Goal: Communication & Community: Answer question/provide support

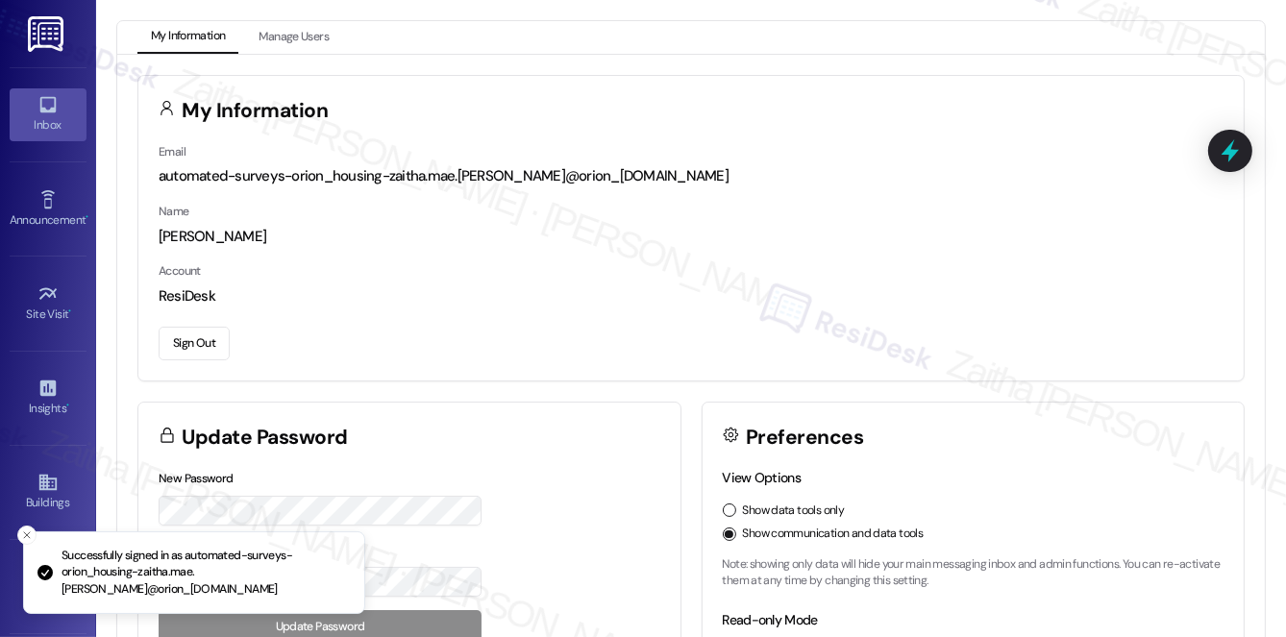
click at [50, 124] on div "Inbox" at bounding box center [48, 124] width 96 height 19
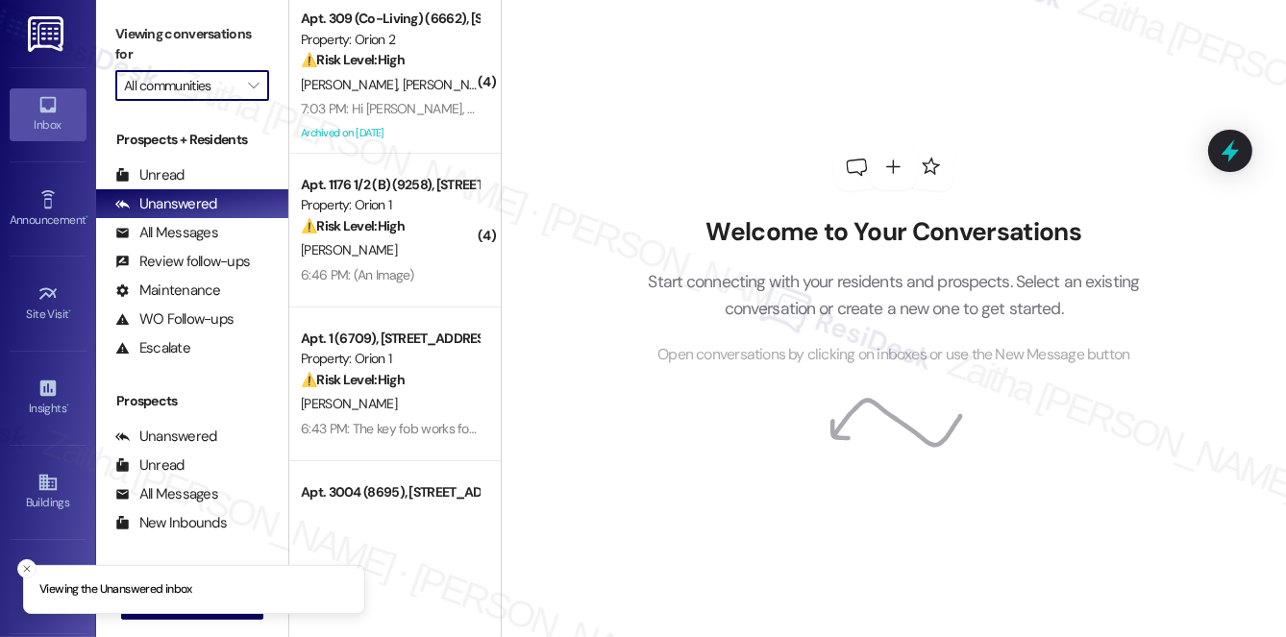
click at [209, 84] on input "All communities" at bounding box center [181, 85] width 114 height 31
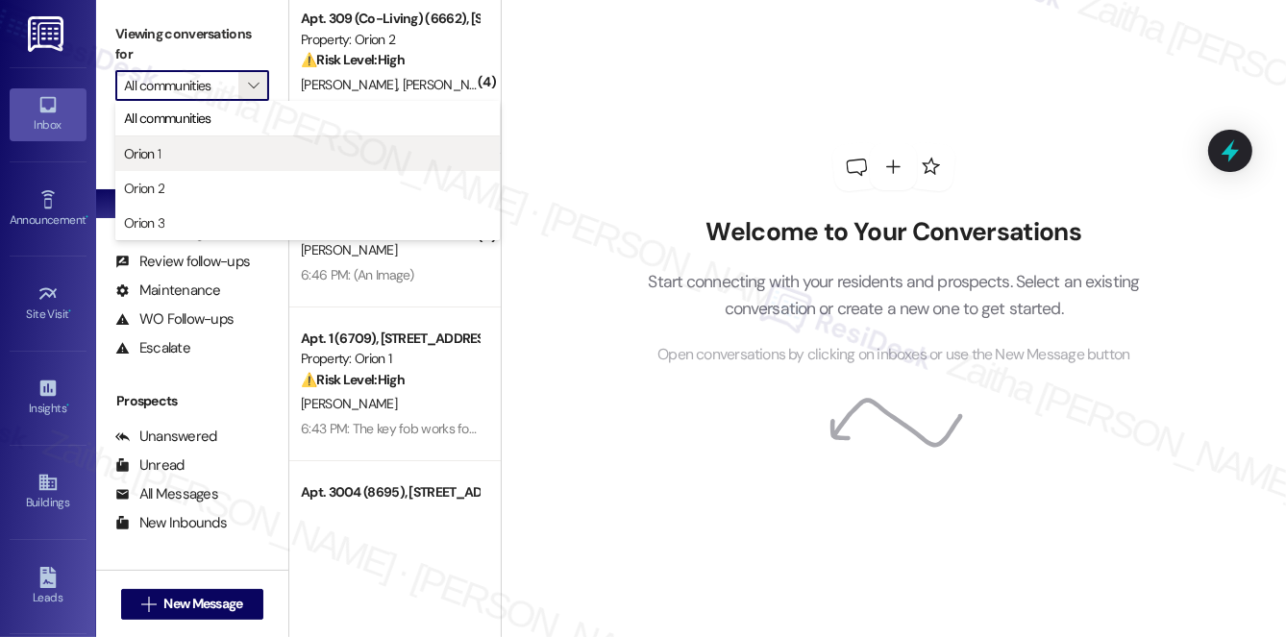
click at [184, 154] on span "Orion 1" at bounding box center [307, 153] width 367 height 19
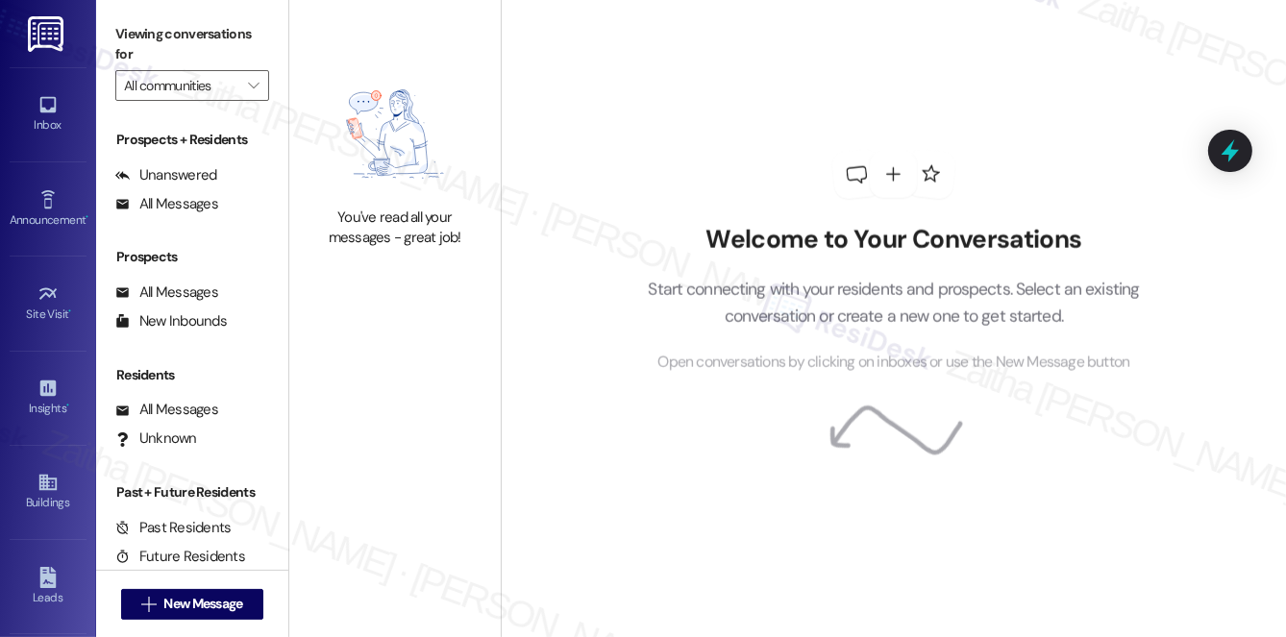
type input "Orion 1"
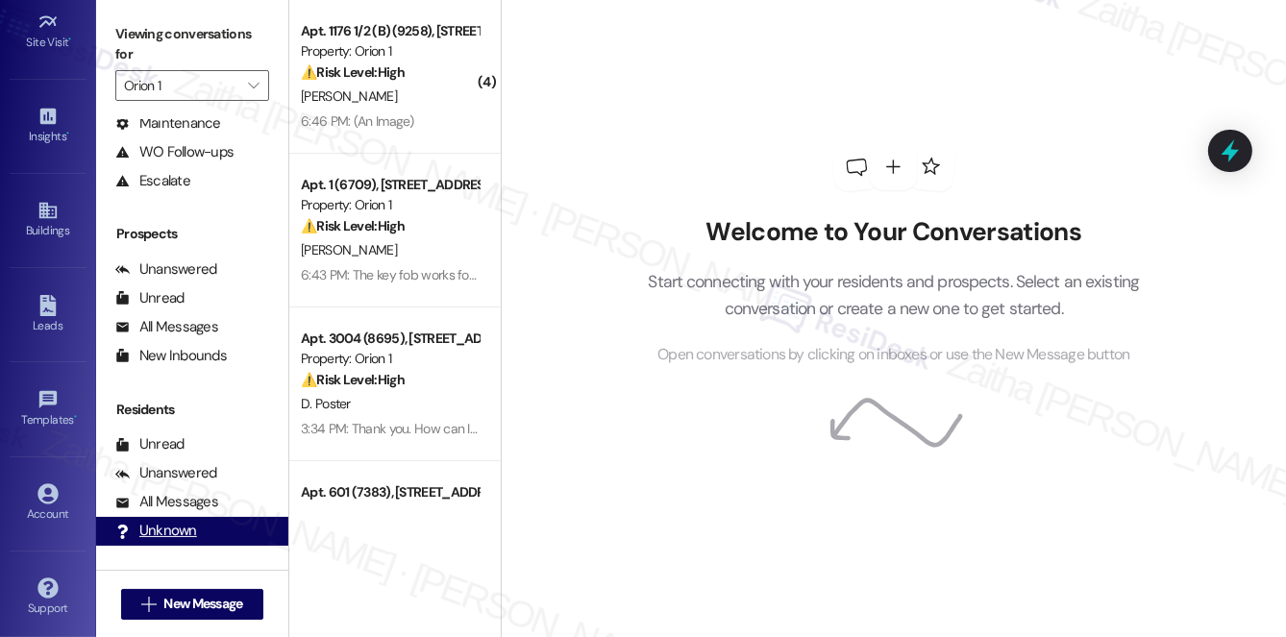
scroll to position [141, 0]
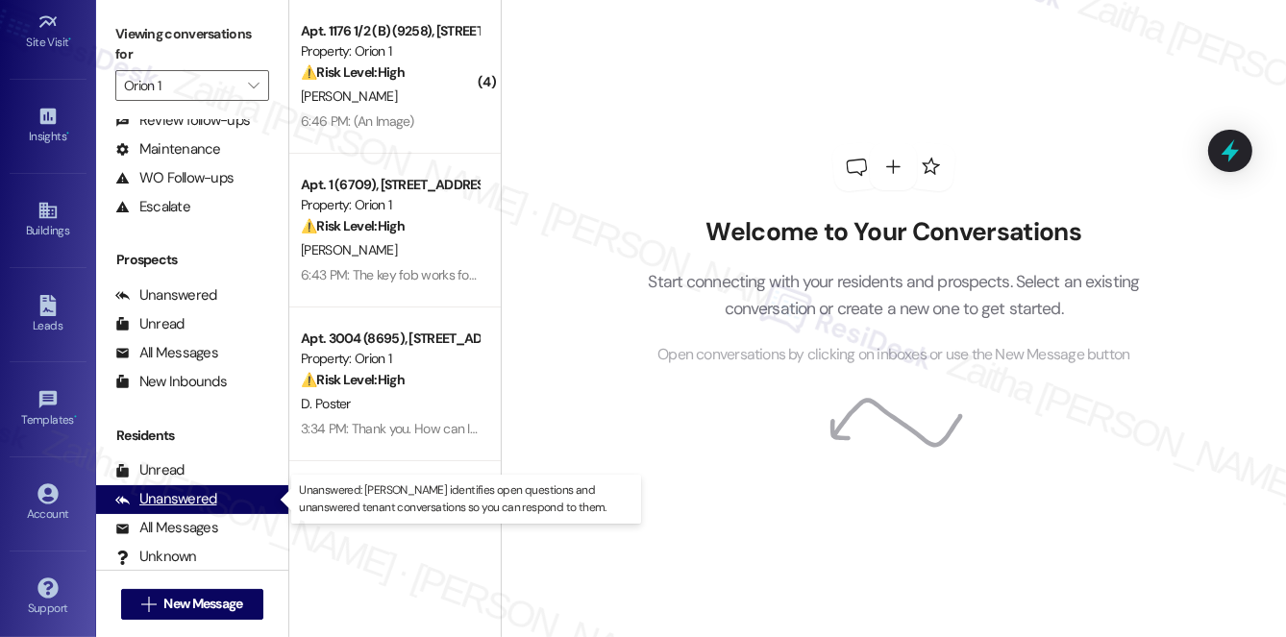
click at [189, 503] on div "Unanswered" at bounding box center [166, 499] width 102 height 20
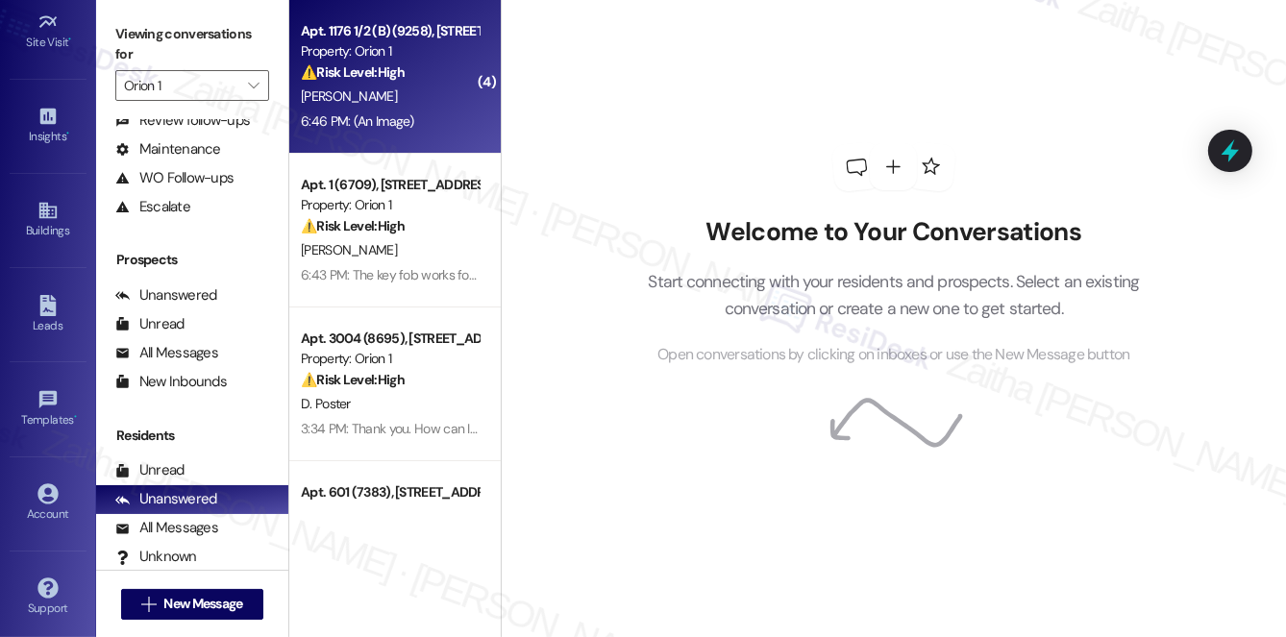
click at [423, 108] on div "D. Dandrich" at bounding box center [390, 97] width 182 height 24
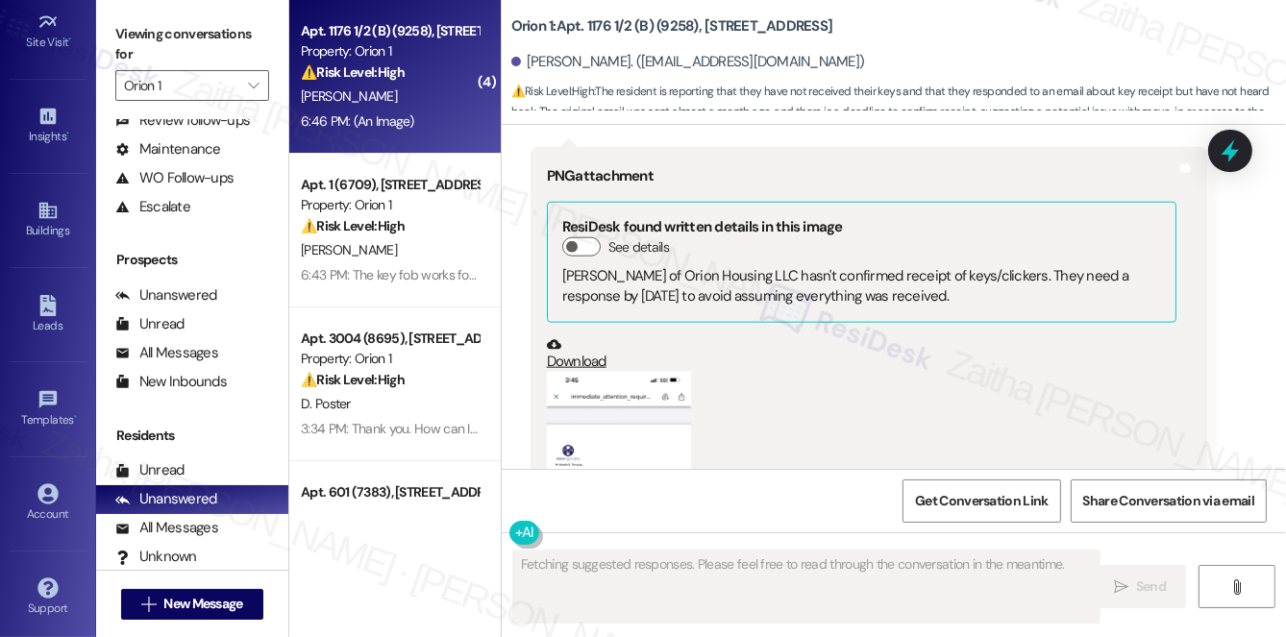
scroll to position [2501, 0]
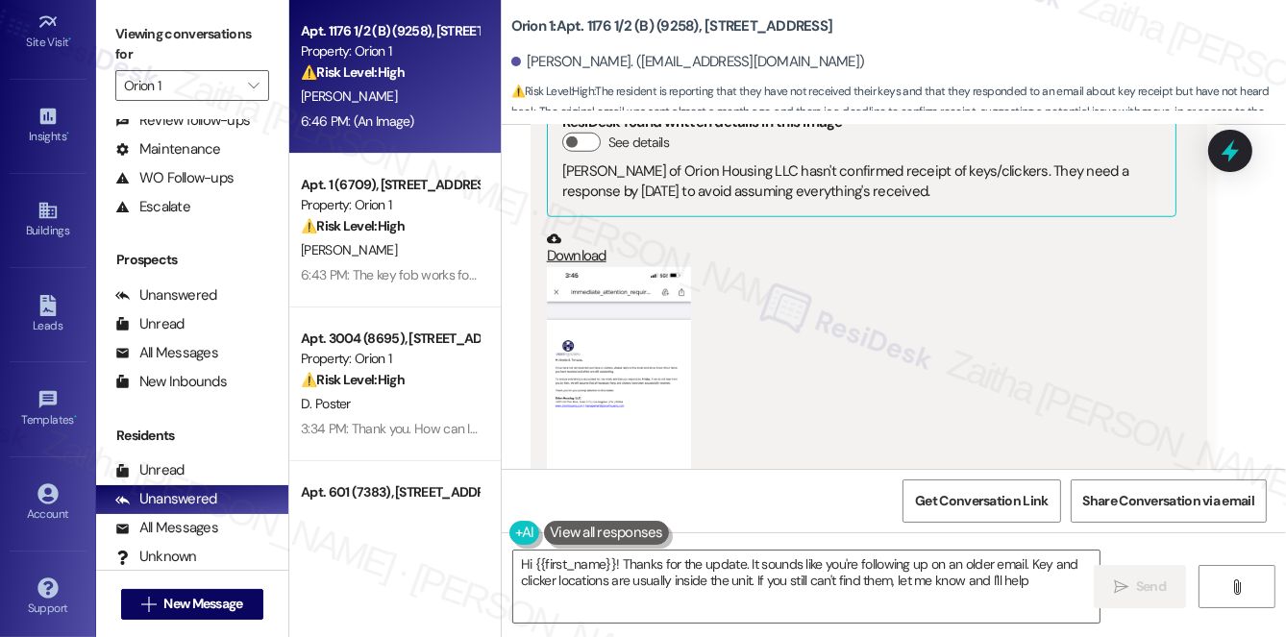
type textarea "Hi {{first_name}}! Thanks for the update. It sounds like you're following up on…"
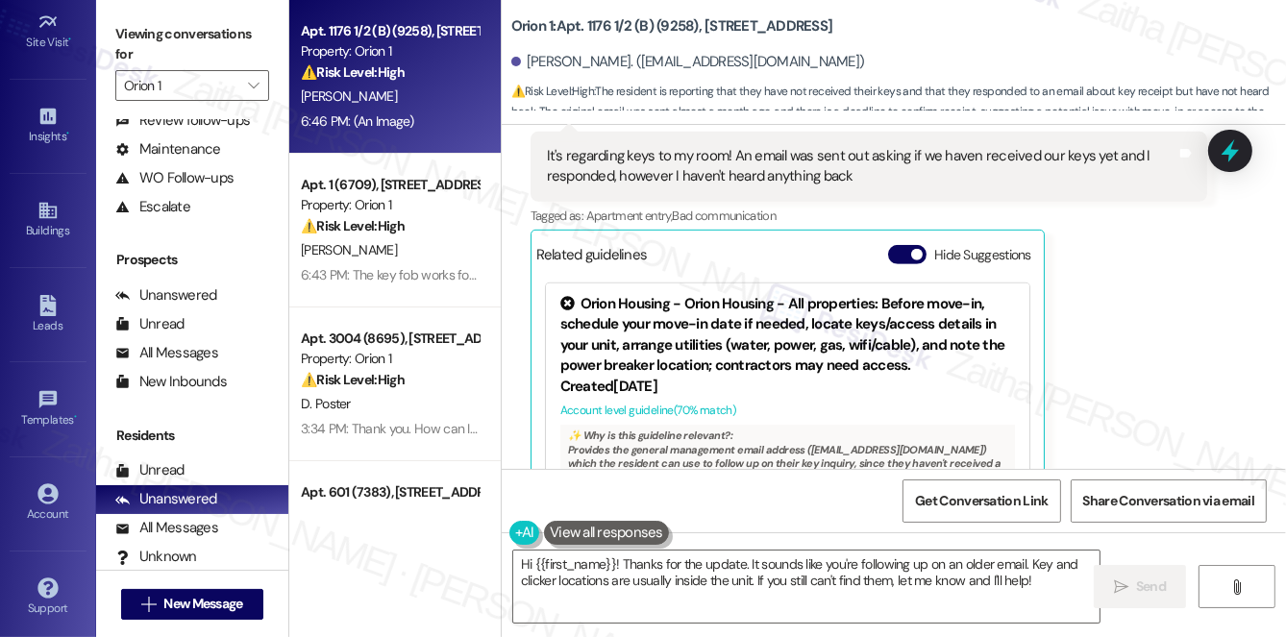
scroll to position [927, 0]
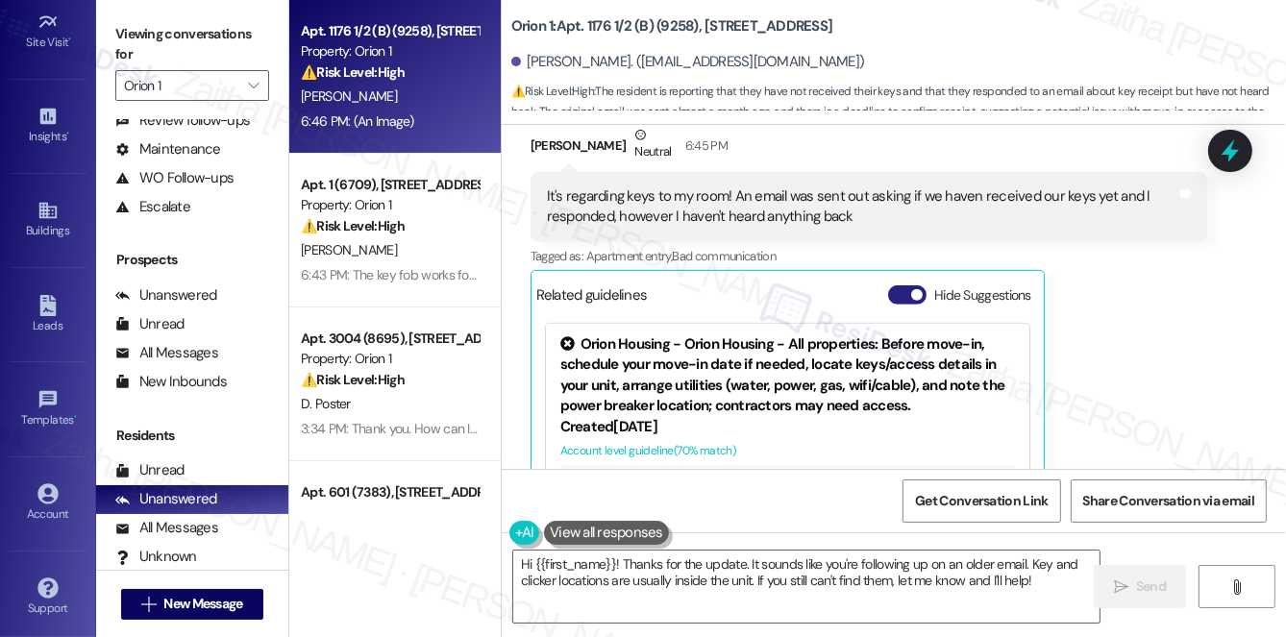
click at [896, 285] on button "Hide Suggestions" at bounding box center [907, 294] width 38 height 19
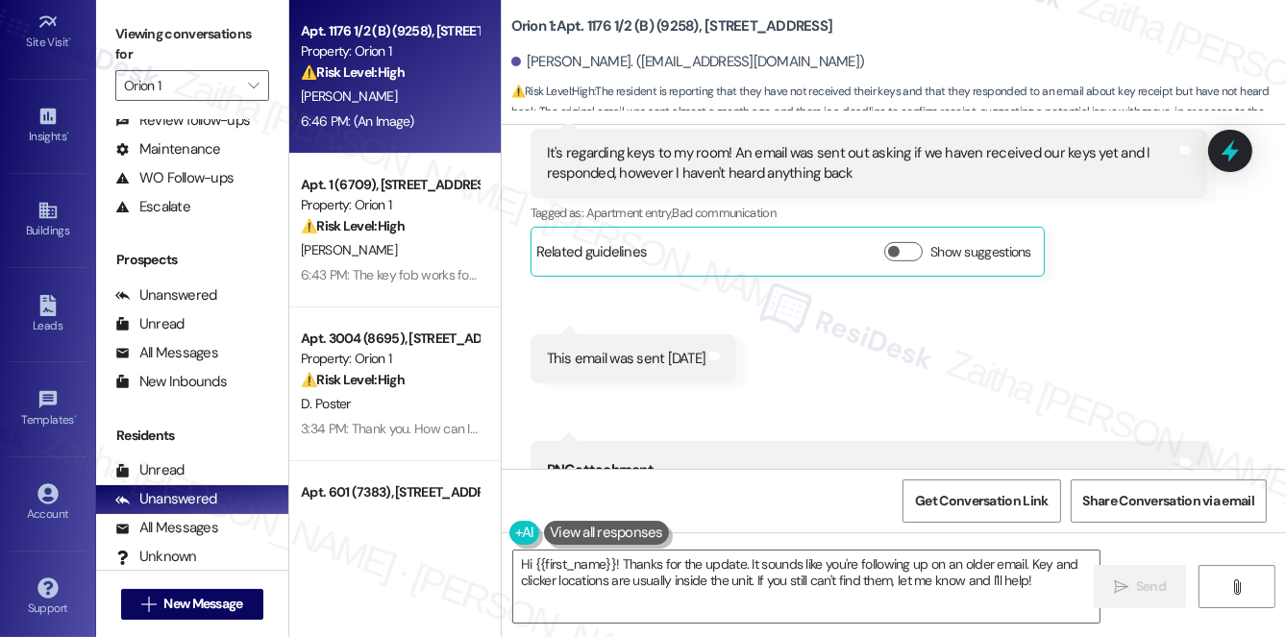
scroll to position [1015, 0]
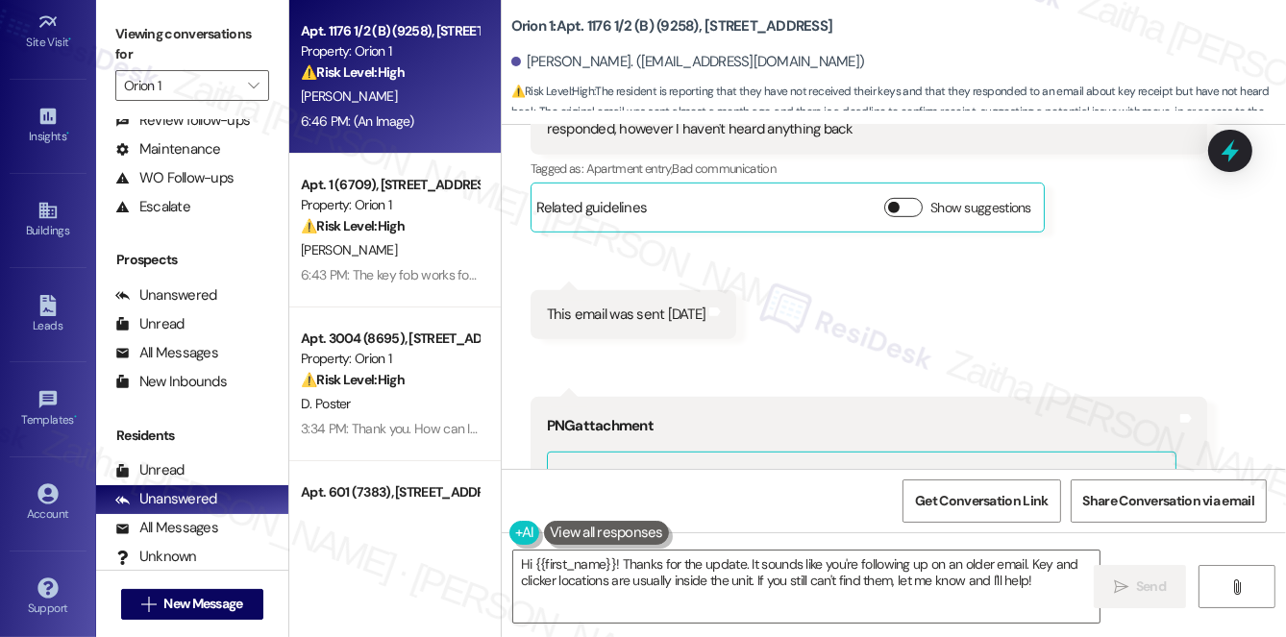
click at [898, 202] on span "button" at bounding box center [894, 208] width 12 height 12
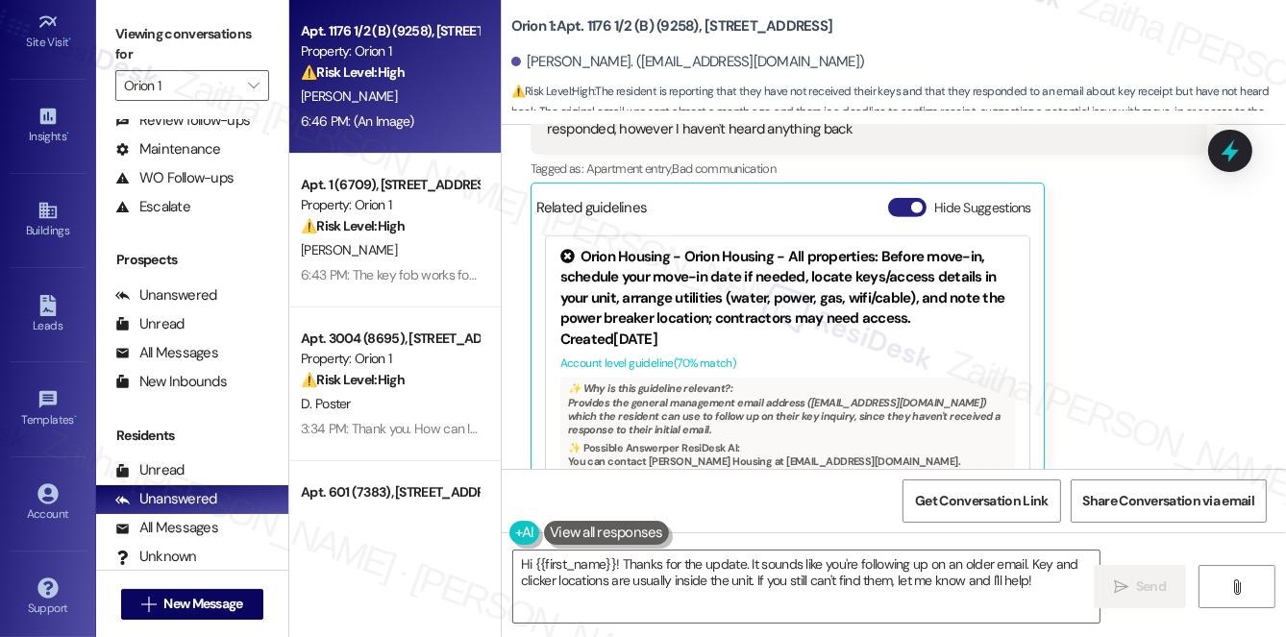
click at [898, 198] on button "Hide Suggestions" at bounding box center [907, 207] width 38 height 19
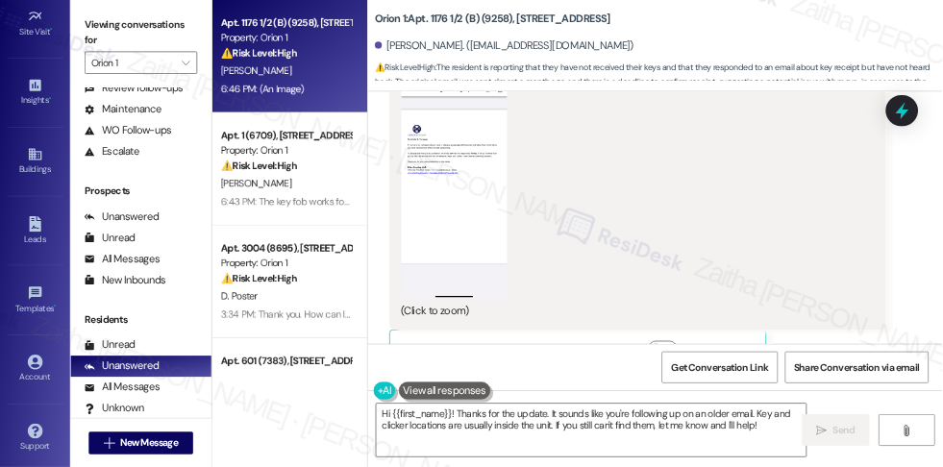
scroll to position [1452, 0]
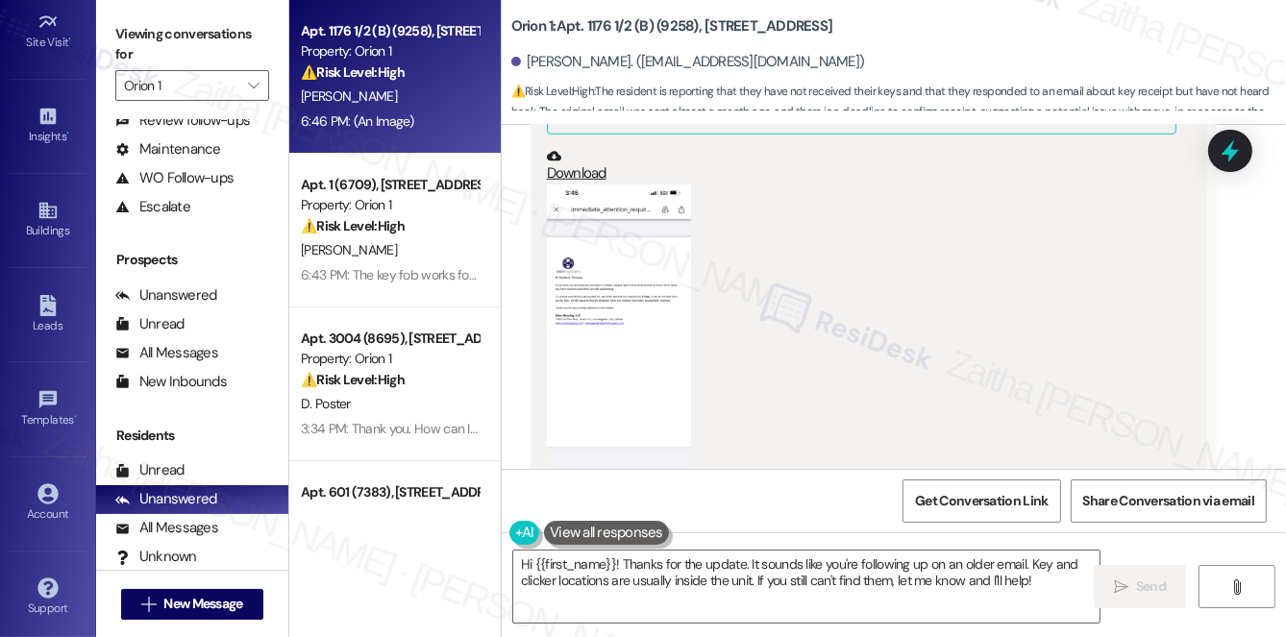
click at [637, 278] on button "Zoom image" at bounding box center [619, 340] width 144 height 311
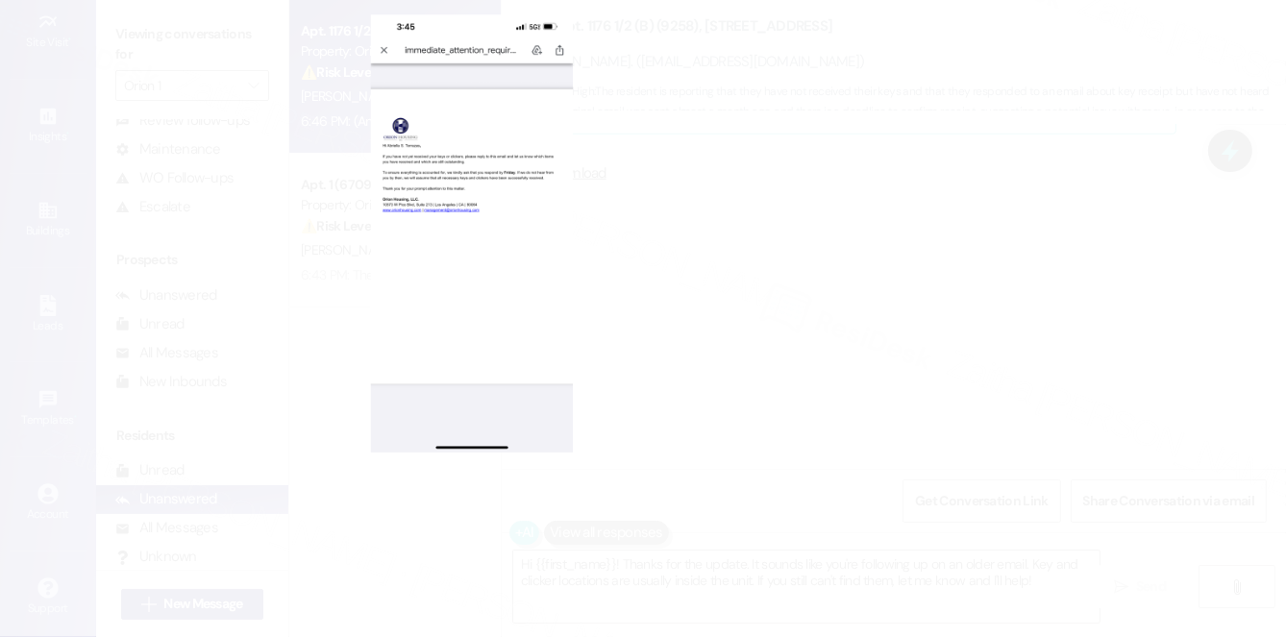
scroll to position [1451, 0]
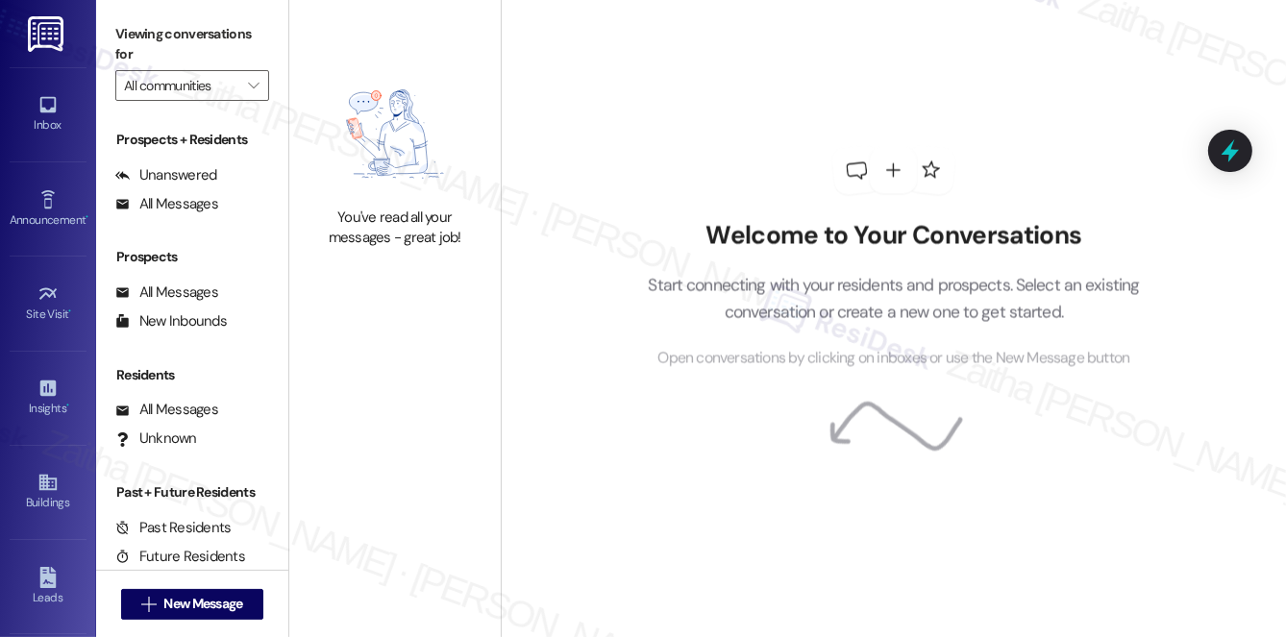
type input "Orion 1"
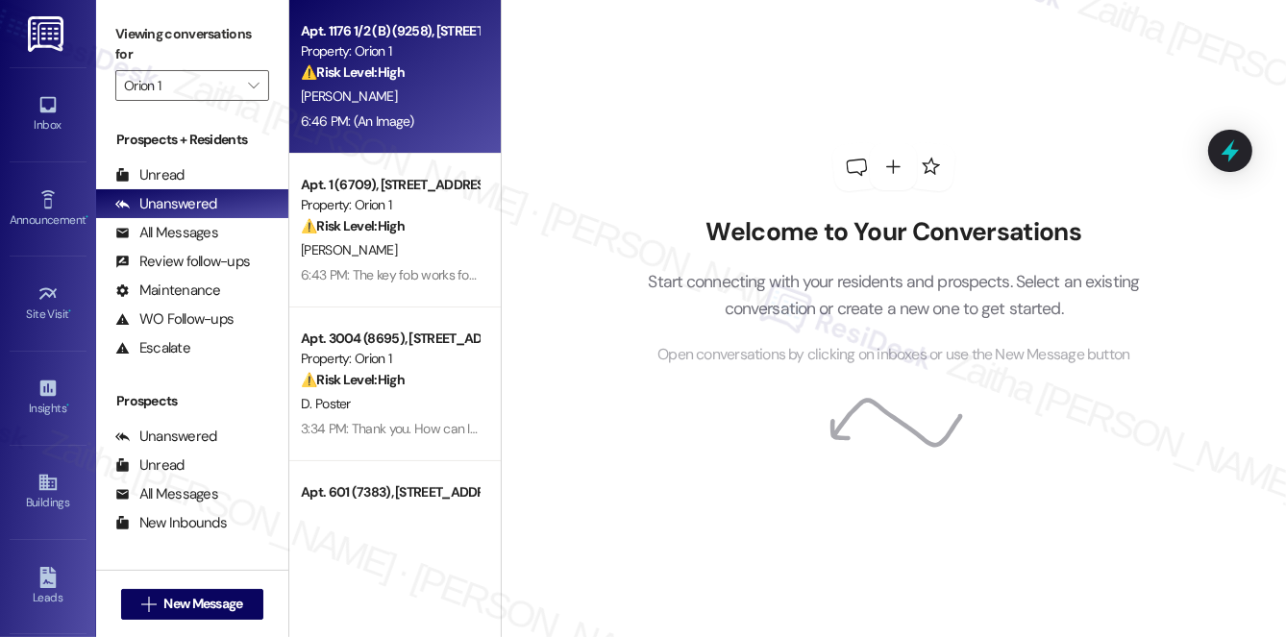
click at [450, 115] on div "6:46 PM: (An Image) 6:46 PM: (An Image)" at bounding box center [390, 122] width 182 height 24
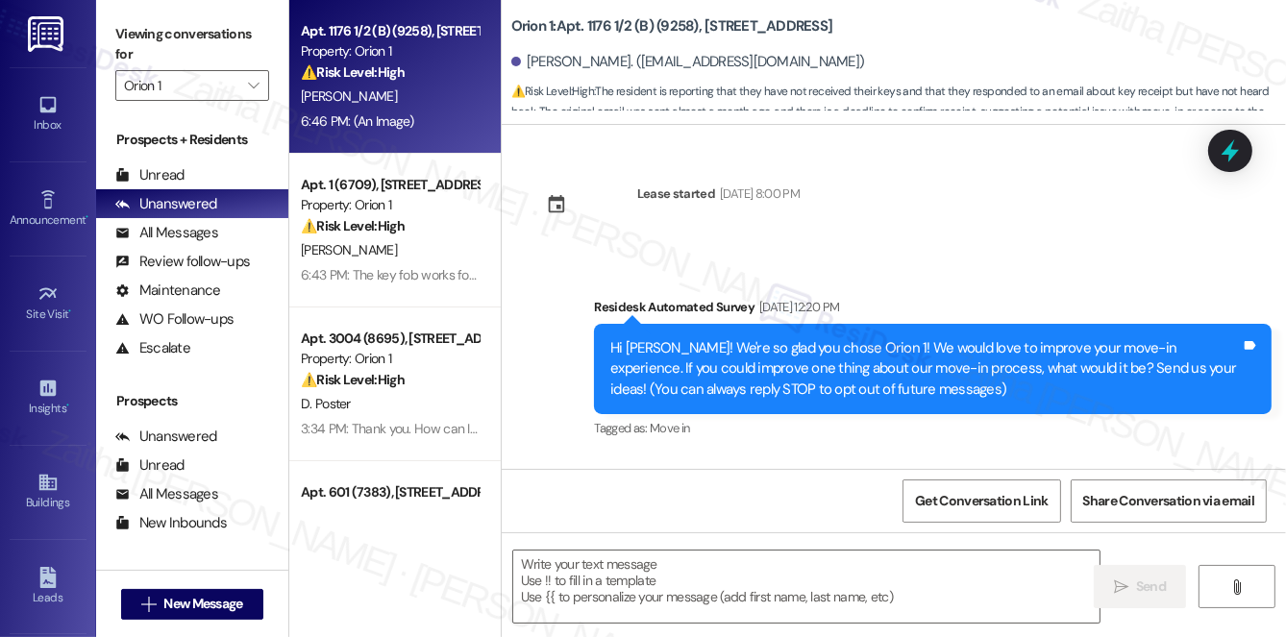
scroll to position [2500, 0]
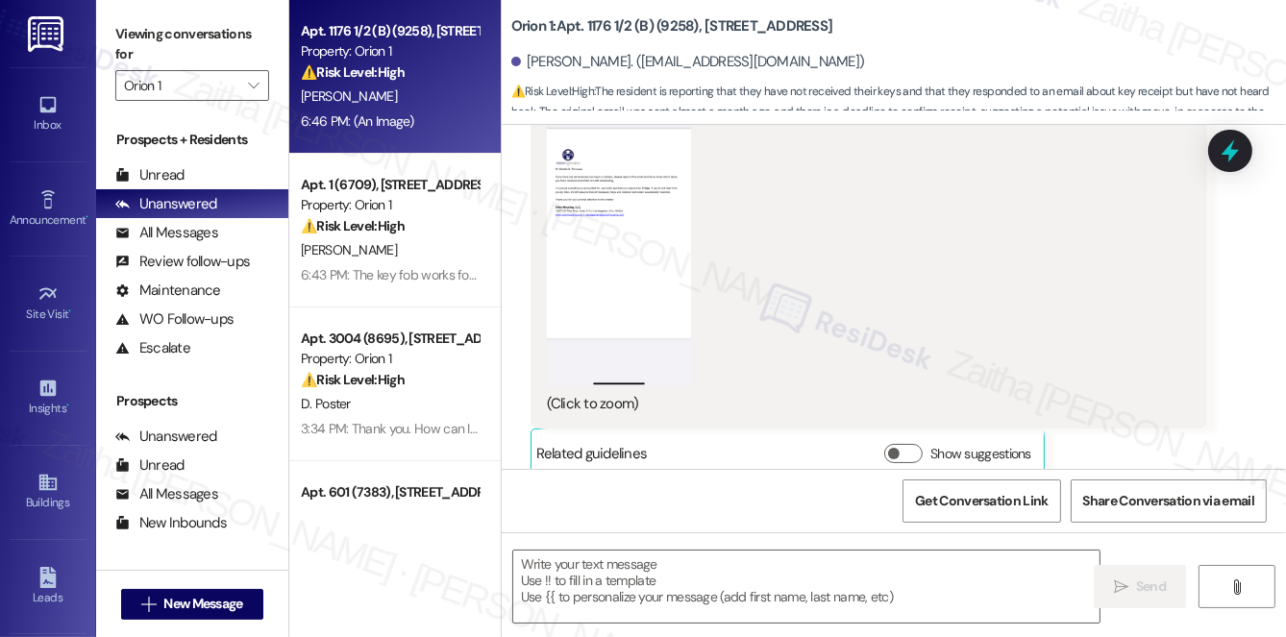
click at [674, 246] on button "Zoom image" at bounding box center [619, 231] width 144 height 311
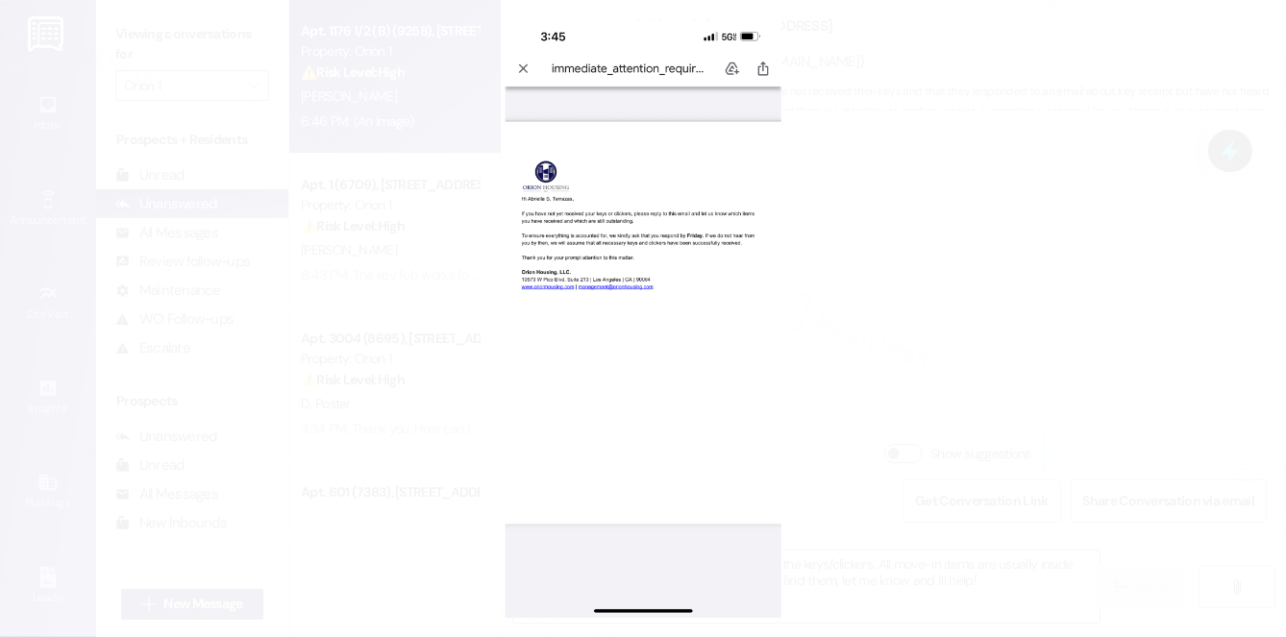
click at [1037, 351] on button "Unzoom image" at bounding box center [643, 318] width 1286 height 637
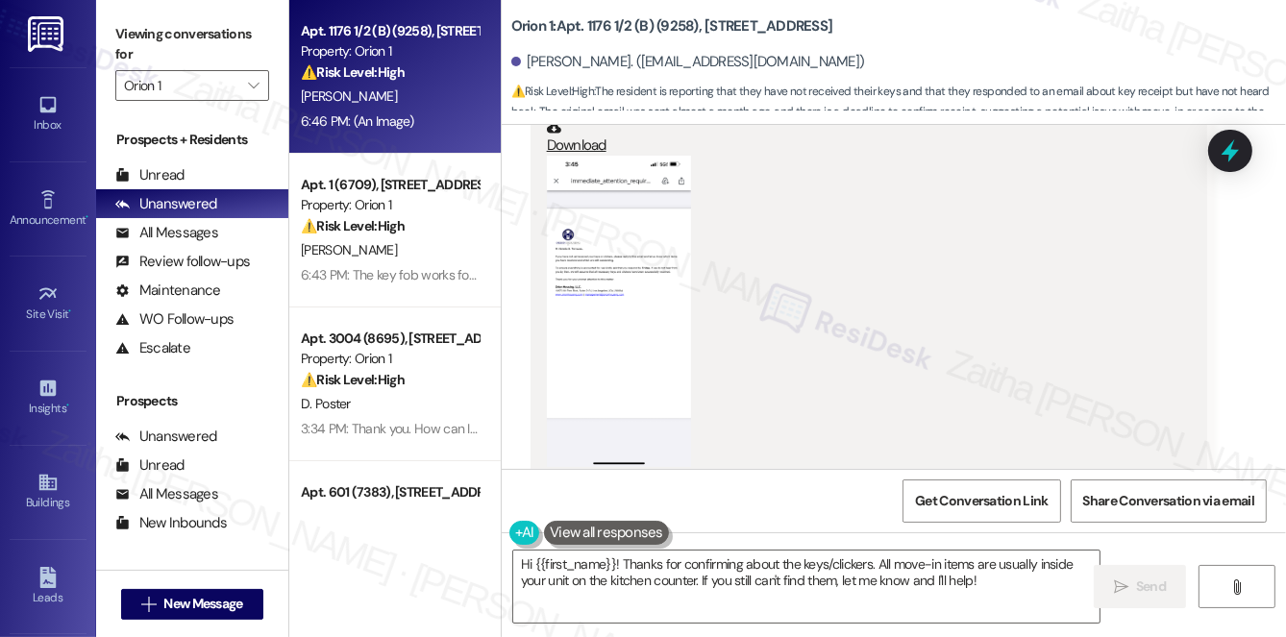
scroll to position [2501, 0]
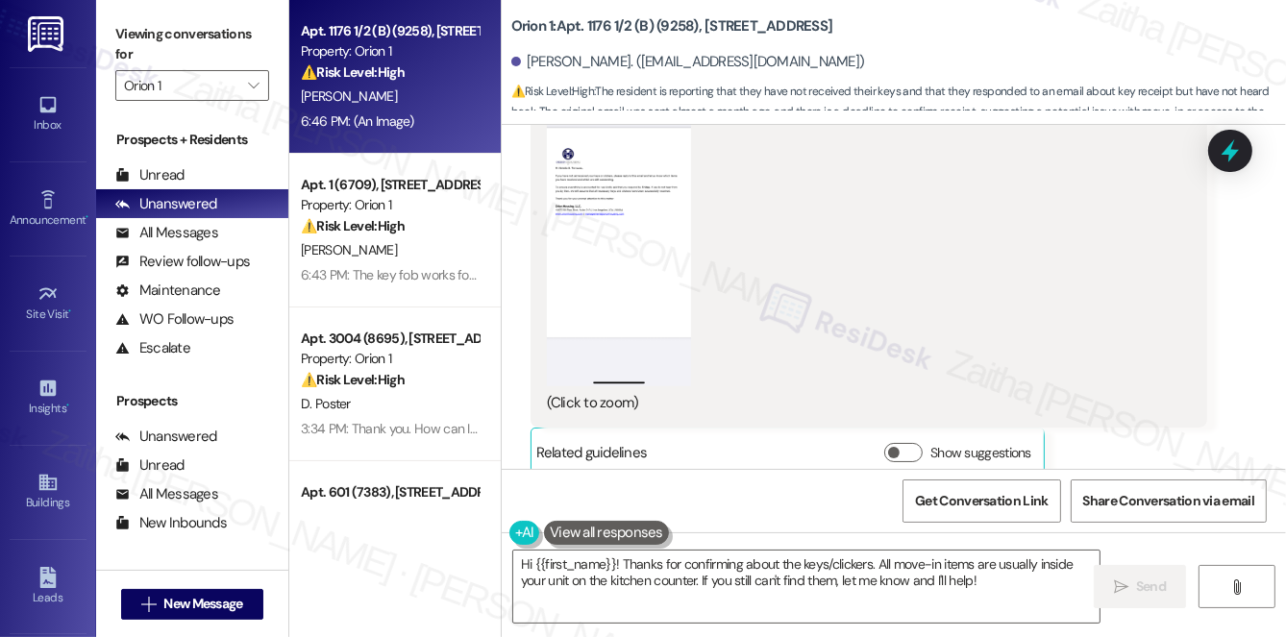
click at [602, 235] on button "Zoom image" at bounding box center [619, 230] width 144 height 311
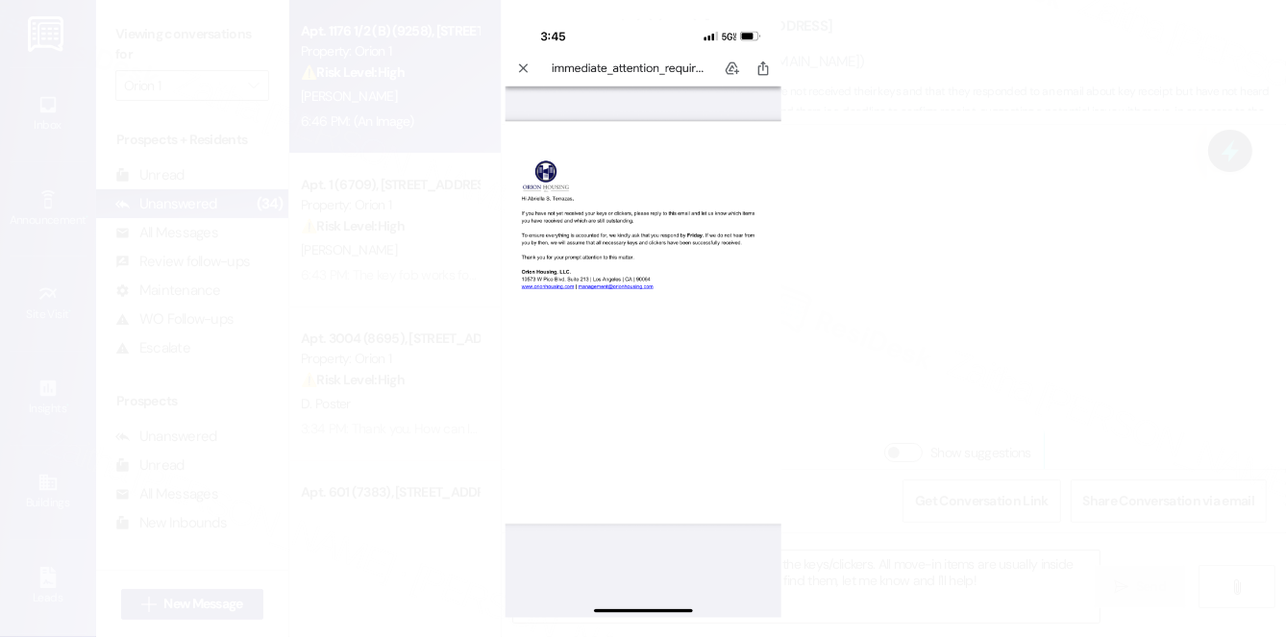
click at [901, 266] on button "Unzoom image" at bounding box center [643, 318] width 1286 height 637
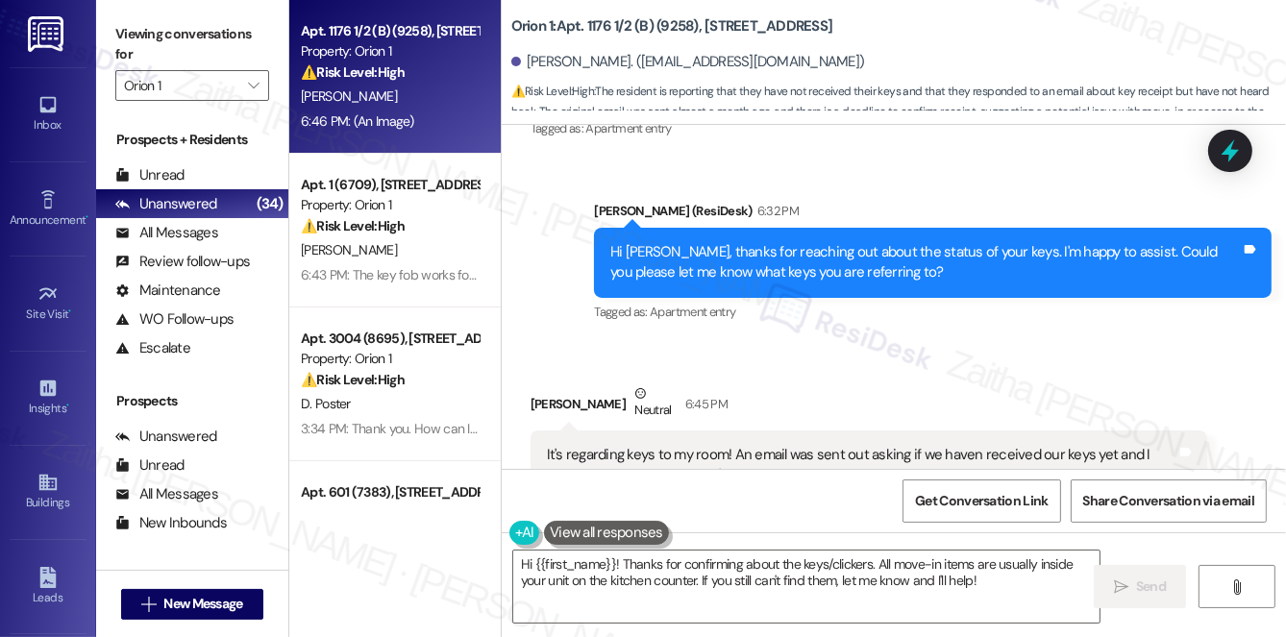
scroll to position [666, 0]
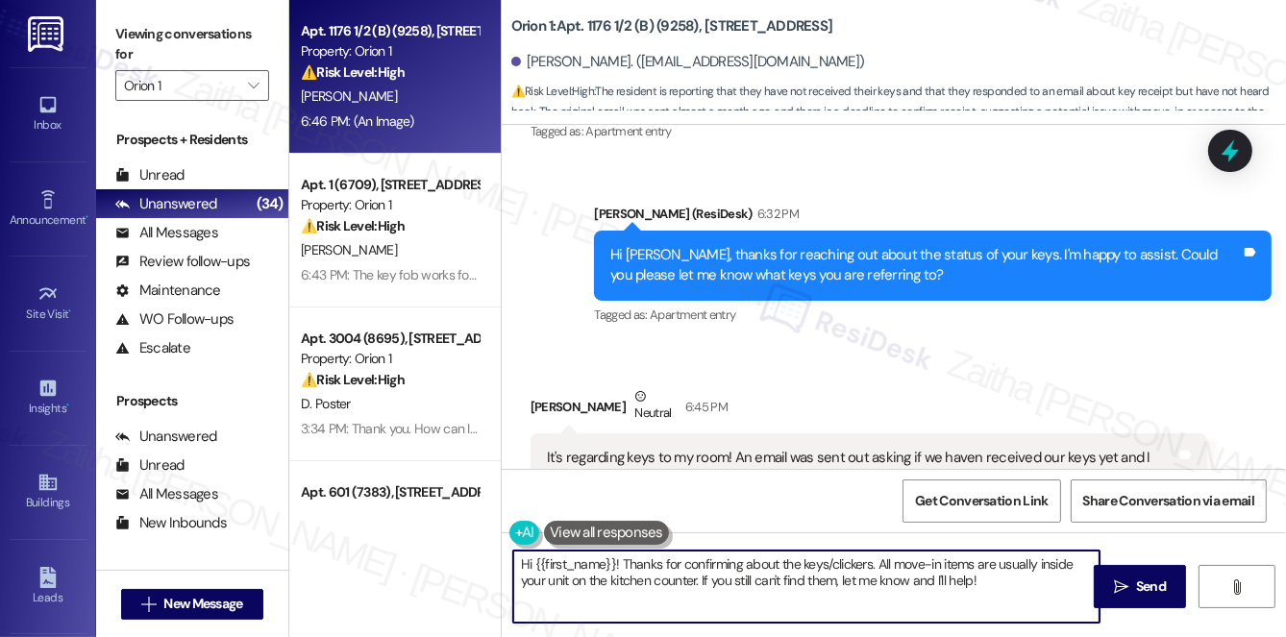
drag, startPoint x: 617, startPoint y: 563, endPoint x: 505, endPoint y: 566, distance: 112.5
click at [505, 566] on div "Hi {{first_name}}! Thanks for confirming about the keys/clickers. All move-in i…" at bounding box center [797, 587] width 588 height 74
drag, startPoint x: 776, startPoint y: 563, endPoint x: 913, endPoint y: 572, distance: 136.7
click at [921, 577] on textarea "Thanks for confirming about the keys/clickers. All move-in items are usually in…" at bounding box center [806, 587] width 586 height 72
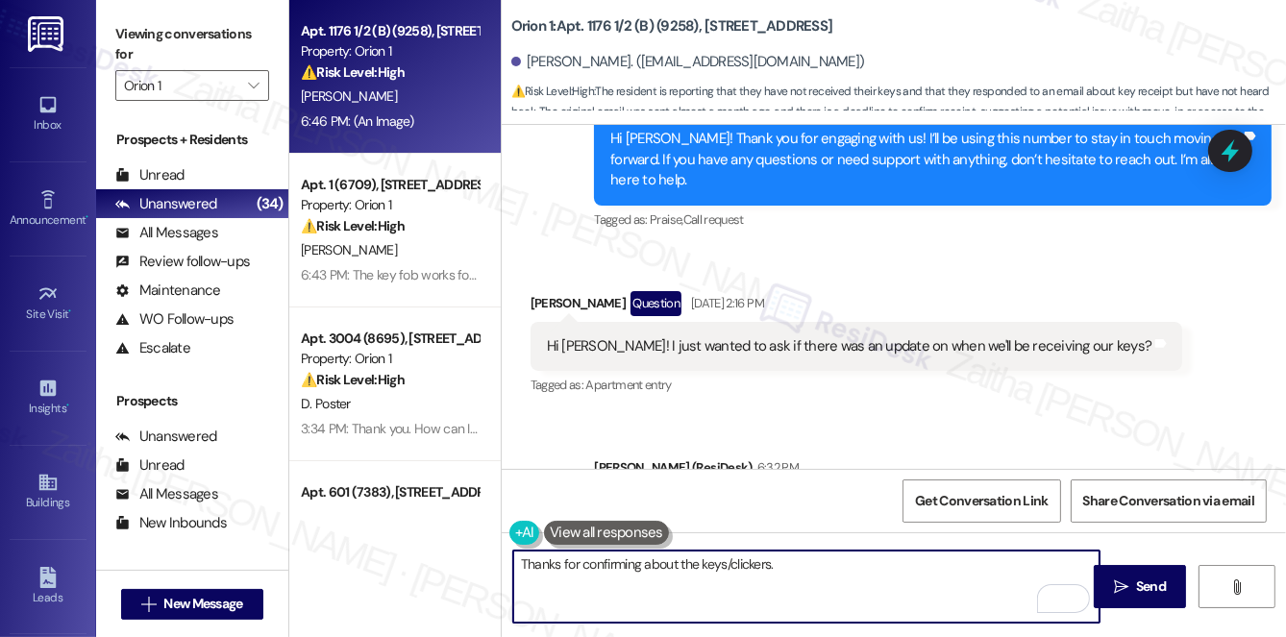
scroll to position [404, 0]
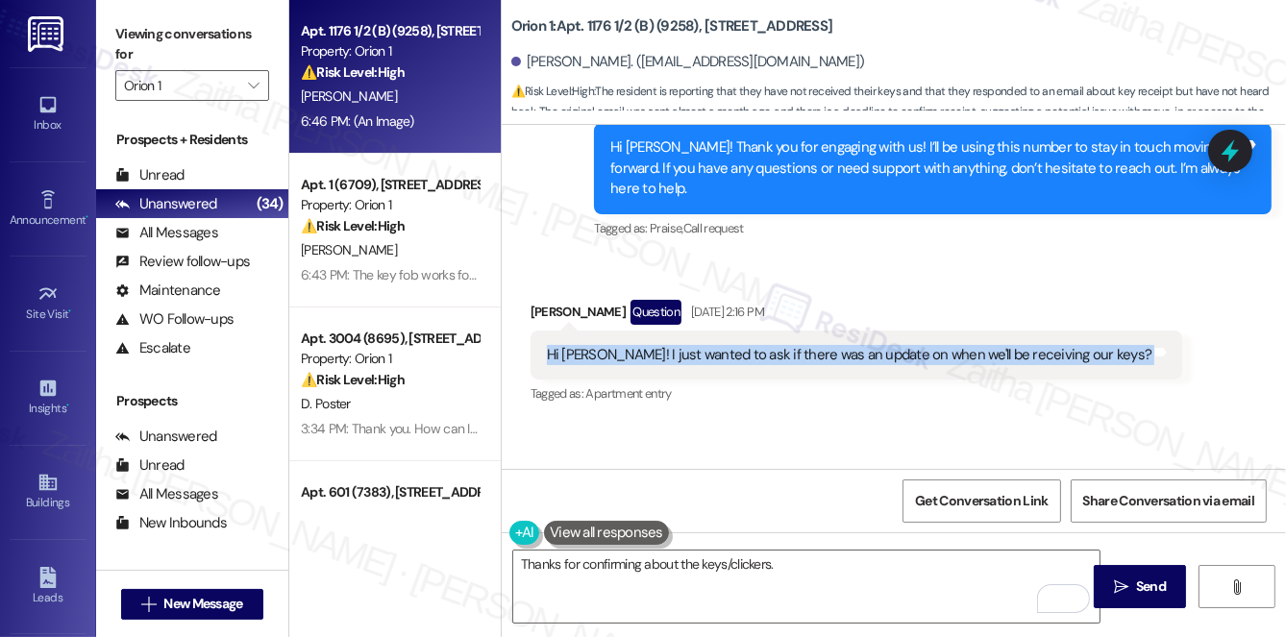
drag, startPoint x: 535, startPoint y: 329, endPoint x: 1104, endPoint y: 338, distance: 569.0
click at [1104, 338] on div "Received via SMS Daejah Dandrich Question Sep 09, 2025 at 2:16 PM Hi Sarah! I j…" at bounding box center [856, 353] width 681 height 137
copy div "Hi Sarah! I just wanted to ask if there was an update on when we'll be receivin…"
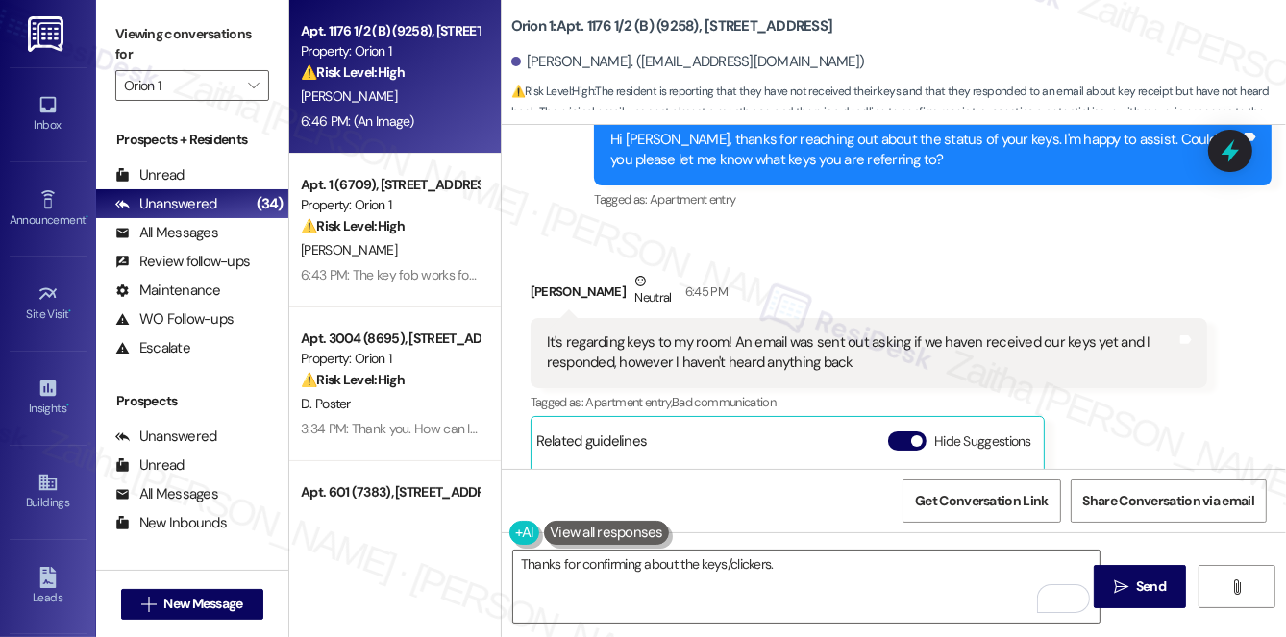
scroll to position [840, 0]
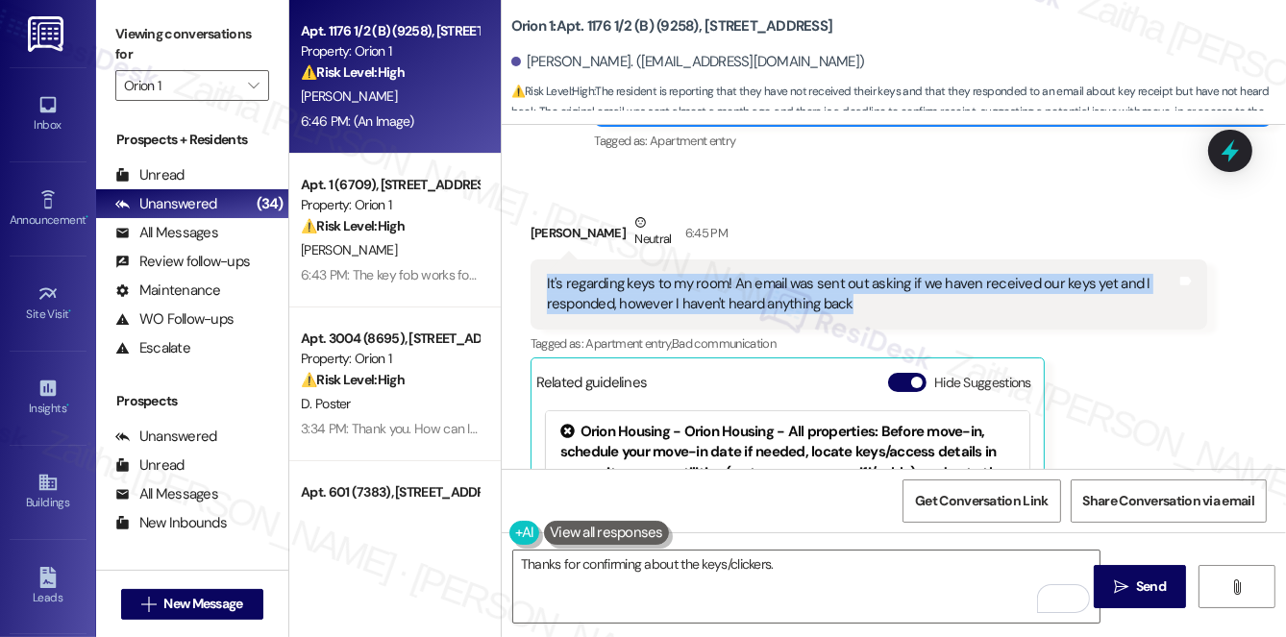
drag, startPoint x: 542, startPoint y: 251, endPoint x: 845, endPoint y: 291, distance: 305.4
click at [845, 291] on div "It's regarding keys to my room! An email was sent out asking if we haven receiv…" at bounding box center [869, 294] width 678 height 70
copy div "It's regarding keys to my room! An email was sent out asking if we haven receiv…"
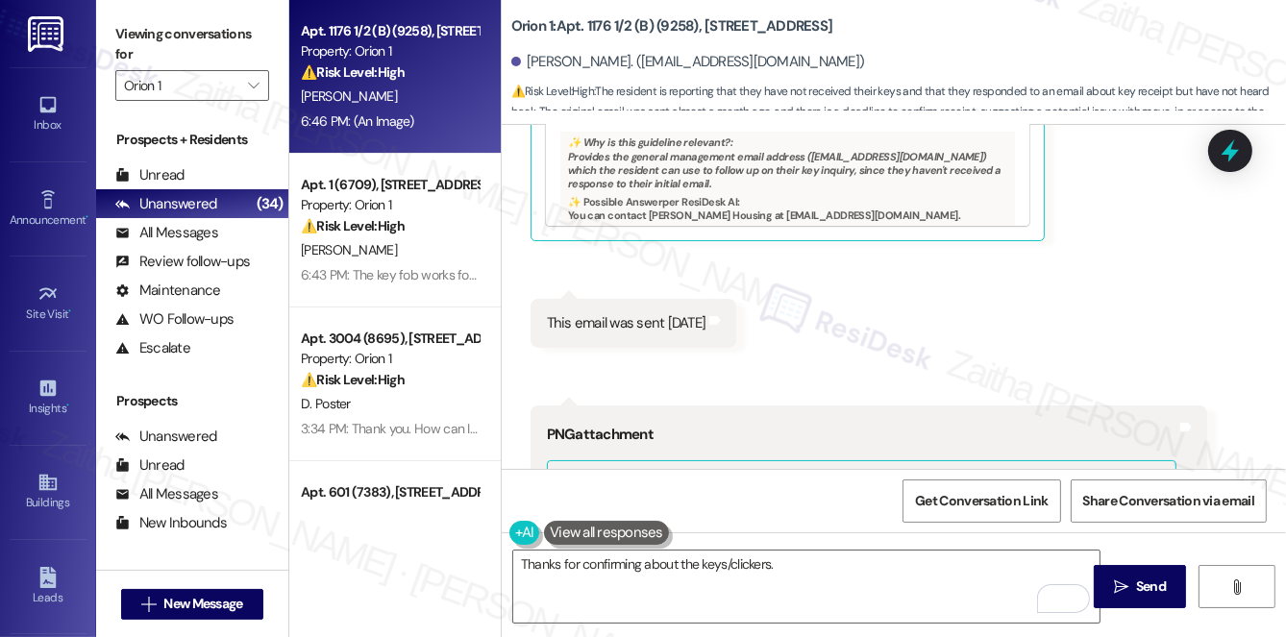
scroll to position [1365, 0]
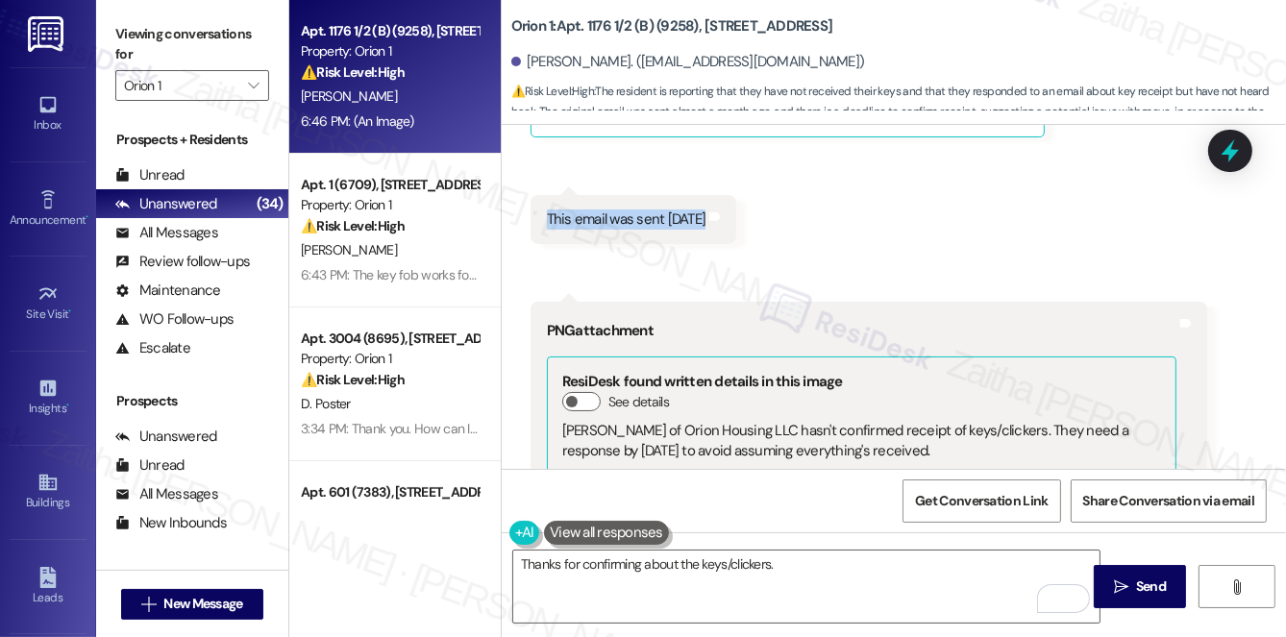
drag, startPoint x: 538, startPoint y: 192, endPoint x: 767, endPoint y: 204, distance: 229.0
click at [737, 204] on div "This email was sent August 20th Tags and notes" at bounding box center [633, 219] width 207 height 49
copy div "This email was sent August 20th Tags and notes Received via SMS 6:46 PM Daejah …"
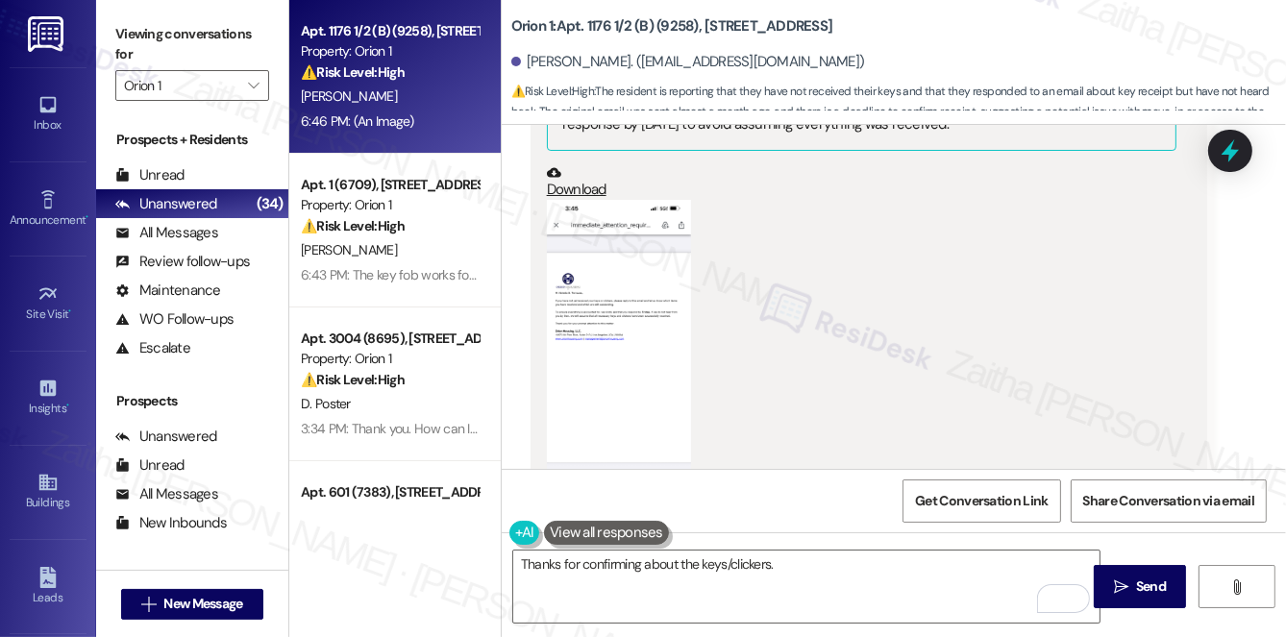
scroll to position [2326, 0]
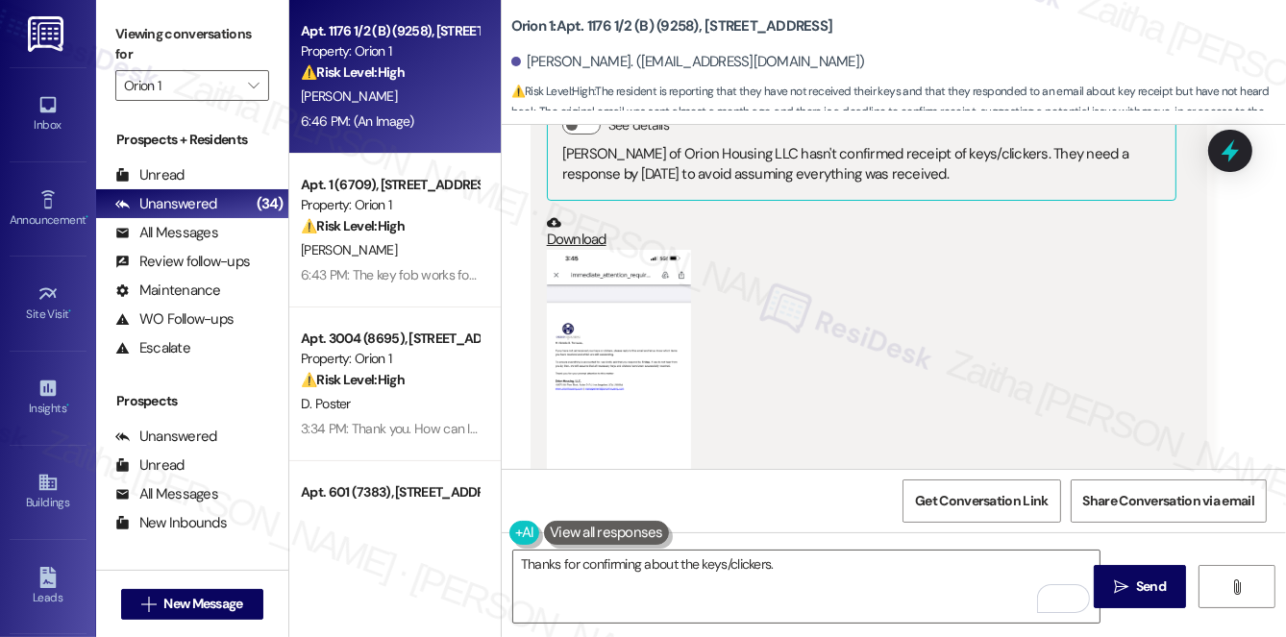
click at [589, 396] on button "Zoom image" at bounding box center [619, 405] width 144 height 311
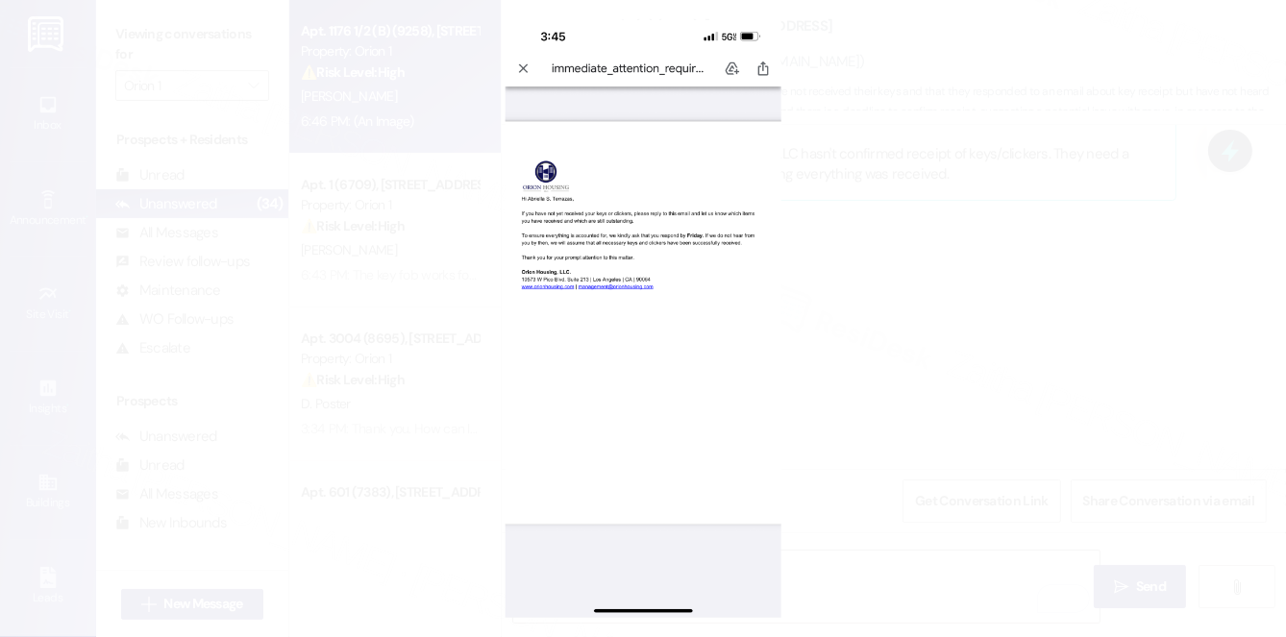
click at [971, 300] on button "Unzoom image" at bounding box center [643, 318] width 1286 height 637
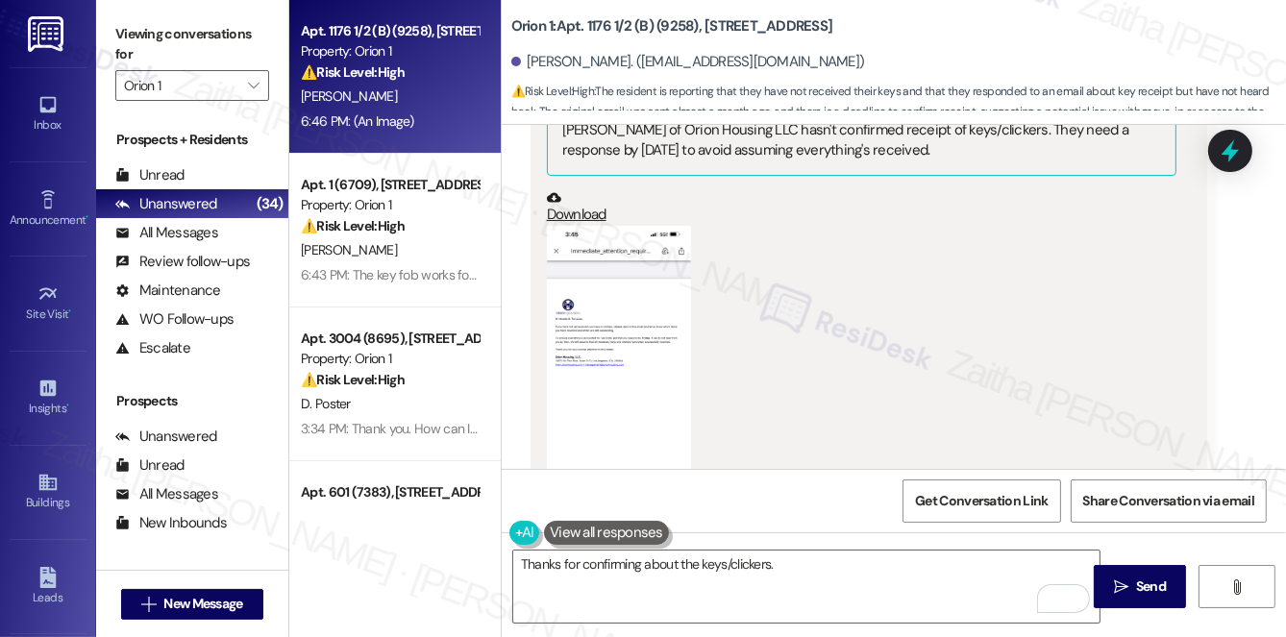
scroll to position [1627, 0]
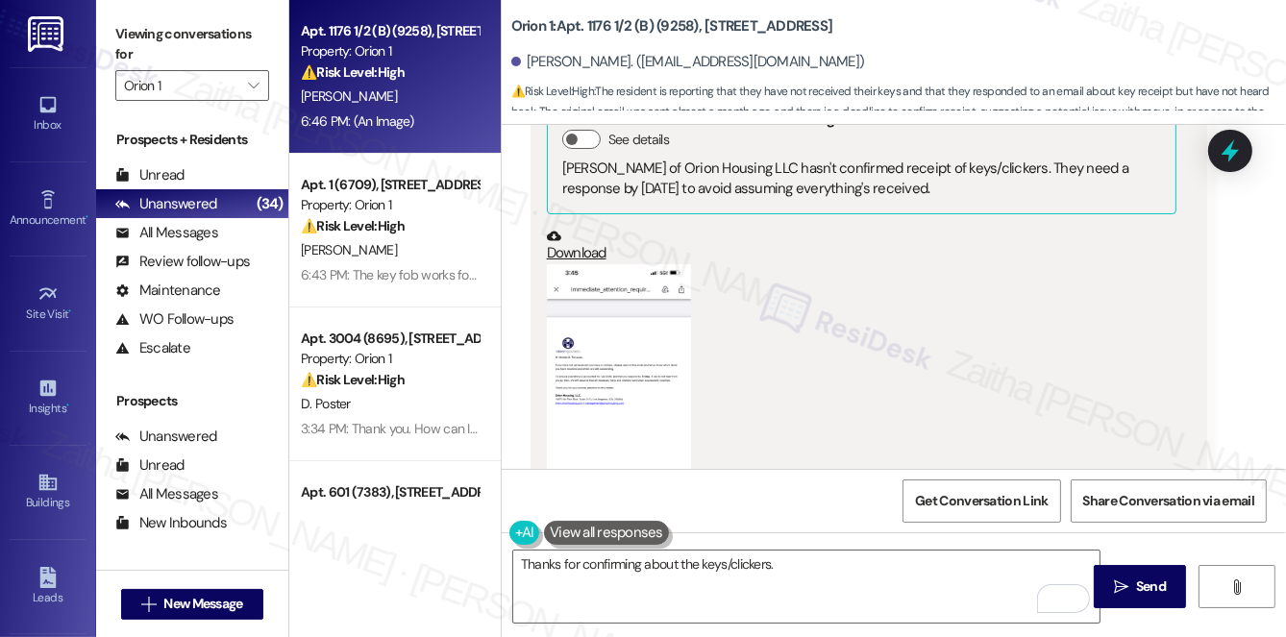
click at [627, 399] on button "Zoom image" at bounding box center [619, 419] width 144 height 311
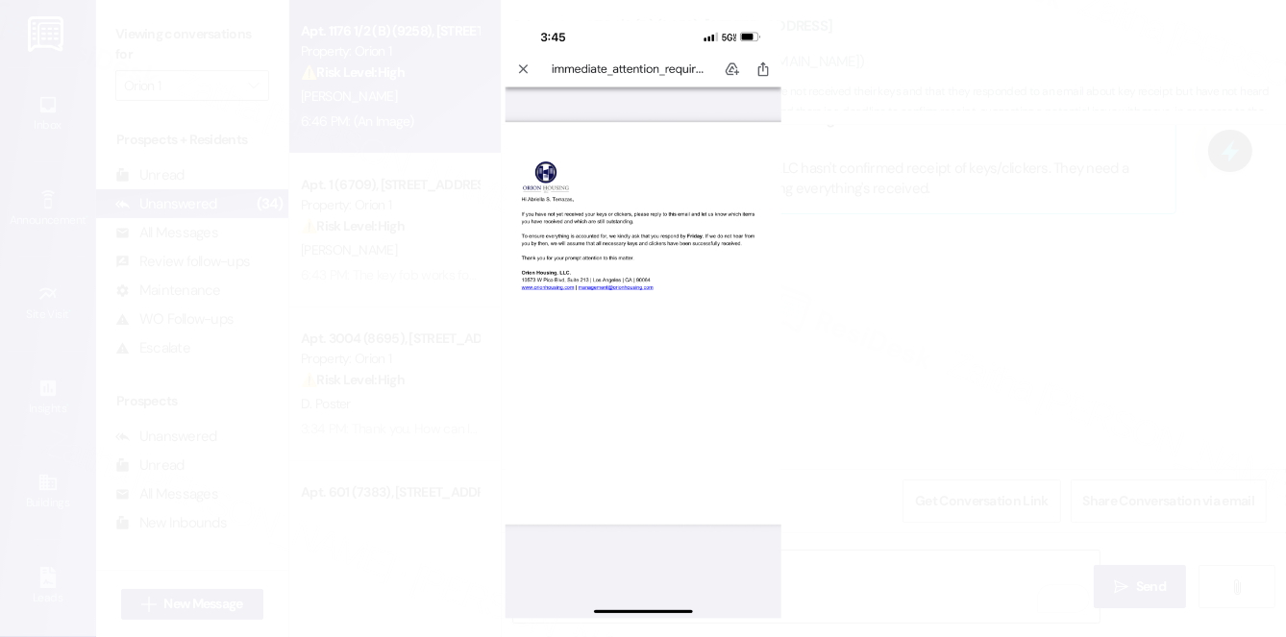
click at [984, 334] on button "Unzoom image" at bounding box center [643, 318] width 1286 height 637
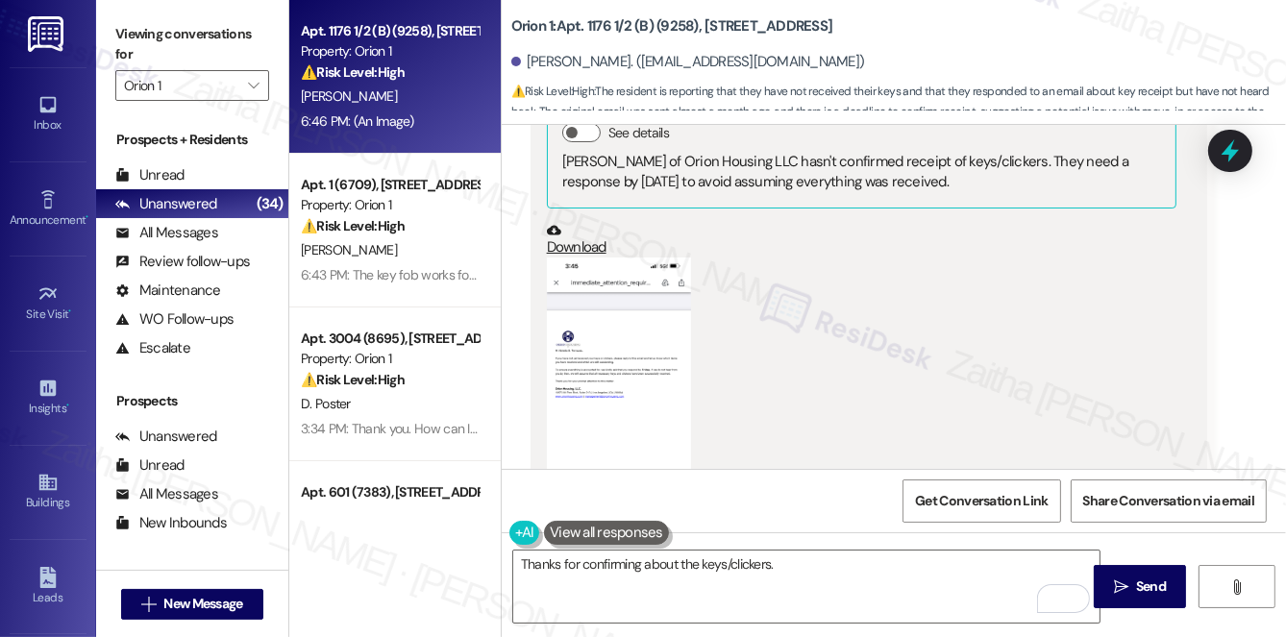
scroll to position [2326, 0]
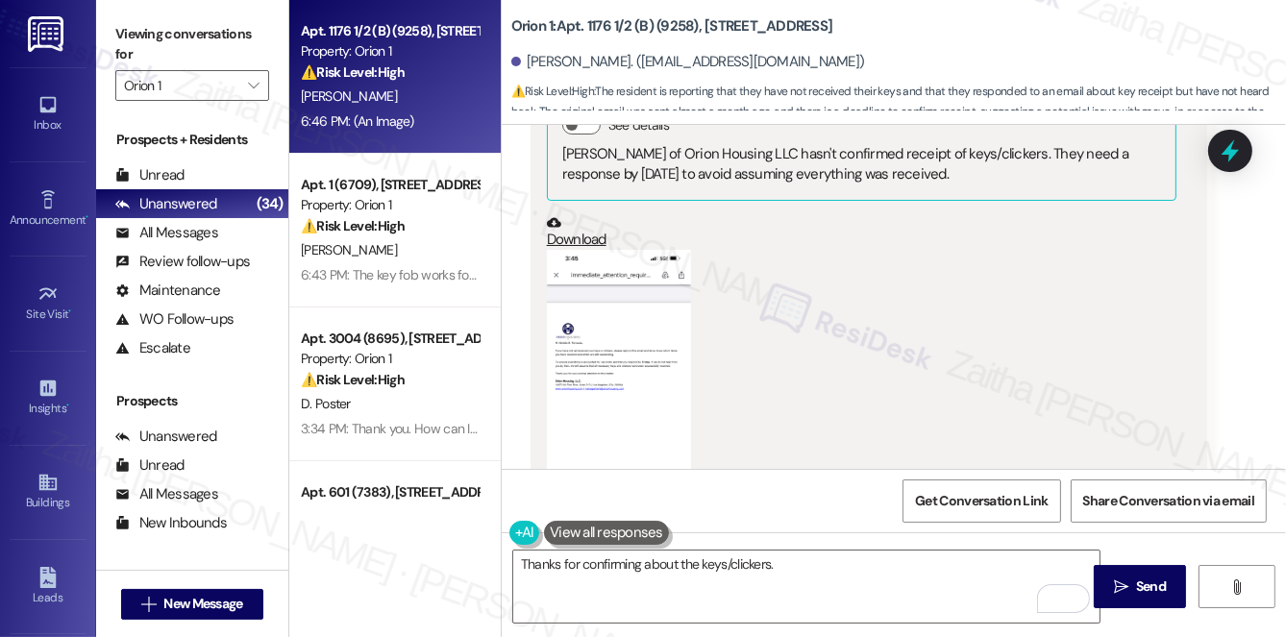
click at [606, 371] on button "Zoom image" at bounding box center [619, 405] width 144 height 311
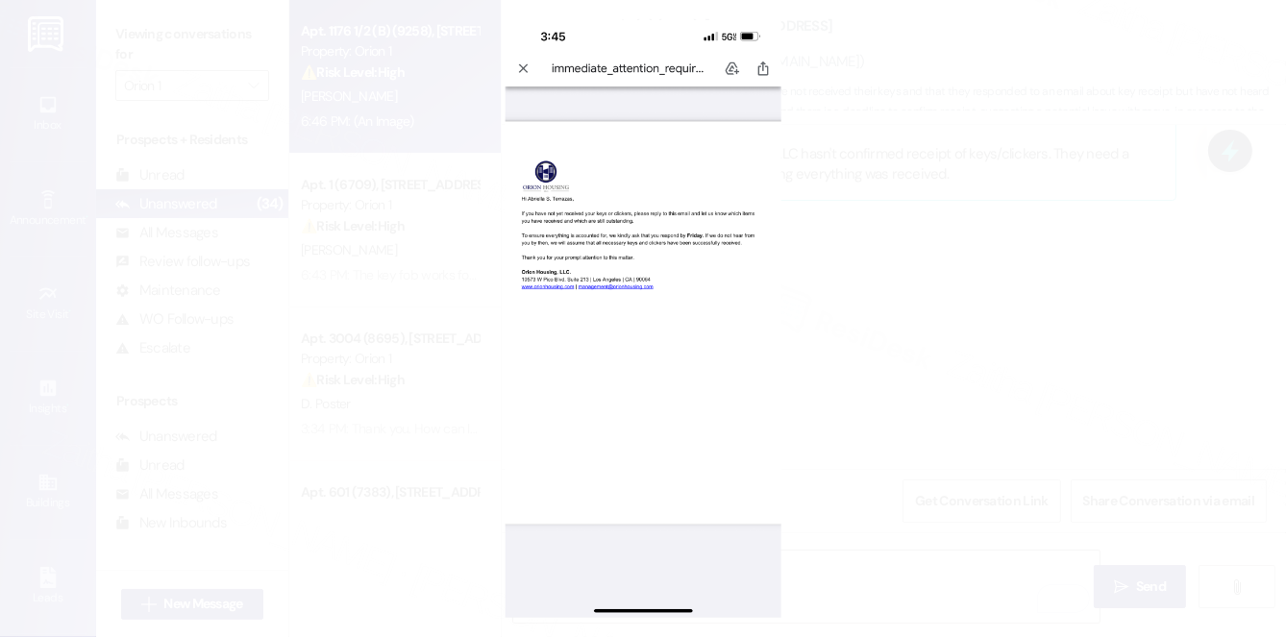
click at [899, 304] on button "Unzoom image" at bounding box center [643, 318] width 1286 height 637
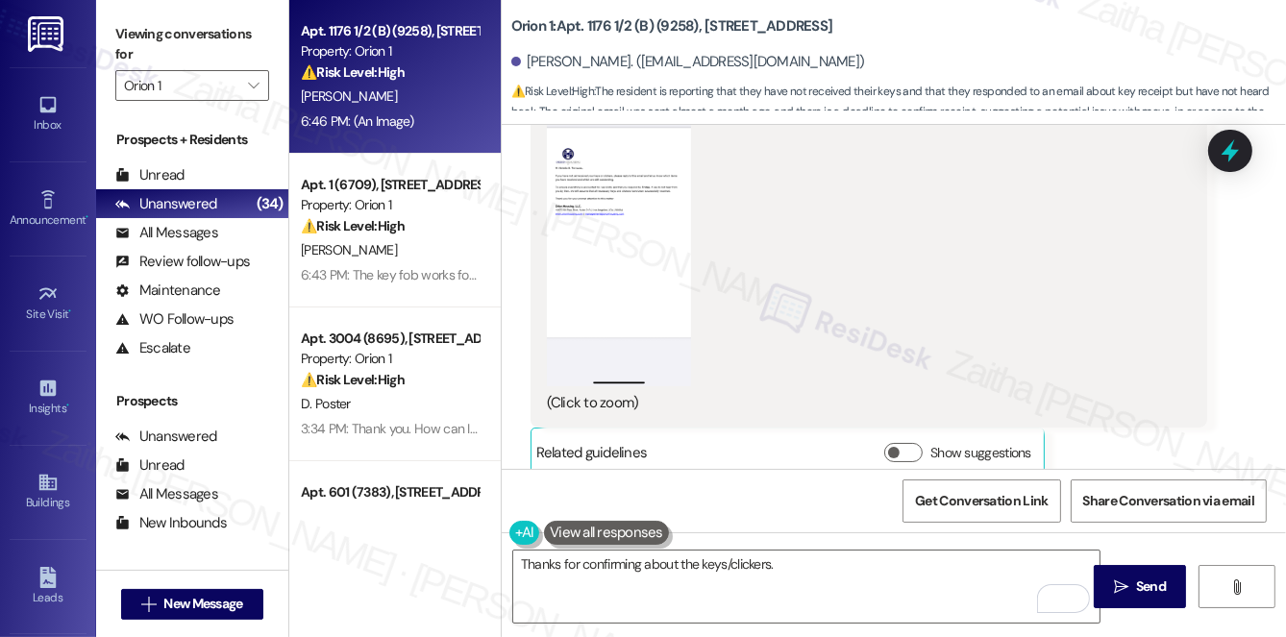
scroll to position [2413, 0]
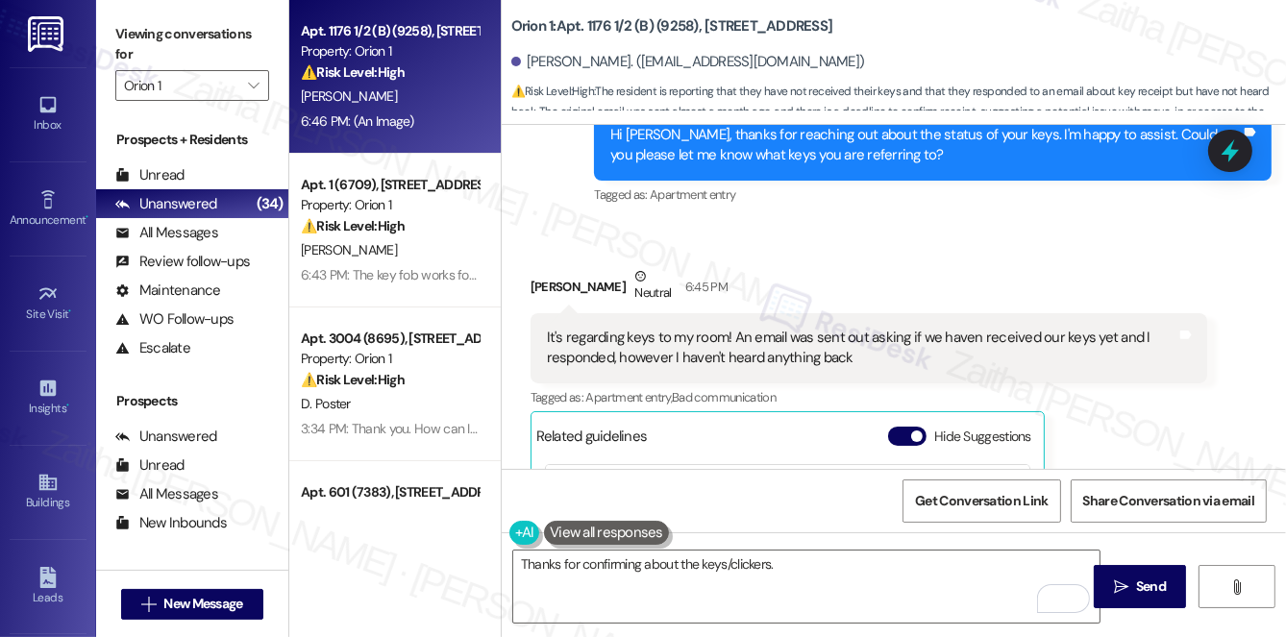
scroll to position [753, 0]
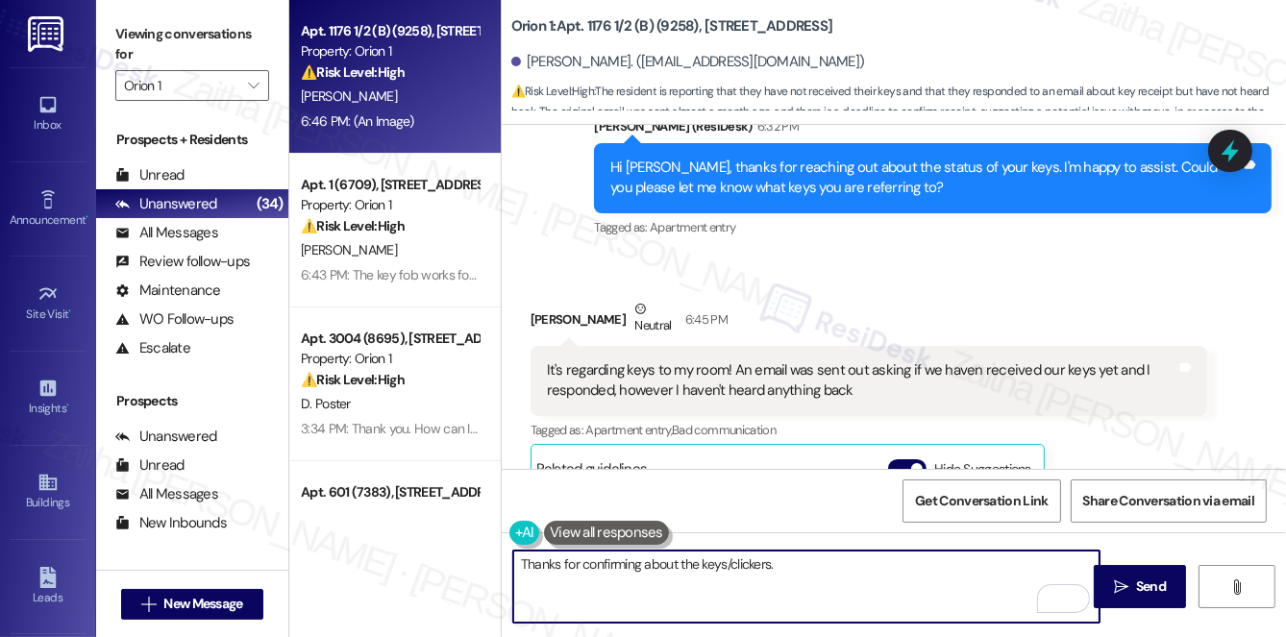
drag, startPoint x: 726, startPoint y: 565, endPoint x: 826, endPoint y: 561, distance: 101.0
click at [826, 561] on textarea "Thanks for confirming about the keys/clickers." at bounding box center [806, 587] width 586 height 72
paste textarea "I’ll follow up with the team and get back to you as soon as I have more informa…"
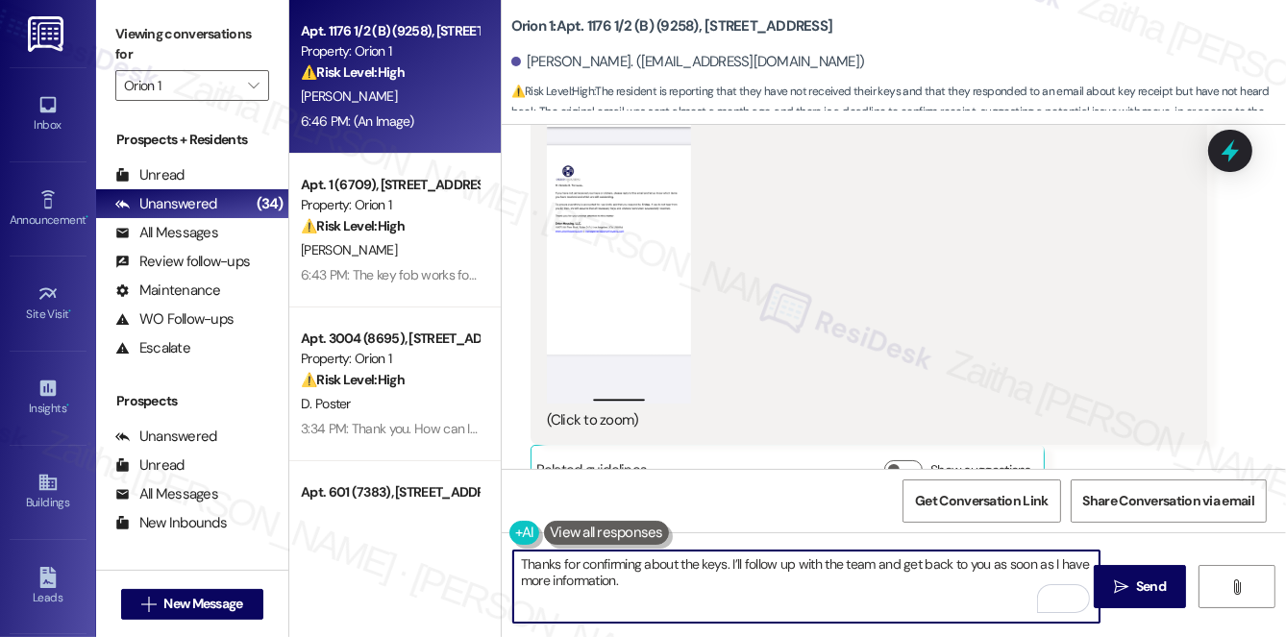
scroll to position [2501, 0]
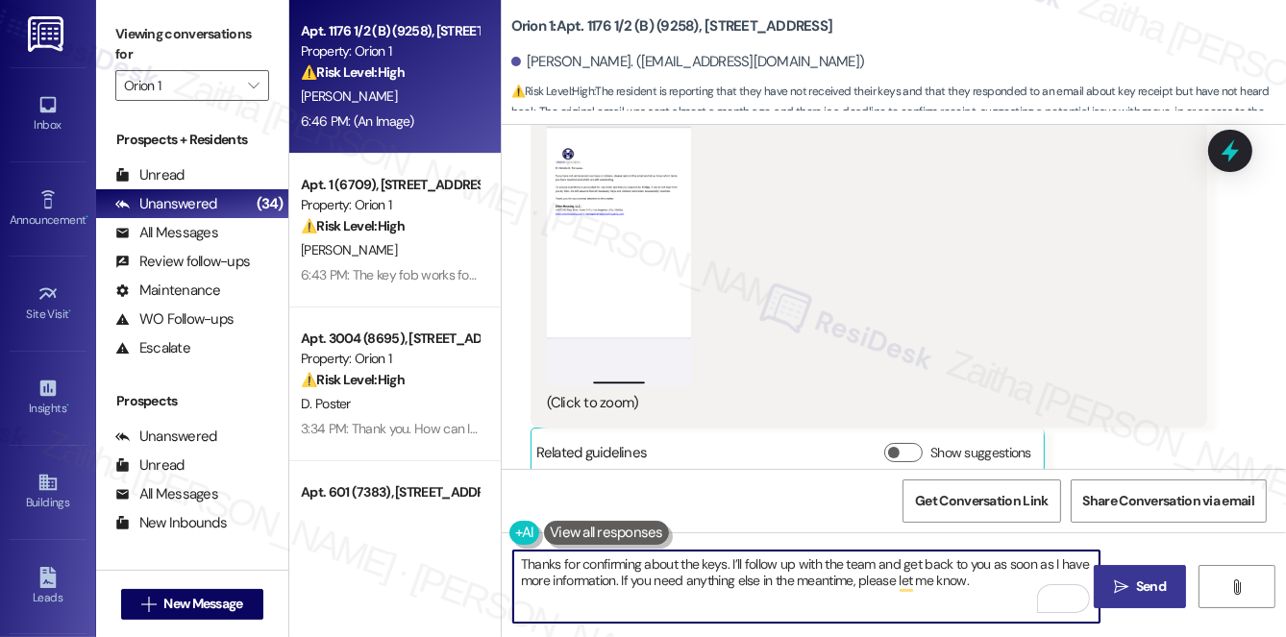
type textarea "Thanks for confirming about the keys. I’ll follow up with the team and get back…"
click at [1124, 584] on icon "" at bounding box center [1121, 586] width 14 height 15
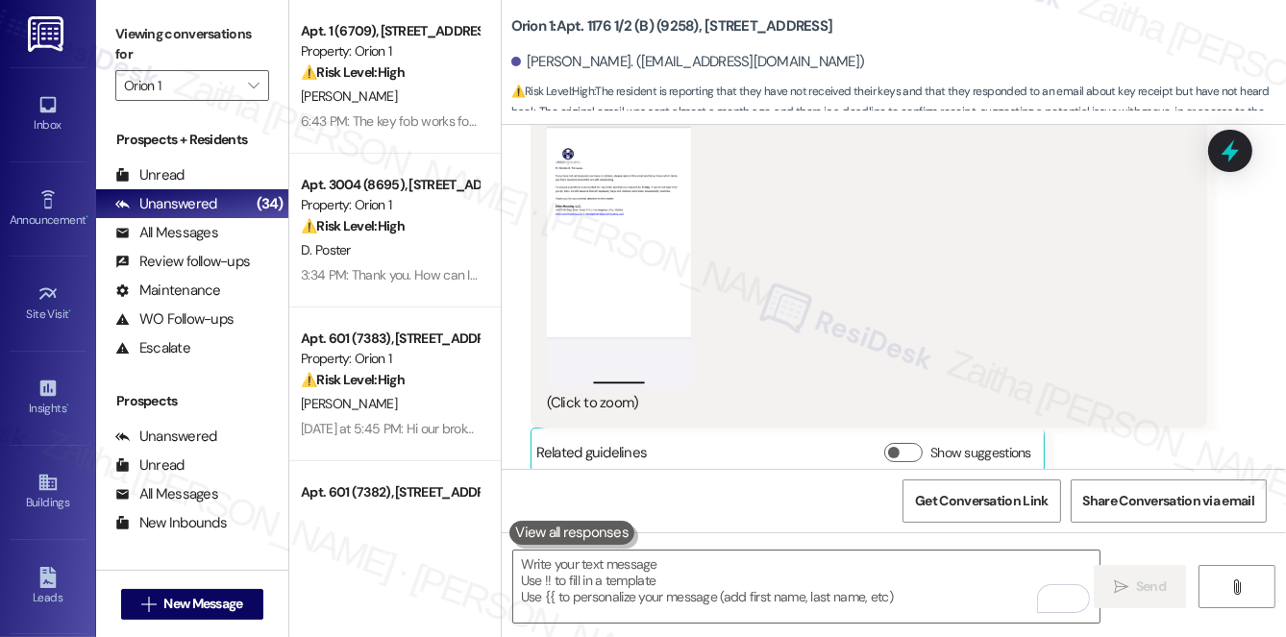
scroll to position [2500, 0]
click at [1235, 166] on div at bounding box center [1230, 150] width 58 height 55
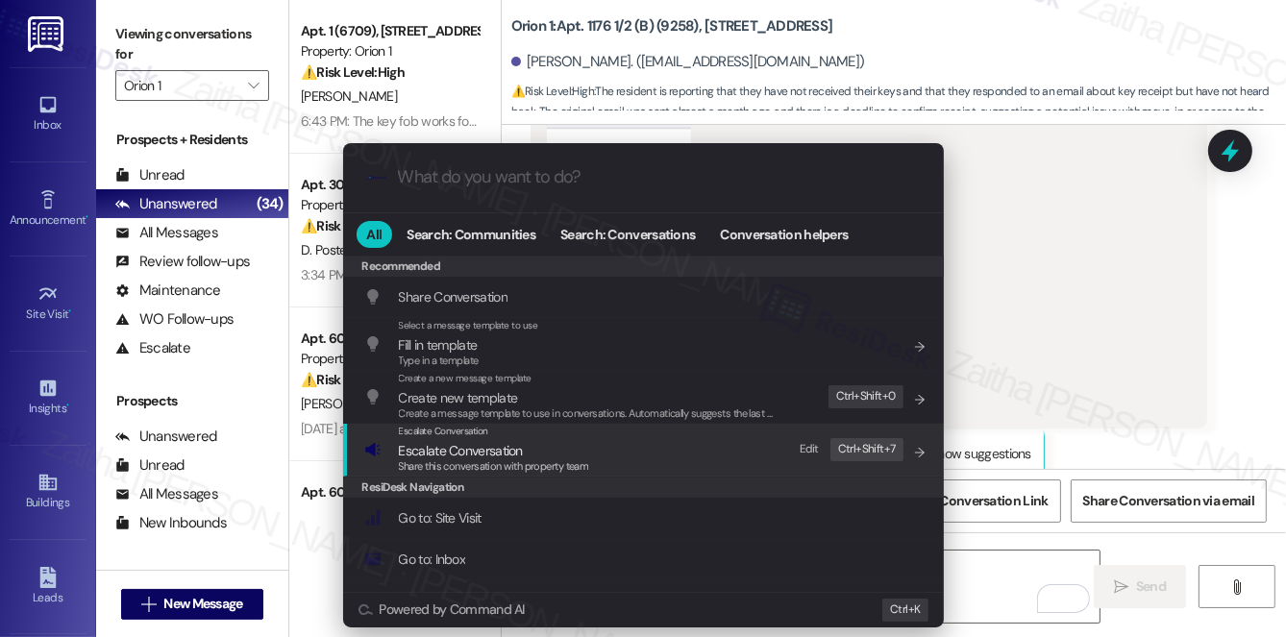
click at [474, 449] on span "Escalate Conversation" at bounding box center [461, 450] width 124 height 17
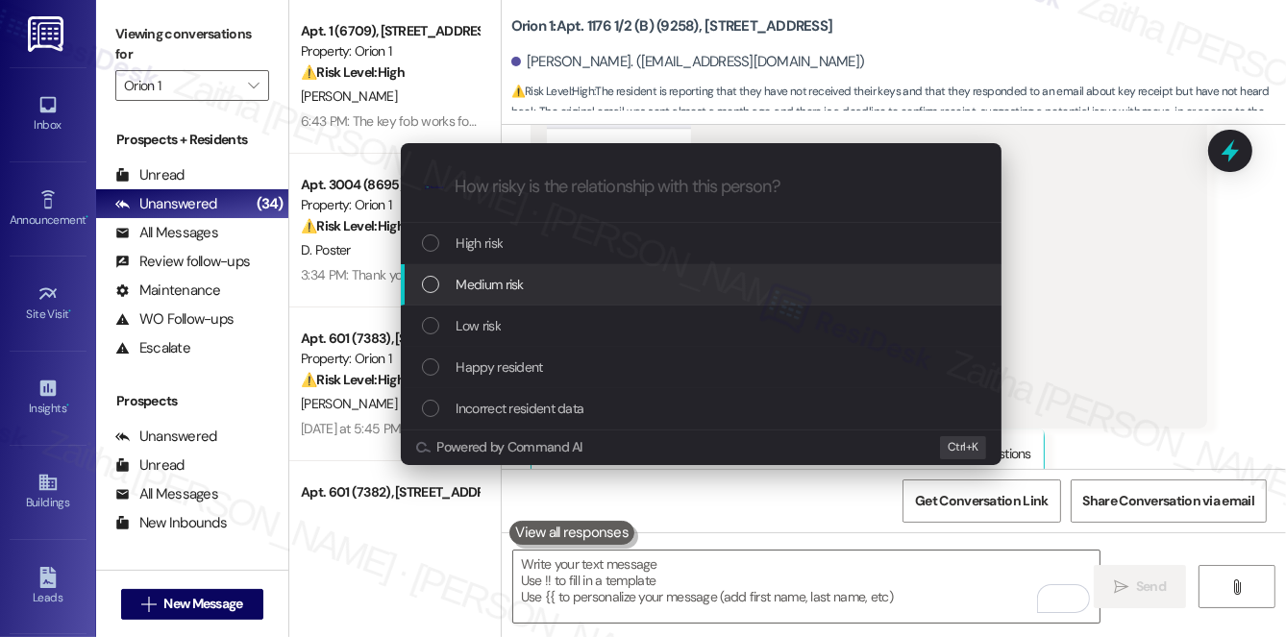
click at [527, 289] on div "Medium risk" at bounding box center [703, 284] width 562 height 21
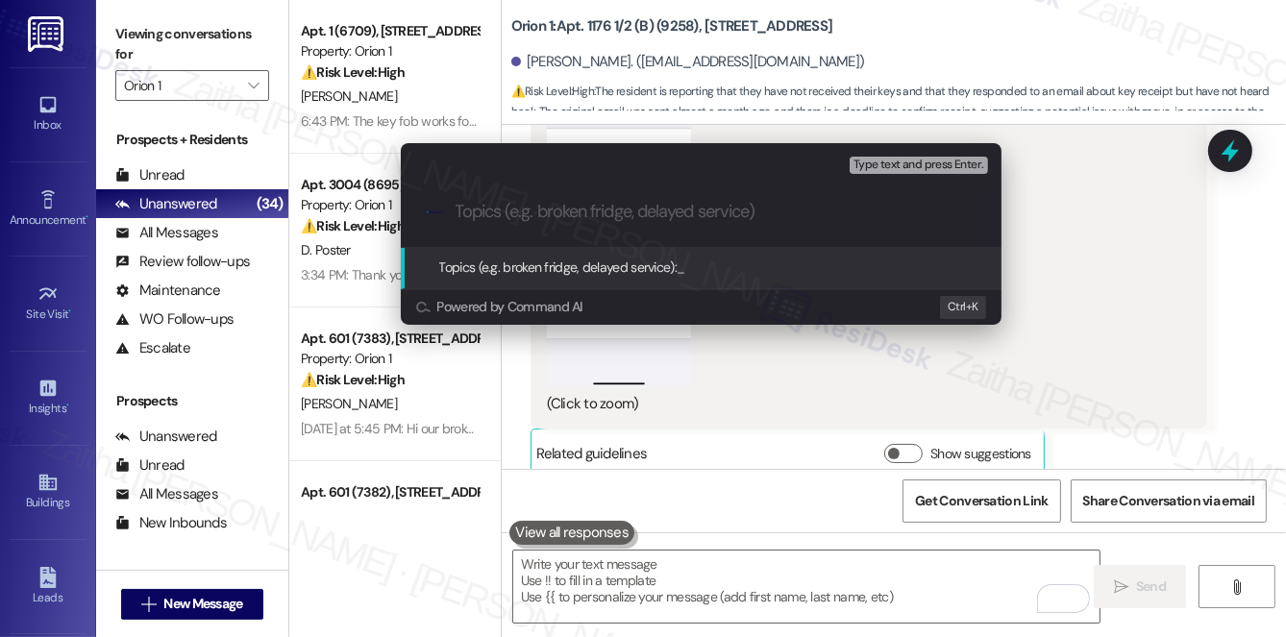
paste input "Waiting on Keys – August 20 Email"
type input "Waiting on Keys – August 20 Email"
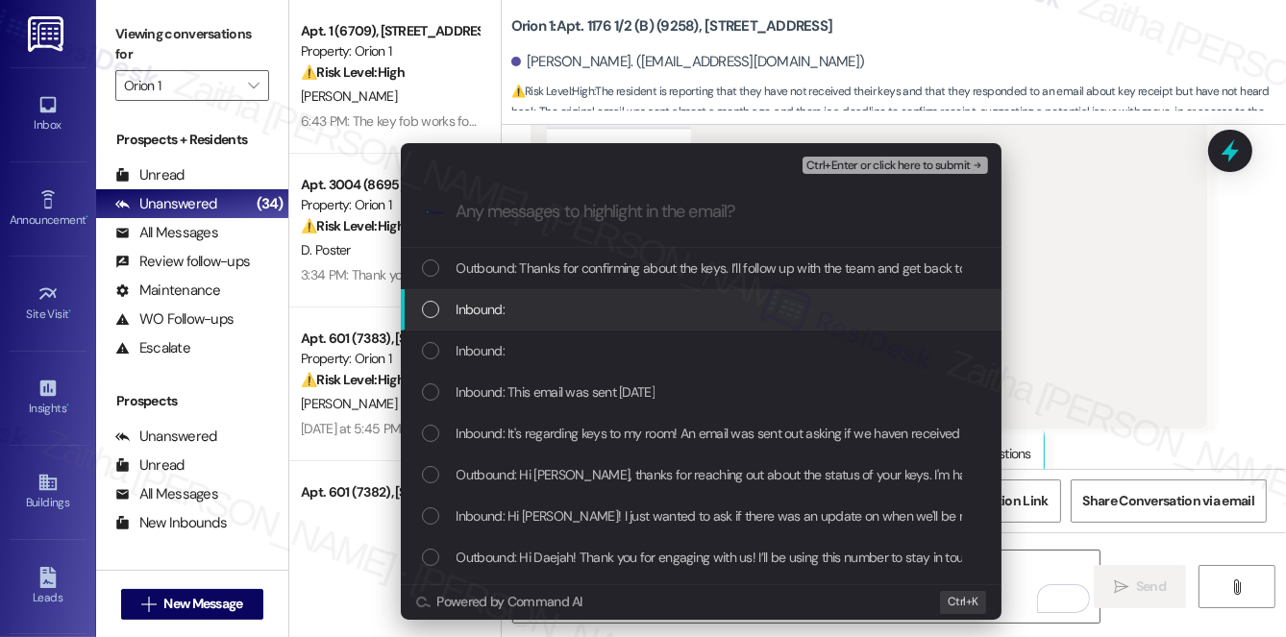
click at [604, 296] on div "Inbound:" at bounding box center [701, 309] width 601 height 41
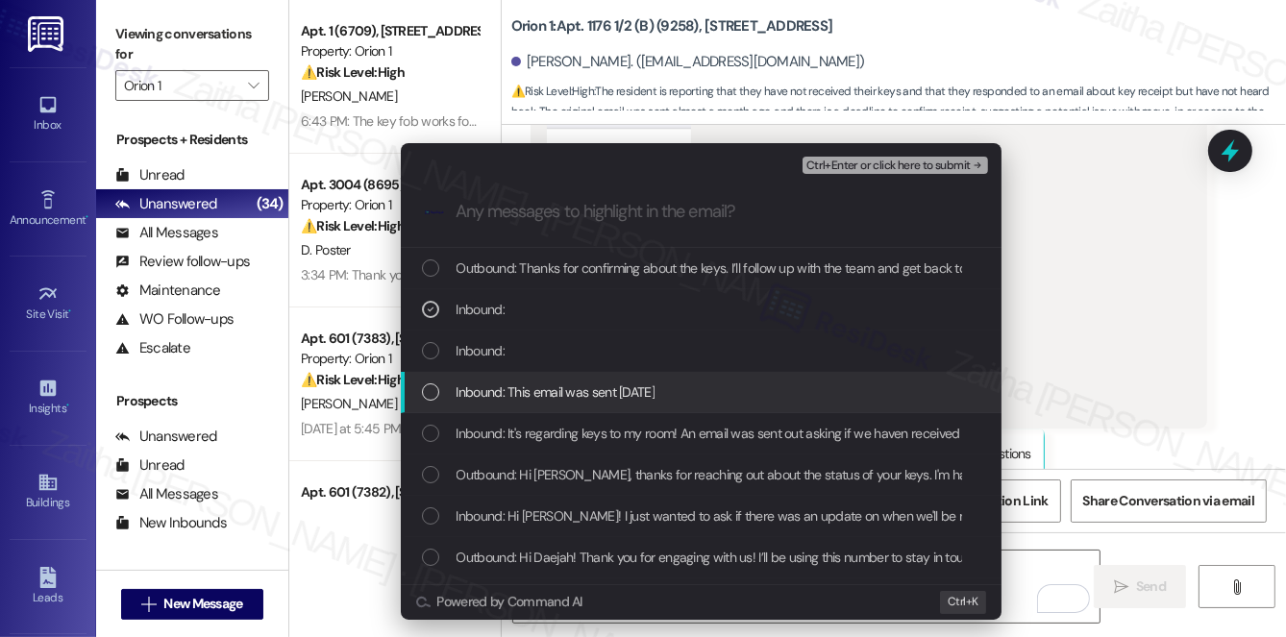
click at [574, 386] on span "Inbound: This email was sent August 20th" at bounding box center [555, 392] width 199 height 21
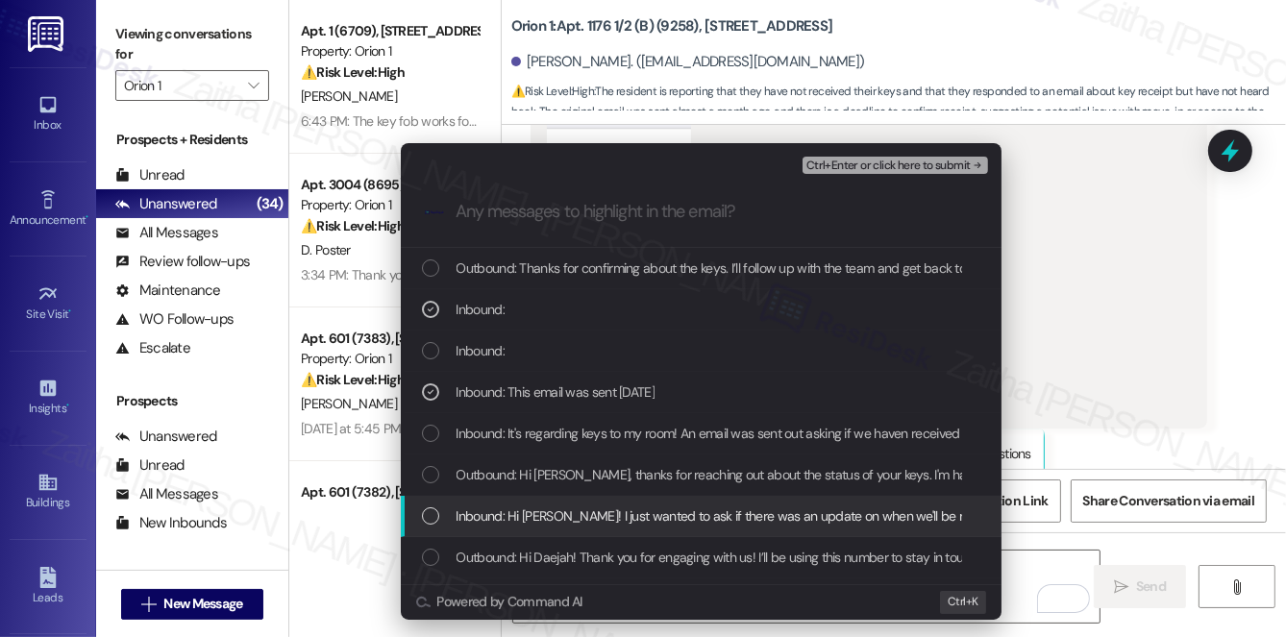
click at [590, 518] on span "Inbound: Hi Sarah! I just wanted to ask if there was an update on when we'll be…" at bounding box center [760, 515] width 608 height 21
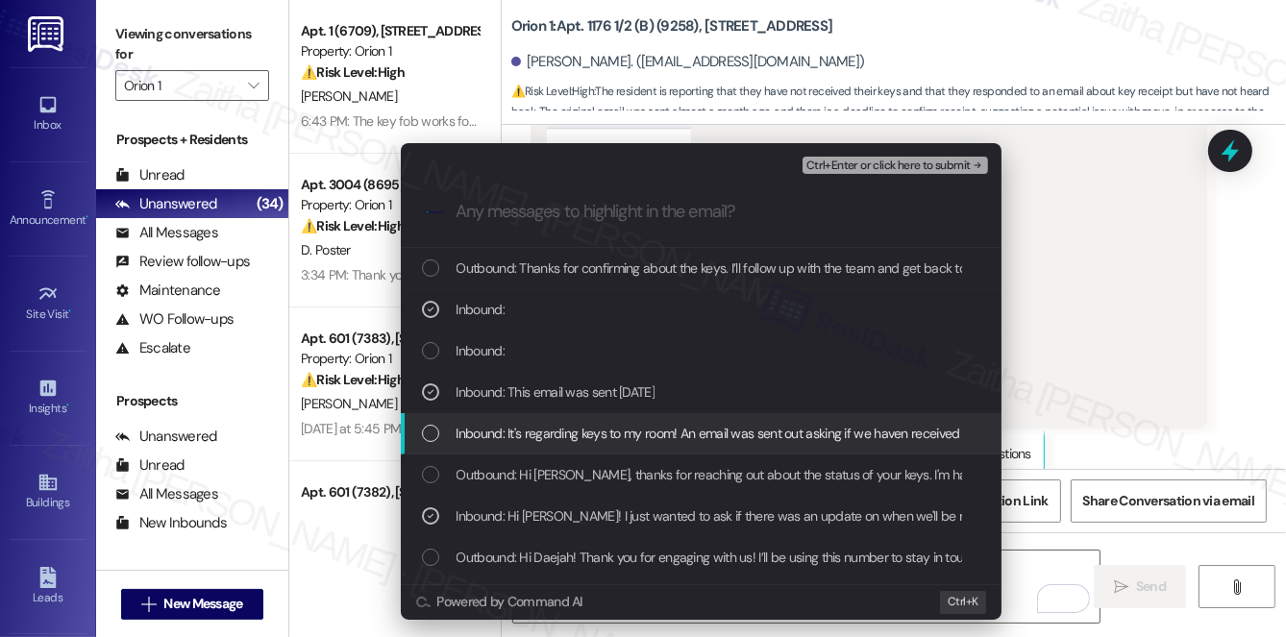
click at [594, 441] on span "Inbound: It's regarding keys to my room! An email was sent out asking if we hav…" at bounding box center [900, 433] width 889 height 21
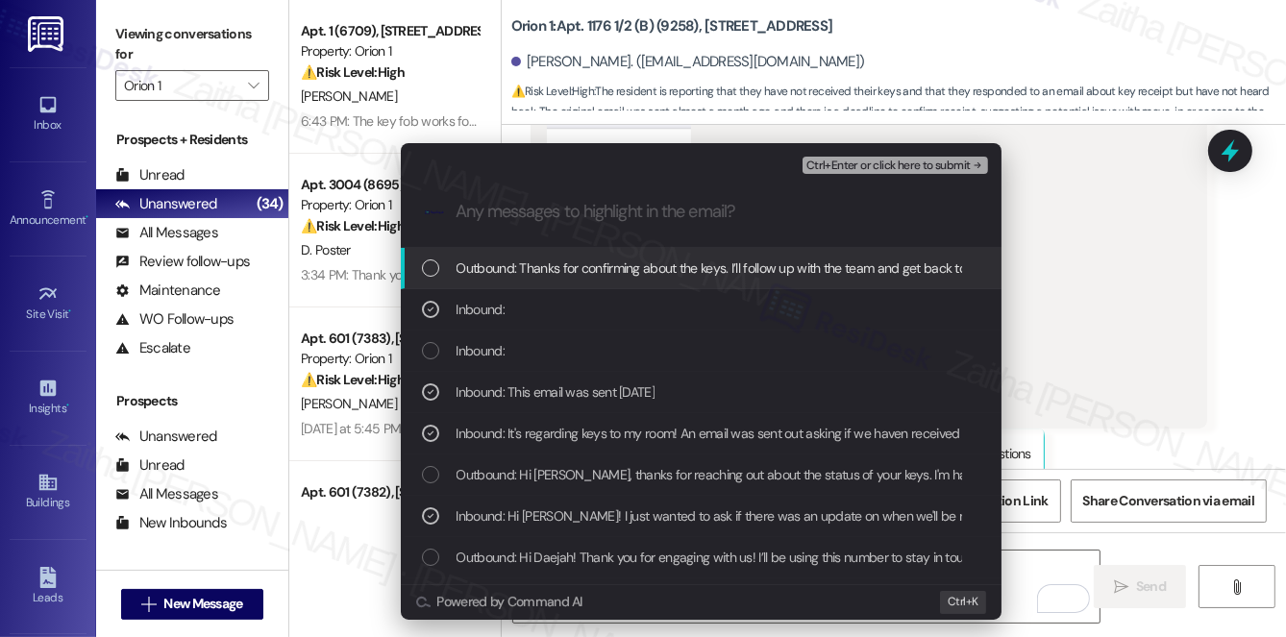
click at [863, 175] on div "Ctrl+Enter or click here to submit" at bounding box center [896, 165] width 189 height 25
click at [880, 164] on span "Ctrl+Enter or click here to submit" at bounding box center [888, 166] width 164 height 13
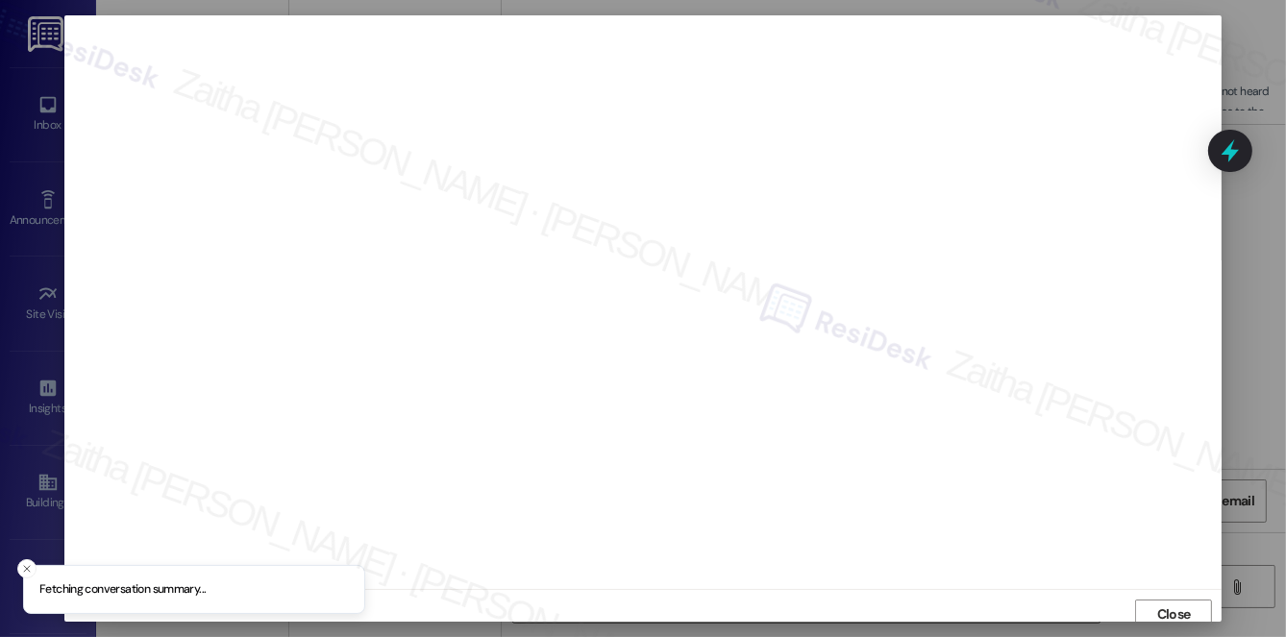
scroll to position [8, 0]
click at [1166, 600] on span "Close" at bounding box center [1174, 607] width 34 height 20
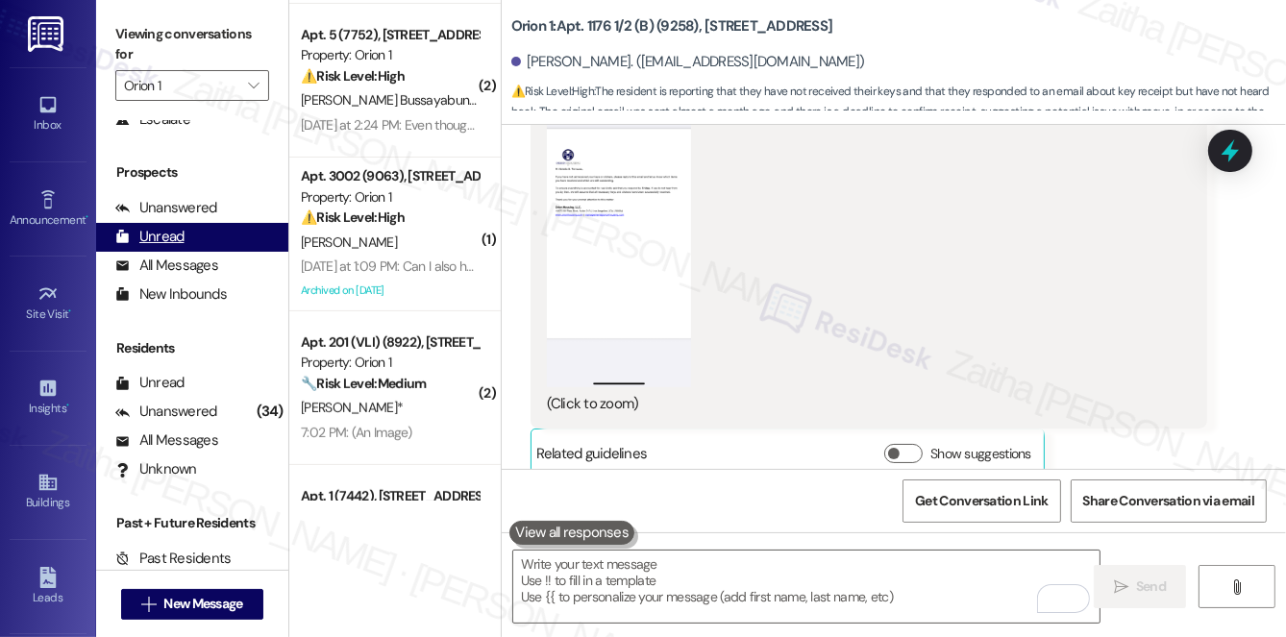
scroll to position [141, 0]
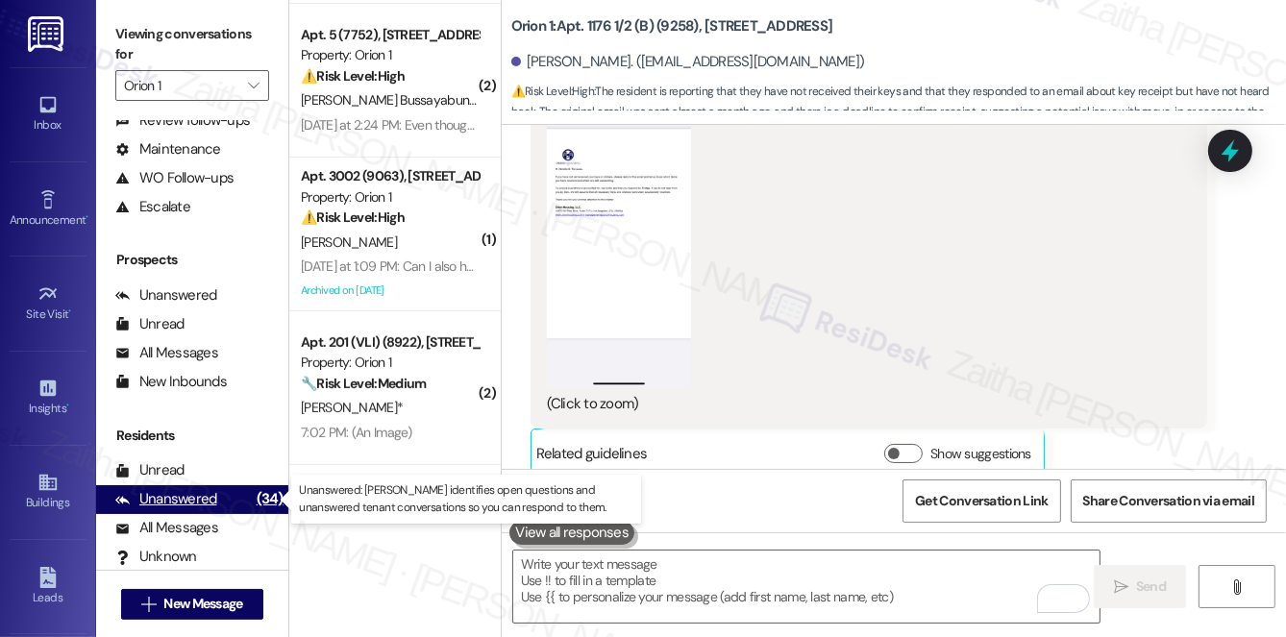
click at [189, 508] on div "Unanswered" at bounding box center [166, 499] width 102 height 20
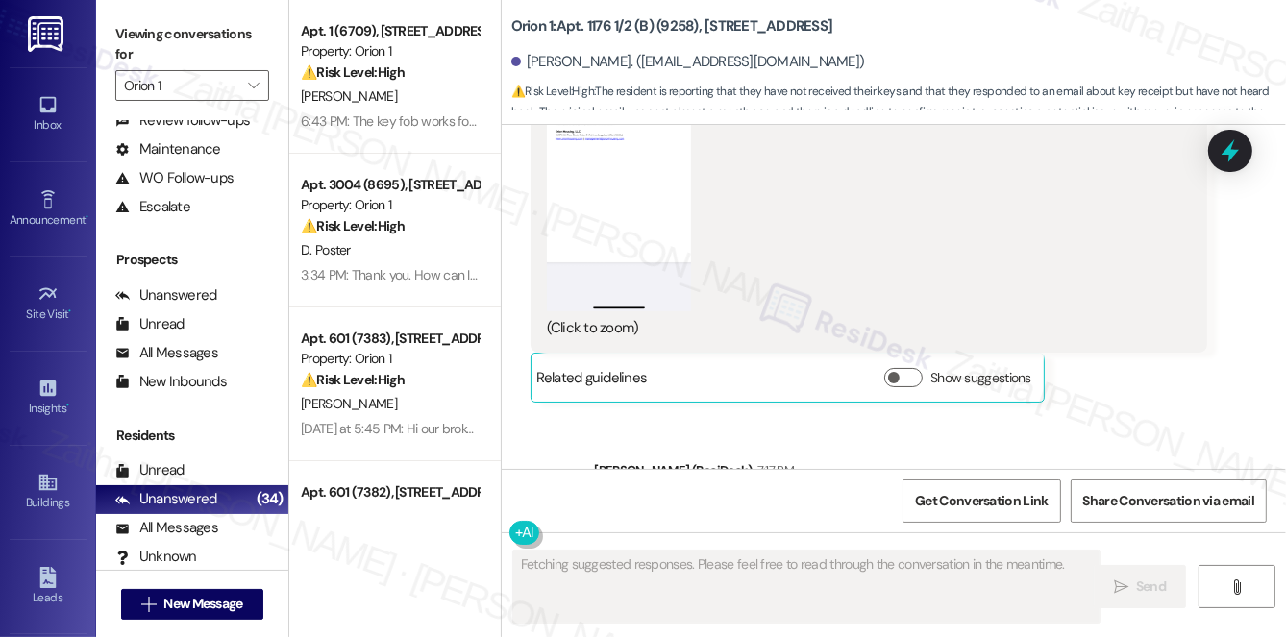
scroll to position [2683, 0]
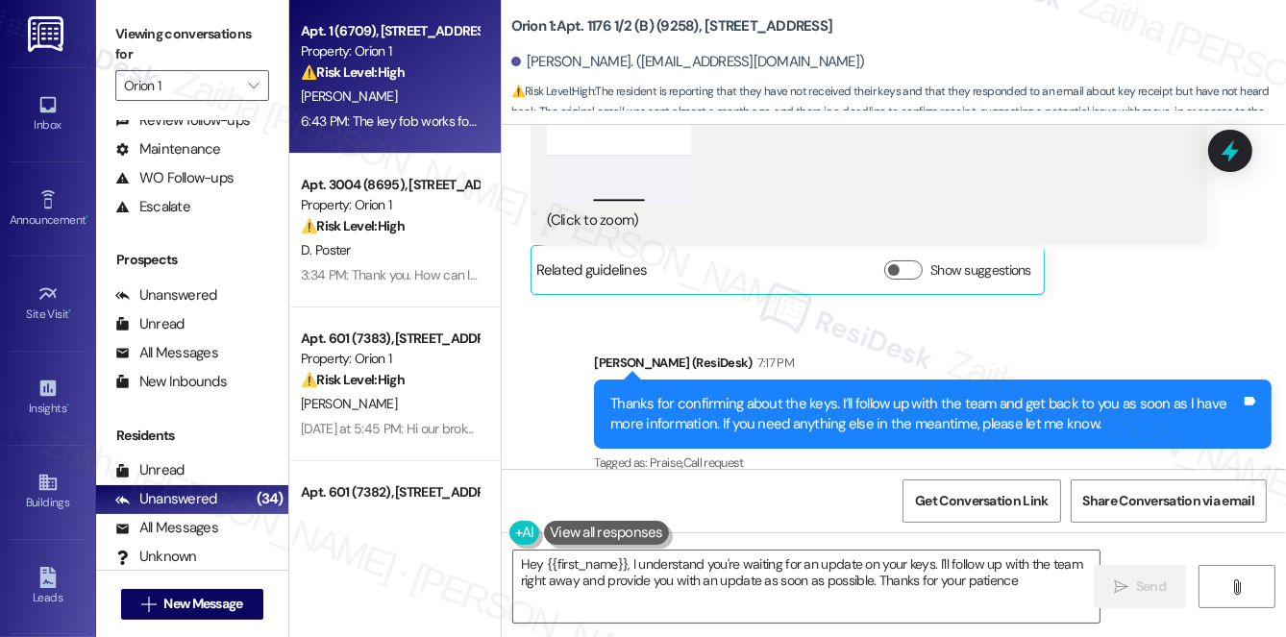
type textarea "Hey {{first_name}}, I understand you're waiting for an update on your keys. I'l…"
click at [443, 90] on div "G. Vasquez" at bounding box center [390, 97] width 182 height 24
type textarea "Fetching suggested responses. Please feel free to read through the conversation…"
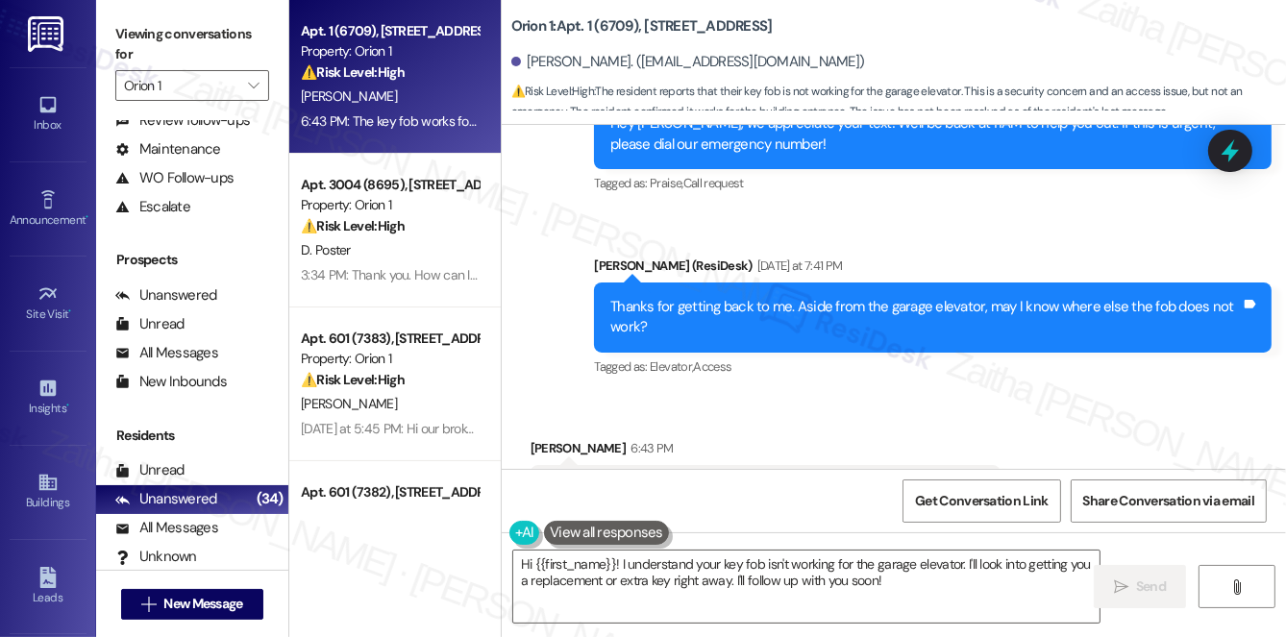
scroll to position [1455, 0]
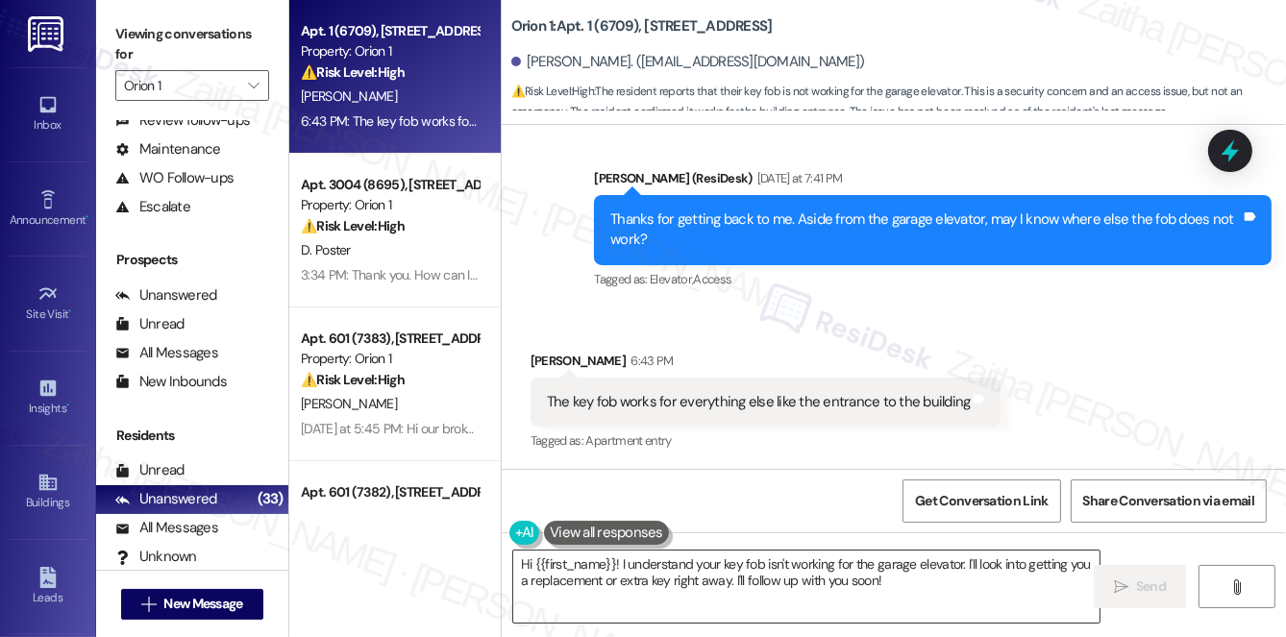
click at [518, 564] on textarea "Hi {{first_name}}! I understand your key fob isn't working for the garage eleva…" at bounding box center [806, 587] width 586 height 72
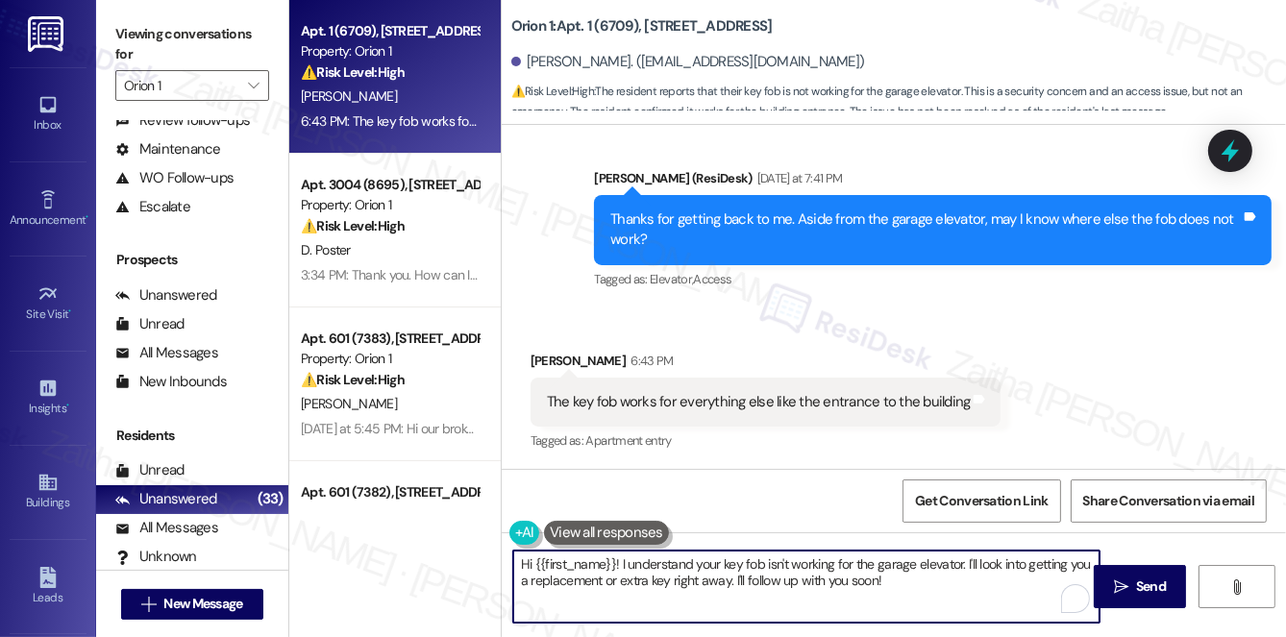
click at [529, 562] on textarea "Hi {{first_name}}! I understand your key fob isn't working for the garage eleva…" at bounding box center [806, 587] width 586 height 72
click at [530, 564] on textarea "Hi {{first_name}}! I understand your key fob isn't working for the garage eleva…" at bounding box center [806, 587] width 586 height 72
click at [523, 560] on textarea "Hi {{first_name}}! I understand your key fob isn't working for the garage eleva…" at bounding box center [806, 587] width 586 height 72
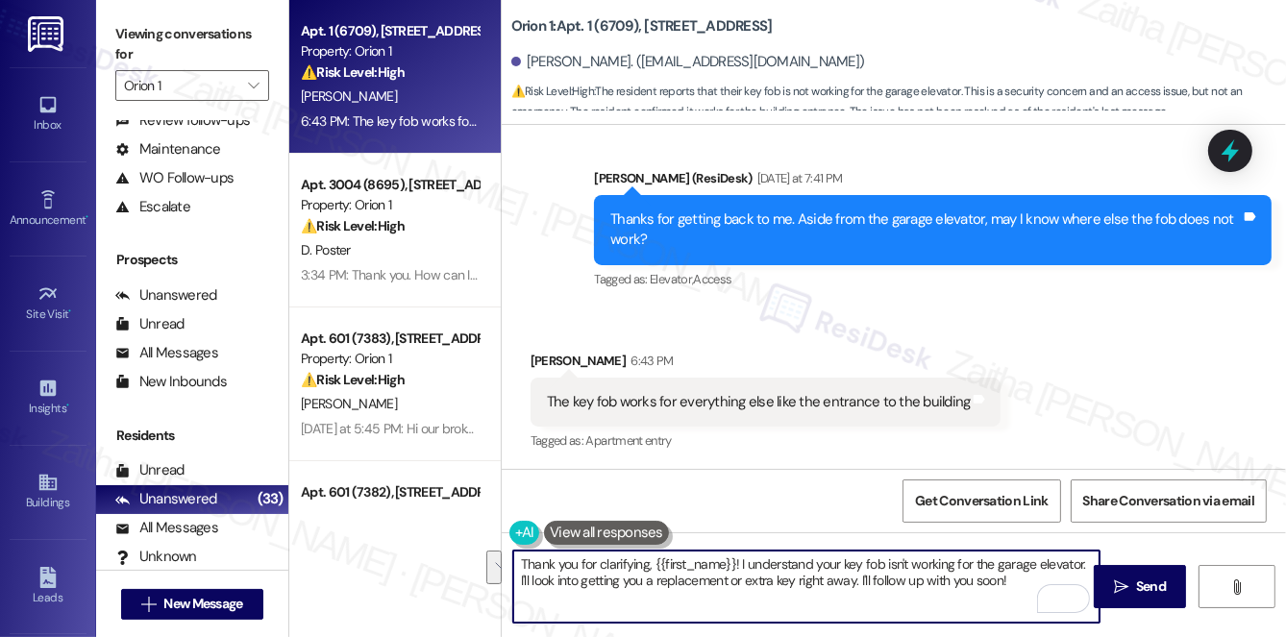
drag, startPoint x: 1076, startPoint y: 563, endPoint x: 1074, endPoint y: 576, distance: 12.6
click at [1074, 576] on textarea "Thank you for clarifying, {{first_name}}! I understand your key fob isn't worki…" at bounding box center [806, 587] width 586 height 72
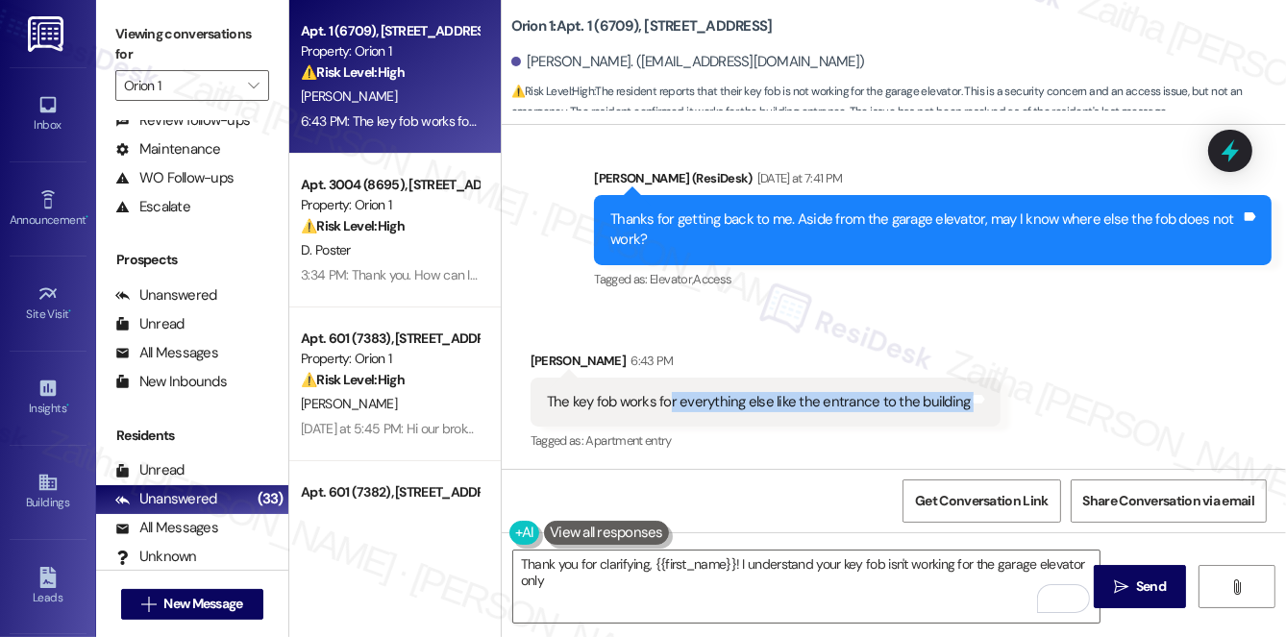
drag, startPoint x: 669, startPoint y: 399, endPoint x: 958, endPoint y: 415, distance: 289.7
click at [958, 415] on div "The key fob works for everything else like the entrance to the building Tags an…" at bounding box center [765, 402] width 471 height 49
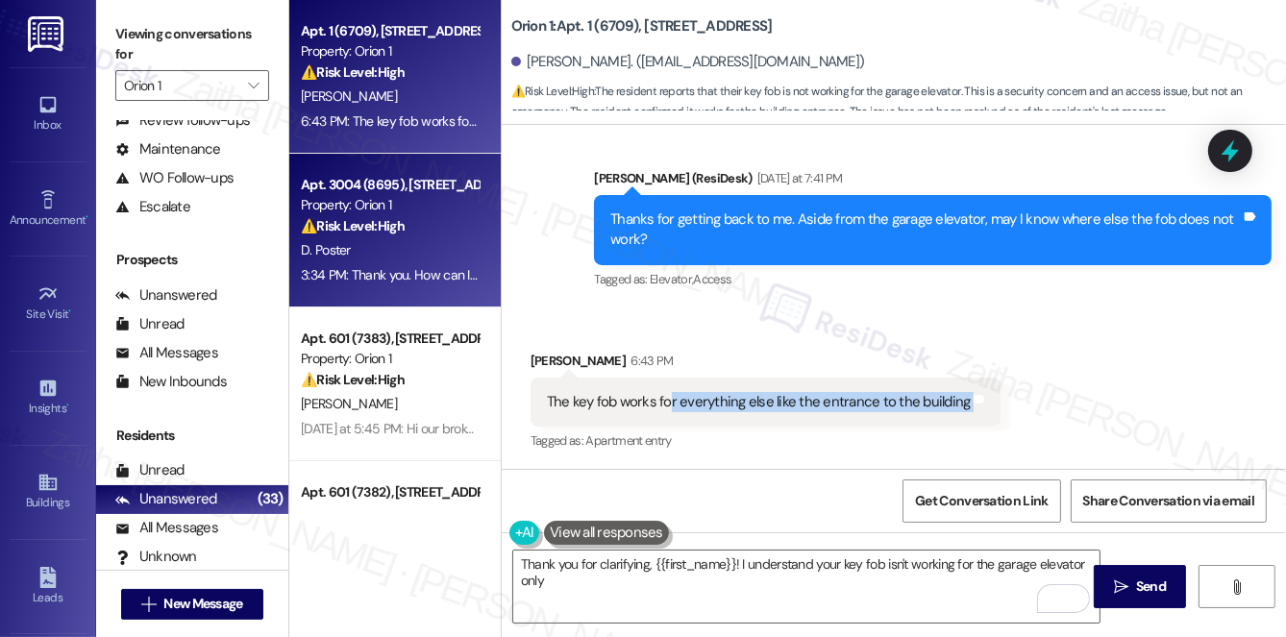
copy div "r everything else like the entrance to the building Tags and notes"
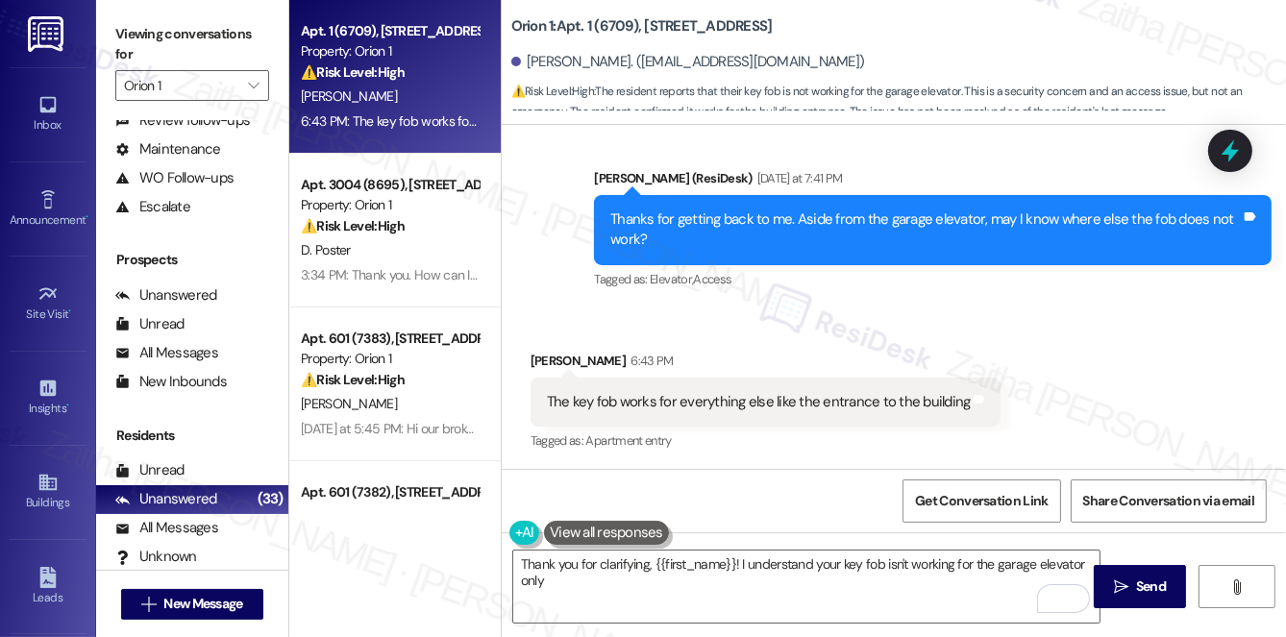
click at [967, 332] on div "Received via SMS Grayson Vasquez 6:43 PM The key fob works for everything else …" at bounding box center [894, 389] width 784 height 162
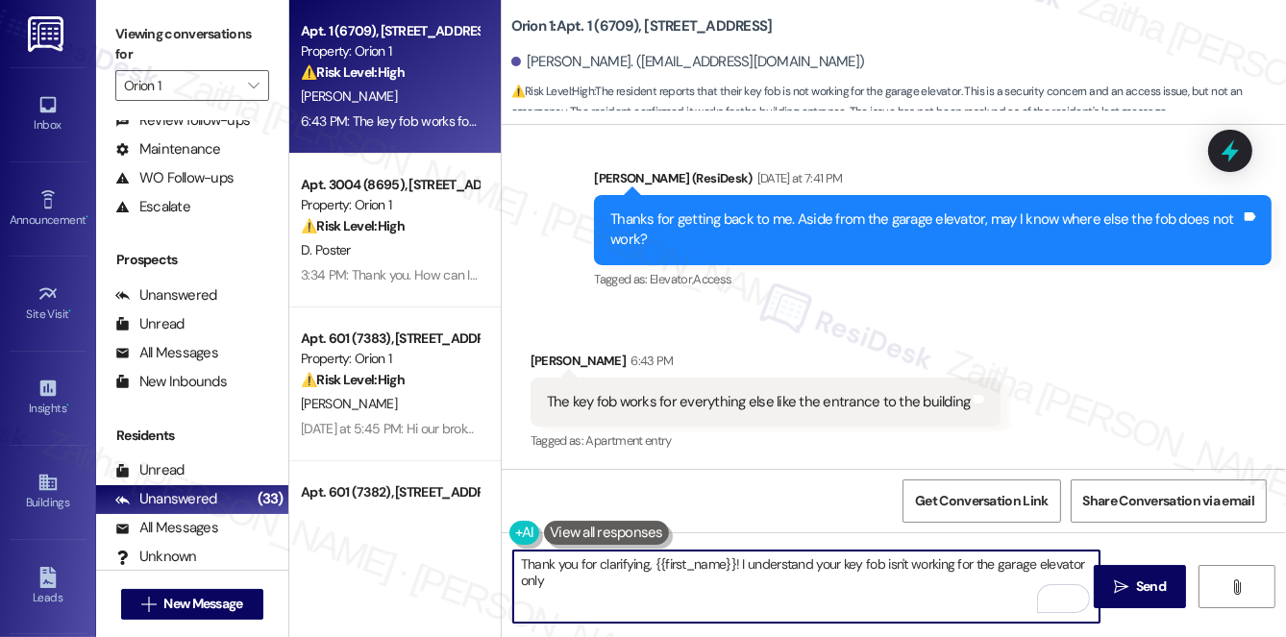
click at [578, 582] on textarea "Thank you for clarifying, {{first_name}}! I understand your key fob isn't worki…" at bounding box center [806, 587] width 586 height 72
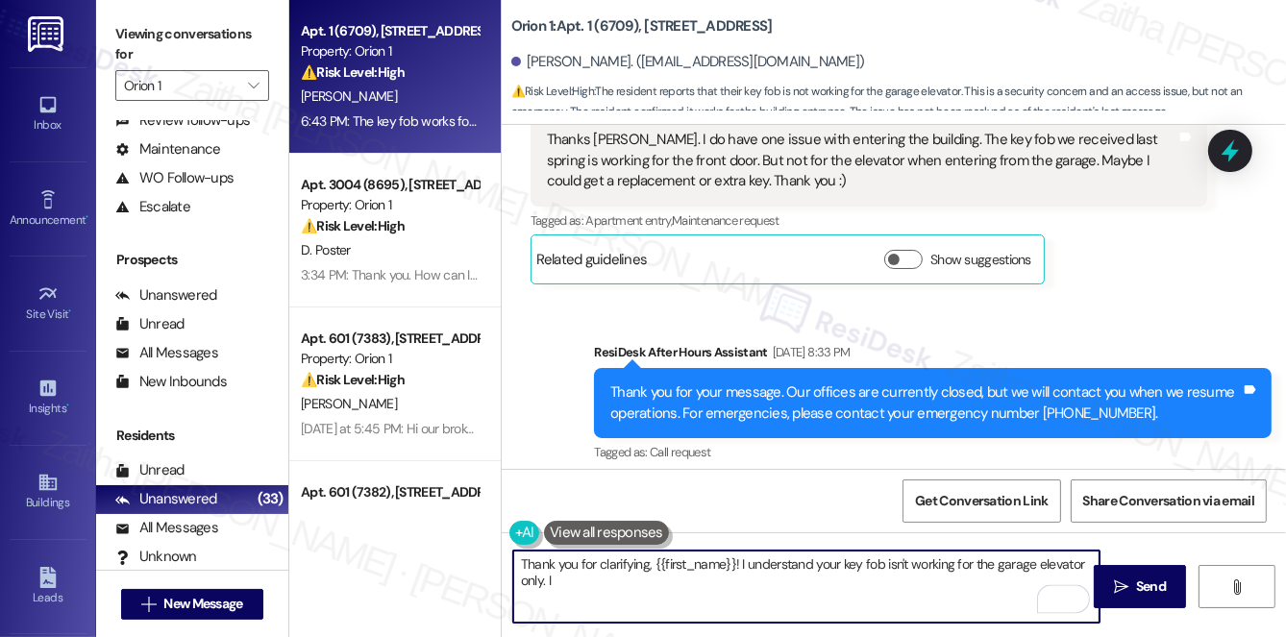
scroll to position [407, 0]
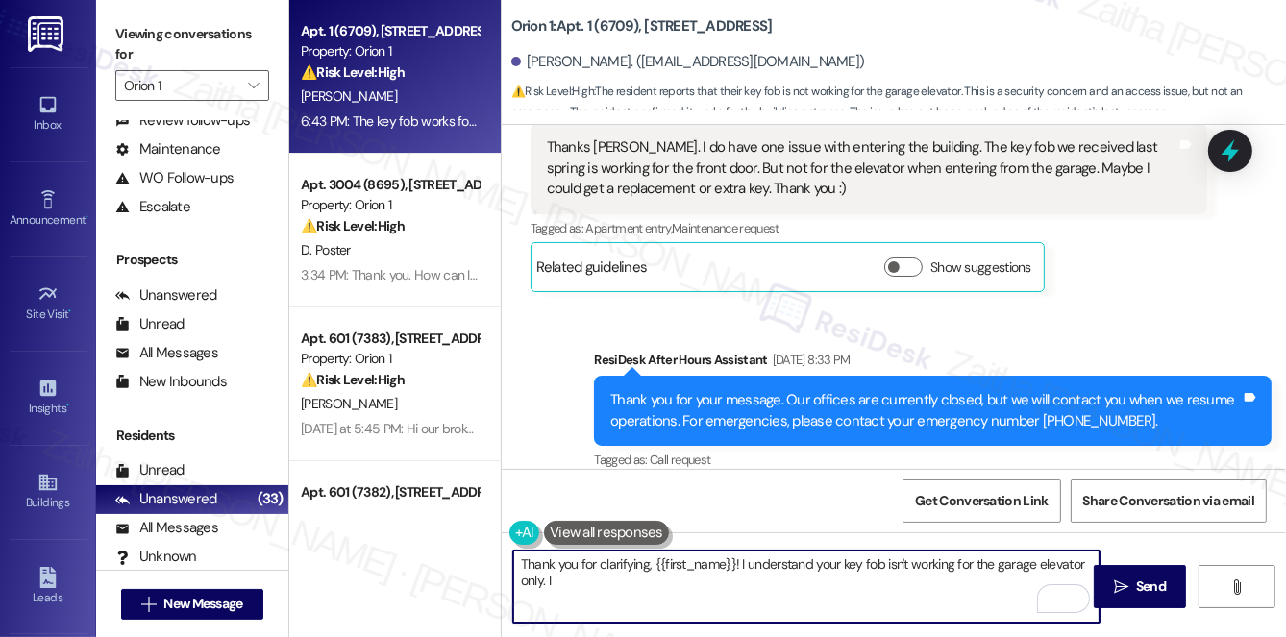
type textarea "Thank you for clarifying, {{first_name}}! I understand your key fob isn't worki…"
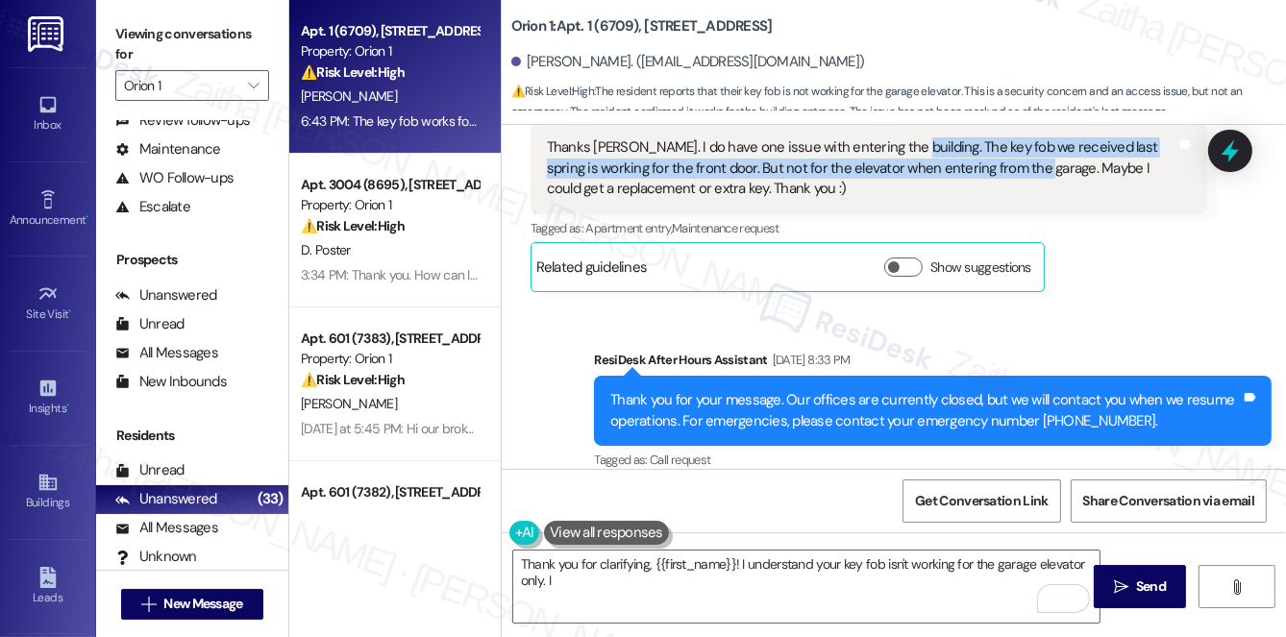
drag, startPoint x: 898, startPoint y: 146, endPoint x: 1032, endPoint y: 167, distance: 136.2
click at [1032, 167] on div "Thanks Sarah. I do have one issue with entering the building. The key fob we re…" at bounding box center [862, 168] width 630 height 62
copy div ". The key fob we received last spring is working for the front door. But not fo…"
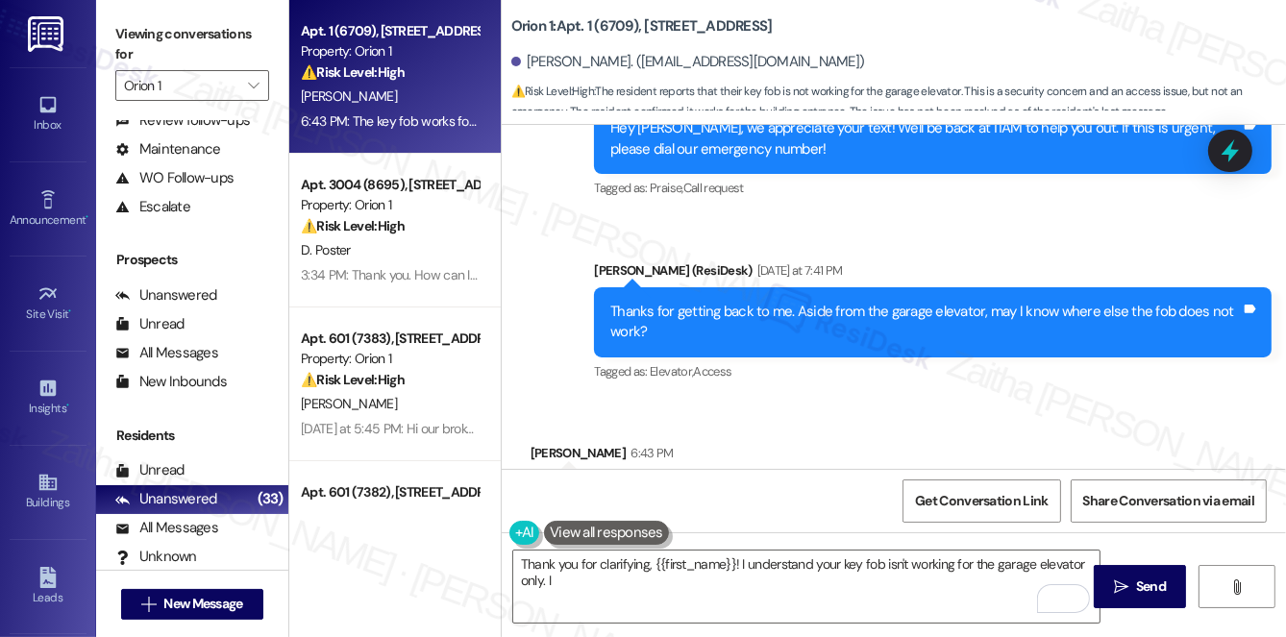
scroll to position [1455, 0]
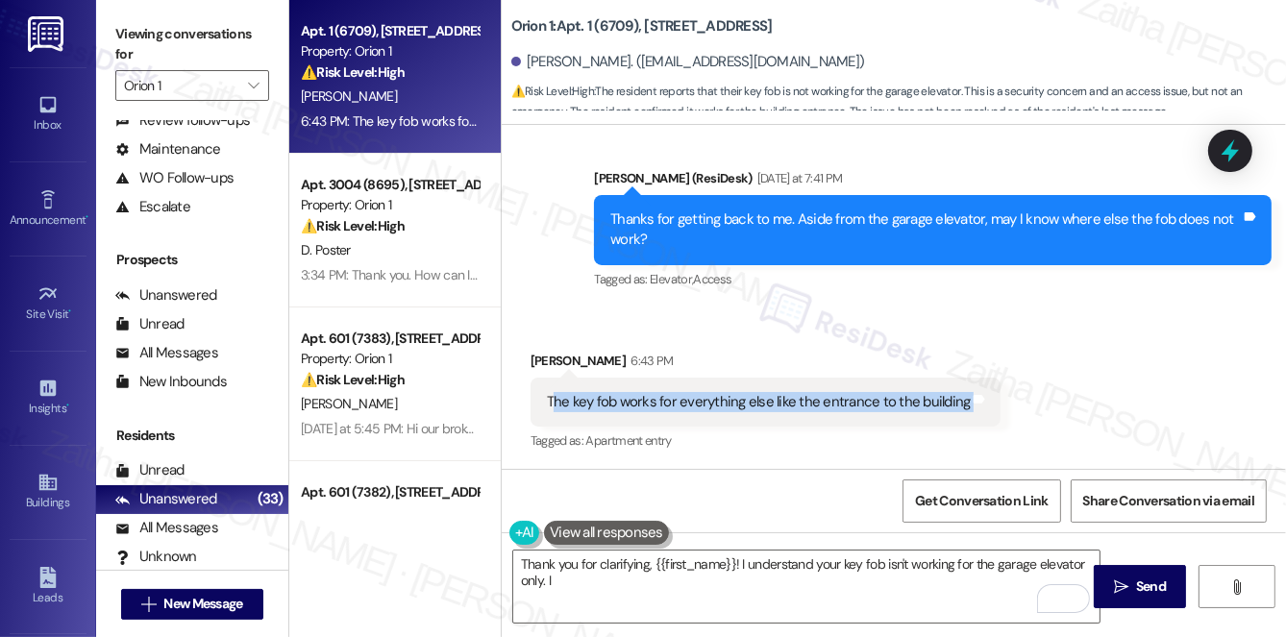
drag, startPoint x: 554, startPoint y: 399, endPoint x: 1008, endPoint y: 424, distance: 455.2
click at [1008, 424] on div "Received via SMS Grayson Vasquez 6:43 PM The key fob works for everything else …" at bounding box center [894, 389] width 784 height 162
copy div "he key fob works for everything else like the entrance to the building Tags and…"
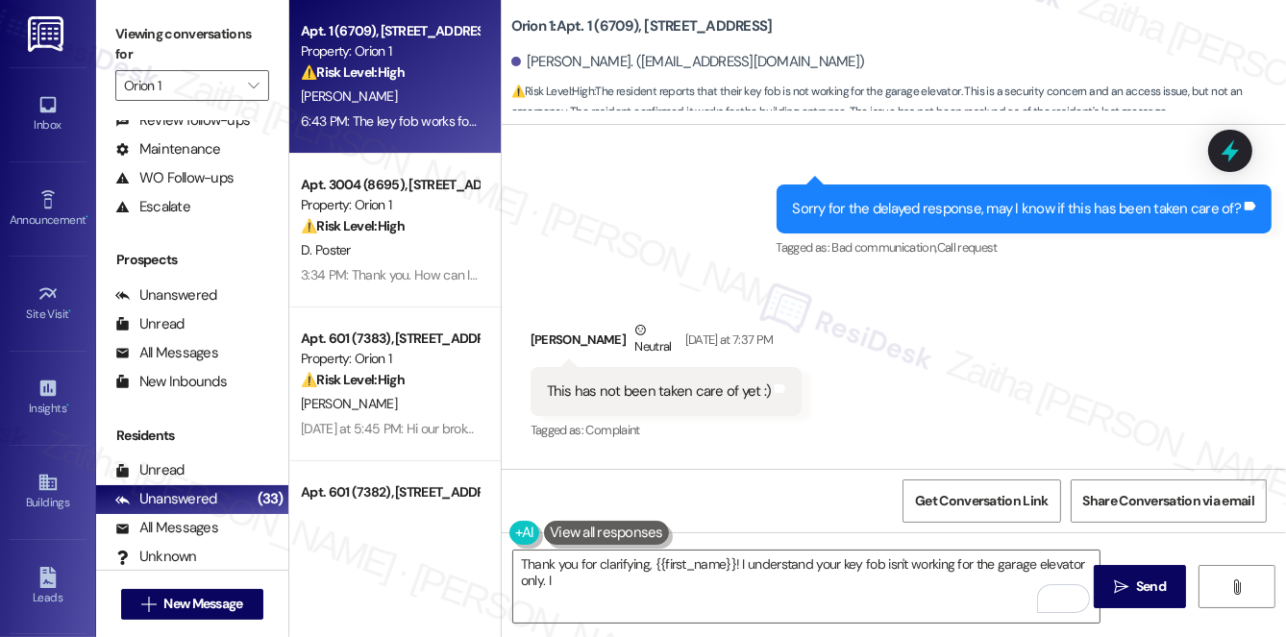
scroll to position [931, 0]
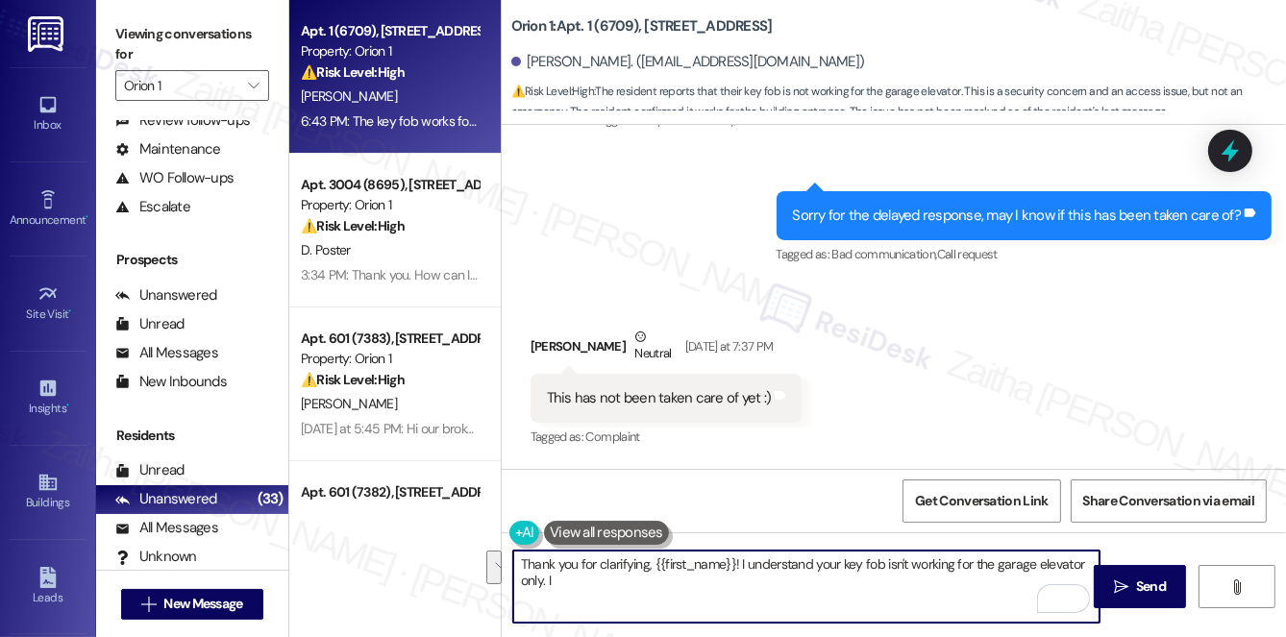
drag, startPoint x: 516, startPoint y: 559, endPoint x: 567, endPoint y: 598, distance: 63.8
click at [567, 598] on textarea "Thank you for clarifying, {{first_name}}! I understand your key fob isn't worki…" at bounding box center [806, 587] width 586 height 72
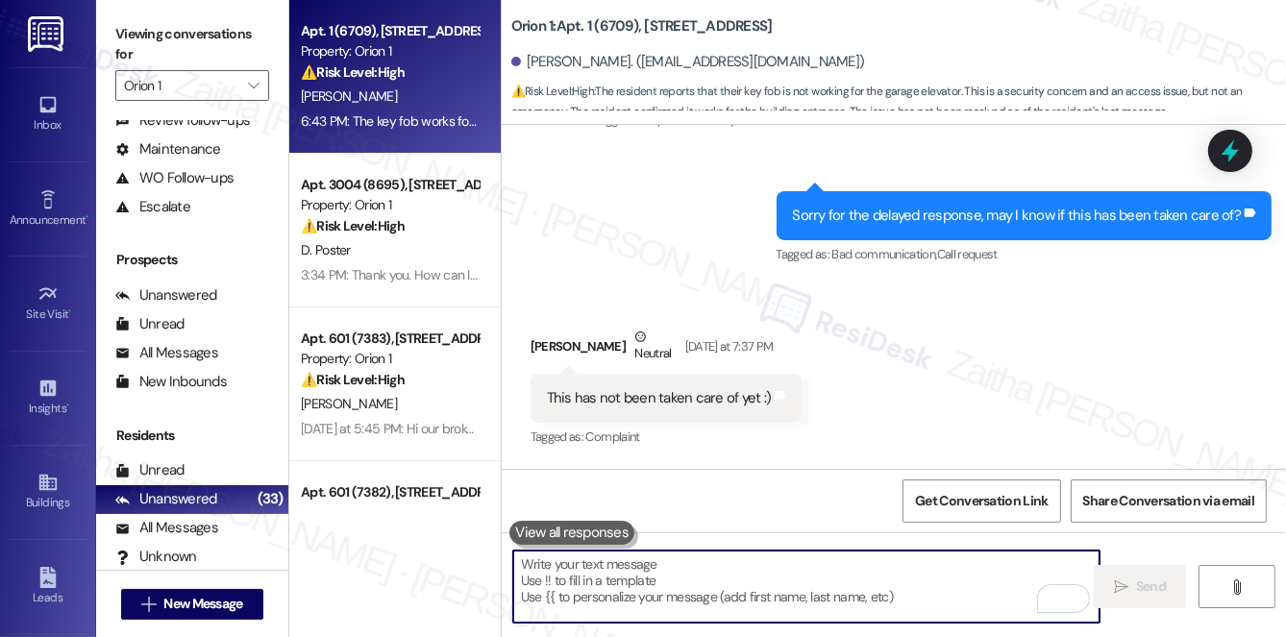
paste textarea "Thank you for letting me know. I’ll relay this to the team so they’re aware tha…"
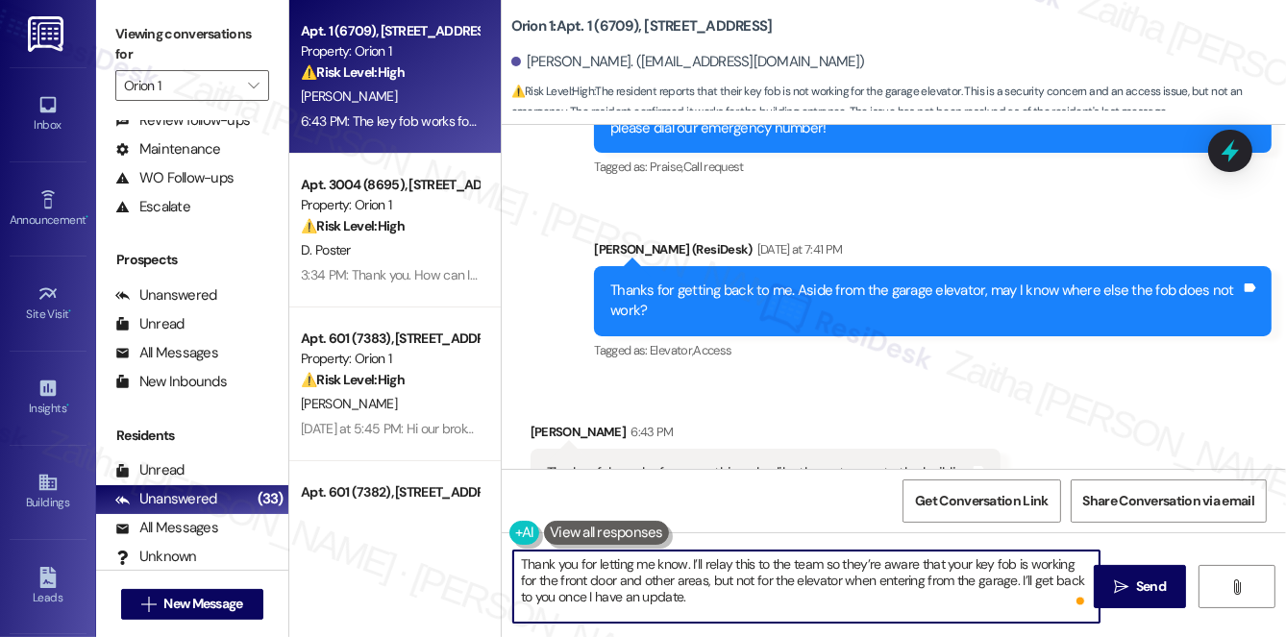
scroll to position [1455, 0]
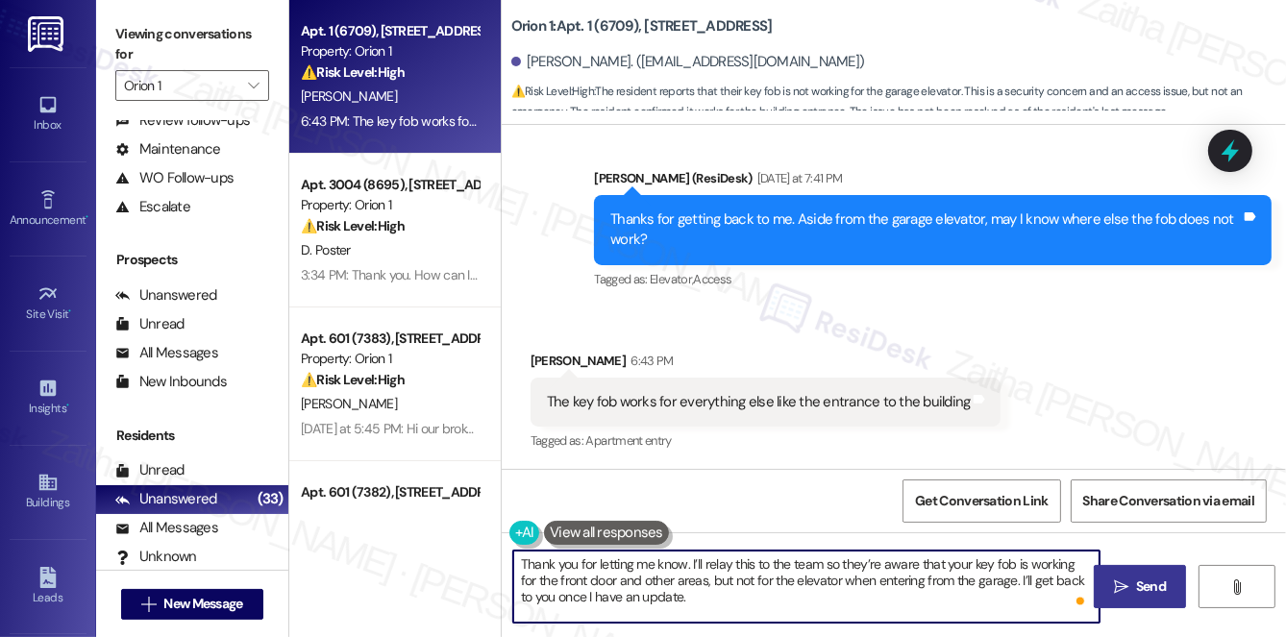
type textarea "Thank you for letting me know. I’ll relay this to the team so they’re aware tha…"
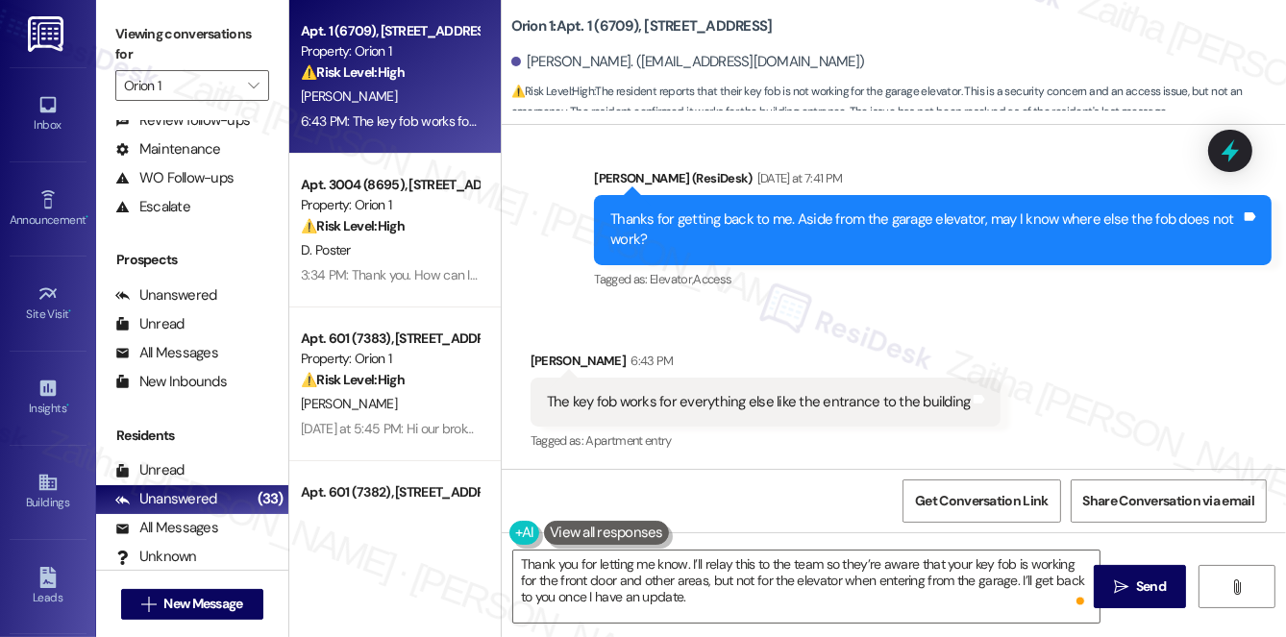
drag, startPoint x: 1158, startPoint y: 589, endPoint x: 1117, endPoint y: 554, distance: 54.5
click at [1158, 589] on span "Send" at bounding box center [1151, 587] width 30 height 20
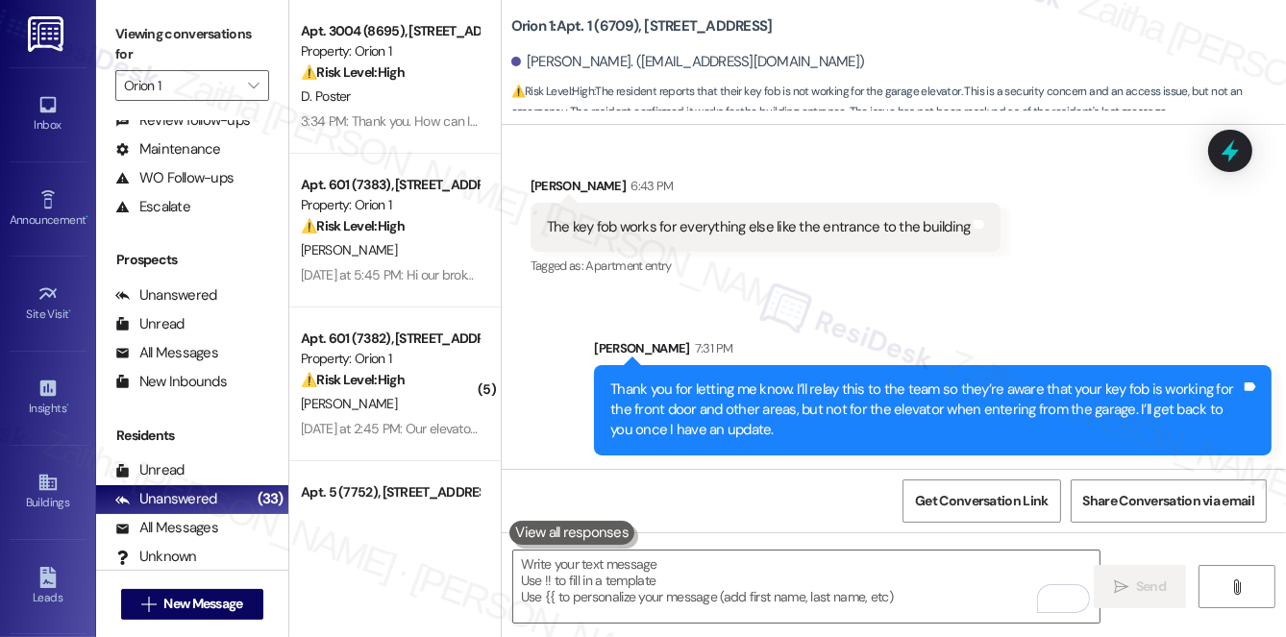
scroll to position [1631, 0]
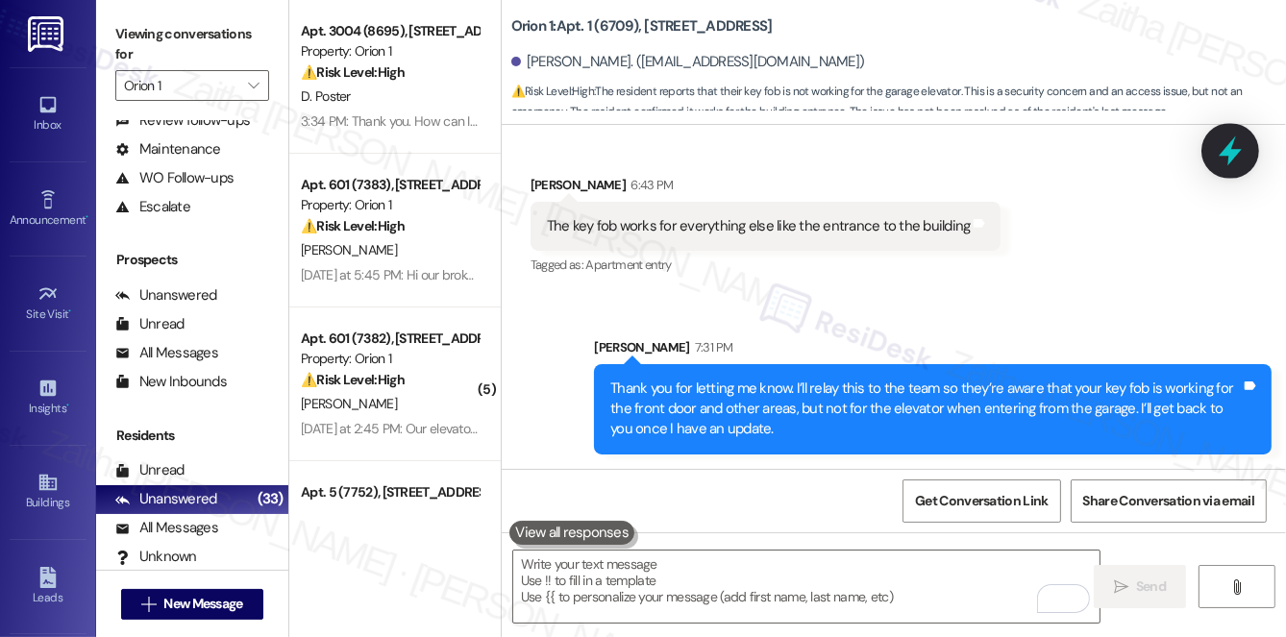
click at [1238, 166] on div at bounding box center [1230, 150] width 58 height 55
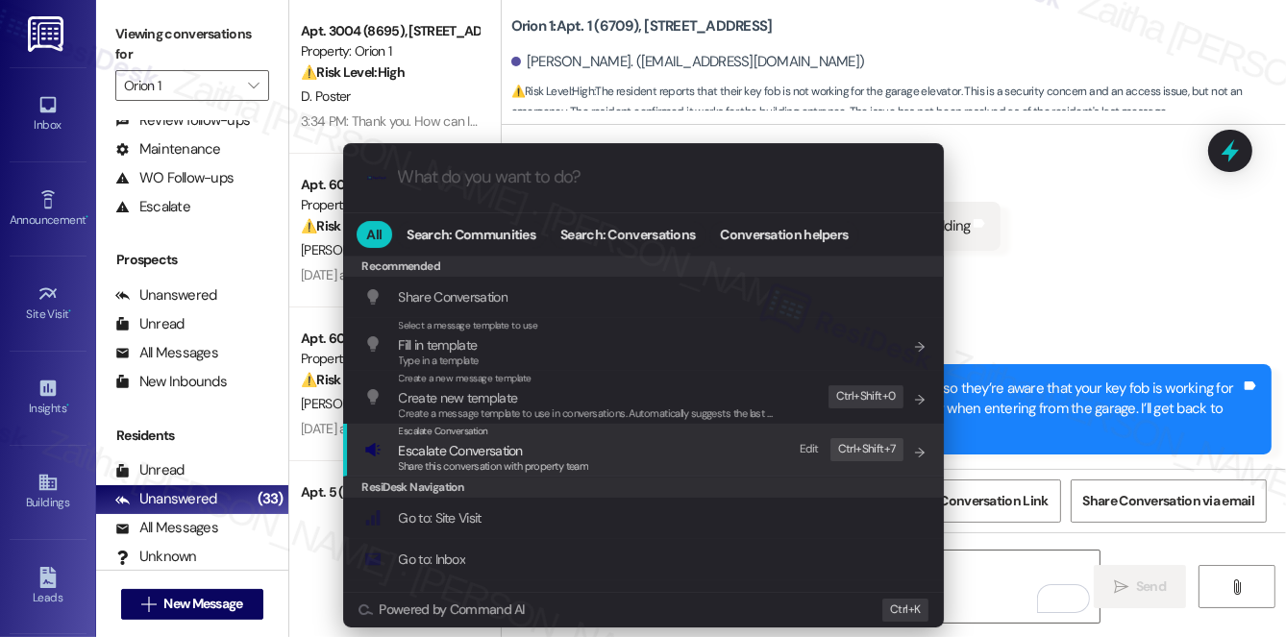
click at [486, 449] on span "Escalate Conversation" at bounding box center [461, 450] width 124 height 17
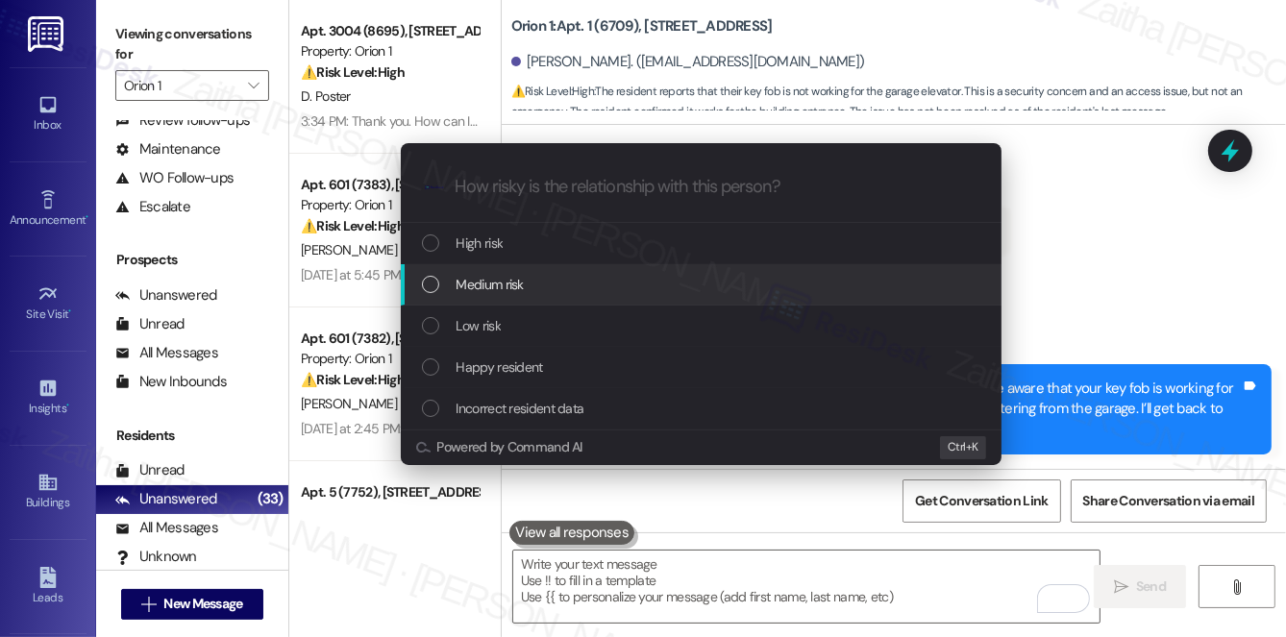
click at [523, 280] on span "Medium risk" at bounding box center [489, 284] width 67 height 21
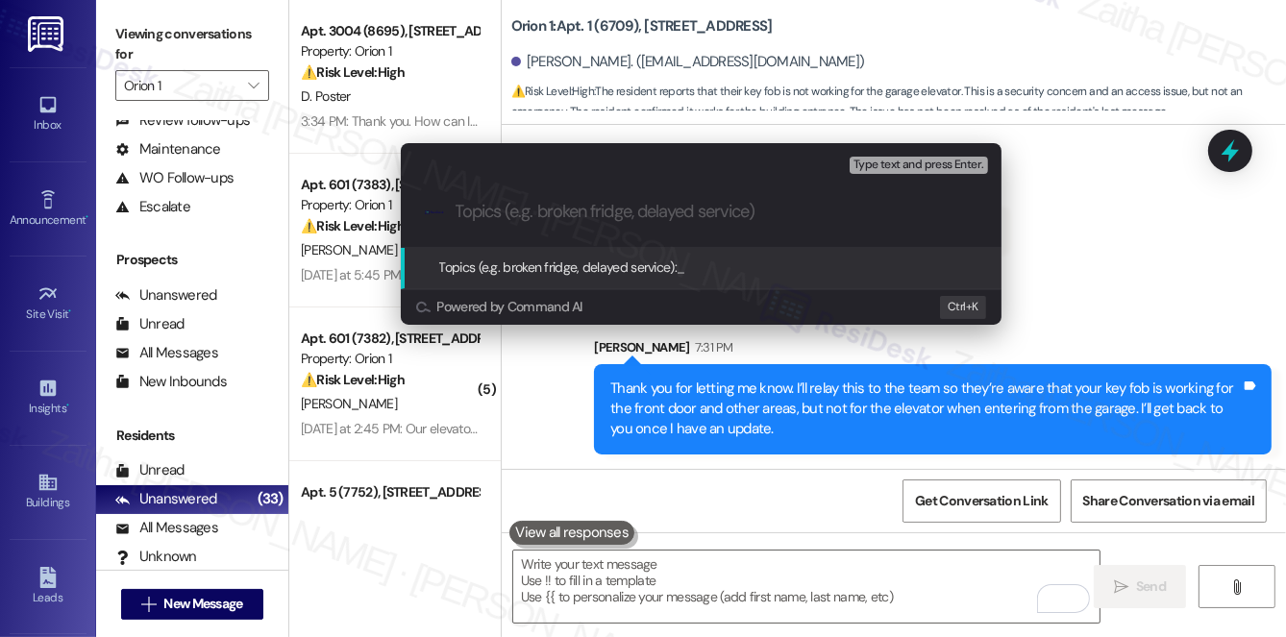
paste input "Key Fob Works for Doors but Not Elevator"
type input "Key Fob Works for Doors but Not Elevator"
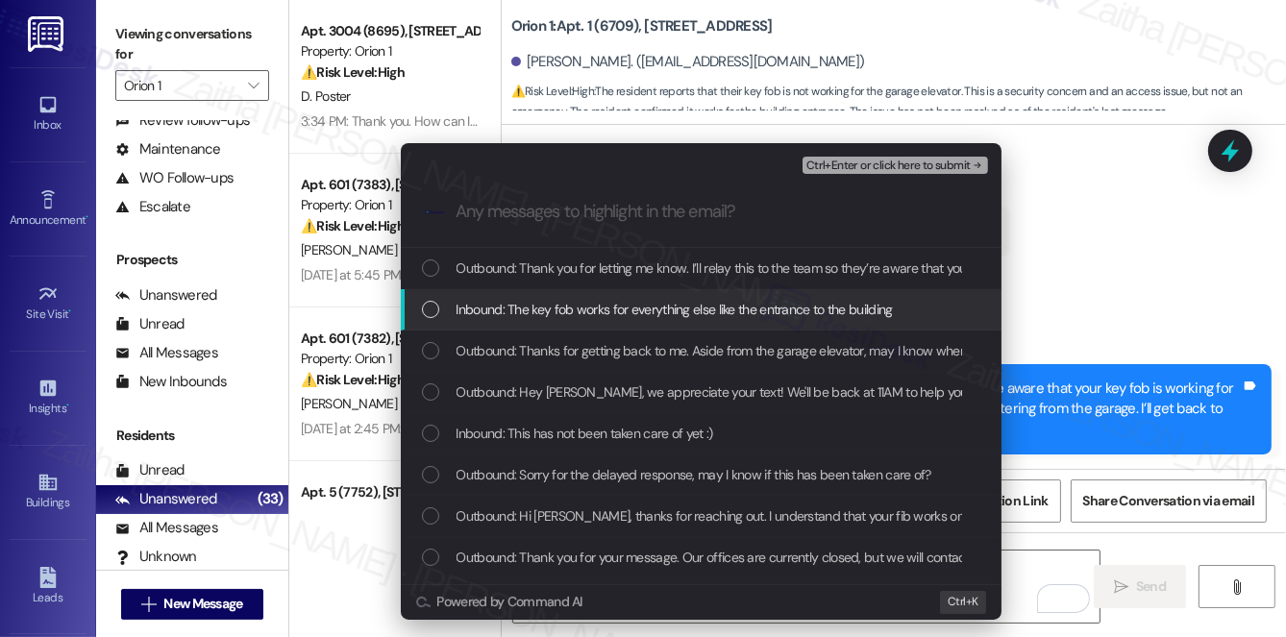
click at [638, 299] on span "Inbound: The key fob works for everything else like the entrance to the building" at bounding box center [674, 309] width 436 height 21
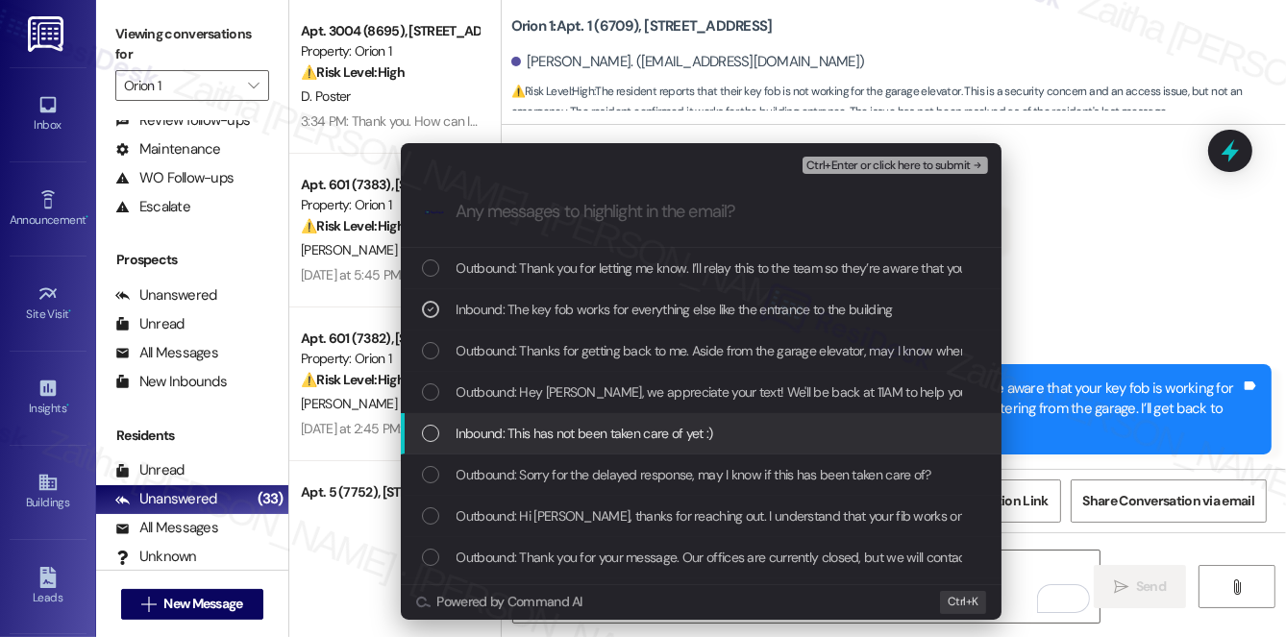
click at [662, 431] on span "Inbound: This has not been taken care of yet :)" at bounding box center [584, 433] width 257 height 21
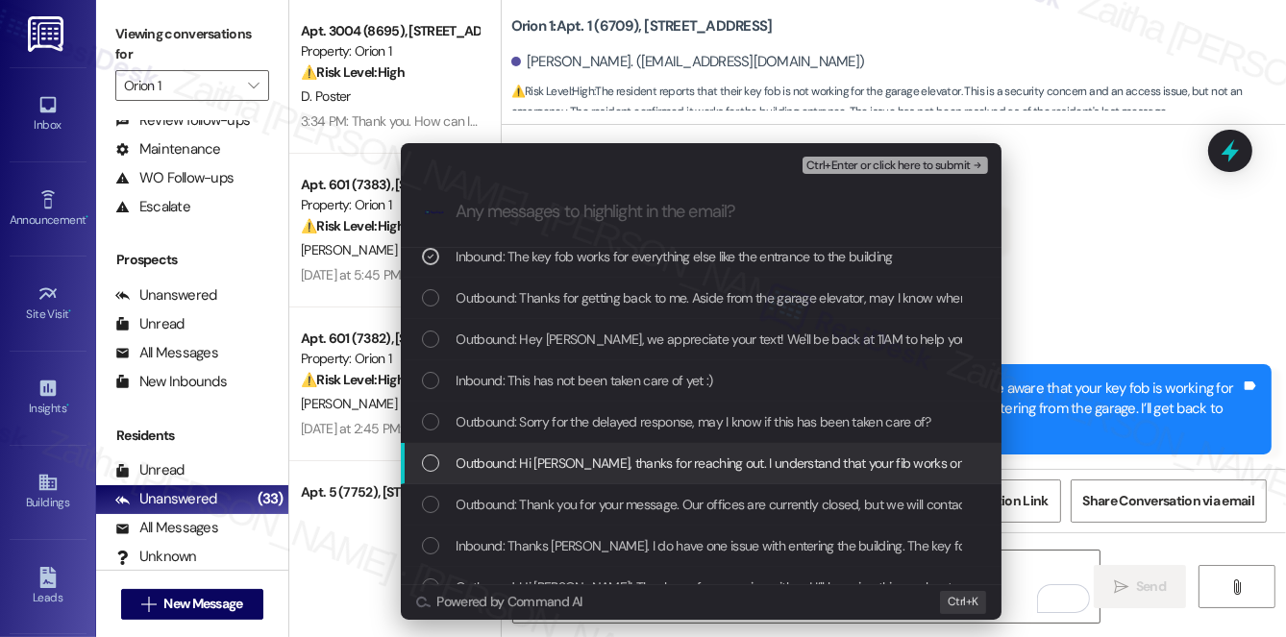
scroll to position [77, 0]
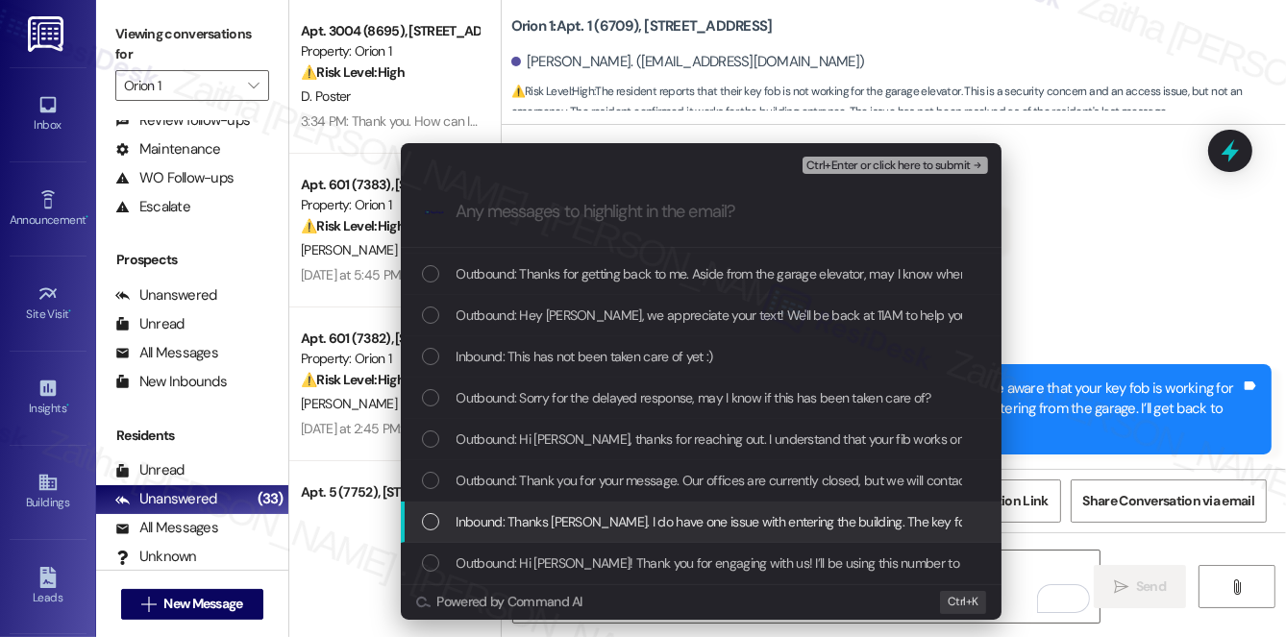
click at [670, 525] on span "Inbound: Thanks Sarah. I do have one issue with entering the building. The key …" at bounding box center [1177, 521] width 1443 height 21
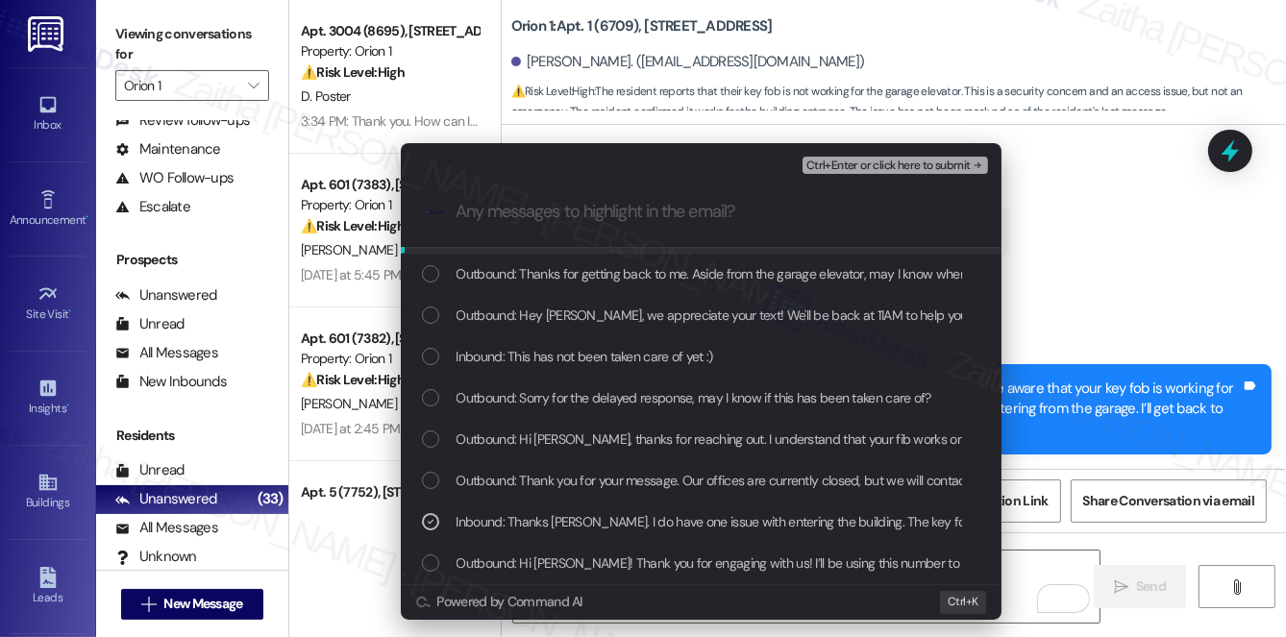
click at [871, 165] on span "Ctrl+Enter or click here to submit" at bounding box center [888, 166] width 164 height 13
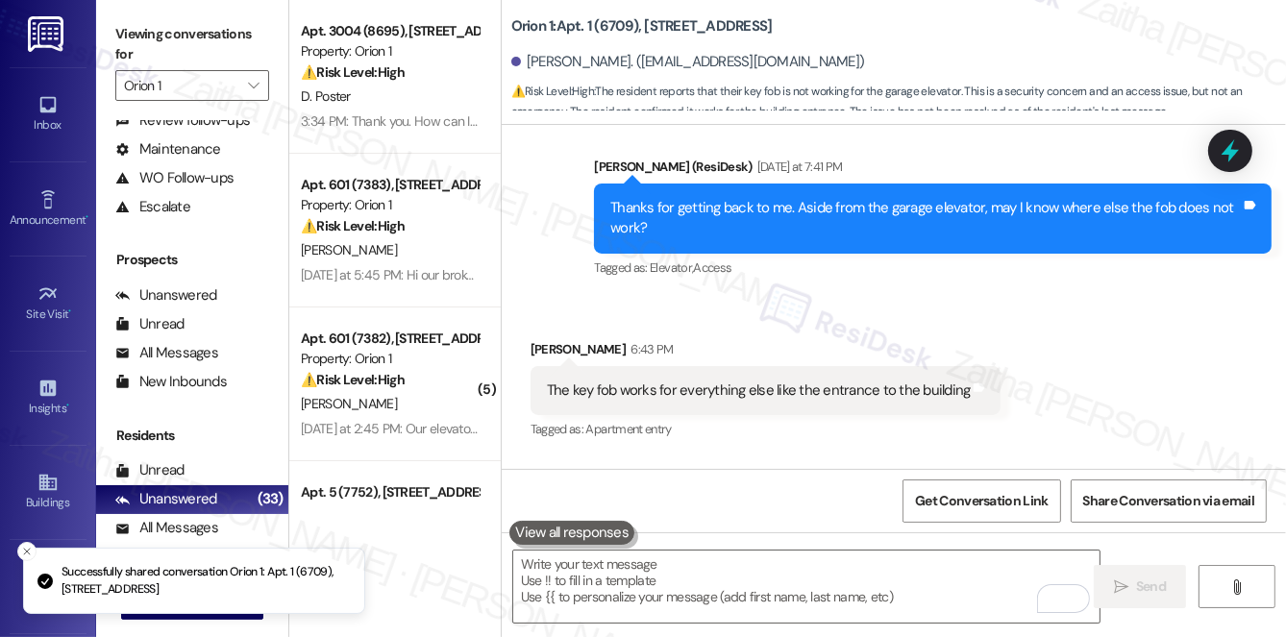
scroll to position [1455, 0]
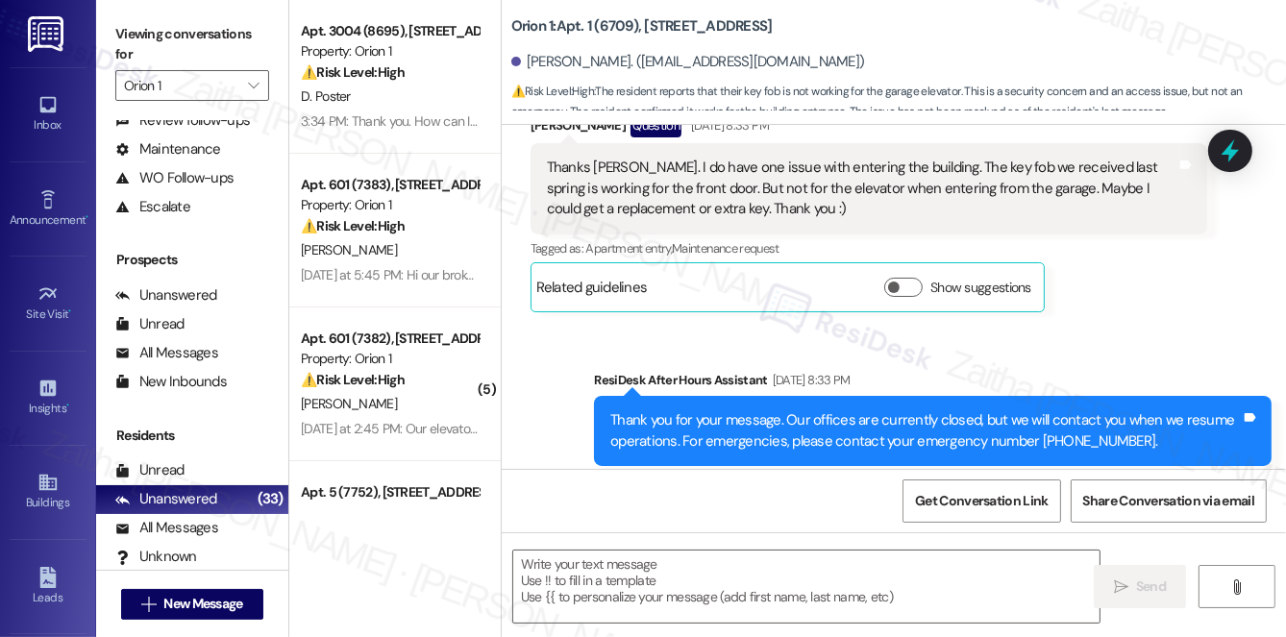
type textarea "Fetching suggested responses. Please feel free to read through the conversation…"
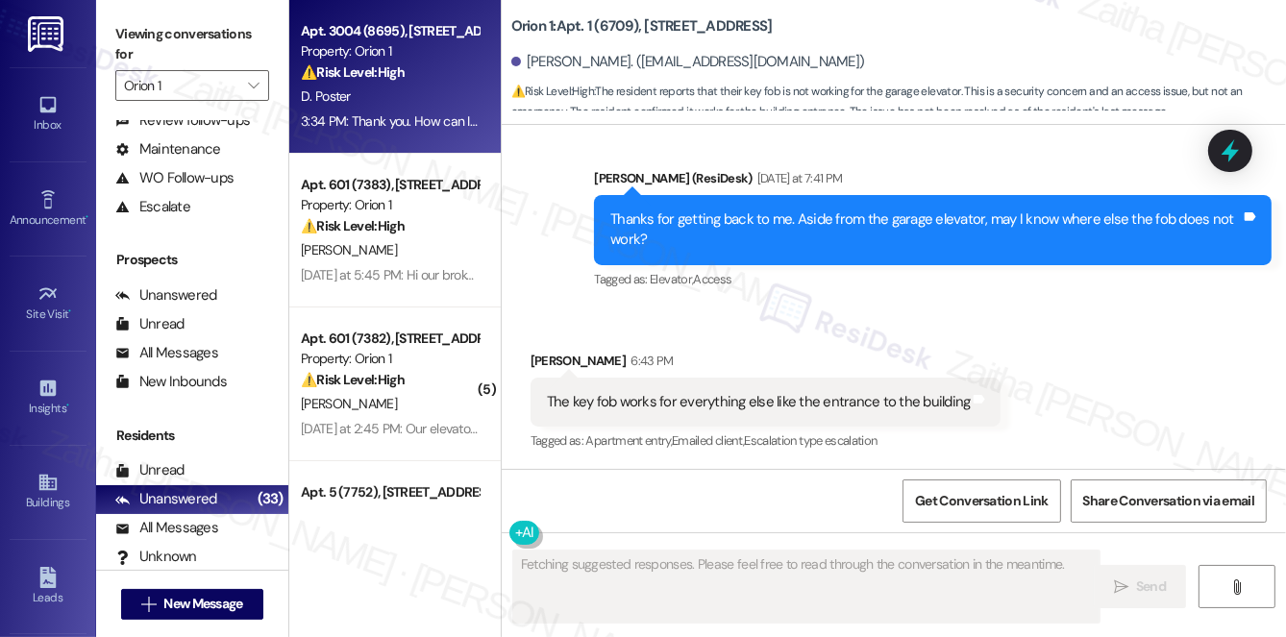
click at [424, 102] on div "D. Poster" at bounding box center [390, 97] width 182 height 24
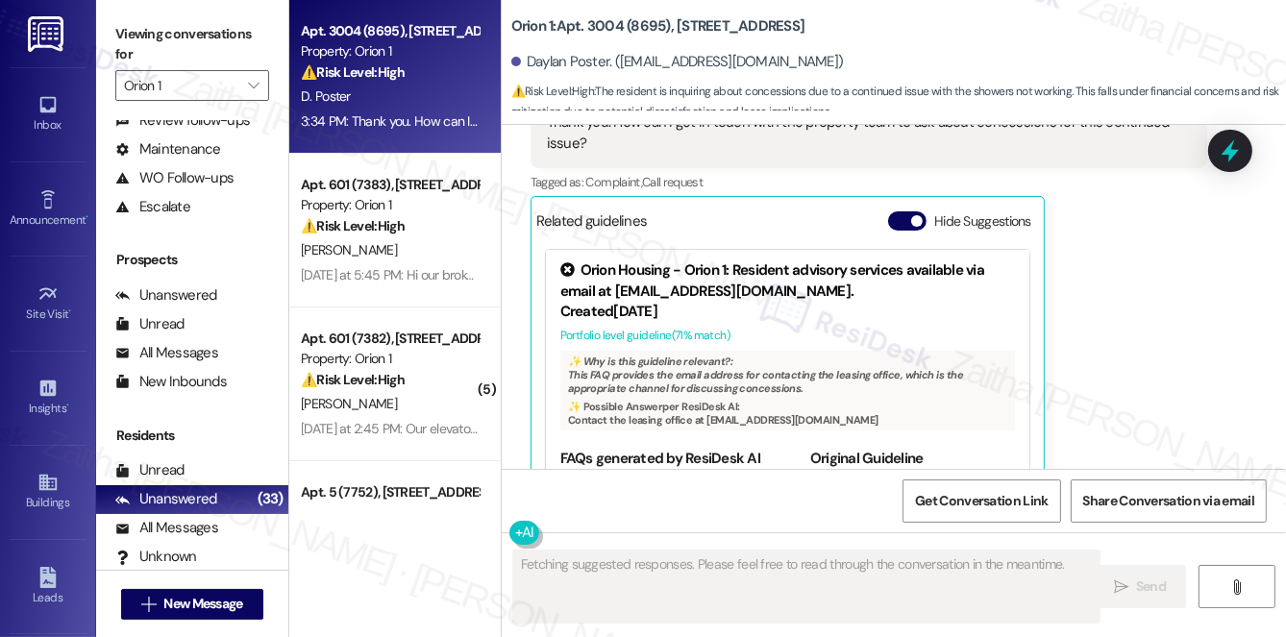
scroll to position [3262, 0]
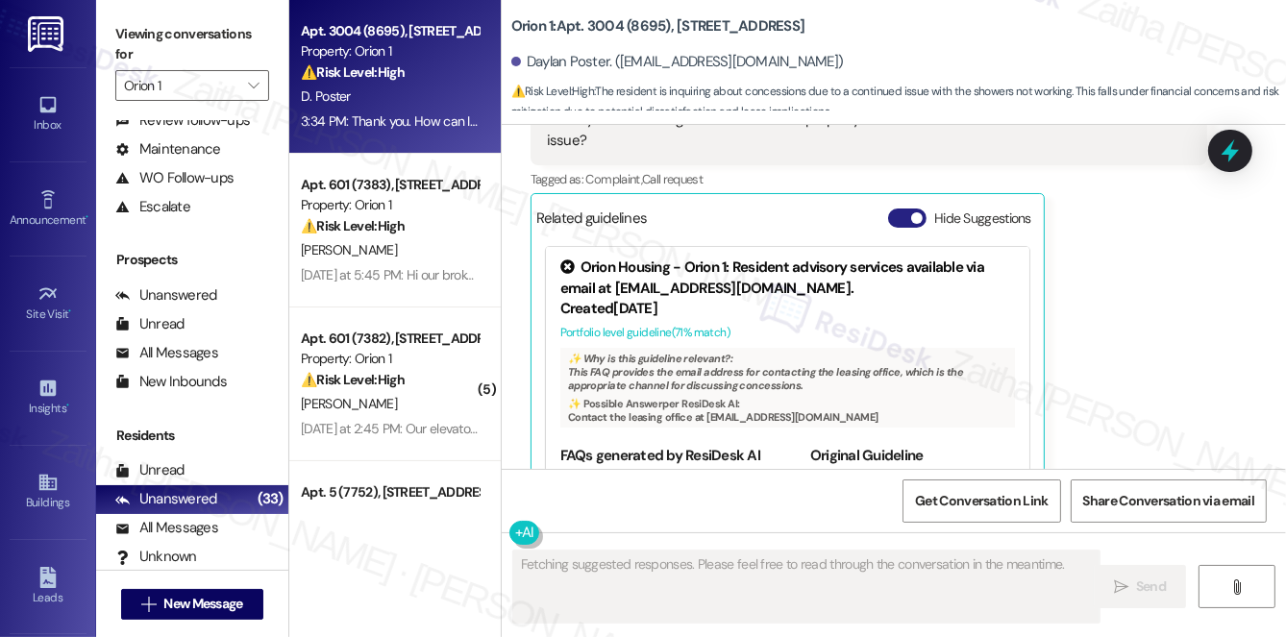
click at [899, 209] on button "Hide Suggestions" at bounding box center [907, 218] width 38 height 19
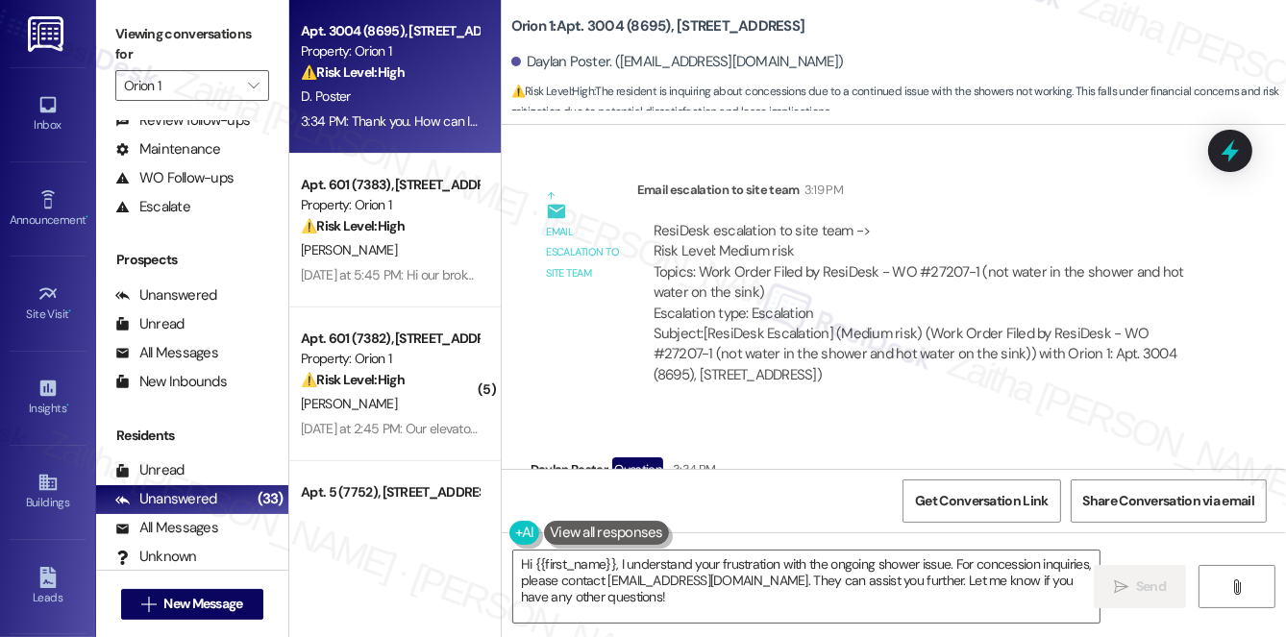
scroll to position [2921, 0]
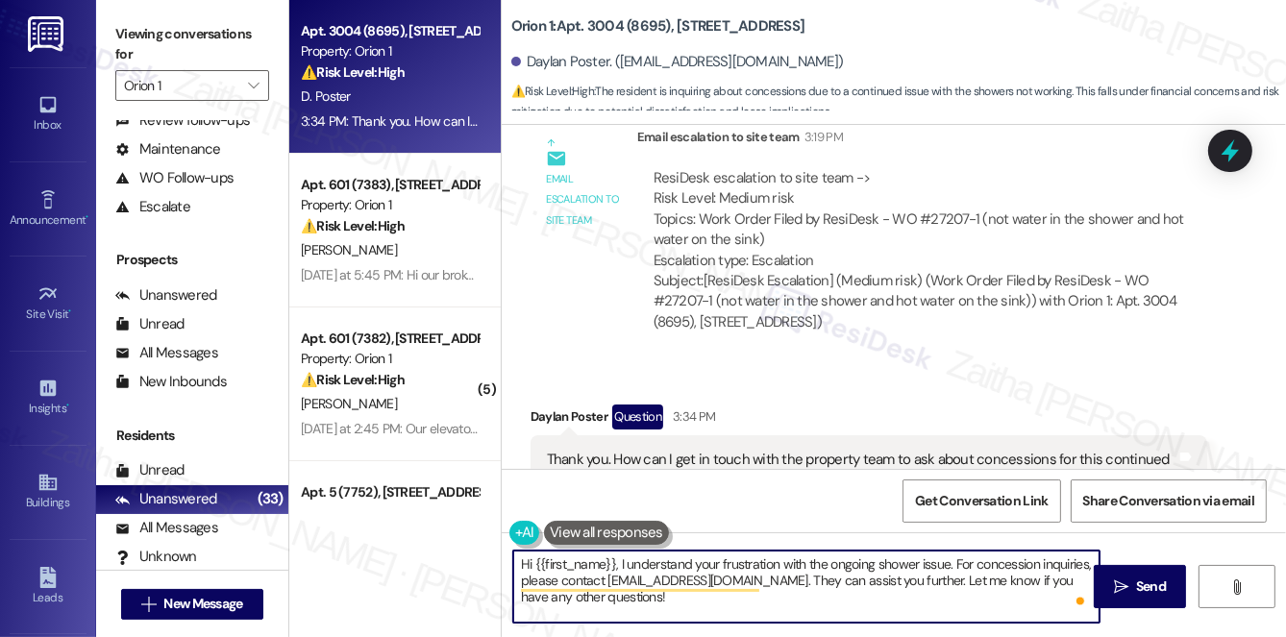
drag, startPoint x: 618, startPoint y: 560, endPoint x: 496, endPoint y: 564, distance: 122.1
click at [496, 564] on div "Apt. 3004 (8695), 1580 W 30th St Property: Orion 1 ⚠️ Risk Level: High The resi…" at bounding box center [787, 318] width 997 height 637
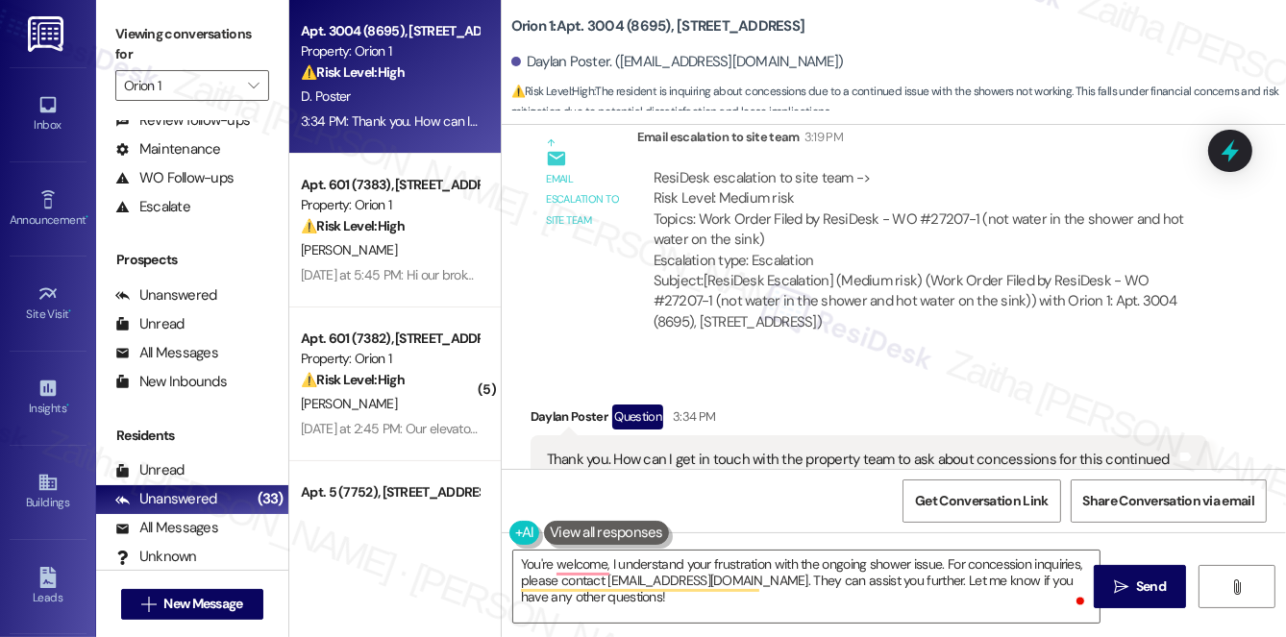
click at [551, 405] on div "Daylan Poster Question 3:34 PM" at bounding box center [869, 420] width 678 height 31
copy div "Daylan"
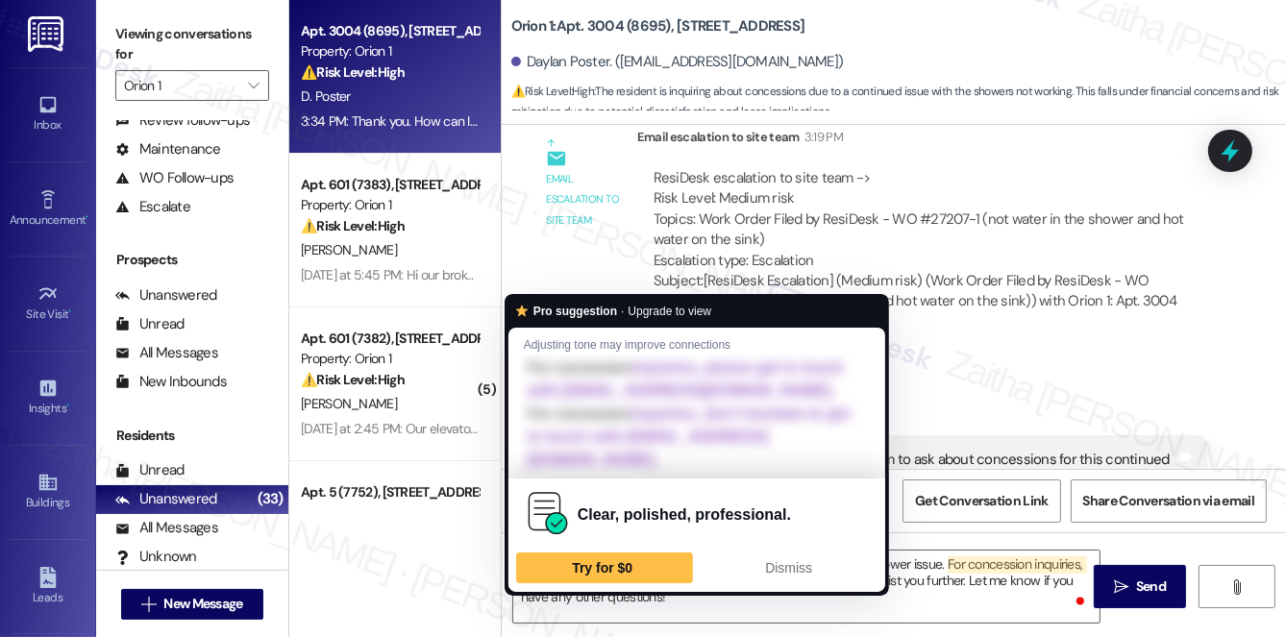
click at [610, 565] on div "Clear, polished, professional. Try for $0 Dismiss" at bounding box center [696, 535] width 377 height 113
click at [577, 591] on textarea "You're welcome, I understand your frustration with the ongoing shower issue. Fo…" at bounding box center [806, 587] width 586 height 72
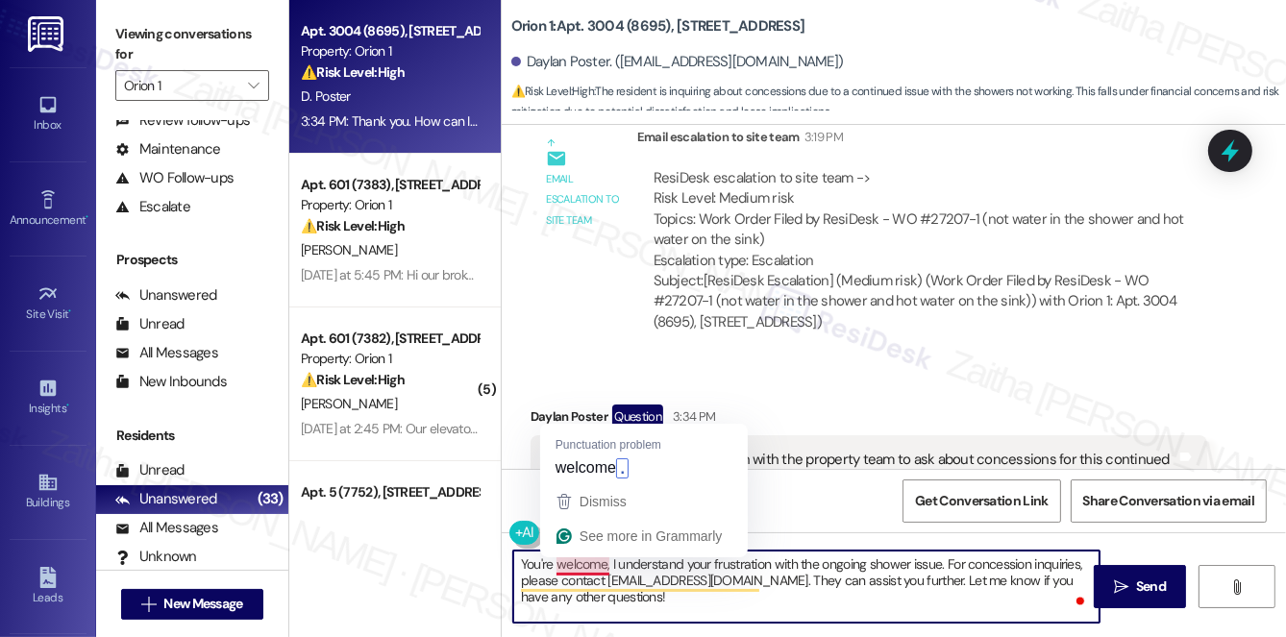
click at [609, 557] on textarea "You're welcome, I understand your frustration with the ongoing shower issue. Fo…" at bounding box center [806, 587] width 586 height 72
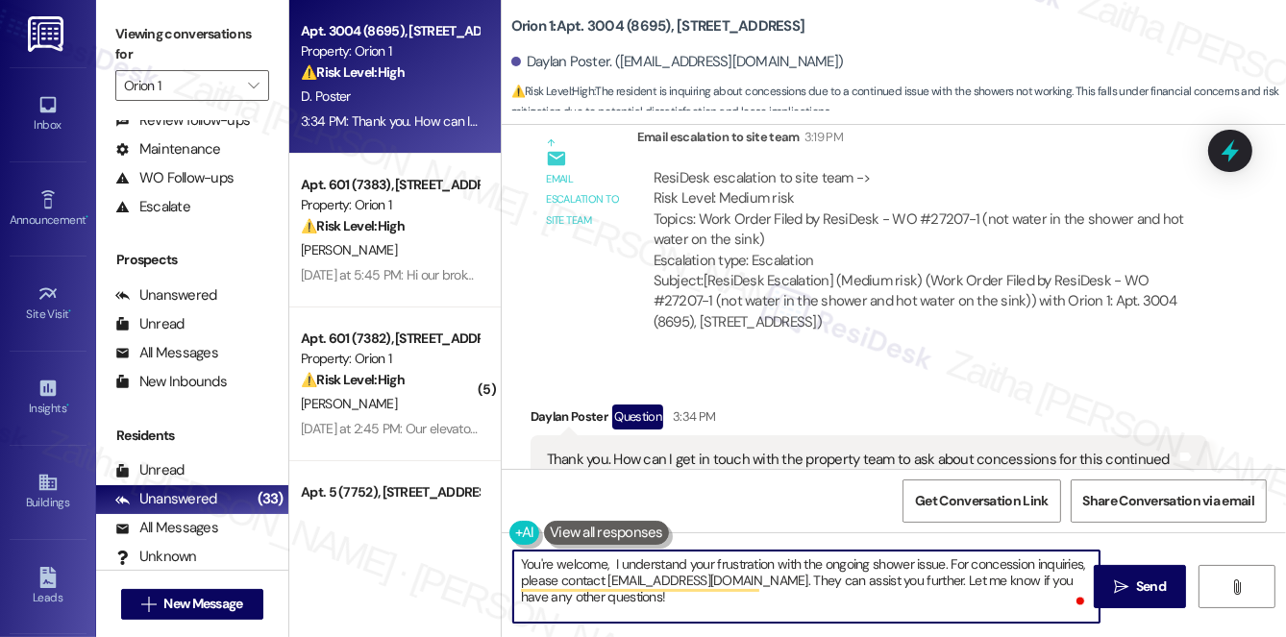
paste textarea "Daylan"
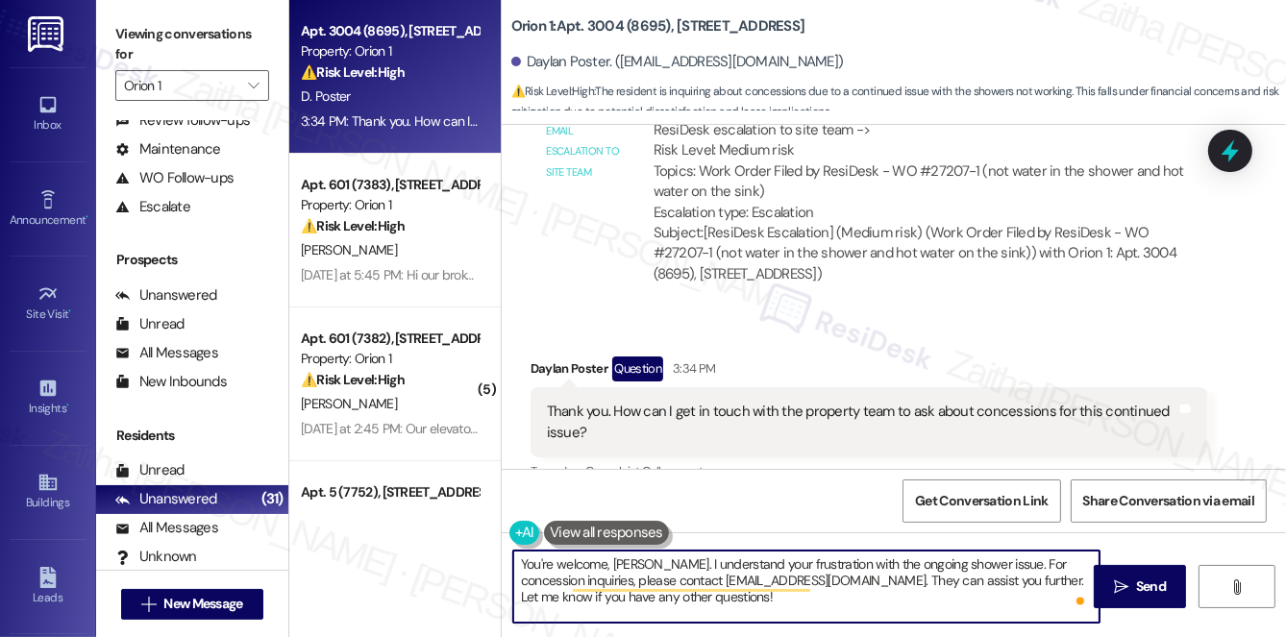
scroll to position [3008, 0]
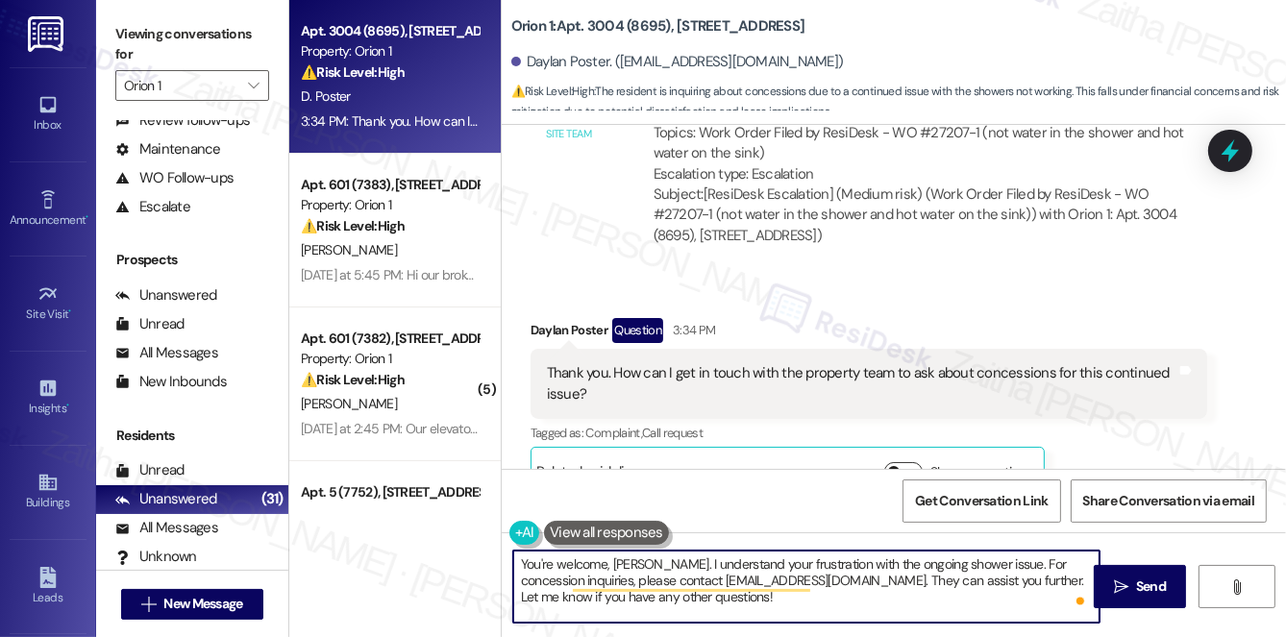
type textarea "You're welcome, Daylan. I understand your frustration with the ongoing shower i…"
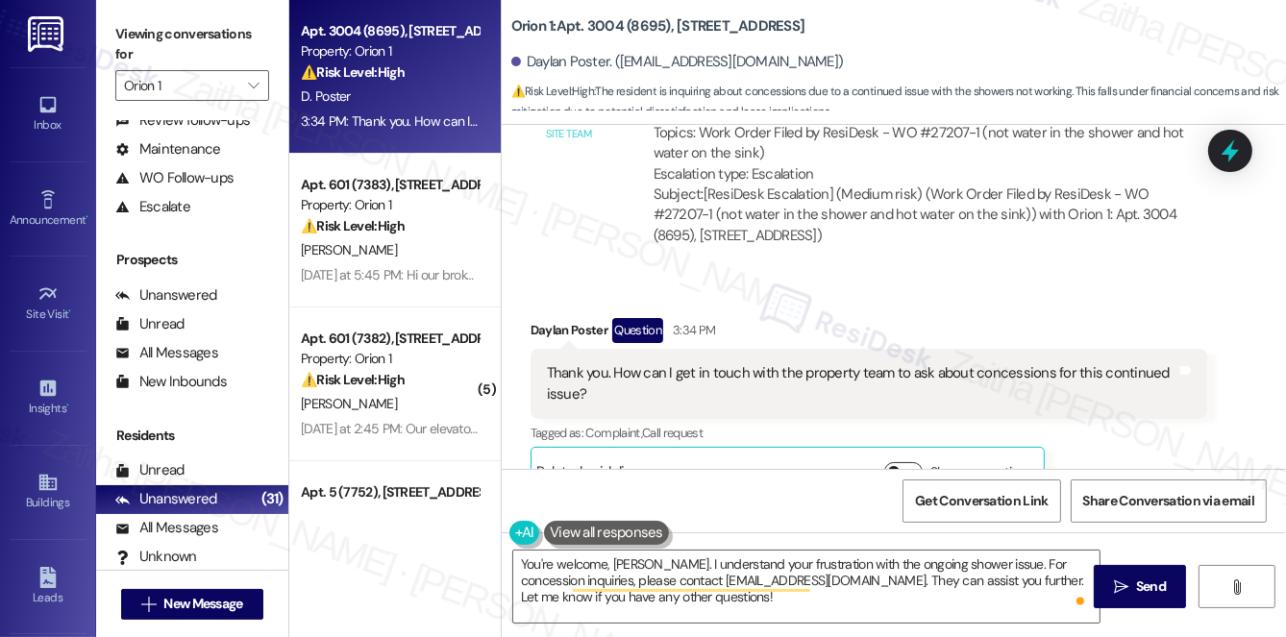
click at [910, 462] on button "Show suggestions" at bounding box center [903, 471] width 38 height 19
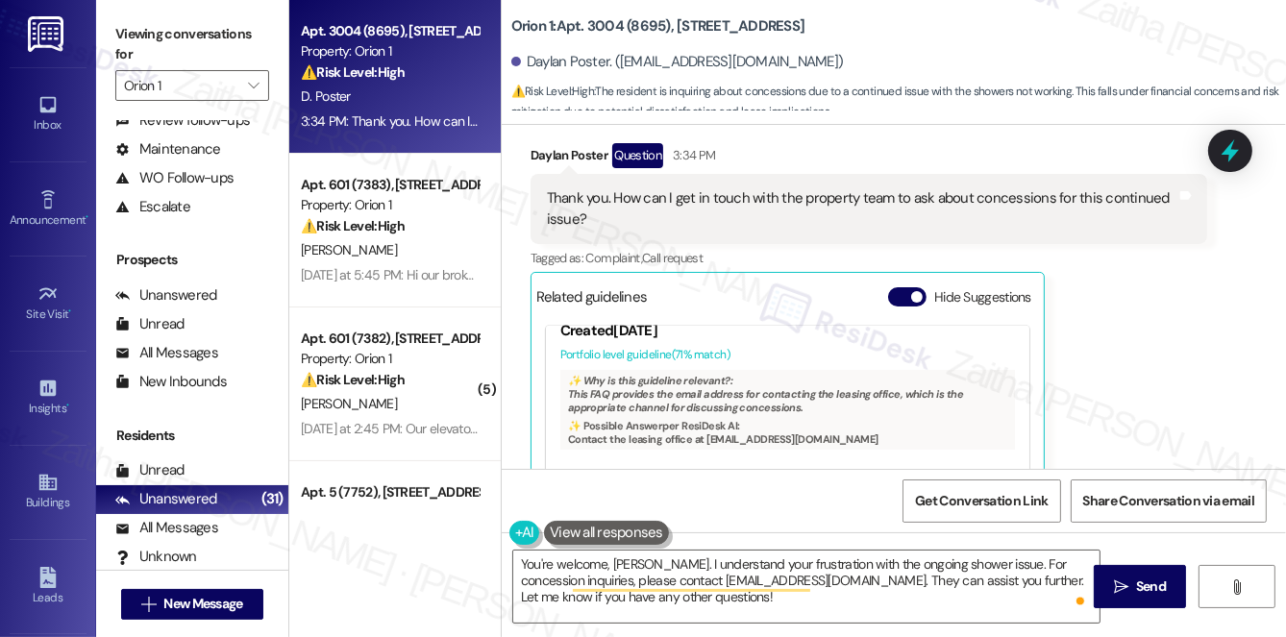
scroll to position [86, 0]
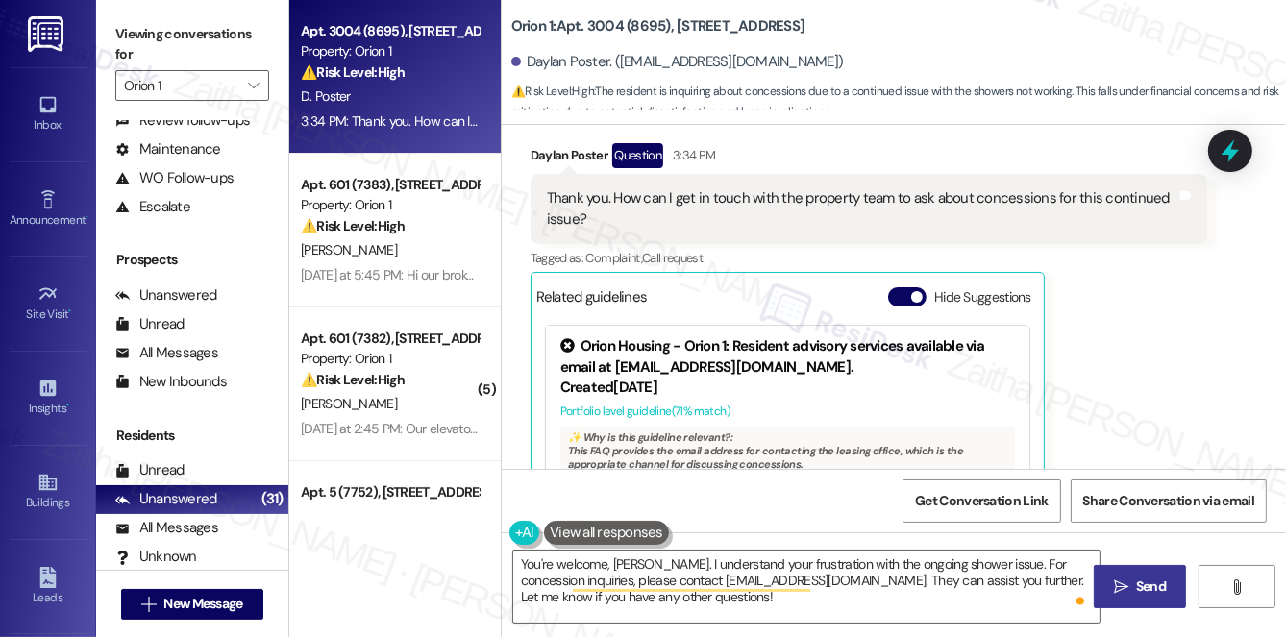
click at [1161, 590] on span "Send" at bounding box center [1151, 587] width 30 height 20
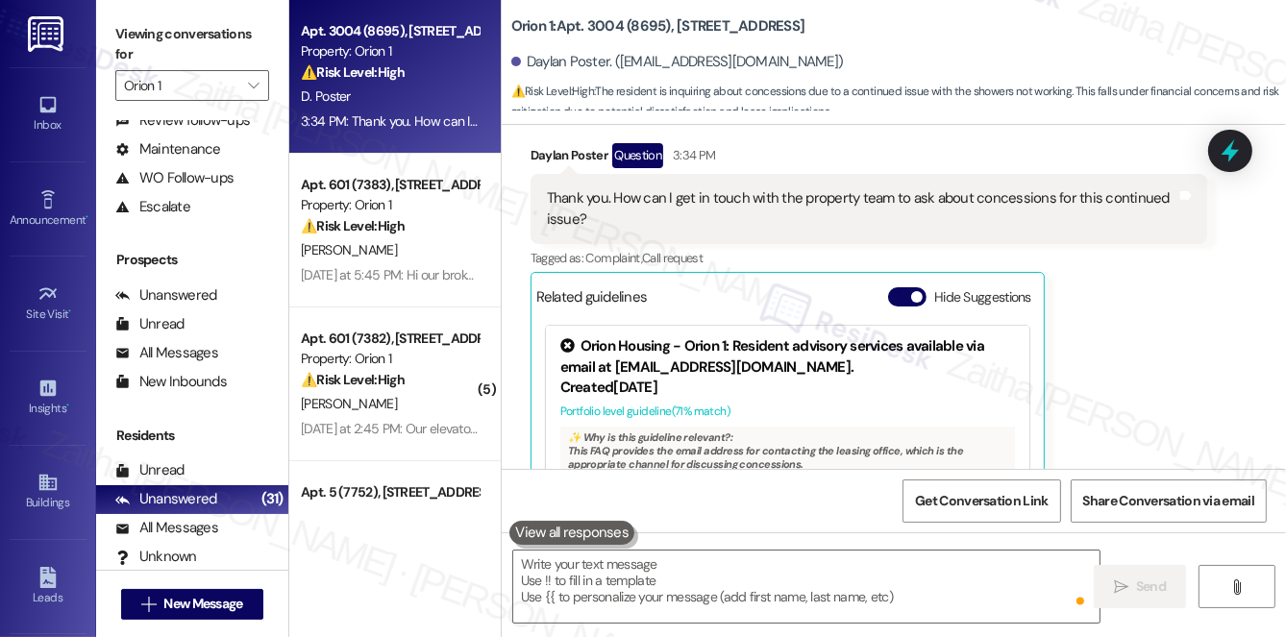
scroll to position [3262, 0]
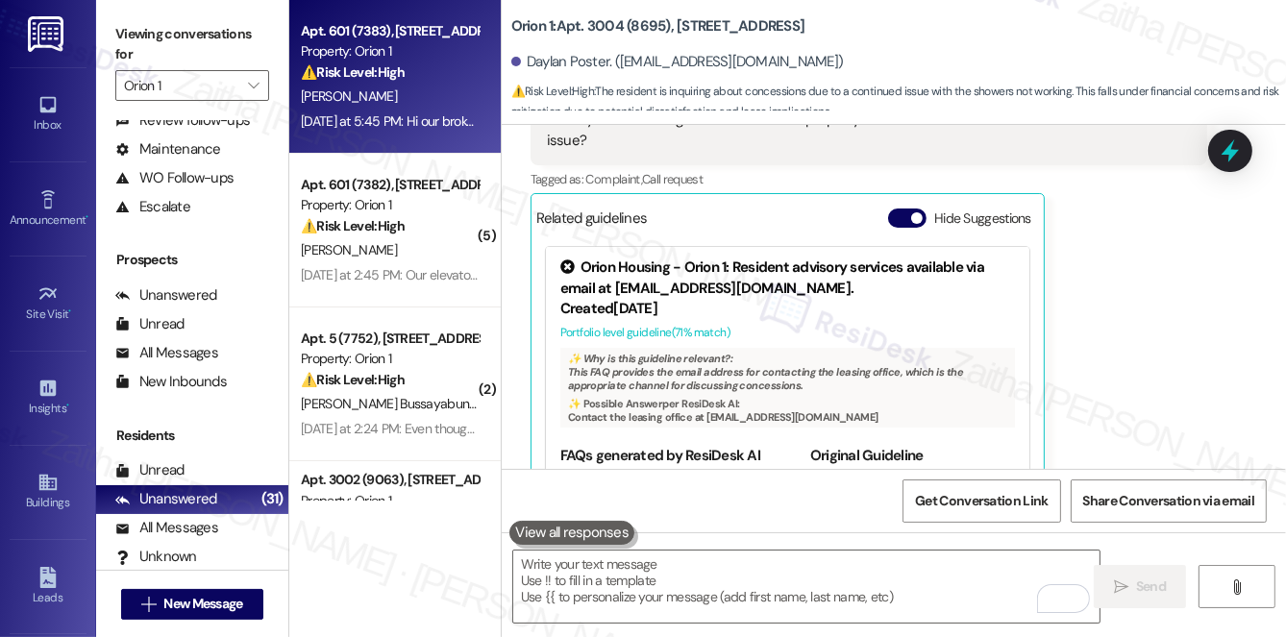
click at [431, 113] on div "Yesterday at 5:45 PM: Hi our broken chair was taken away but not returned, also…" at bounding box center [751, 120] width 901 height 17
type textarea "Fetching suggested responses. Please feel free to read through the conversation…"
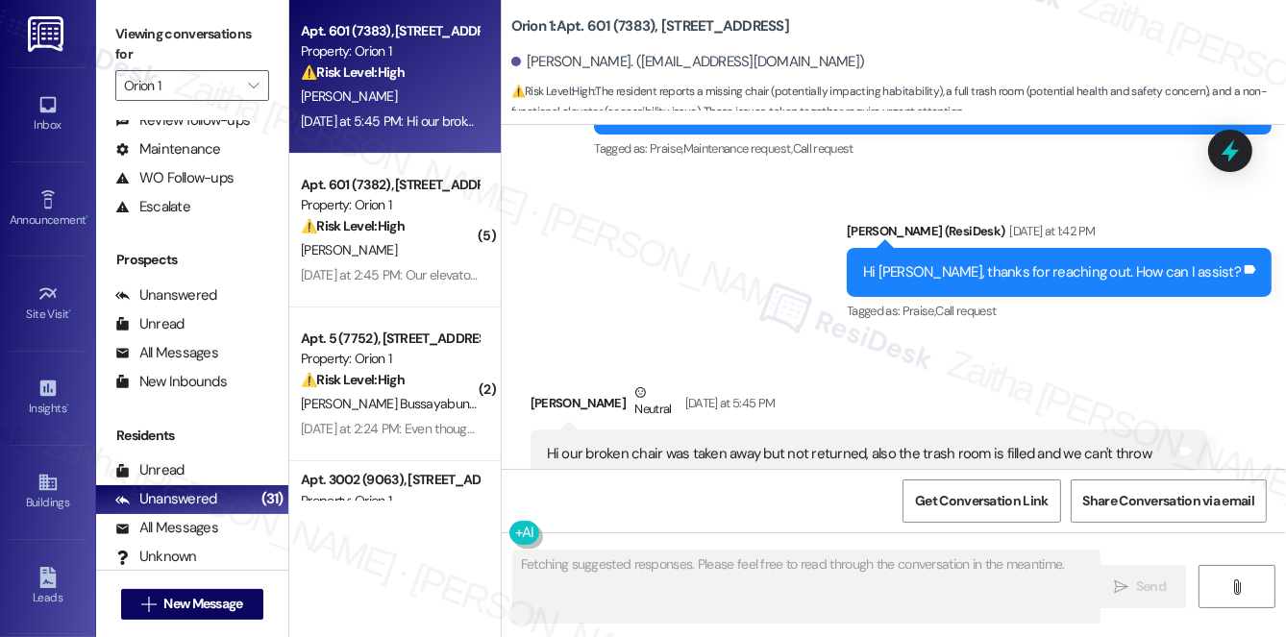
scroll to position [7651, 0]
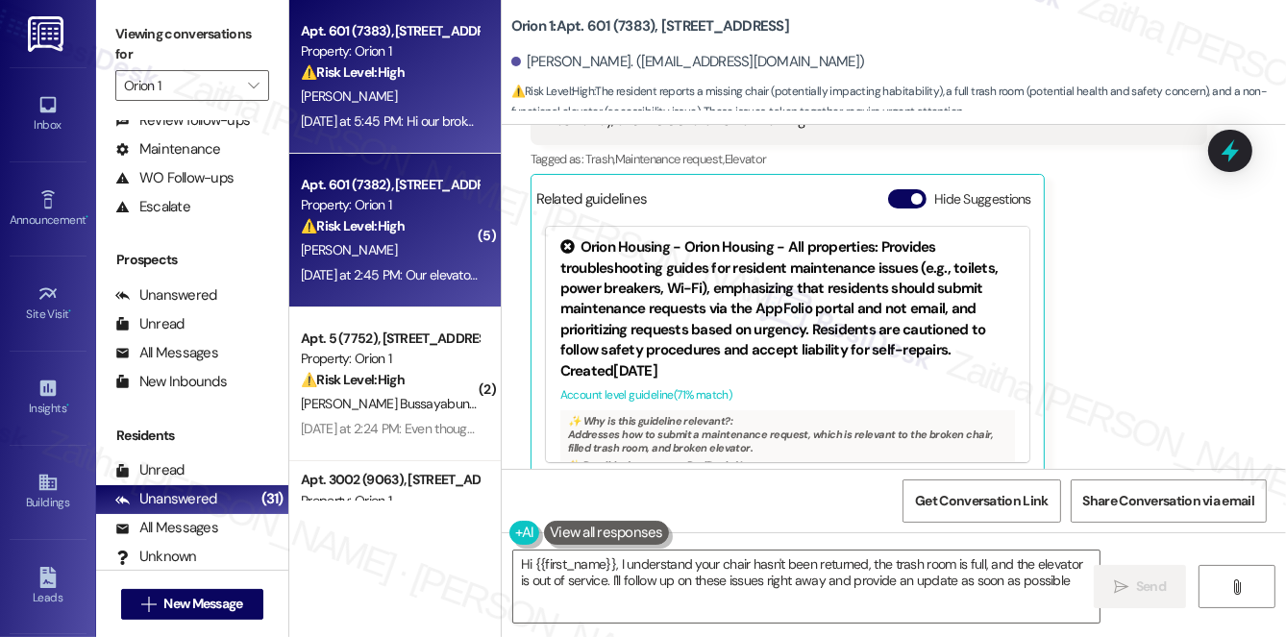
type textarea "Hi {{first_name}}, I understand your chair hasn't been returned, the trash room…"
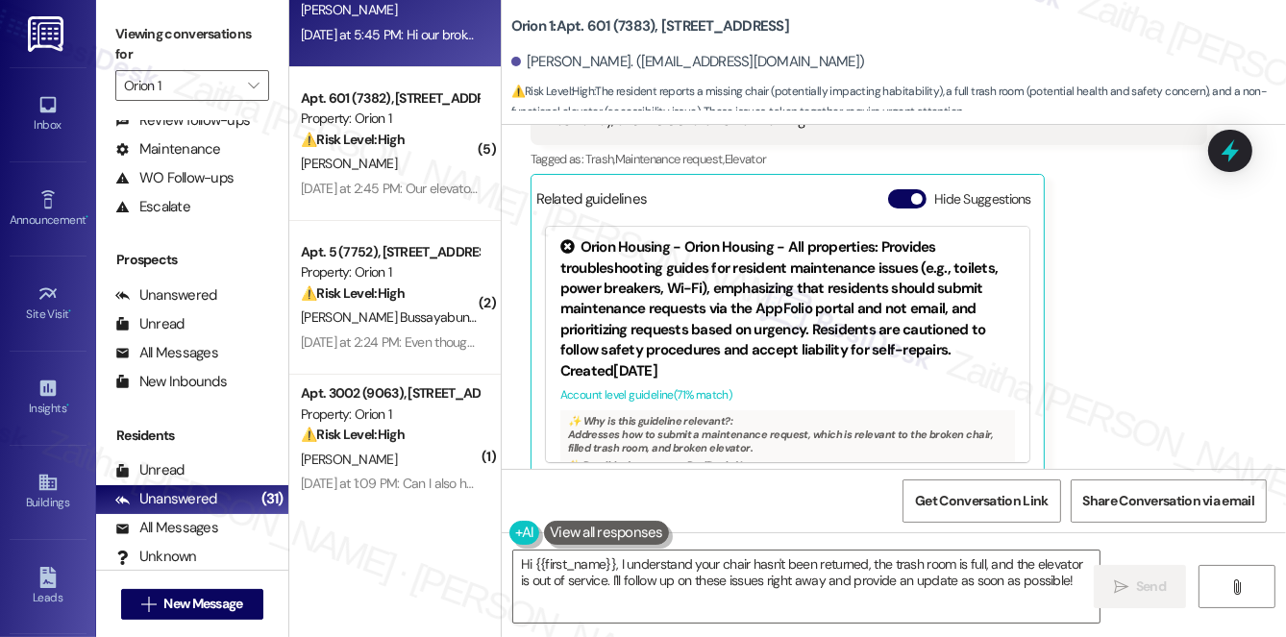
scroll to position [0, 0]
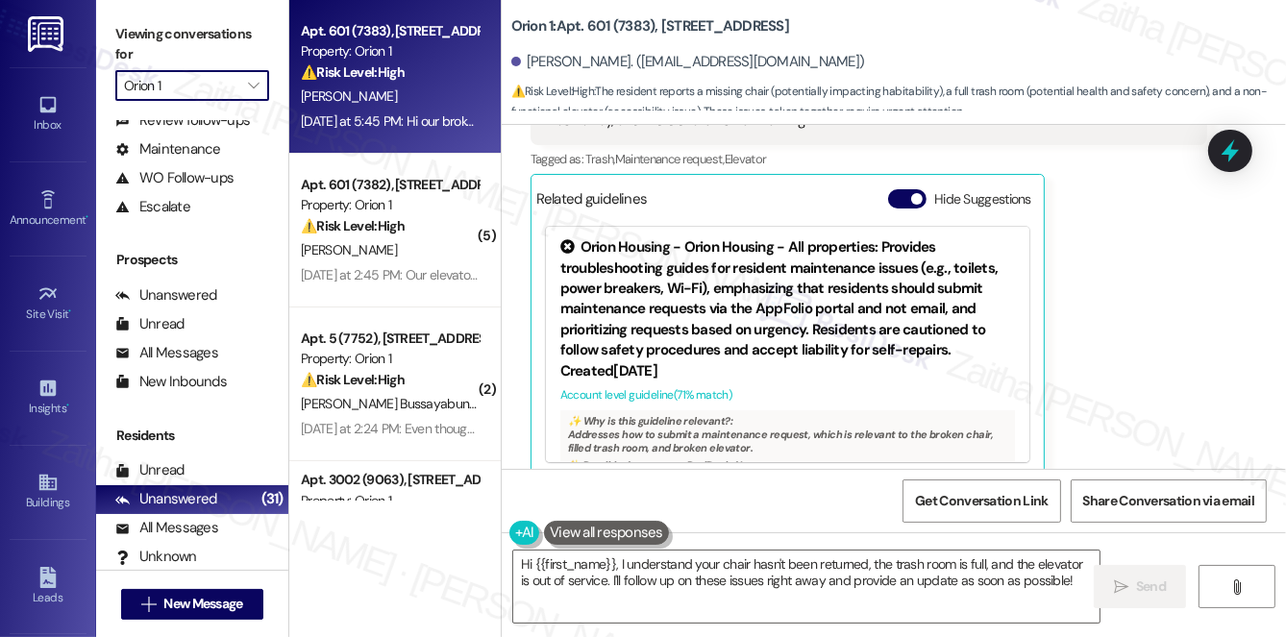
click at [196, 85] on input "Orion 1" at bounding box center [181, 85] width 114 height 31
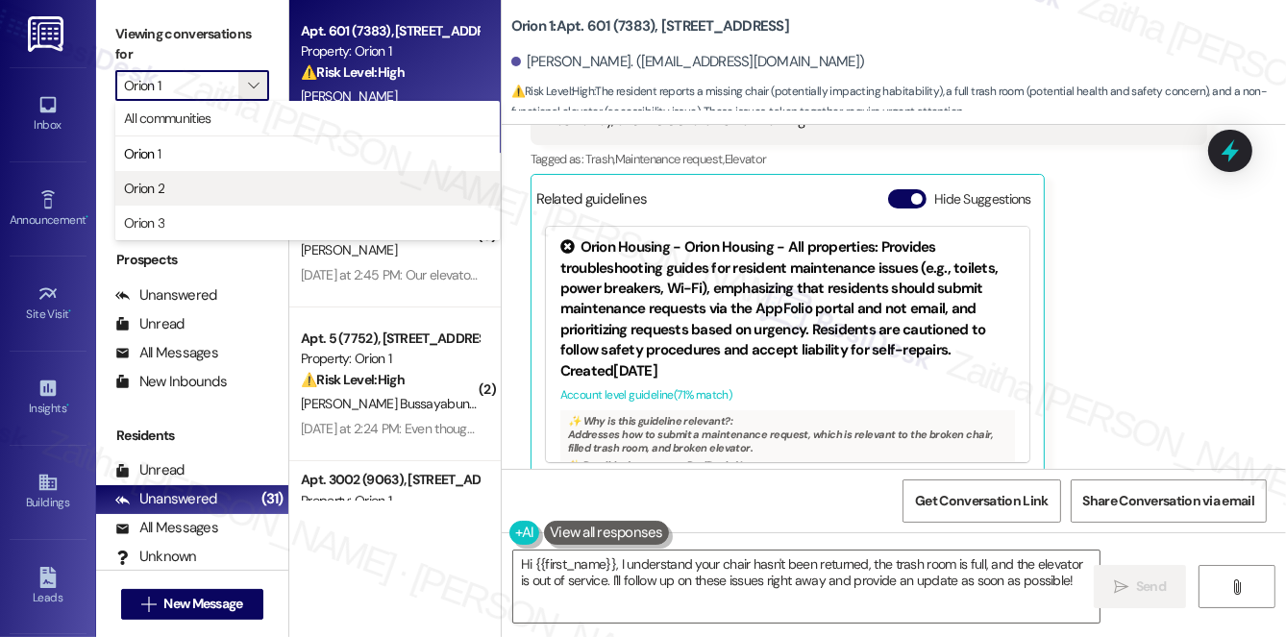
click at [180, 187] on span "Orion 2" at bounding box center [307, 188] width 367 height 19
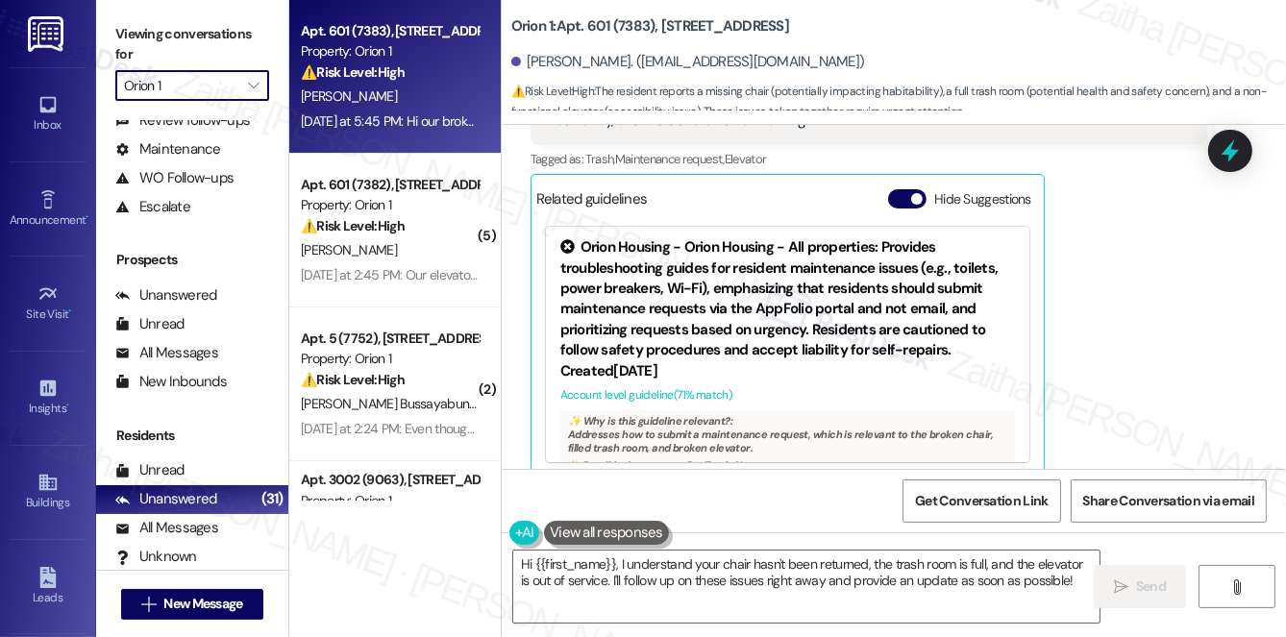
type input "Orion 2"
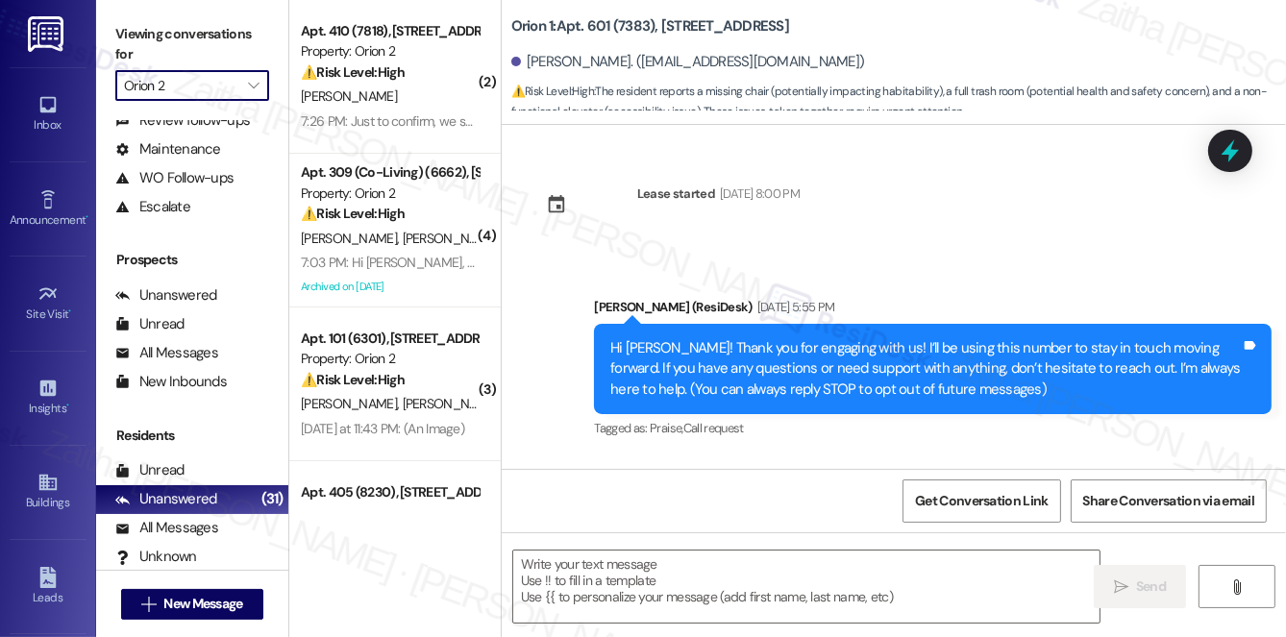
scroll to position [7651, 0]
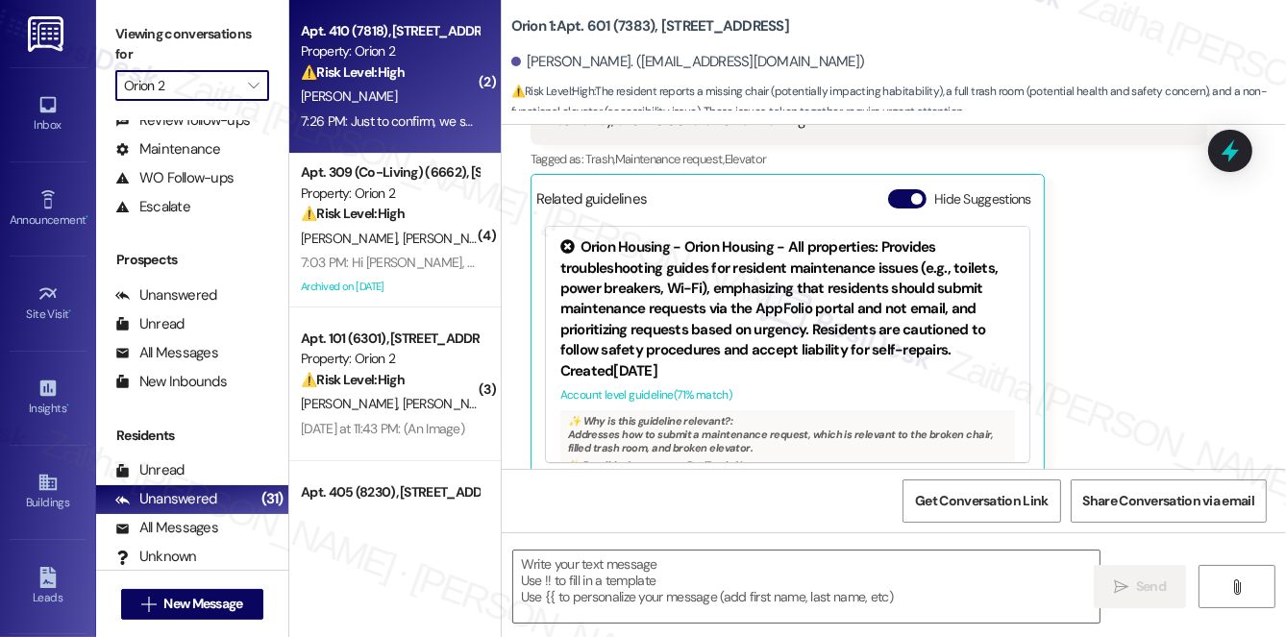
type textarea "Fetching suggested responses. Please feel free to read through the conversation…"
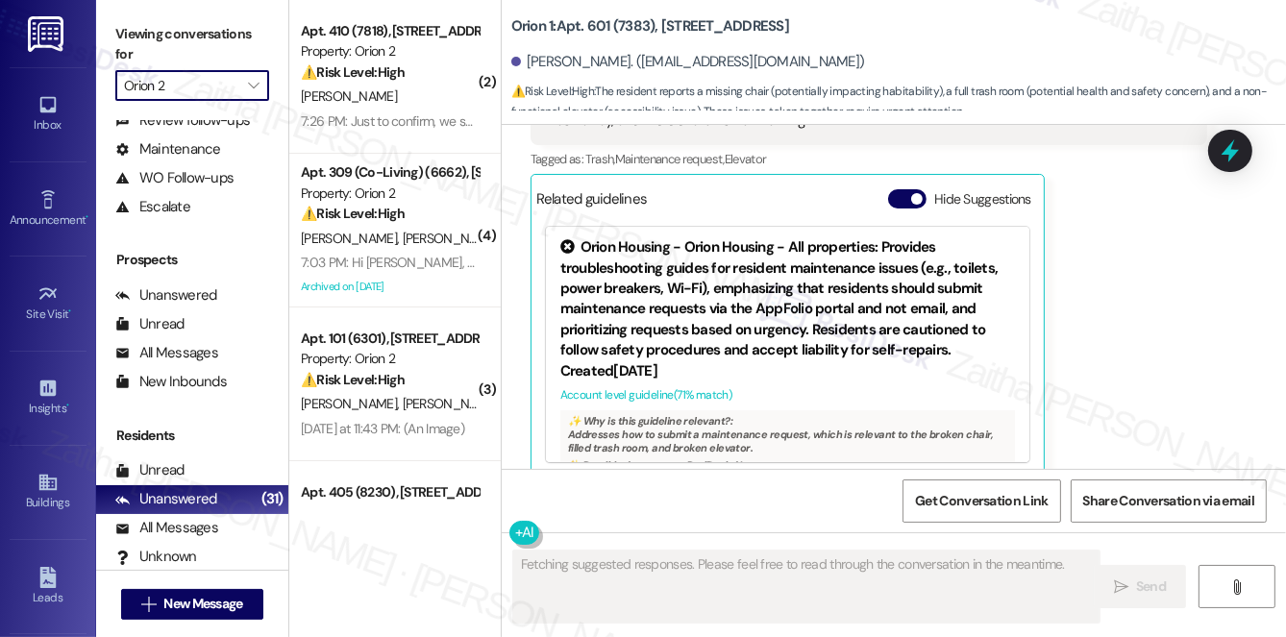
click at [228, 83] on input "Orion 2" at bounding box center [181, 85] width 114 height 31
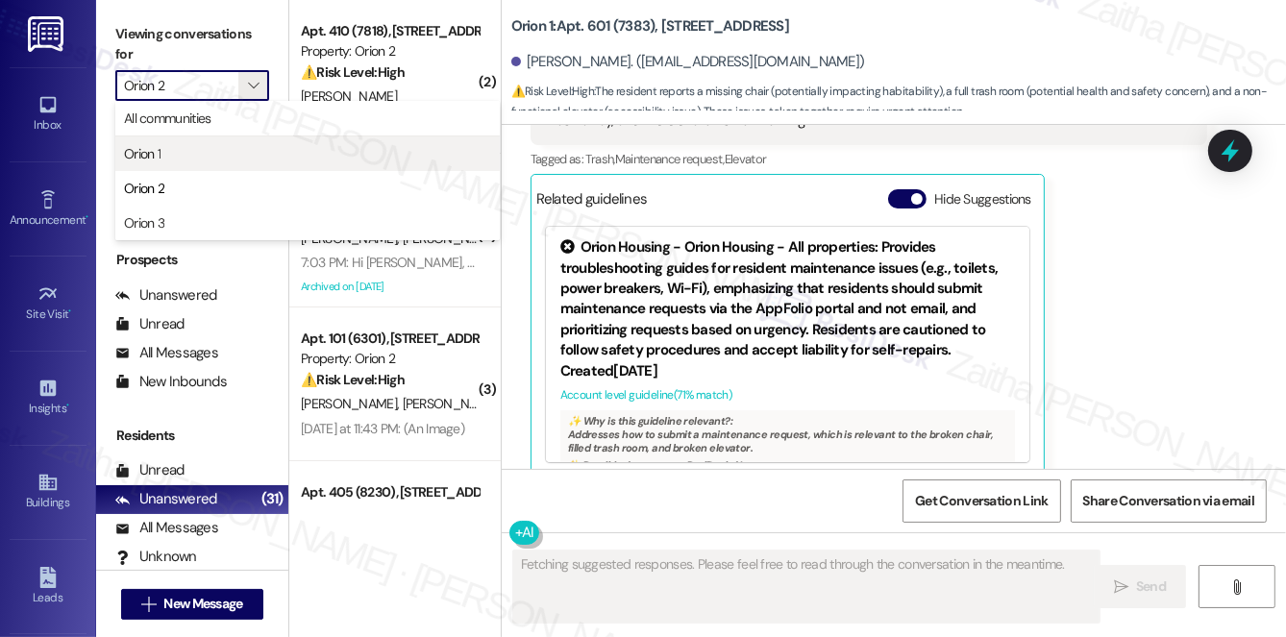
click at [213, 149] on span "Orion 1" at bounding box center [307, 153] width 367 height 19
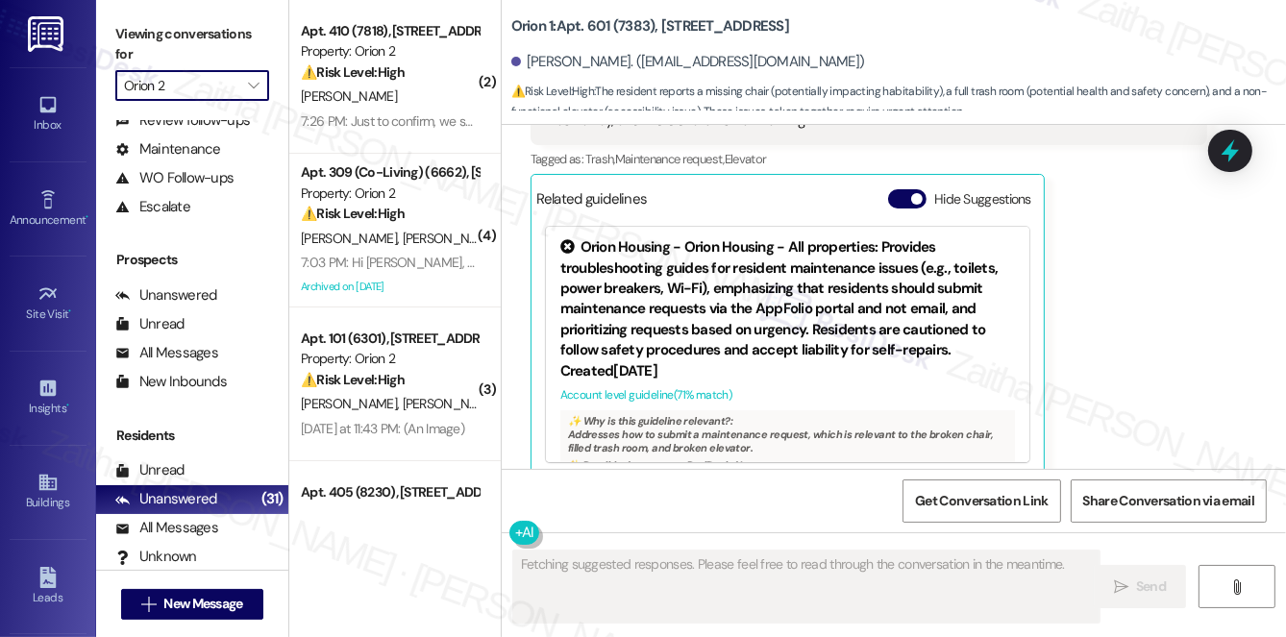
type input "Orion 1"
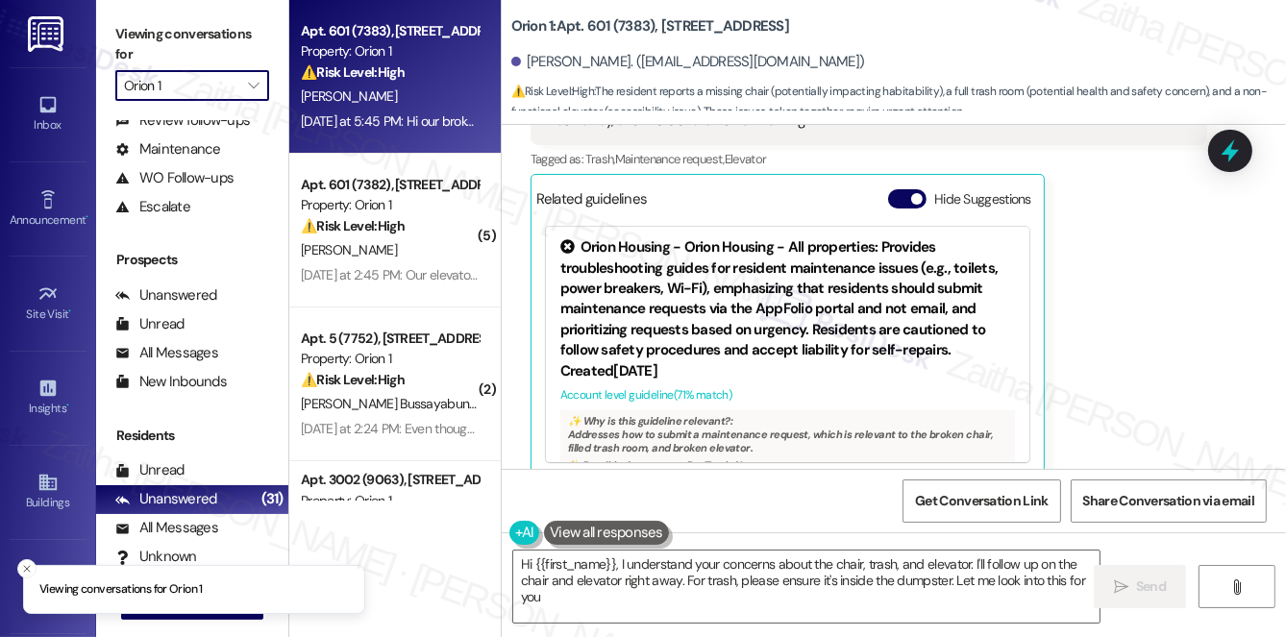
type textarea "Hi {{first_name}}, I understand your concerns about the chair, trash, and eleva…"
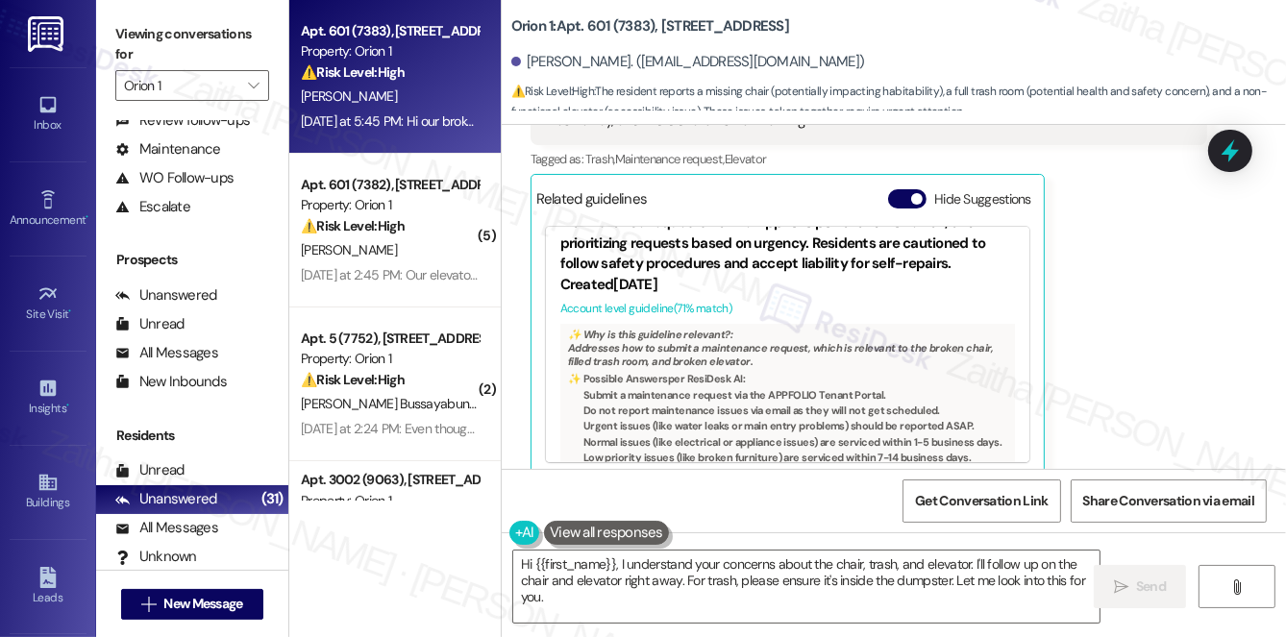
click at [1119, 22] on div "Orion 1: Apt. 601 (7383), 1317 W Jefferson Blvd Jasmine Gau. (jasminegau112233@…" at bounding box center [898, 58] width 775 height 106
click at [185, 82] on input "Orion 1" at bounding box center [181, 85] width 114 height 31
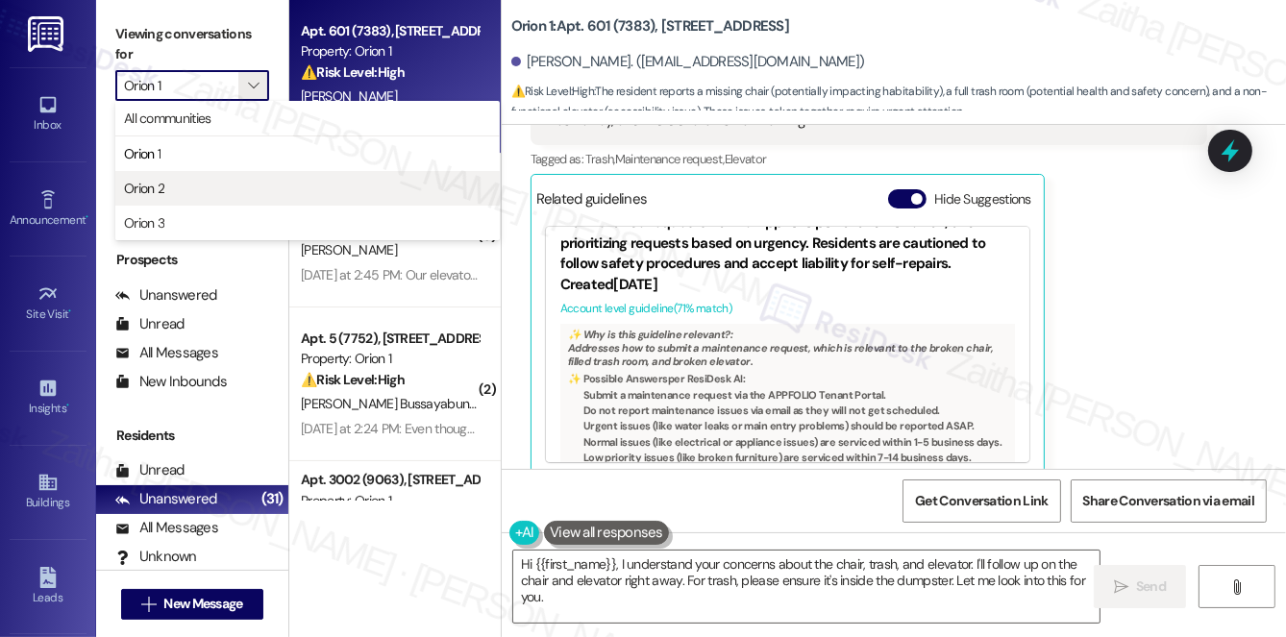
click at [186, 181] on span "Orion 2" at bounding box center [307, 188] width 367 height 19
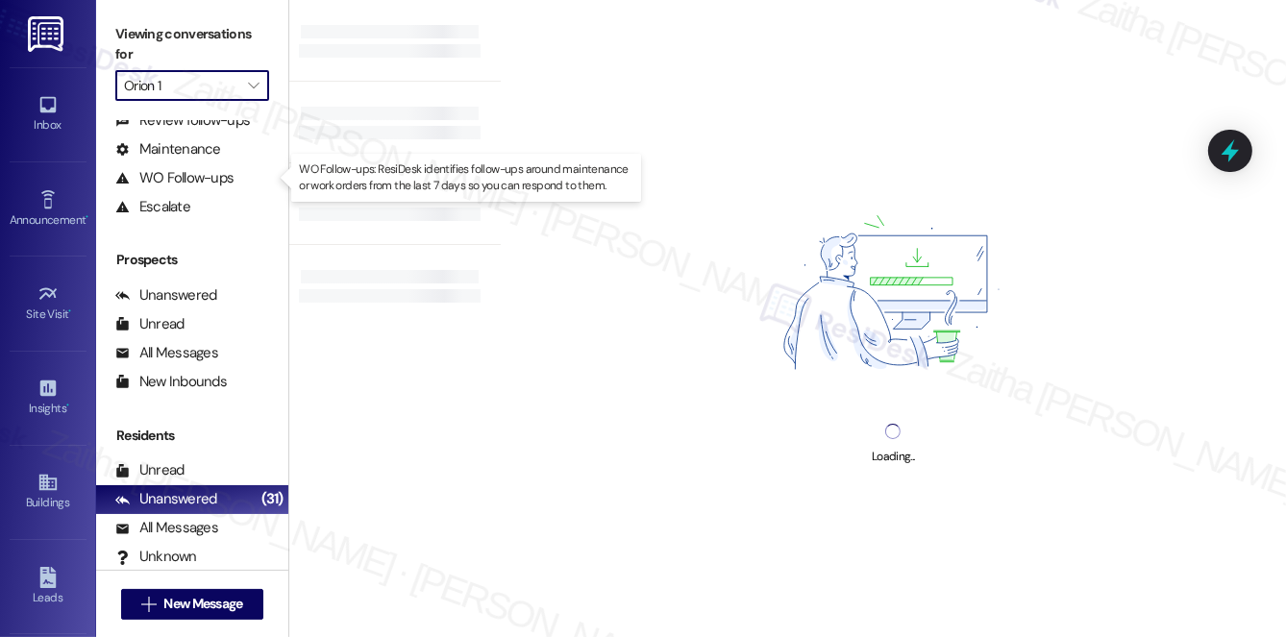
type input "Orion 2"
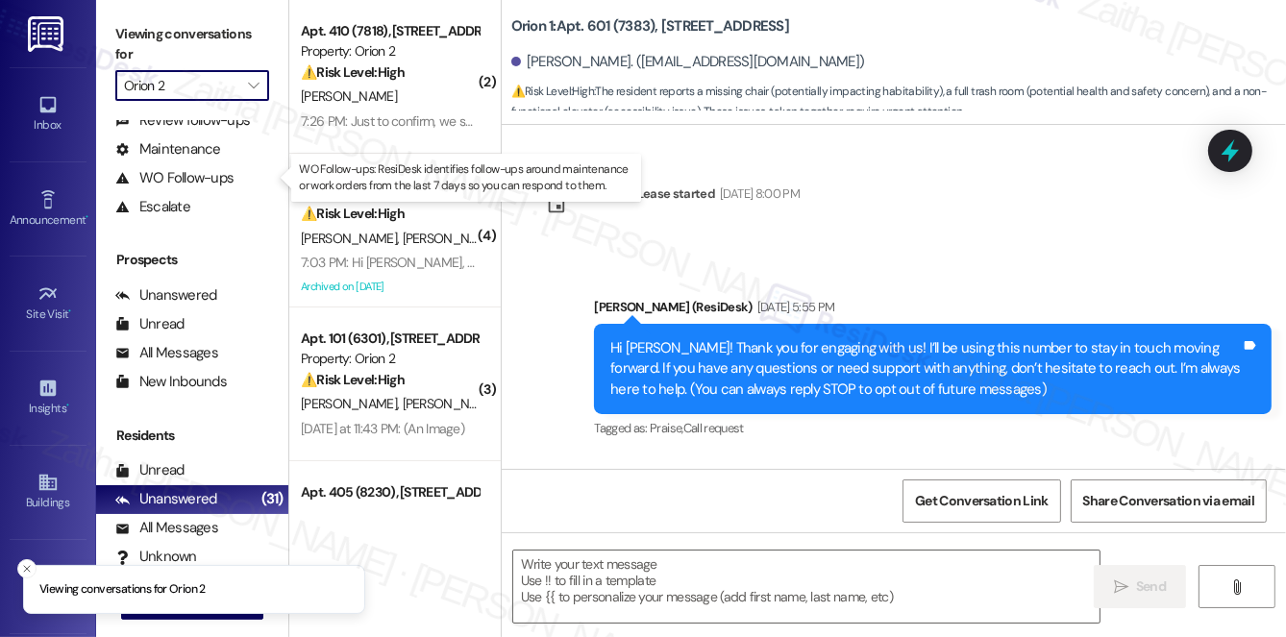
scroll to position [7651, 0]
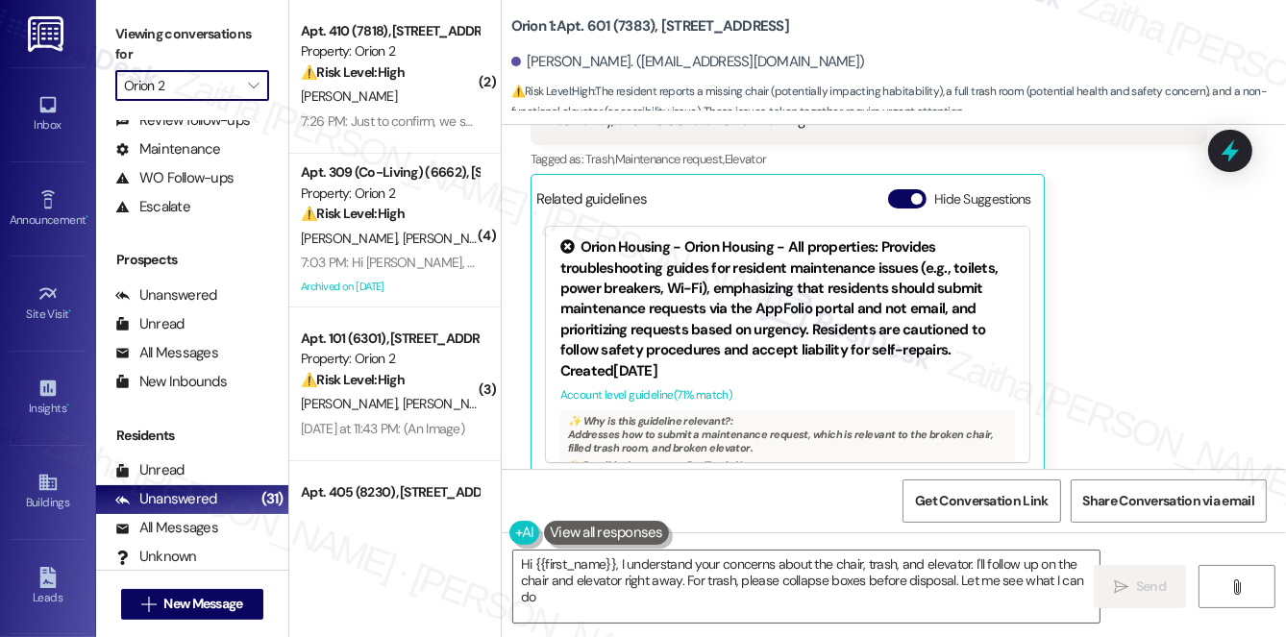
type textarea "Hi {{first_name}}, I understand your concerns about the chair, trash, and eleva…"
click at [222, 93] on input "Orion 2" at bounding box center [181, 85] width 114 height 31
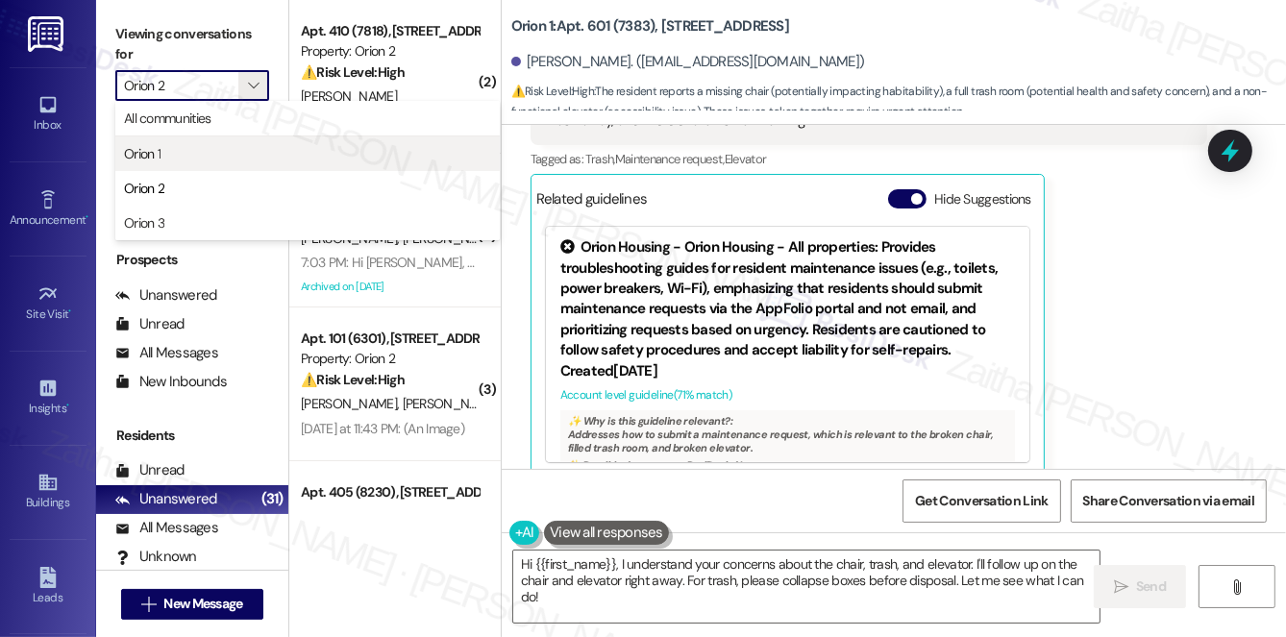
click at [205, 152] on span "Orion 1" at bounding box center [307, 153] width 367 height 19
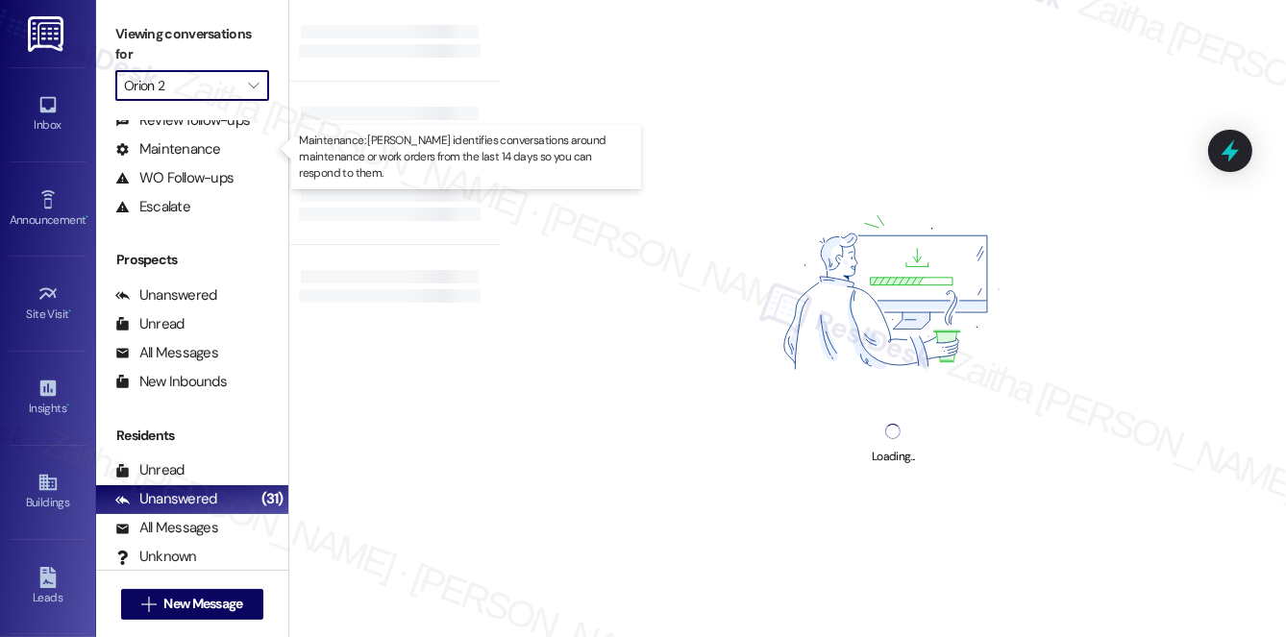
type input "Orion 1"
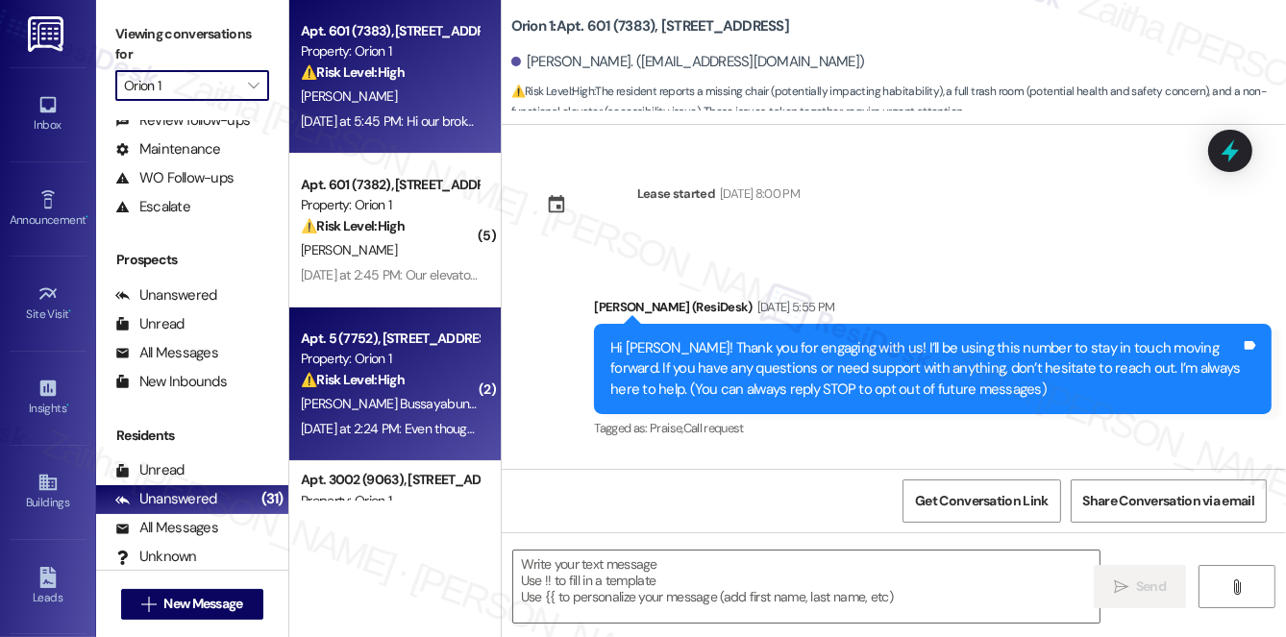
scroll to position [7651, 0]
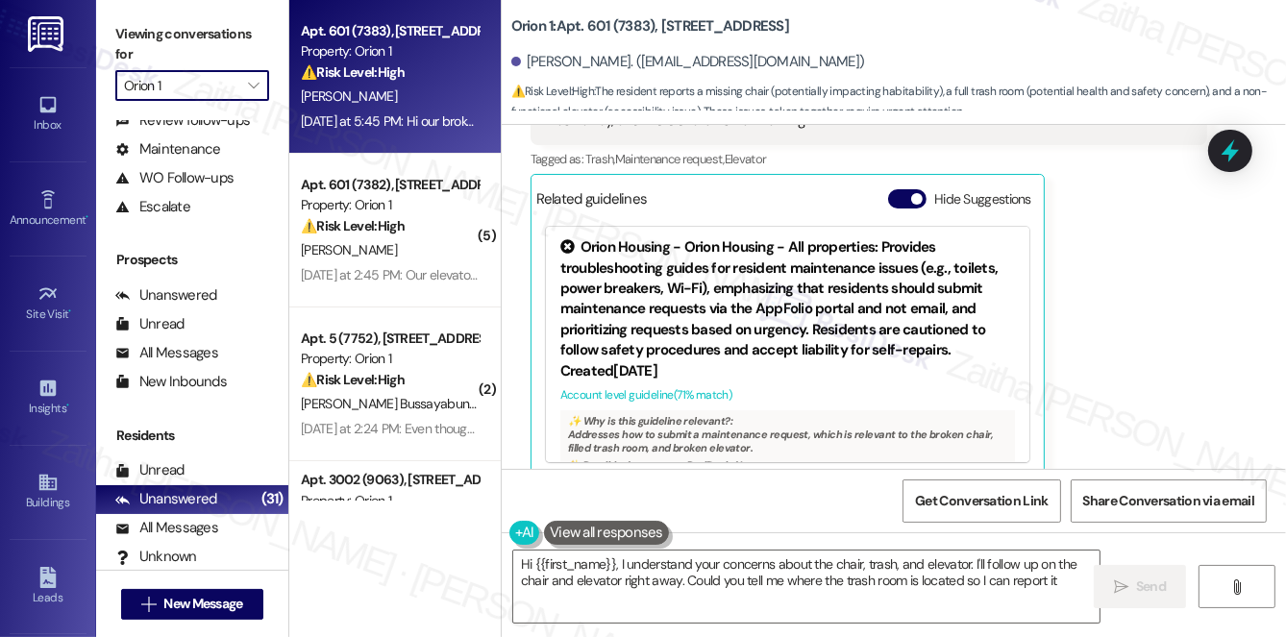
type textarea "Hi {{first_name}}, I understand your concerns about the chair, trash, and eleva…"
click at [200, 79] on input "Orion 1" at bounding box center [181, 85] width 114 height 31
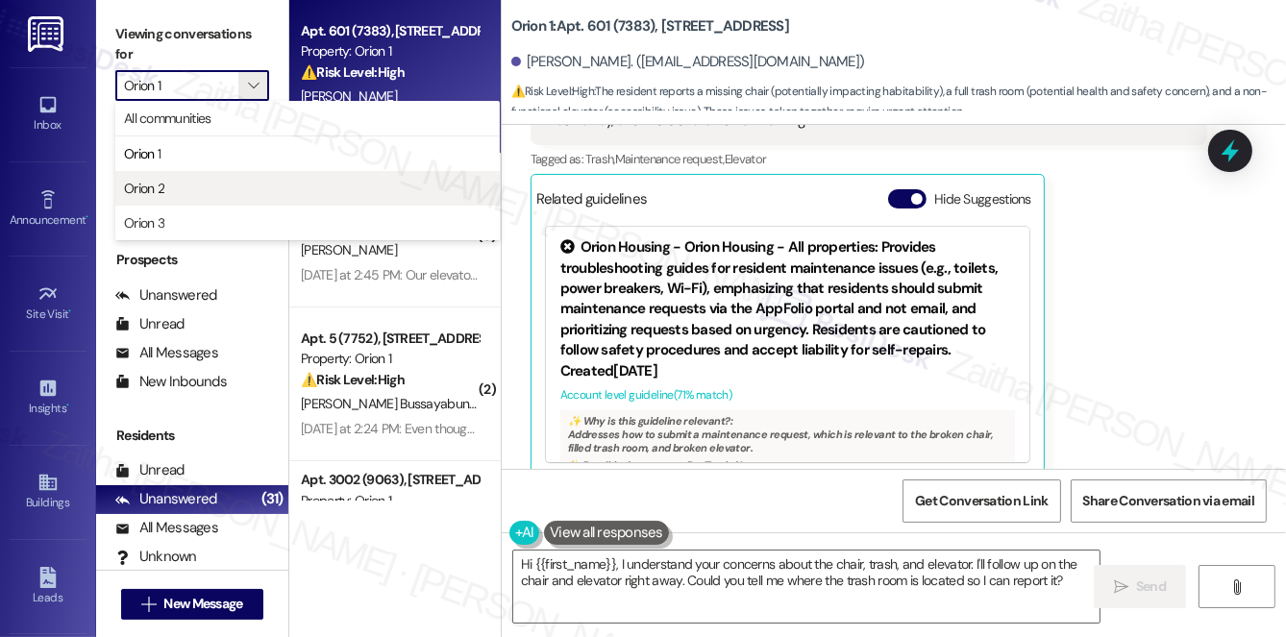
click at [169, 189] on span "Orion 2" at bounding box center [307, 188] width 367 height 19
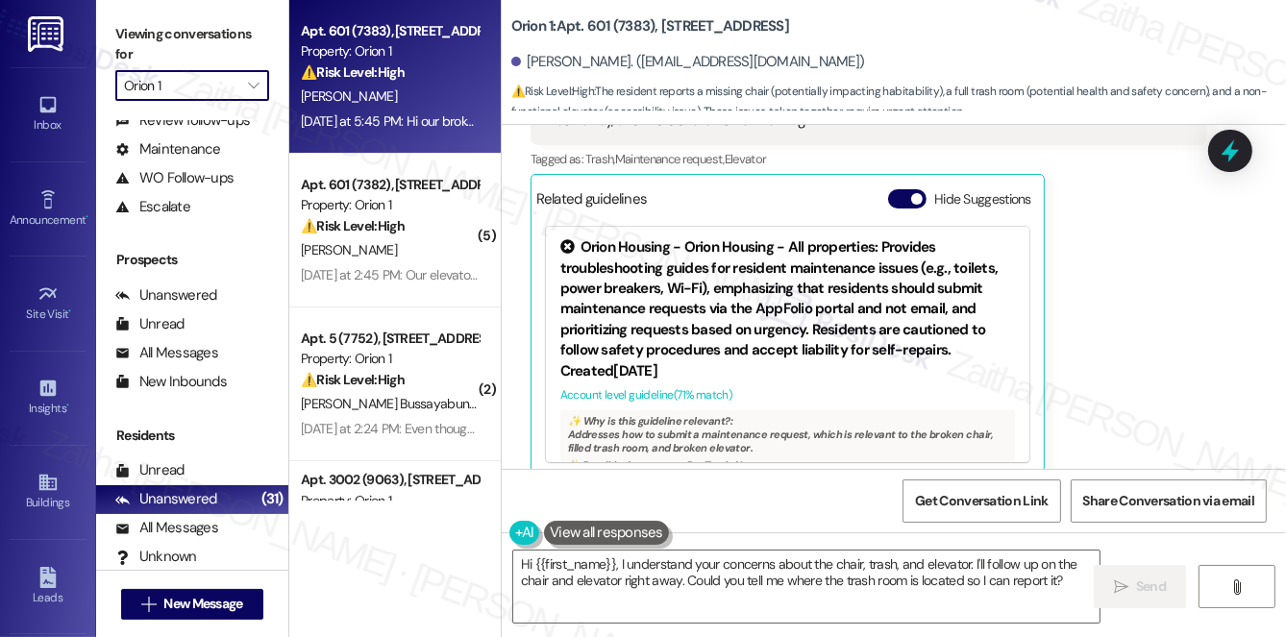
type input "Orion 2"
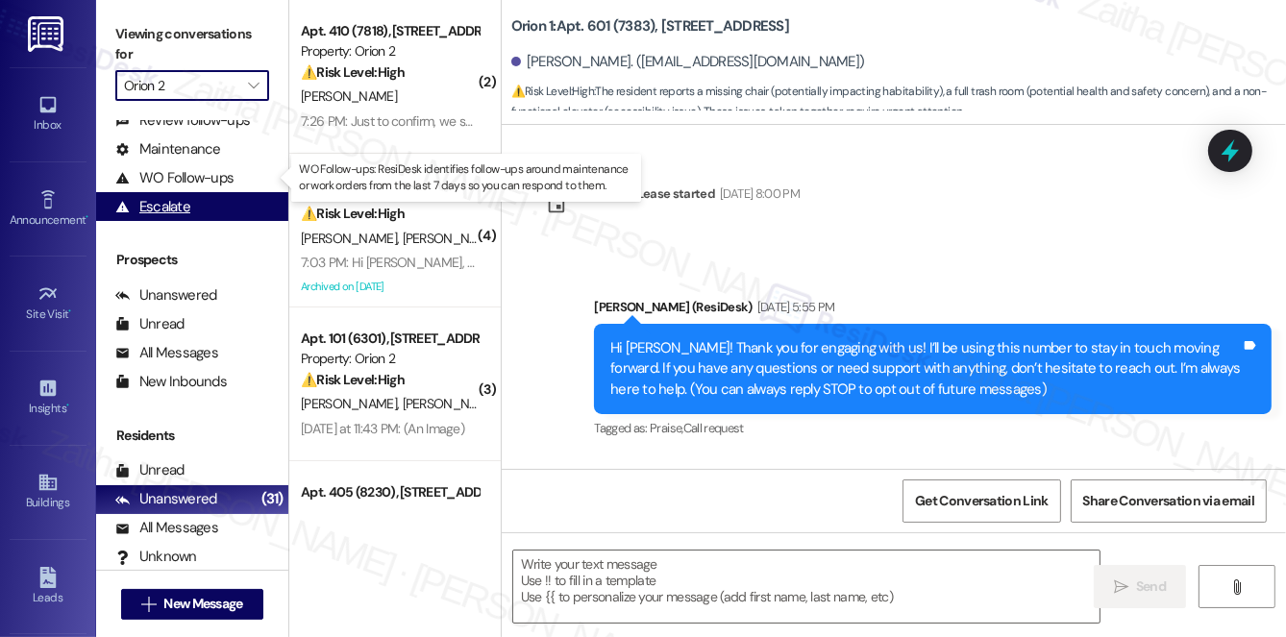
scroll to position [7651, 0]
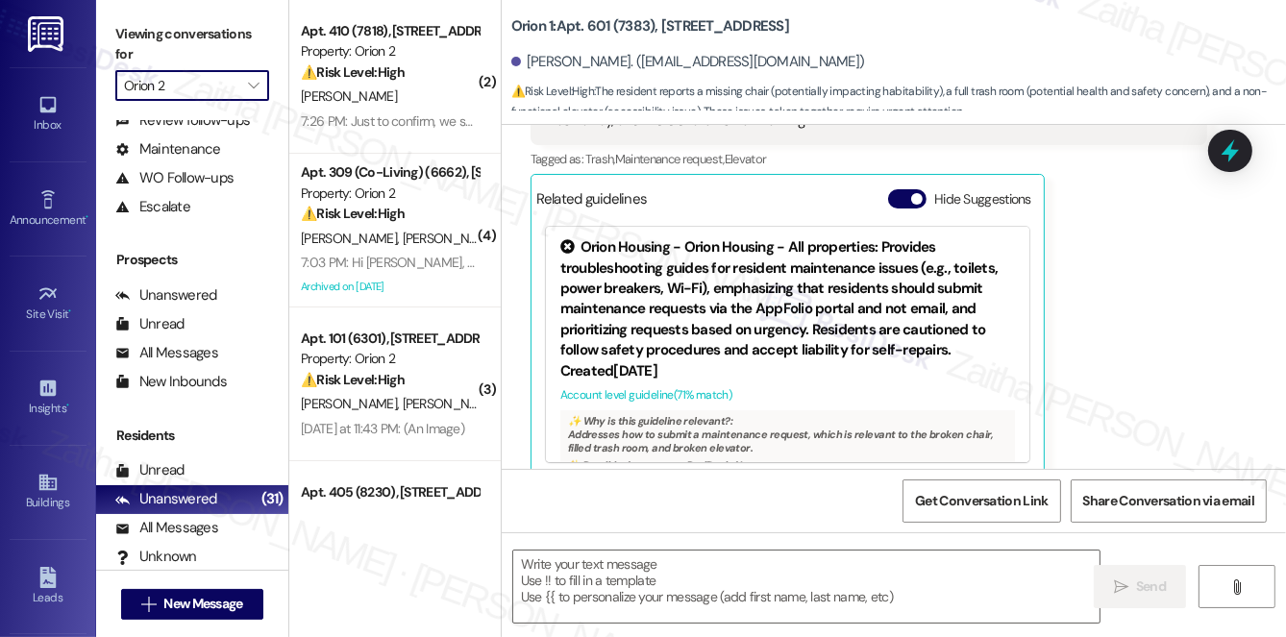
type textarea "Fetching suggested responses. Please feel free to read through the conversation…"
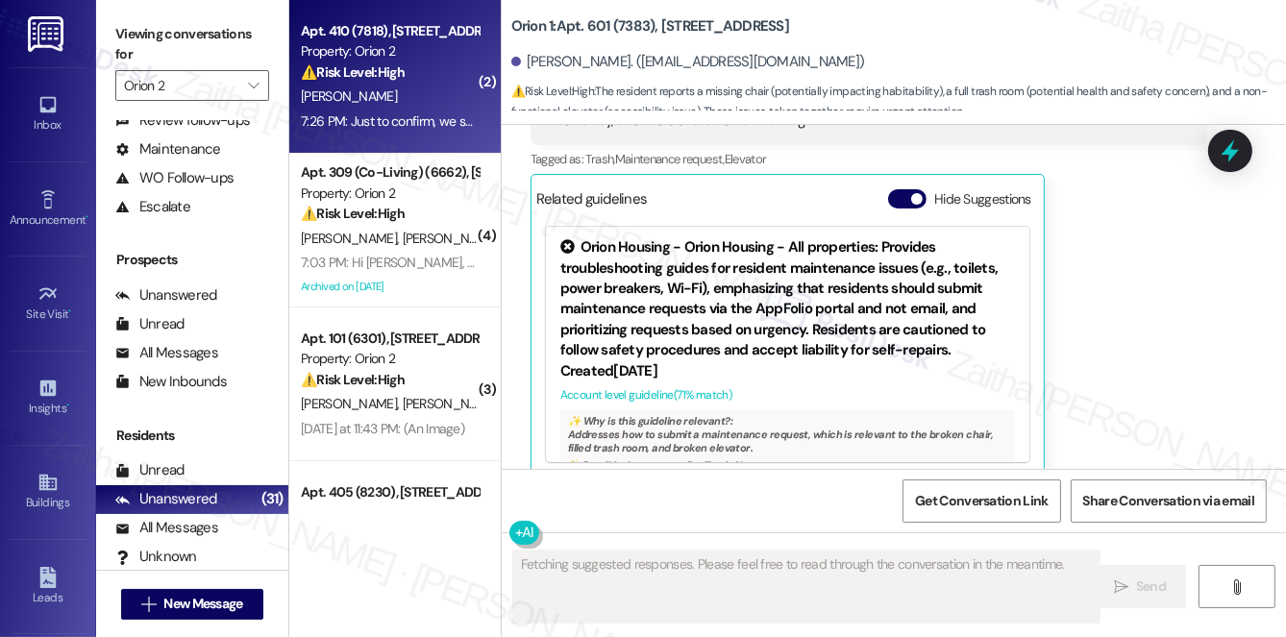
click at [448, 99] on div "Y. Cheng" at bounding box center [390, 97] width 182 height 24
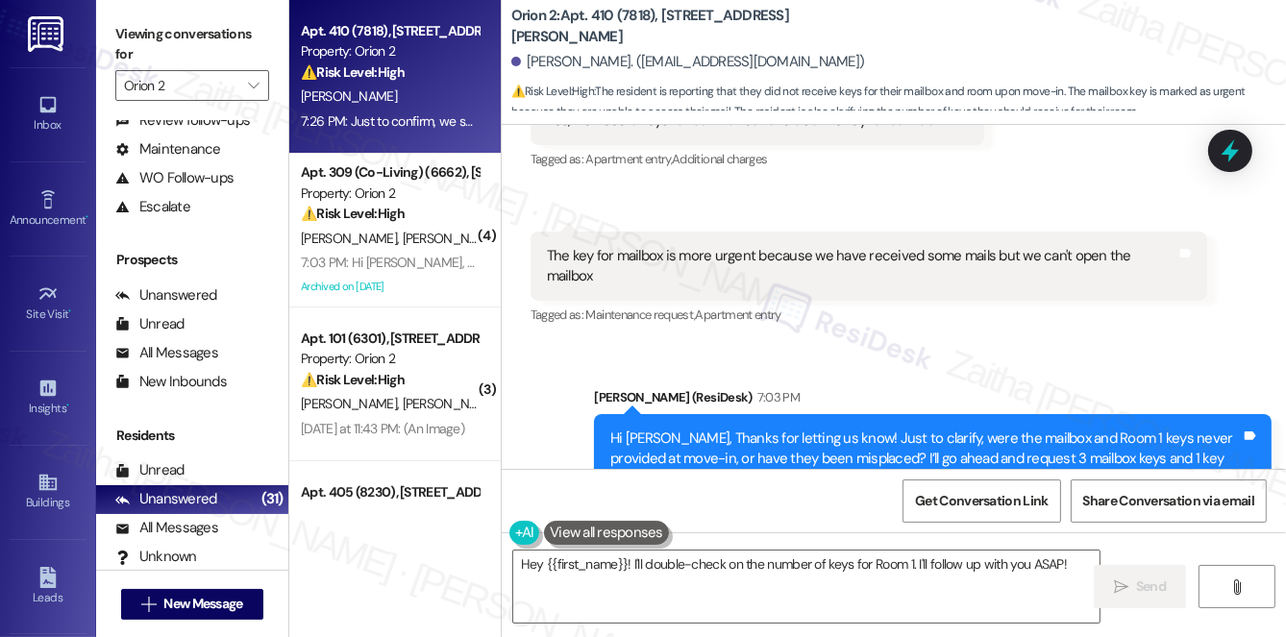
scroll to position [5153, 0]
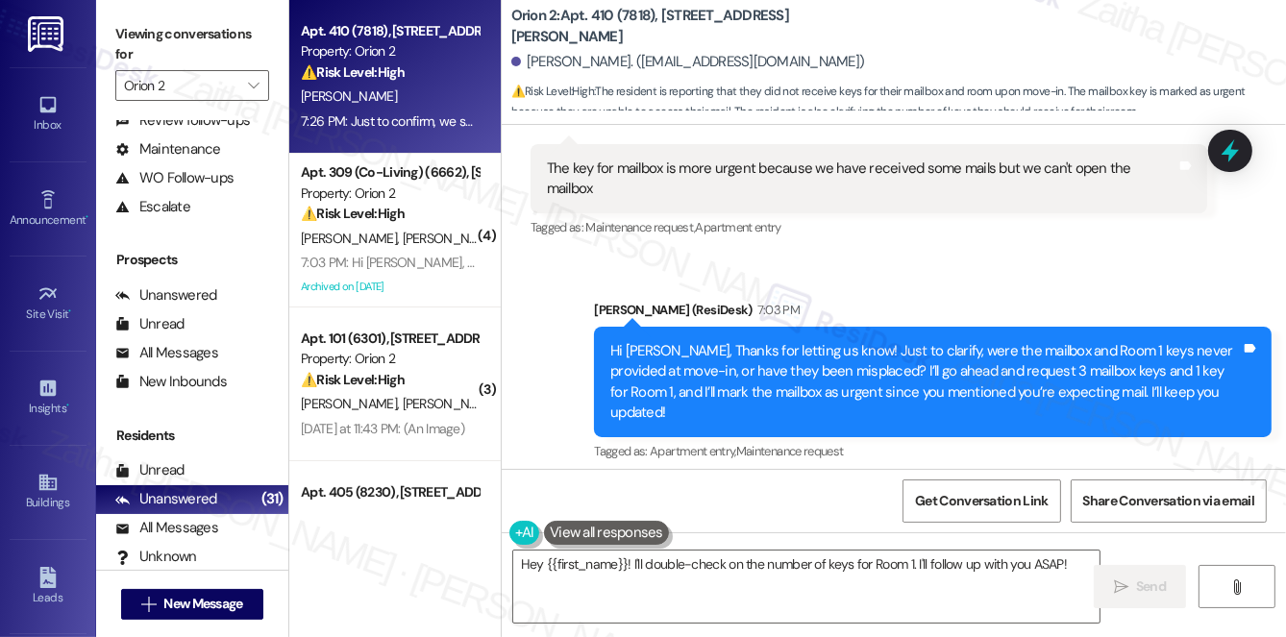
click at [816, 257] on div "Sent via SMS Sarah (ResiDesk) 7:03 PM Hi Yuchia, Thanks for letting us know! Ju…" at bounding box center [894, 369] width 784 height 224
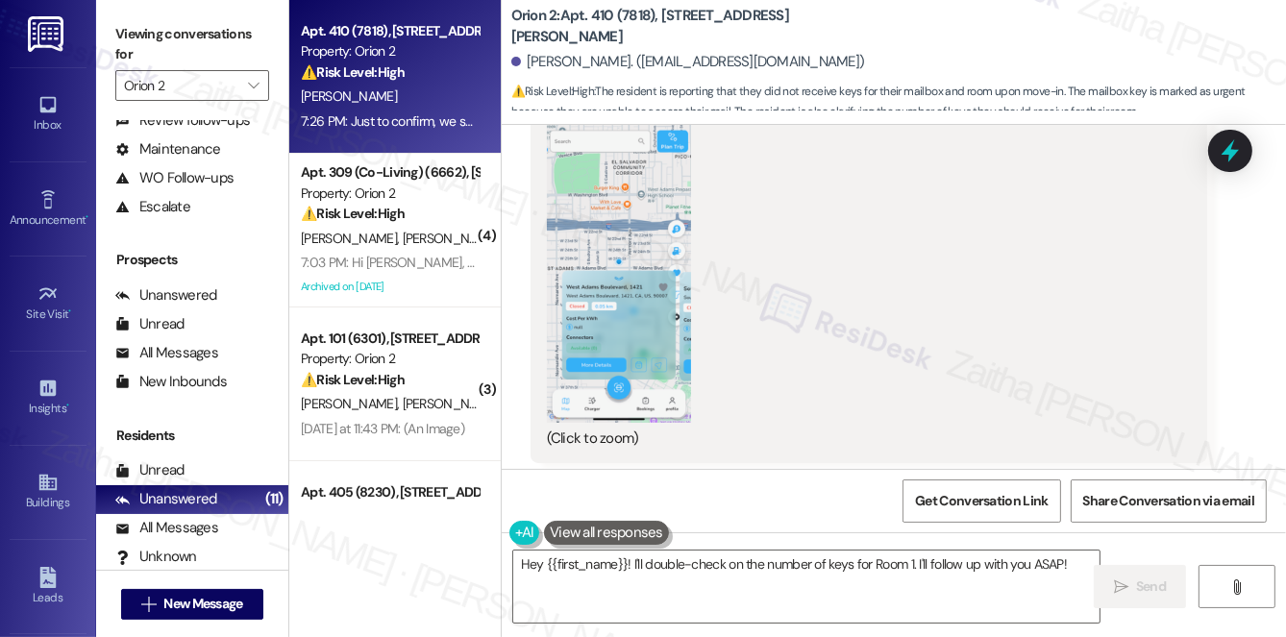
scroll to position [2794, 0]
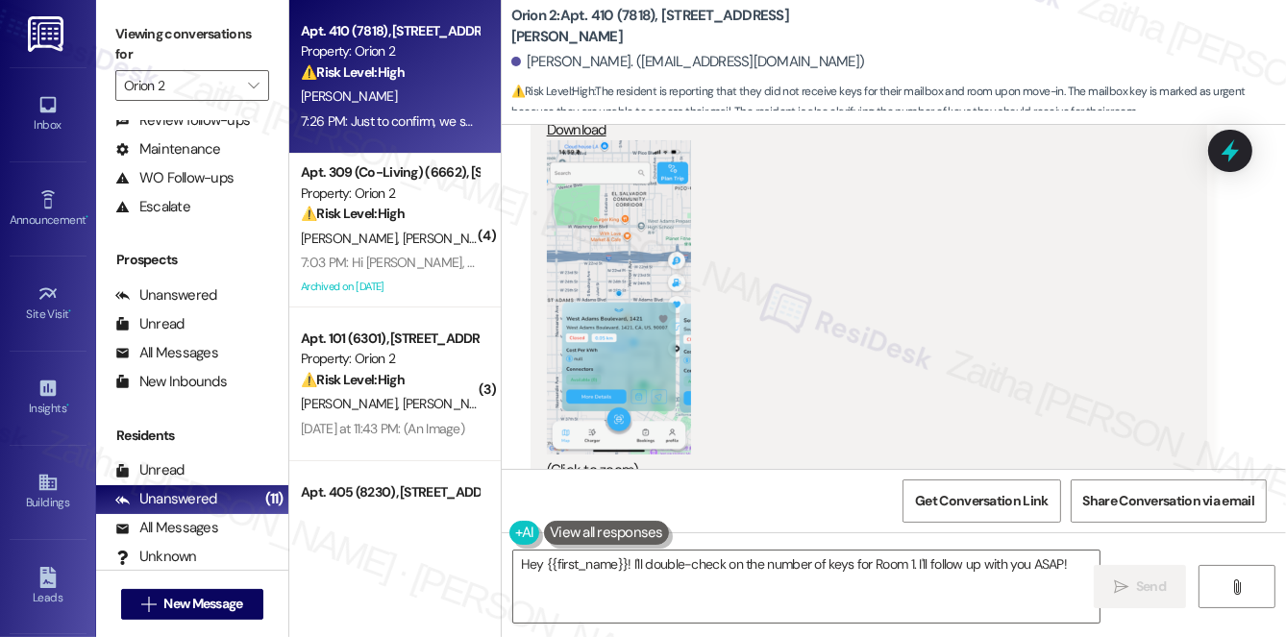
click at [630, 286] on button "Zoom image" at bounding box center [619, 297] width 144 height 314
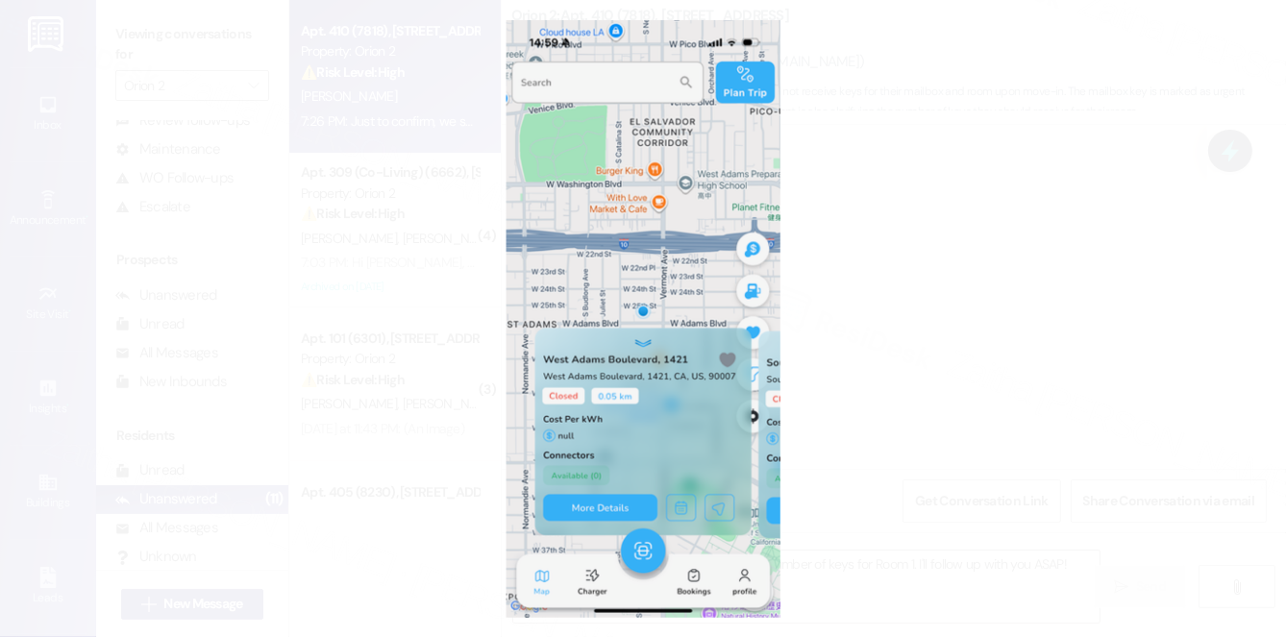
click at [987, 296] on button "Unzoom image" at bounding box center [643, 318] width 1286 height 637
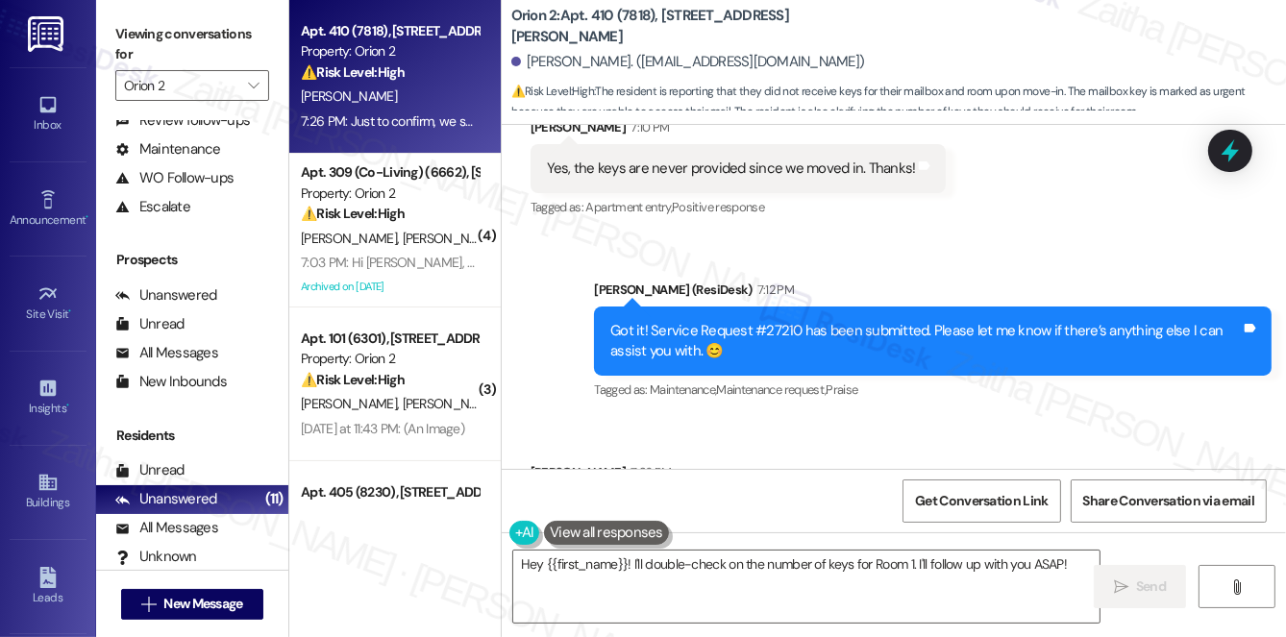
scroll to position [5589, 0]
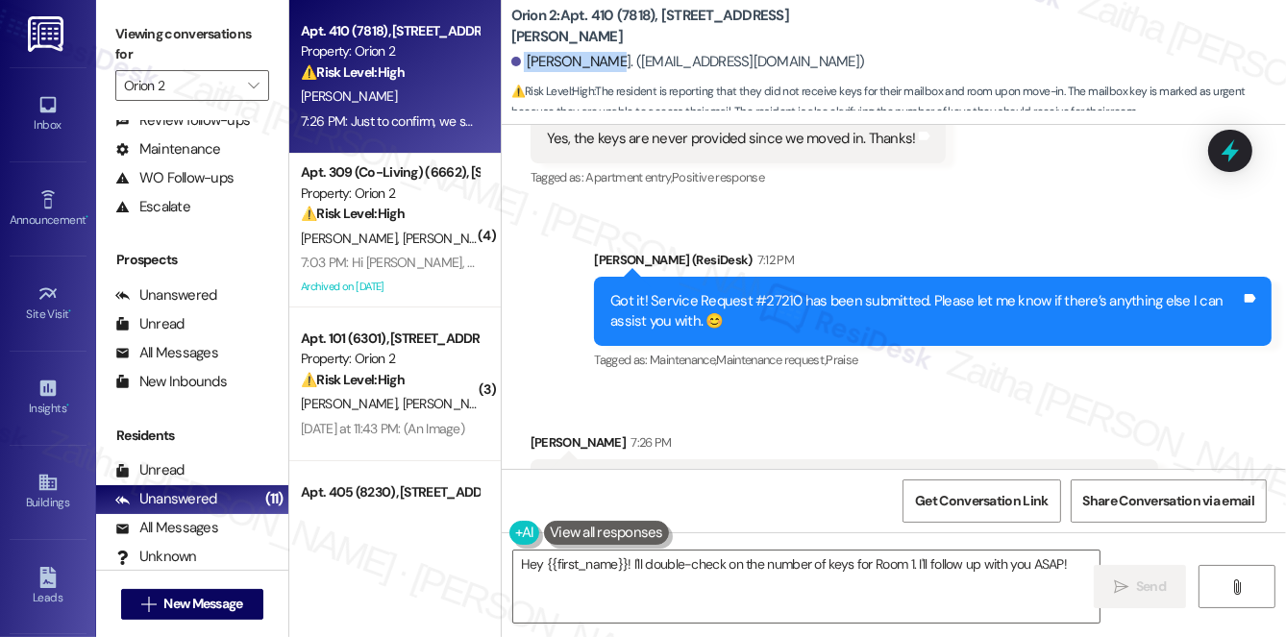
drag, startPoint x: 523, startPoint y: 59, endPoint x: 605, endPoint y: 53, distance: 82.8
click at [605, 53] on div "Yuchia Cheng. (yuchiacheng12@gmail.com)" at bounding box center [688, 62] width 354 height 20
copy div "Yuchia Cheng"
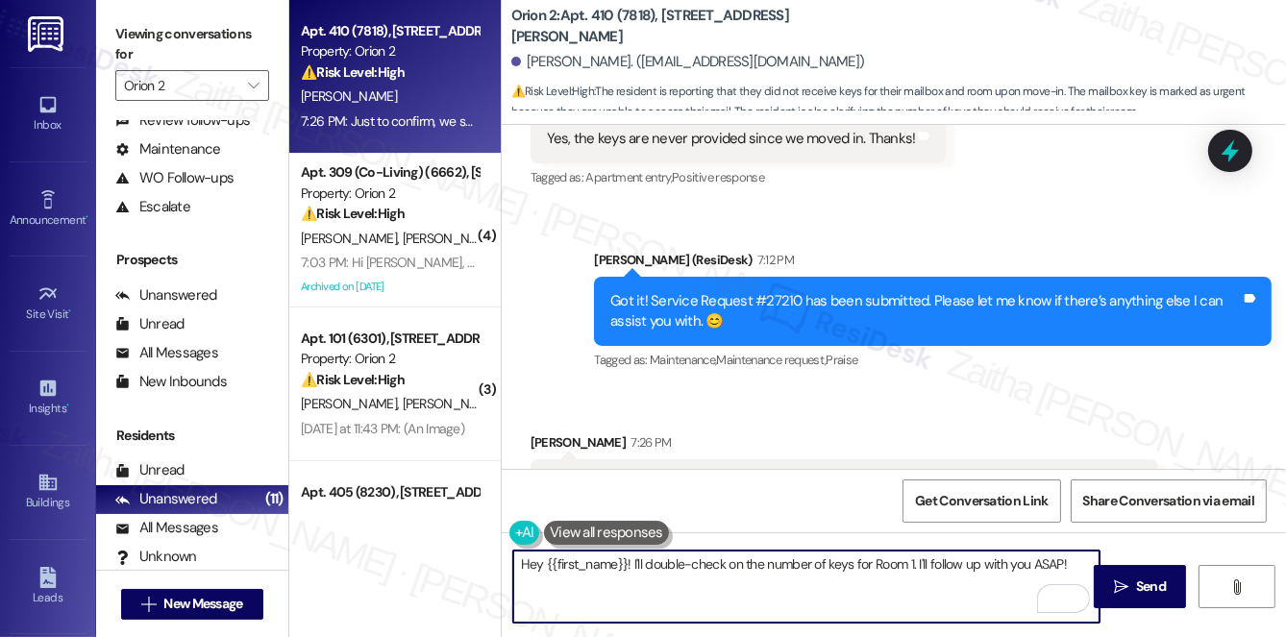
drag, startPoint x: 518, startPoint y: 566, endPoint x: 1080, endPoint y: 553, distance: 562.3
click at [1078, 554] on textarea "Hey {{first_name}}! I'll double-check on the number of keys for Room 1. I'll fo…" at bounding box center [806, 587] width 586 height 72
drag, startPoint x: 635, startPoint y: 556, endPoint x: 523, endPoint y: 556, distance: 112.4
click at [520, 563] on textarea "Thanks for asking," at bounding box center [806, 587] width 586 height 72
type textarea "Thank you for asking,"
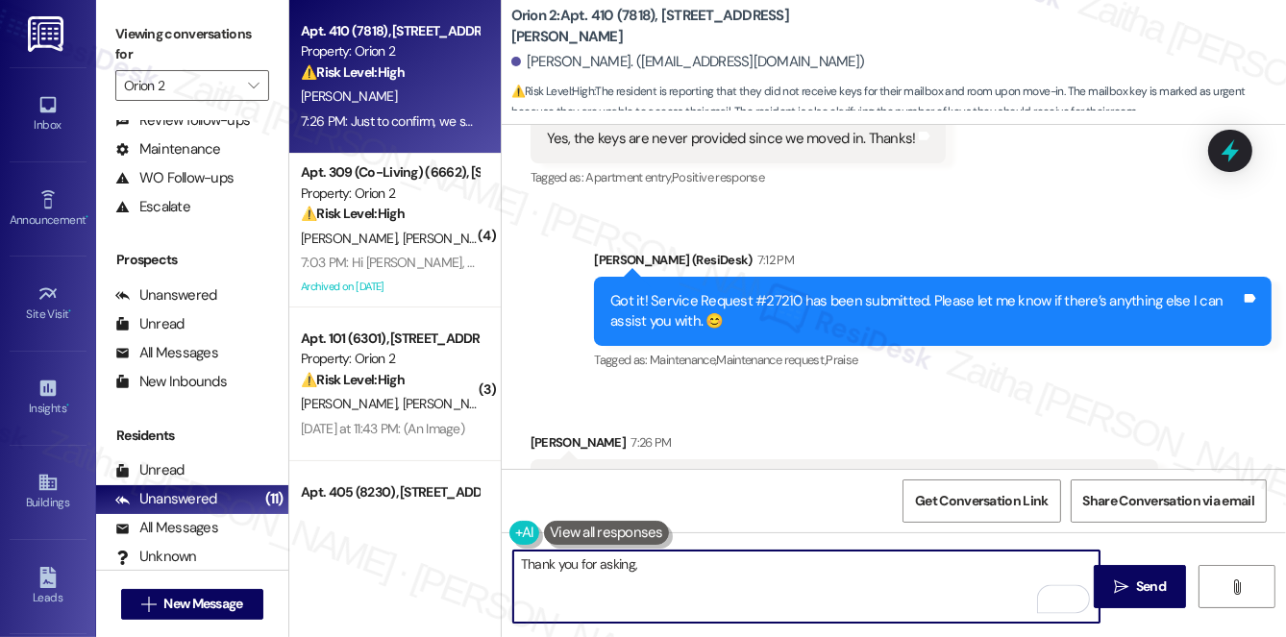
click at [551, 432] on div "Yuchia Cheng 7:26 PM" at bounding box center [844, 445] width 628 height 27
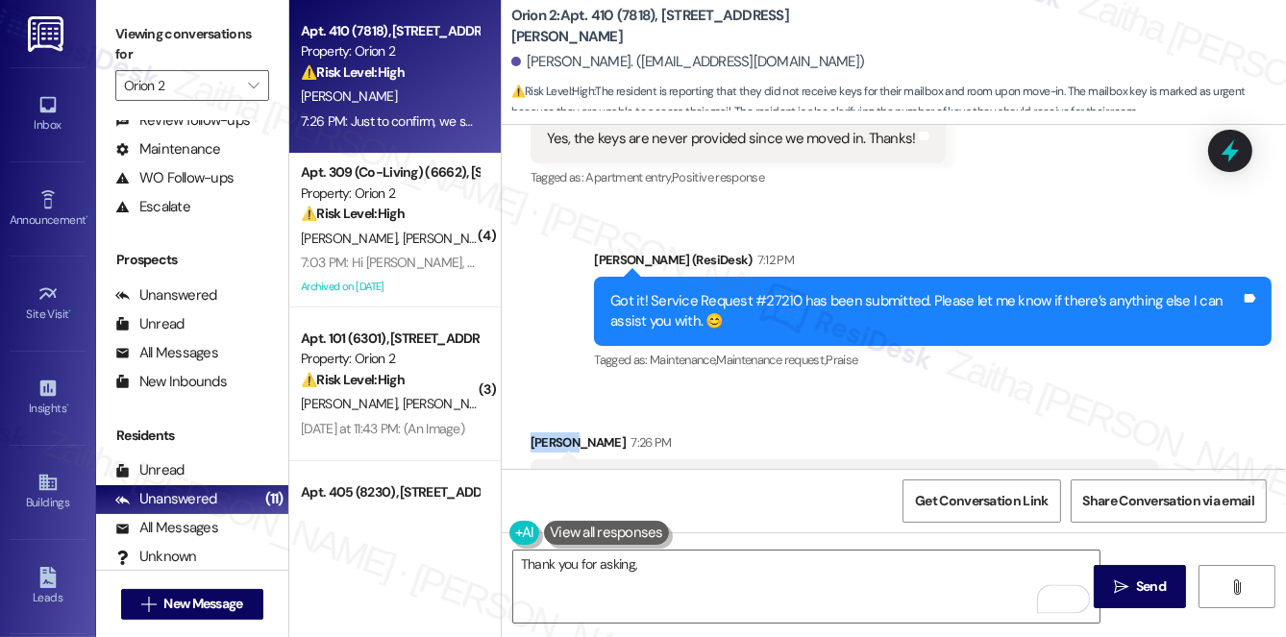
click at [551, 432] on div "Yuchia Cheng 7:26 PM" at bounding box center [844, 445] width 628 height 27
copy div "Yuchia"
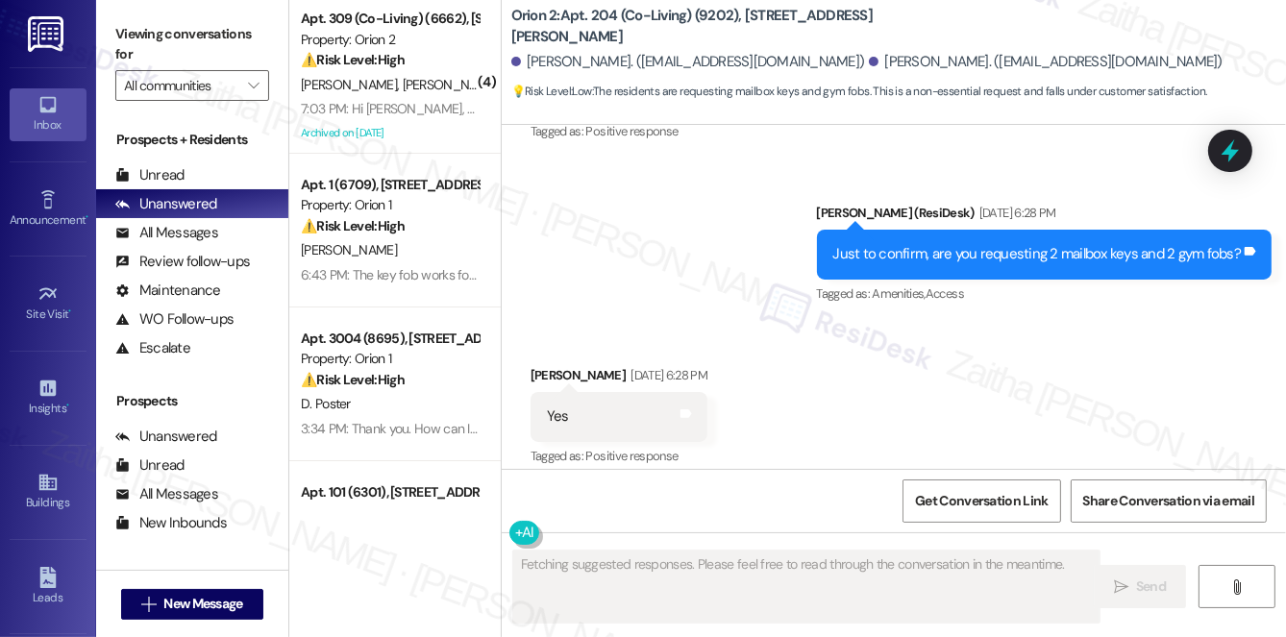
scroll to position [3421, 0]
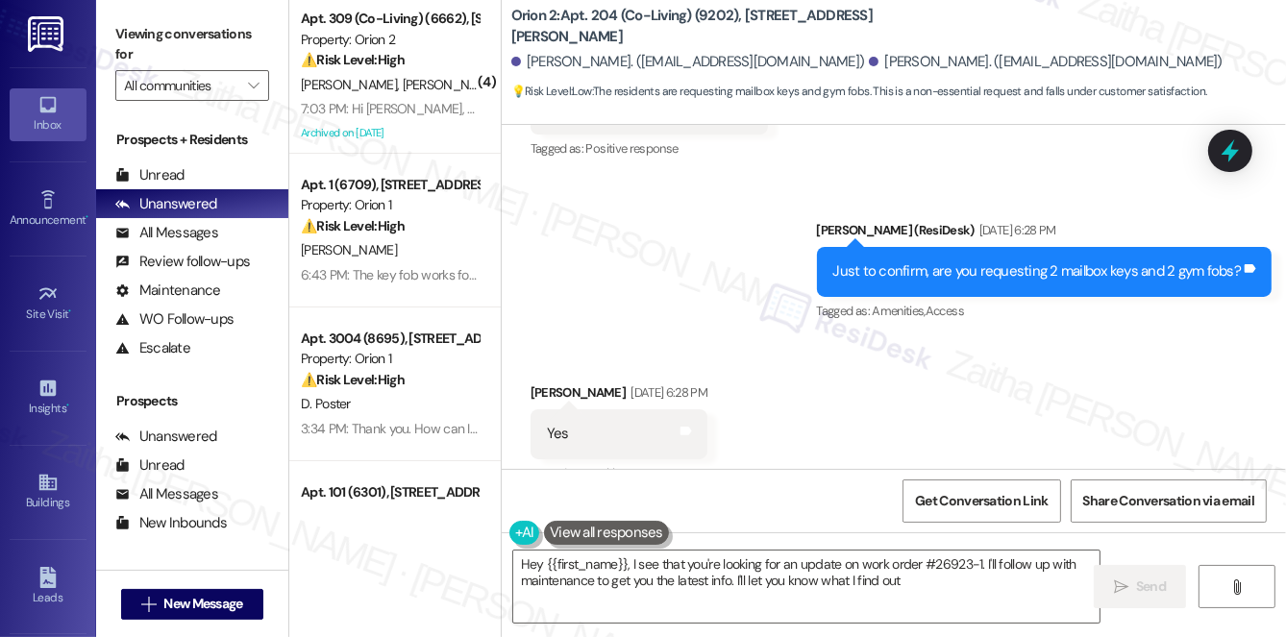
type textarea "Hey {{first_name}}, I see that you're looking for an update on work order #2692…"
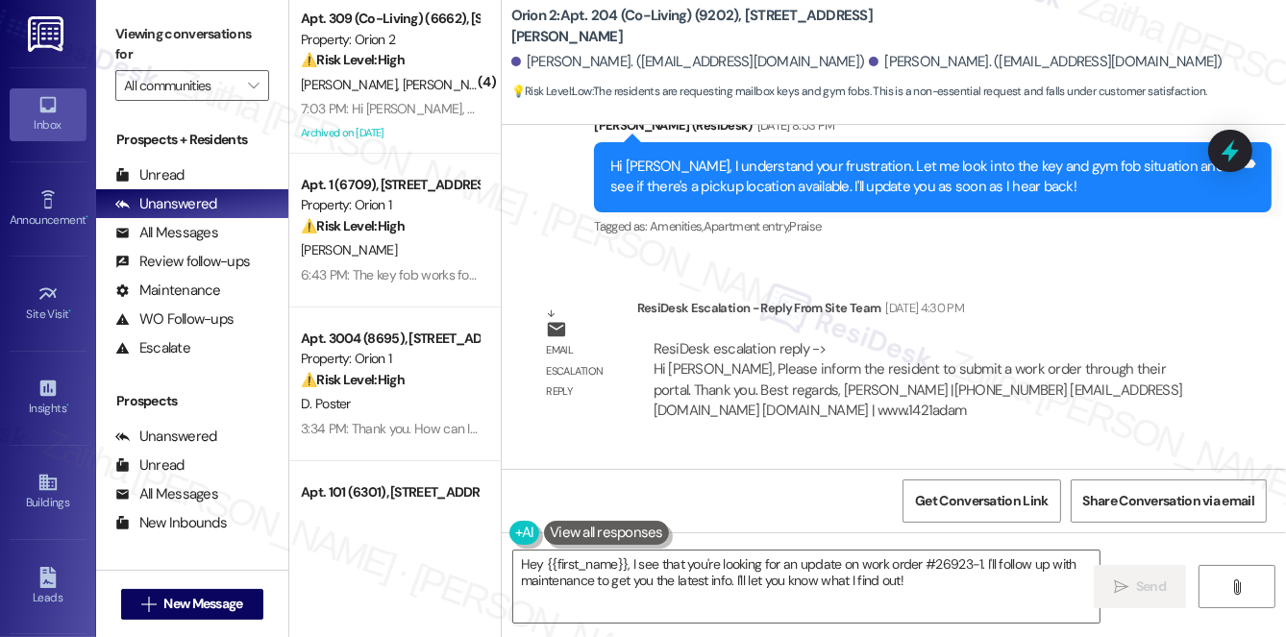
scroll to position [2634, 0]
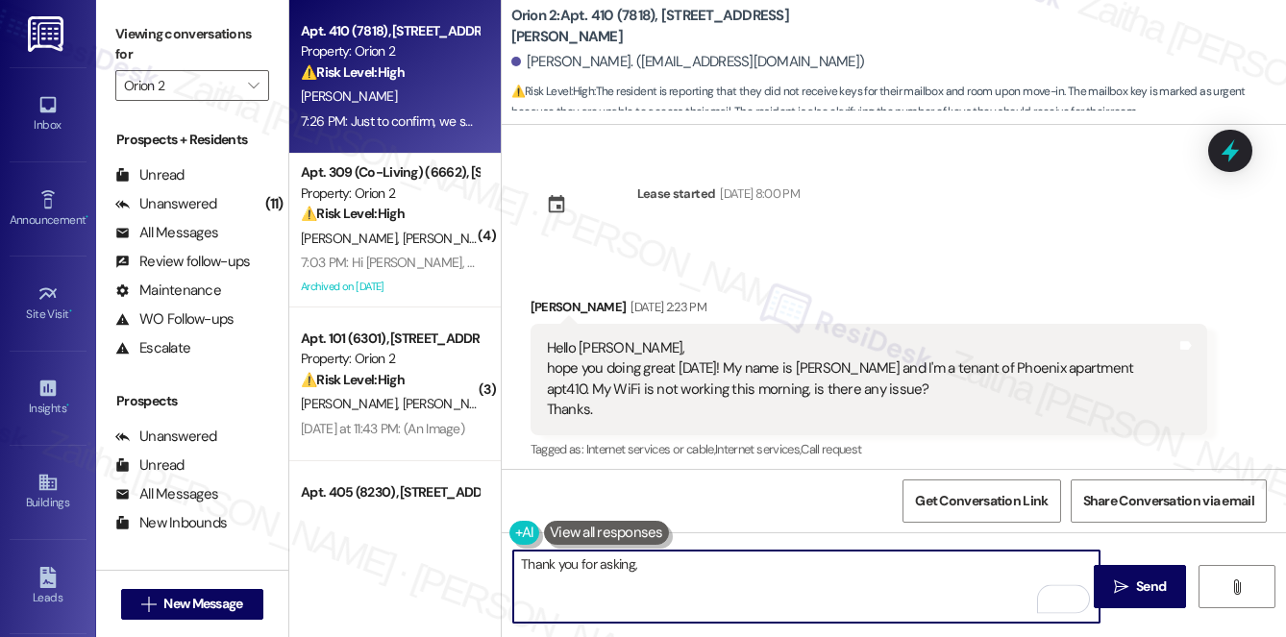
click at [697, 564] on textarea "Thank you for asking," at bounding box center [806, 587] width 586 height 72
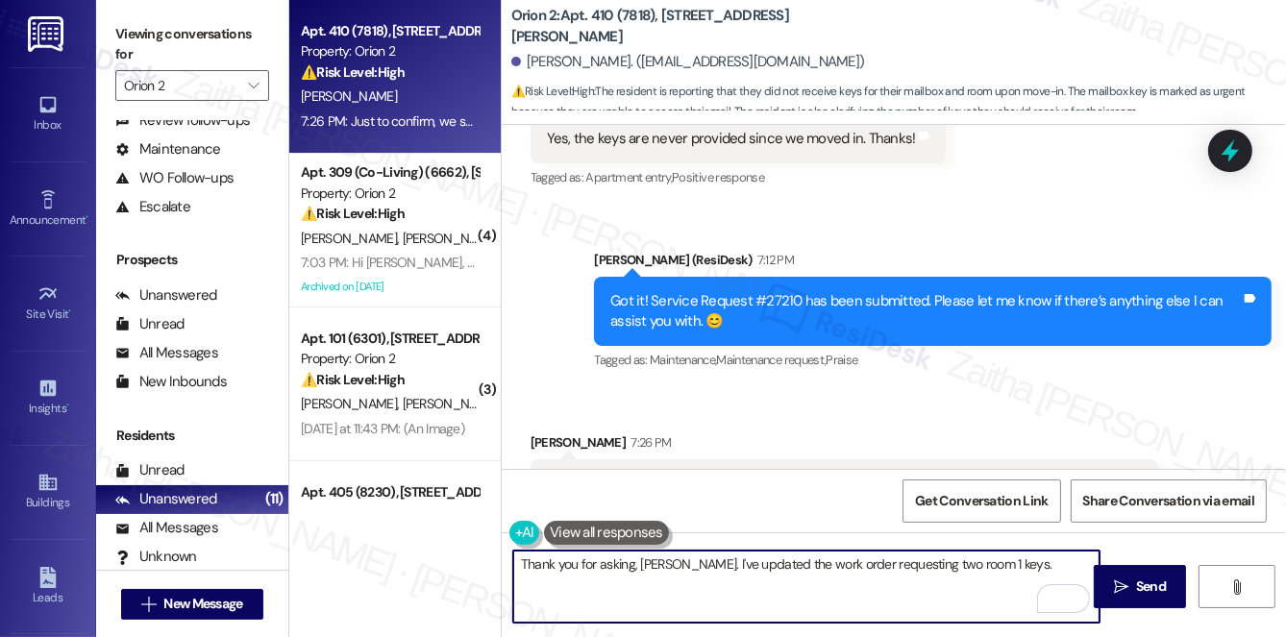
paste textarea "our maintenance team will reach out to you directly through the work order syst…"
click at [899, 579] on textarea "Thank you for asking, Yuchia. I've updated the work order requesting two room 1…" at bounding box center [806, 587] width 586 height 72
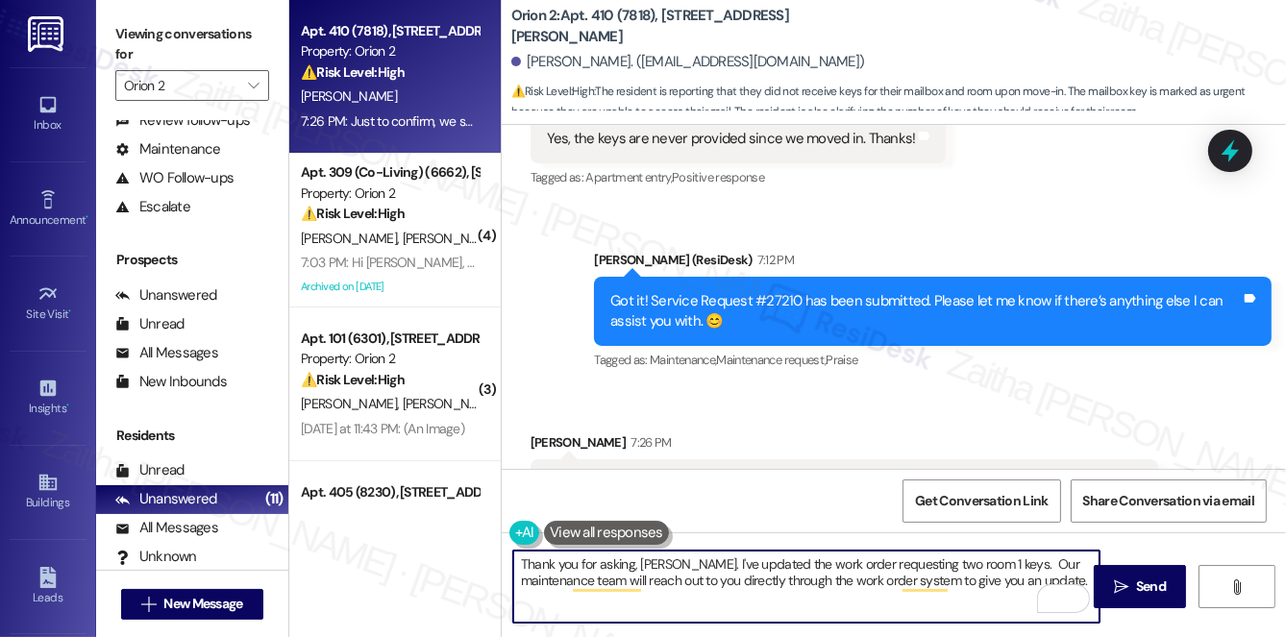
paste textarea "Is there anything else I can assist you with?"
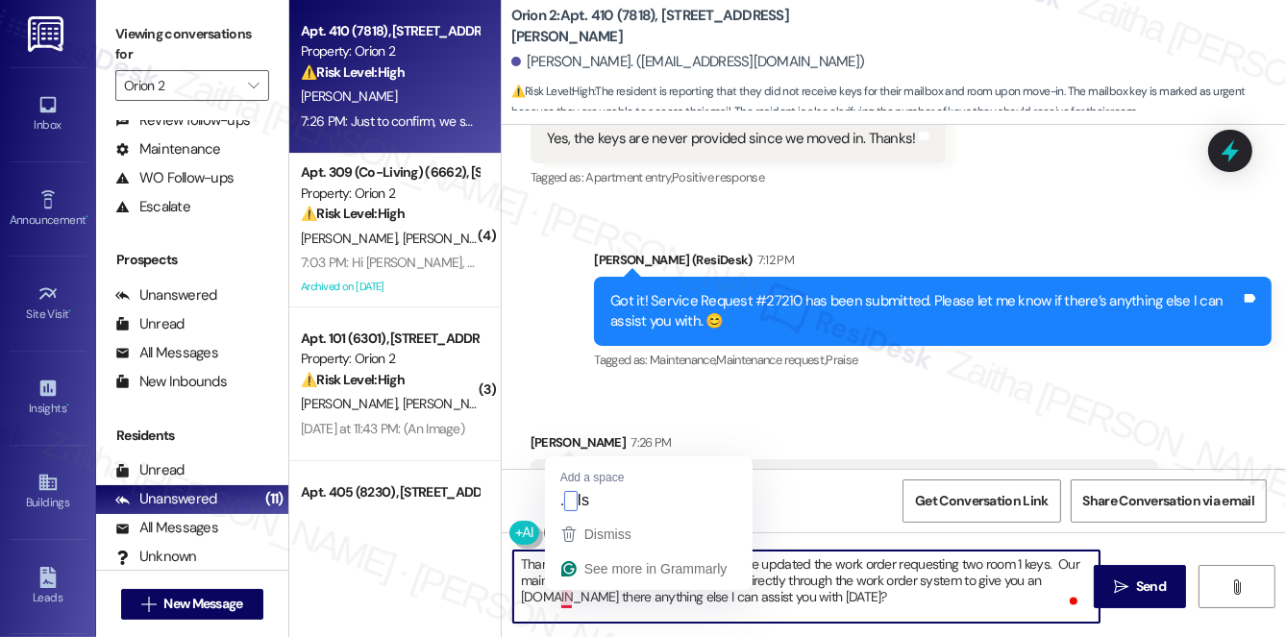
click at [564, 595] on textarea "Thank you for asking, Yuchia. I've updated the work order requesting two room 1…" at bounding box center [806, 587] width 586 height 72
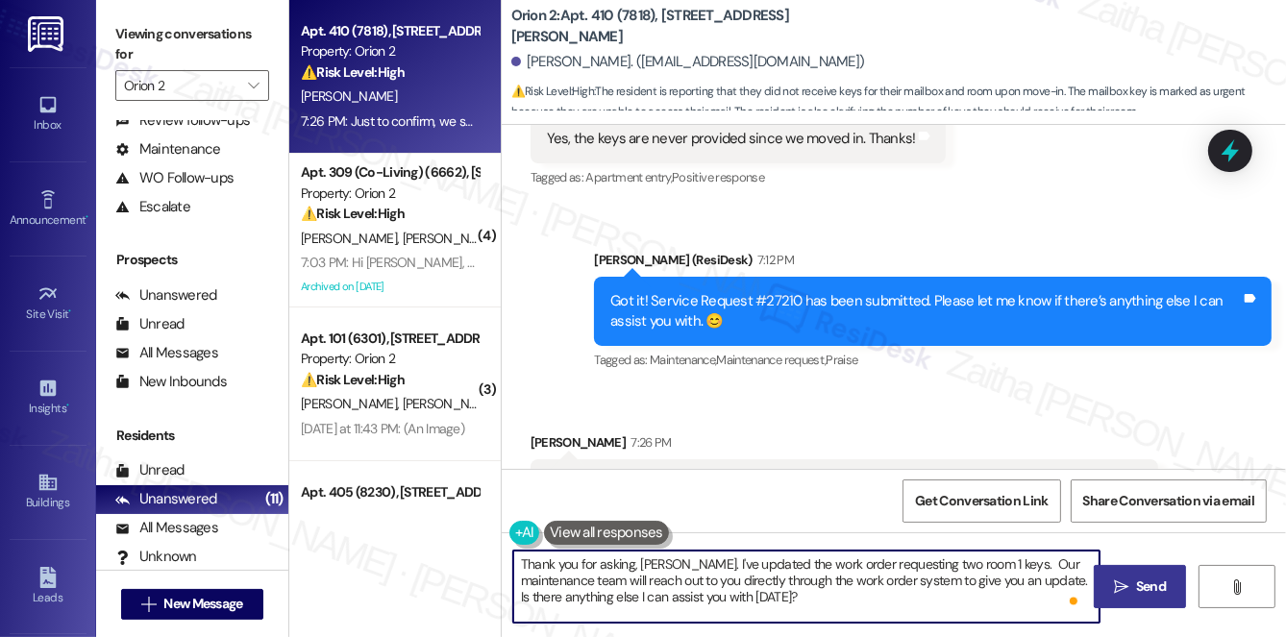
type textarea "Thank you for asking, Yuchia. I've updated the work order requesting two room 1…"
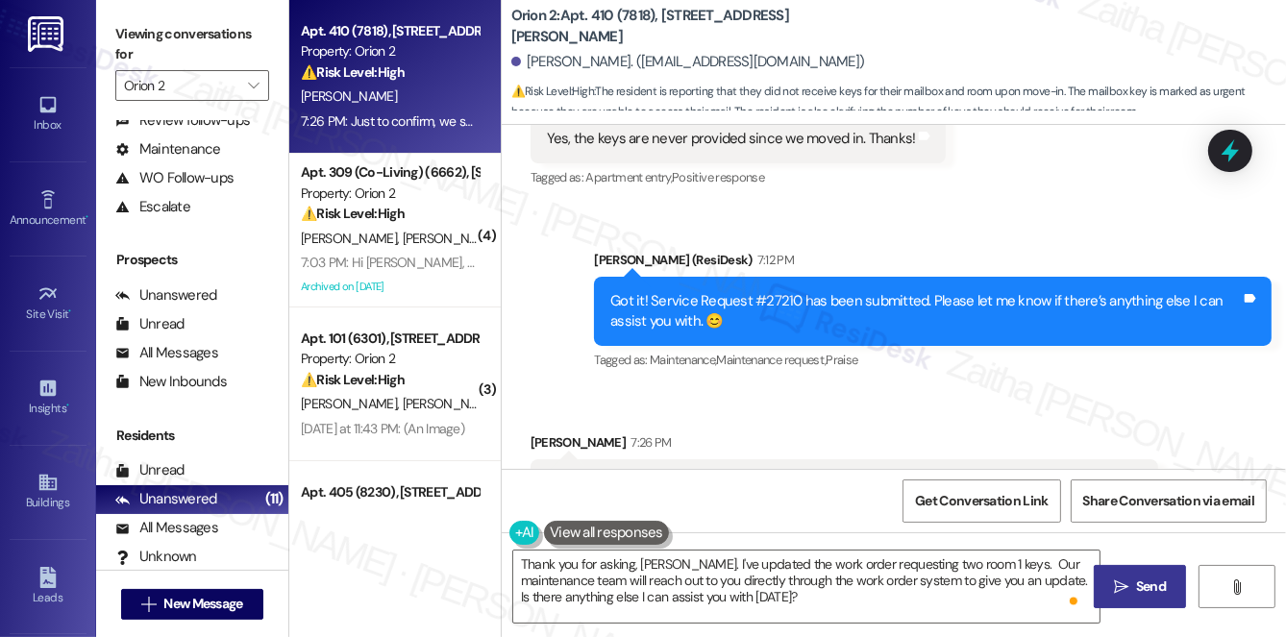
click at [1130, 580] on span " Send" at bounding box center [1140, 587] width 61 height 20
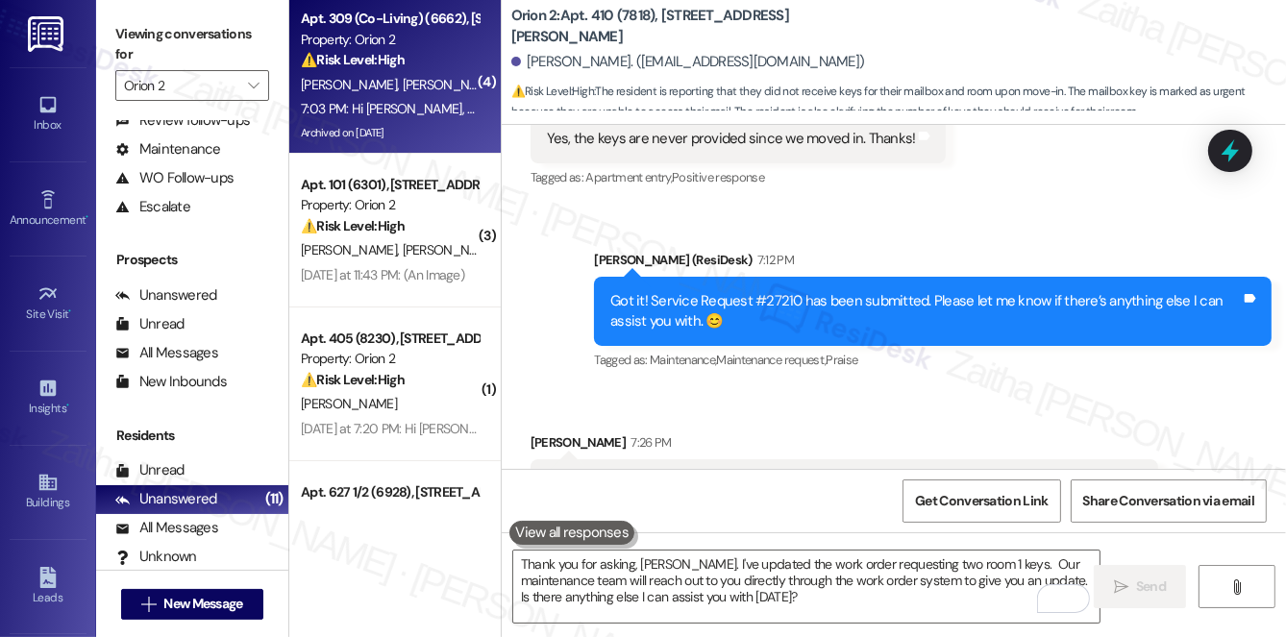
click at [438, 87] on div "K. Polavarapu M. Nelaturi" at bounding box center [390, 85] width 182 height 24
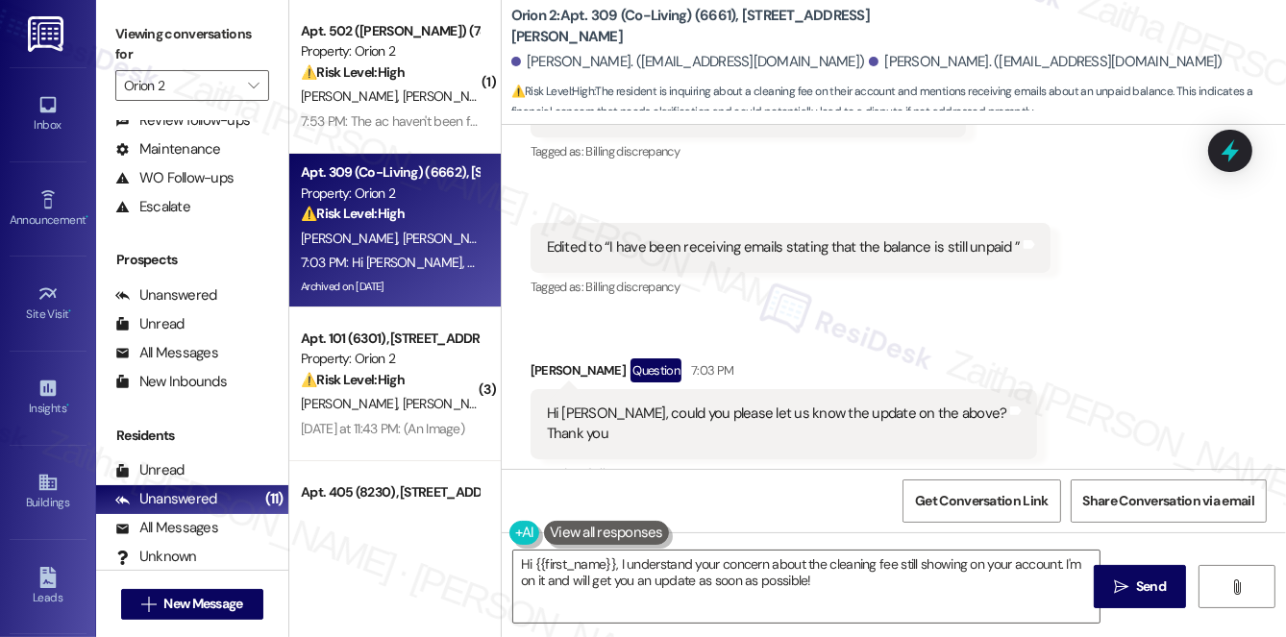
scroll to position [2230, 0]
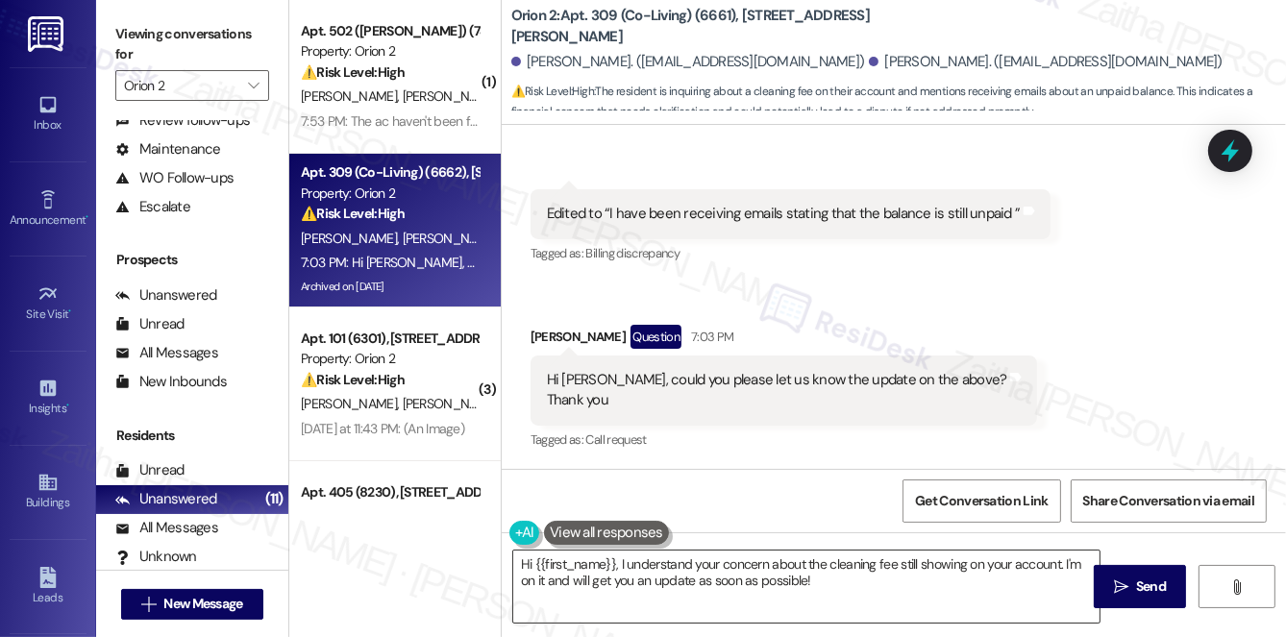
click at [620, 561] on textarea "Hi {{first_name}}, I understand your concern about the cleaning fee still showi…" at bounding box center [806, 587] width 586 height 72
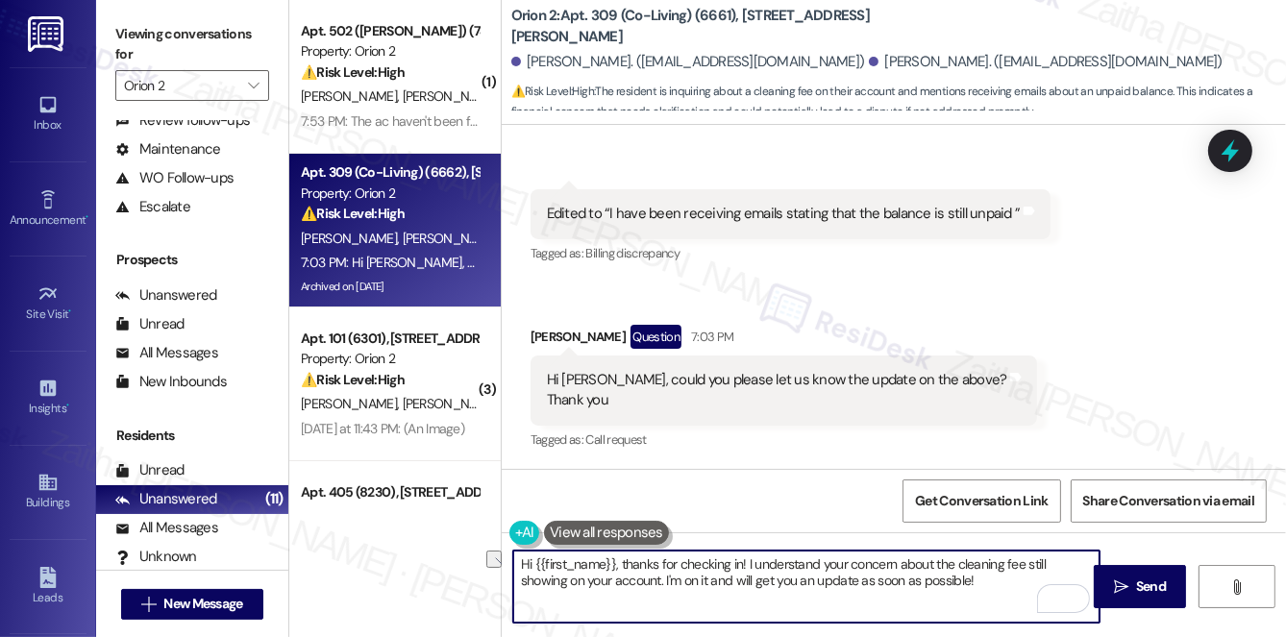
drag, startPoint x: 615, startPoint y: 578, endPoint x: 926, endPoint y: 584, distance: 311.4
click at [926, 584] on textarea "Hi {{first_name}}, thanks for checking in! I understand your concern about the …" at bounding box center [806, 587] width 586 height 72
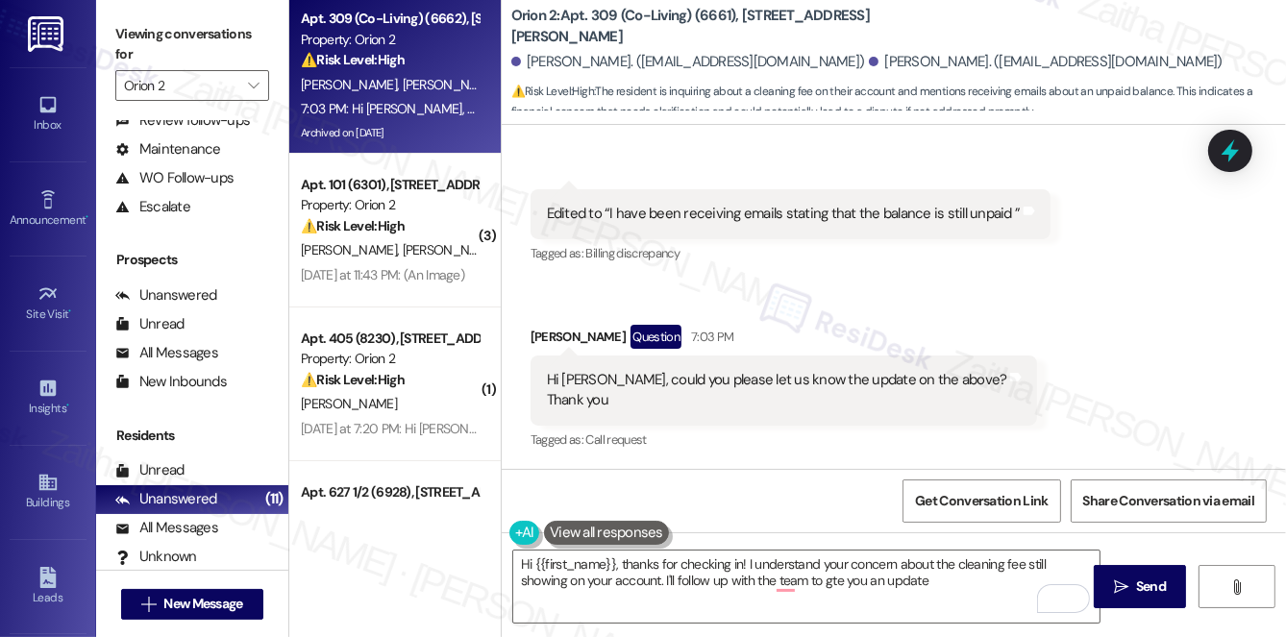
click at [981, 309] on div "Received via SMS Kavyasree Polavarapu Question 6:57 PM Hi Sarah, Hope you are d…" at bounding box center [894, 136] width 784 height 664
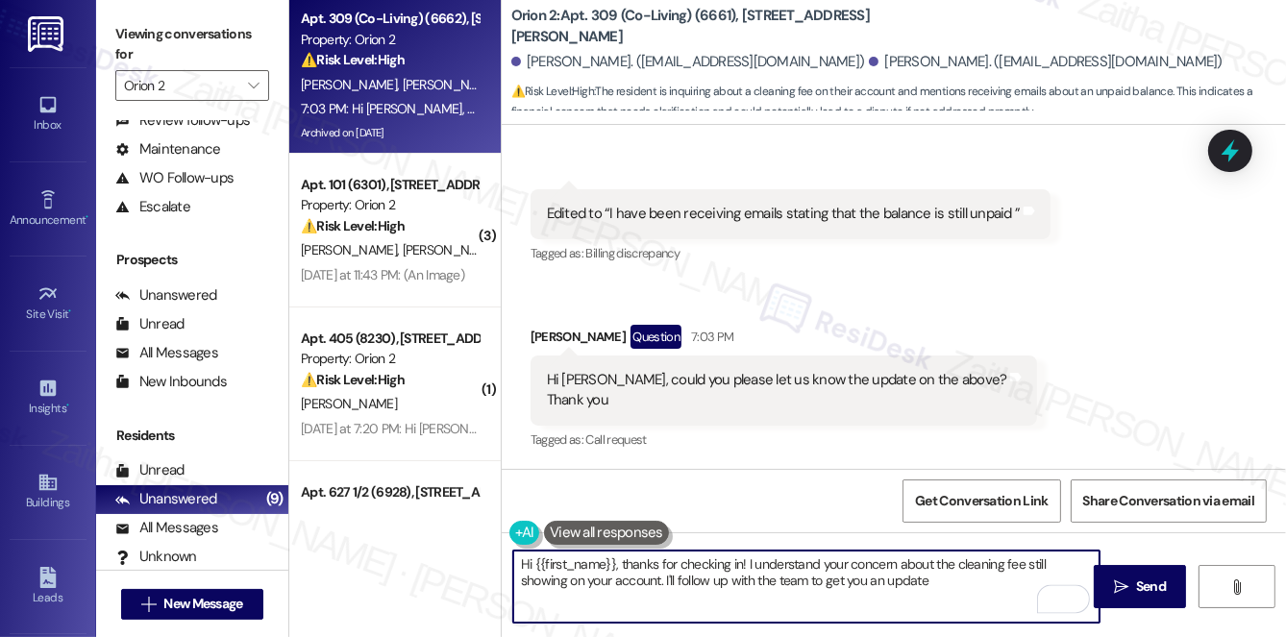
click at [912, 587] on textarea "Hi {{first_name}}, thanks for checking in! I understand your concern about the …" at bounding box center [806, 587] width 586 height 72
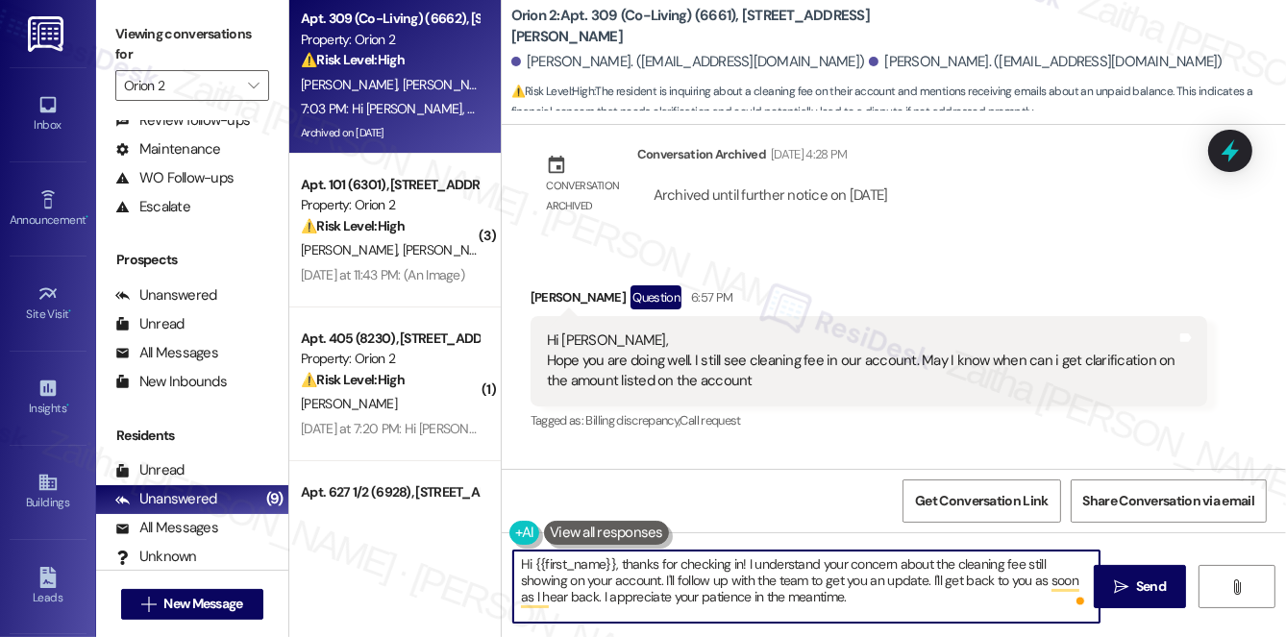
scroll to position [1793, 0]
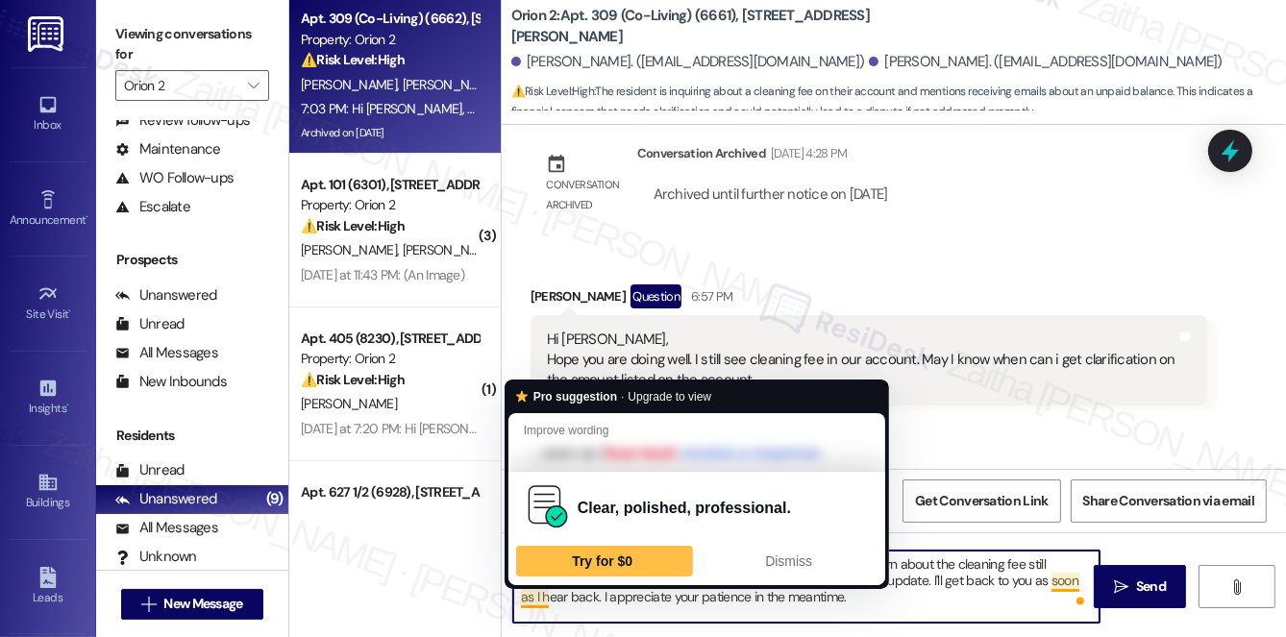
click at [531, 596] on textarea "Hi {{first_name}}, thanks for checking in! I understand your concern about the …" at bounding box center [806, 587] width 586 height 72
click at [532, 595] on textarea "Hi {{first_name}}, thanks for checking in! I understand your concern about the …" at bounding box center [806, 587] width 586 height 72
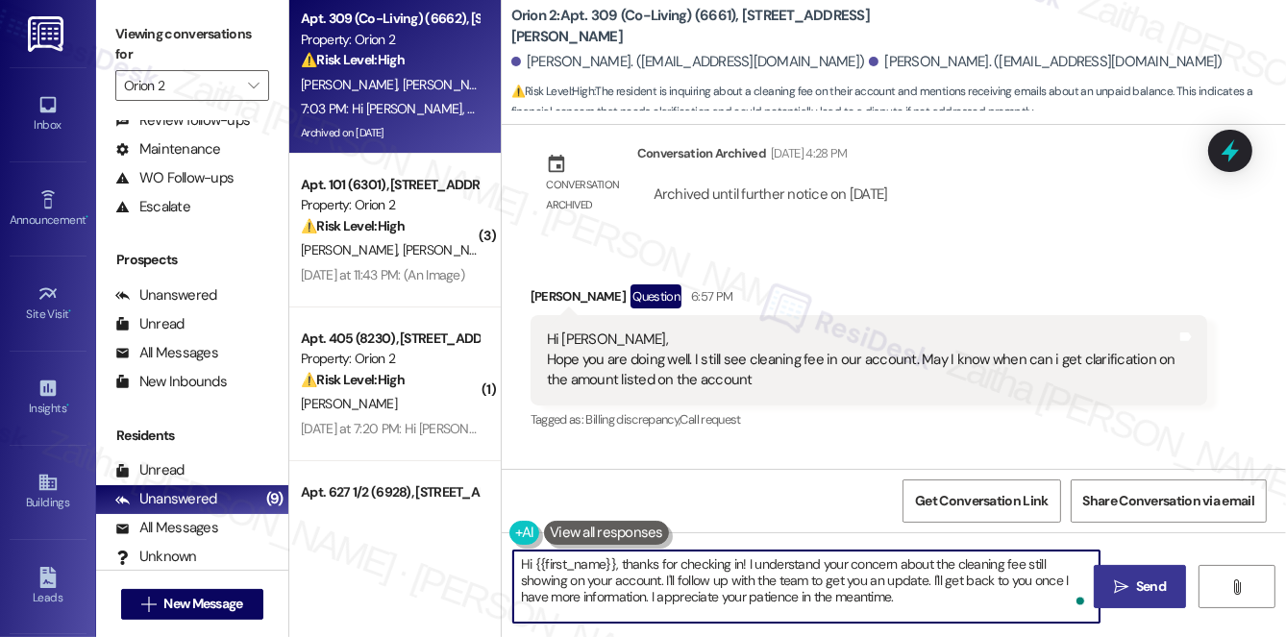
type textarea "Hi {{first_name}}, thanks for checking in! I understand your concern about the …"
click at [1137, 587] on span "Send" at bounding box center [1151, 587] width 30 height 20
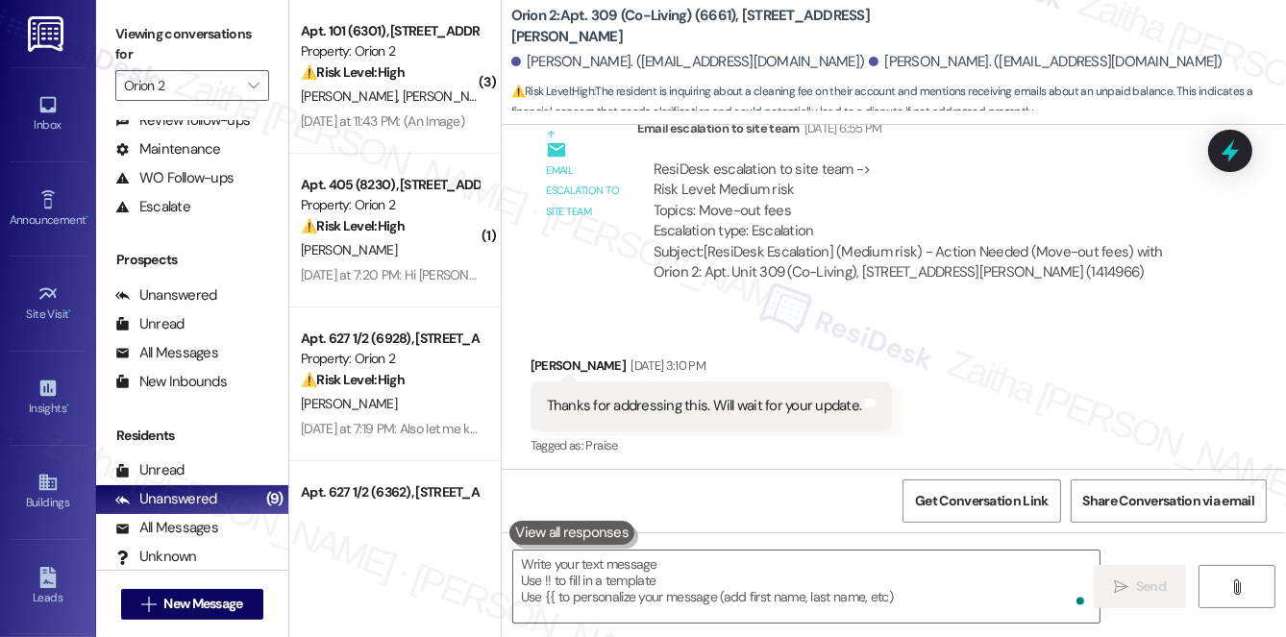
scroll to position [1007, 0]
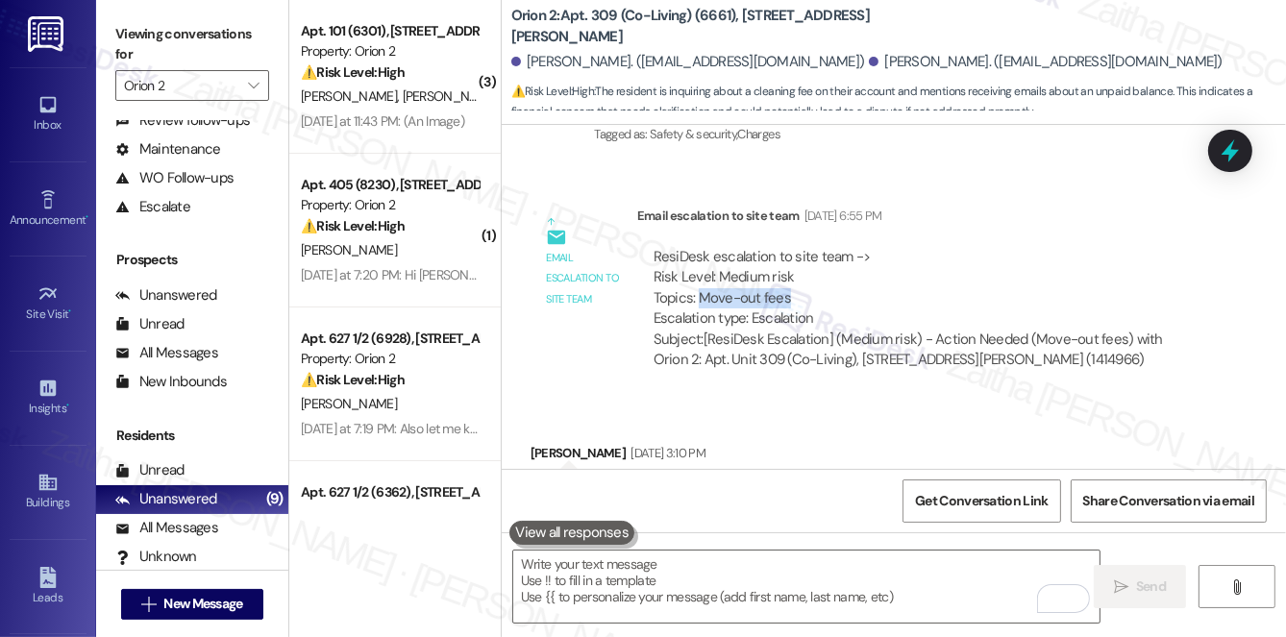
drag, startPoint x: 697, startPoint y: 296, endPoint x: 836, endPoint y: 296, distance: 139.3
click at [836, 296] on div "ResiDesk escalation to site team -> Risk Level: Medium risk Topics: Move-out fe…" at bounding box center [922, 288] width 538 height 83
copy div "Move-out fees"
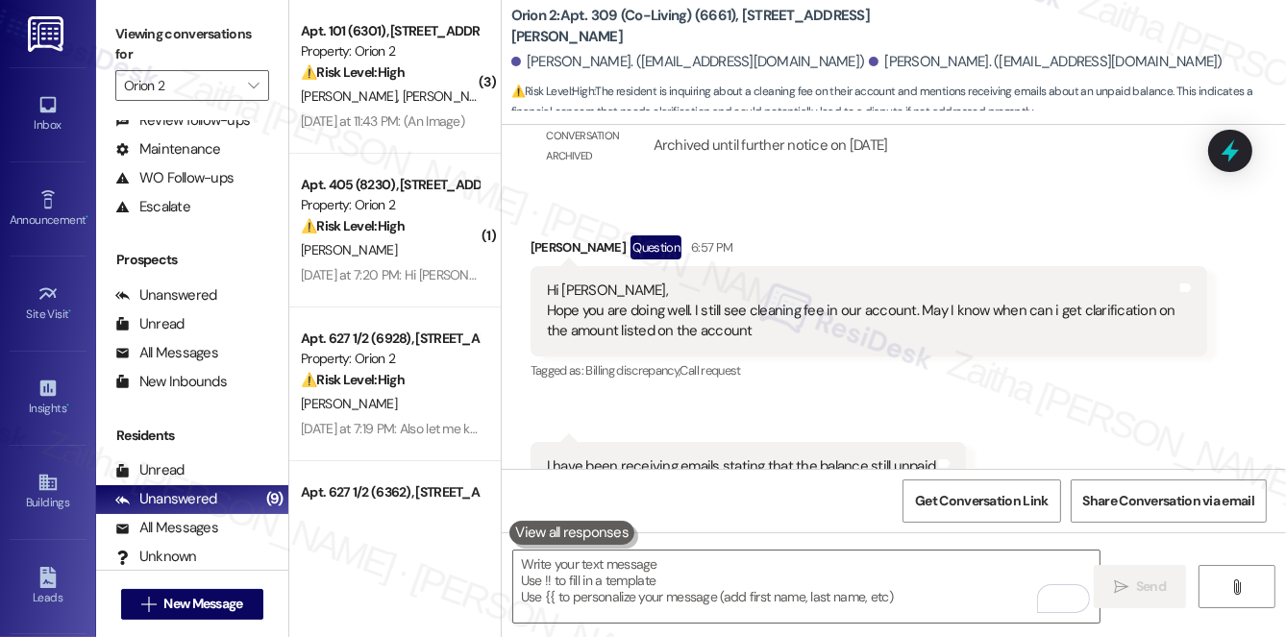
scroll to position [1881, 0]
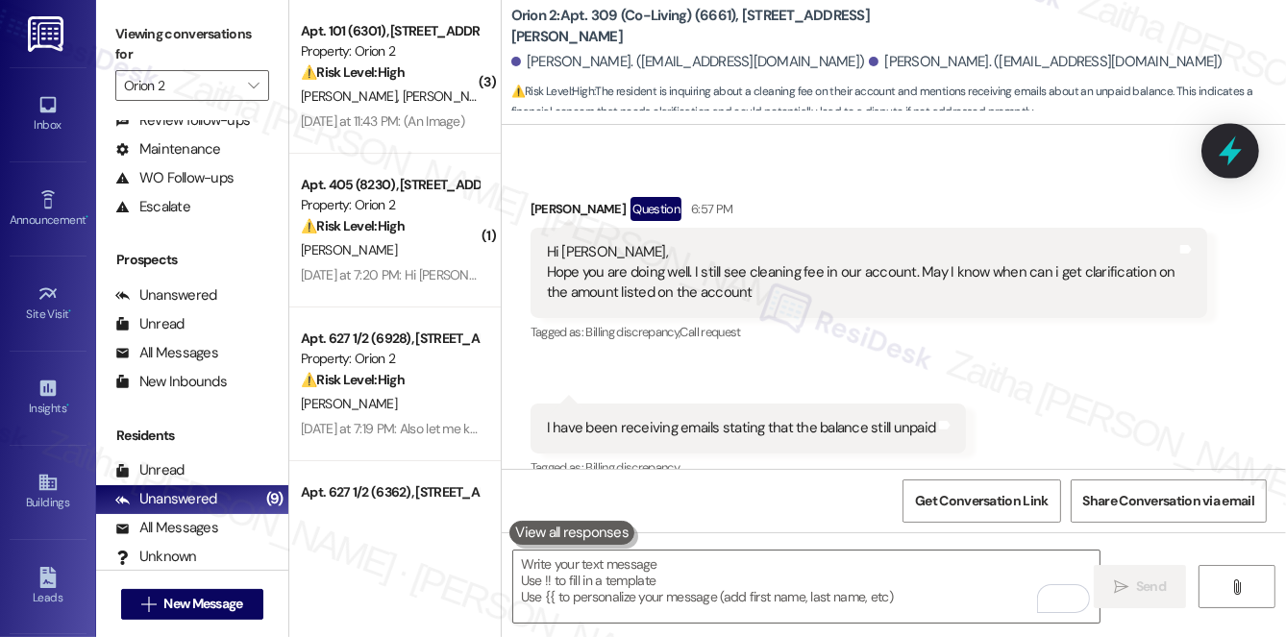
click at [1237, 150] on icon at bounding box center [1230, 151] width 23 height 30
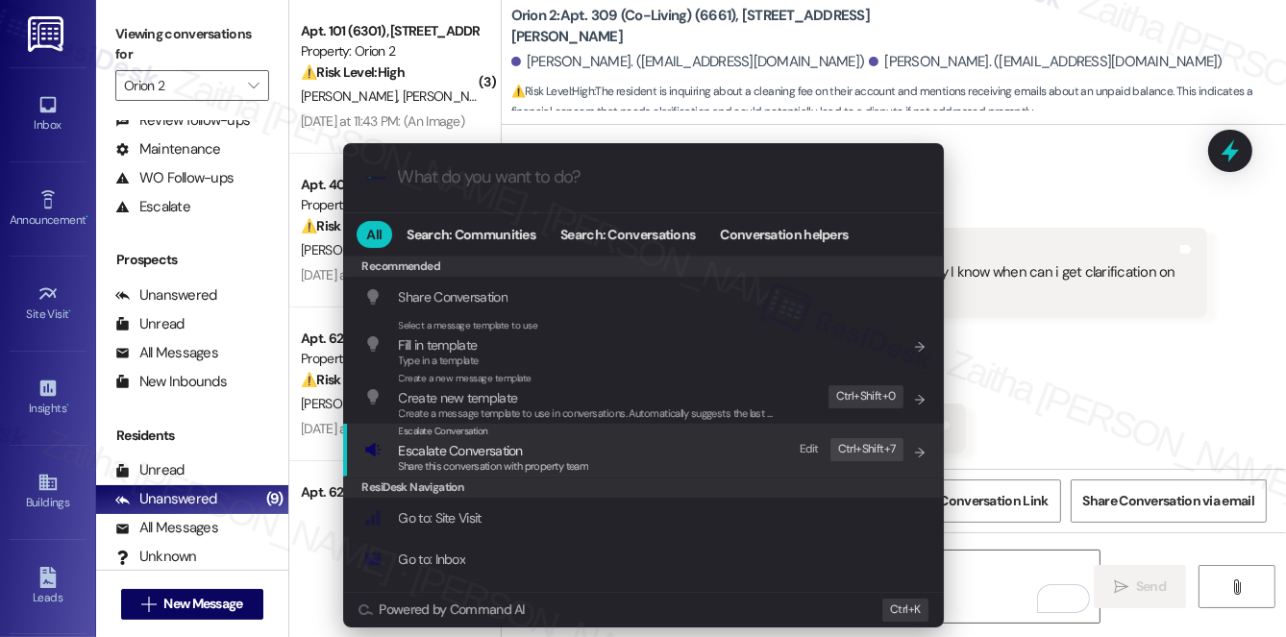
click at [480, 442] on span "Escalate Conversation" at bounding box center [461, 450] width 124 height 17
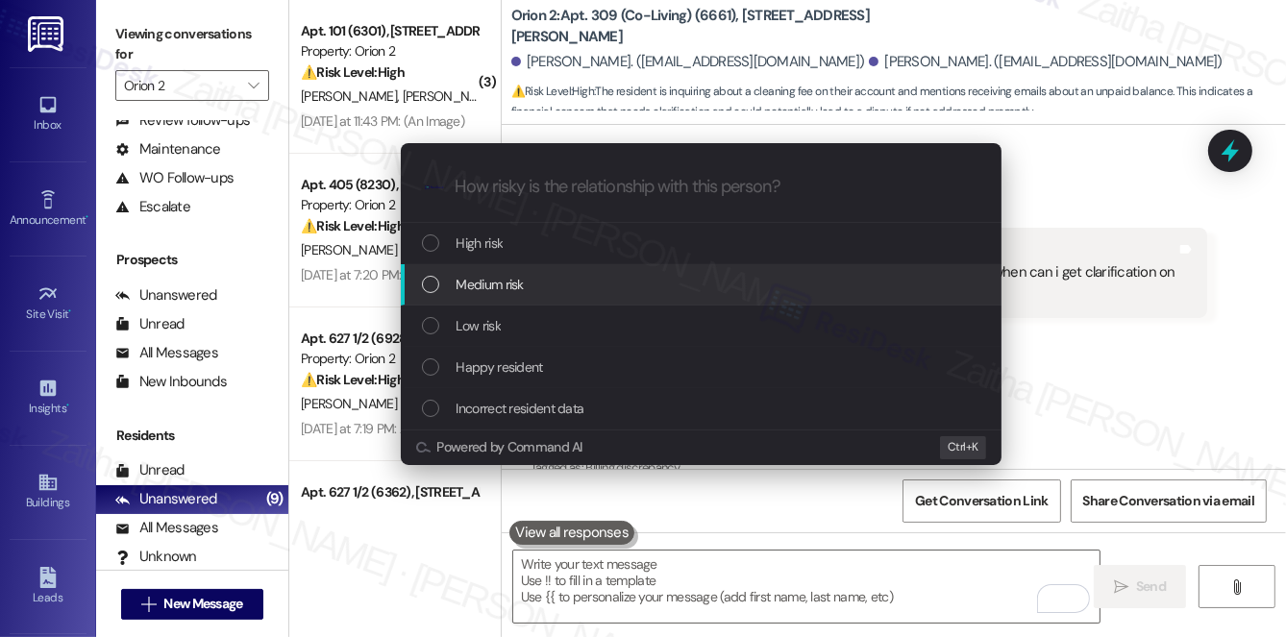
click at [520, 280] on span "Medium risk" at bounding box center [489, 284] width 67 height 21
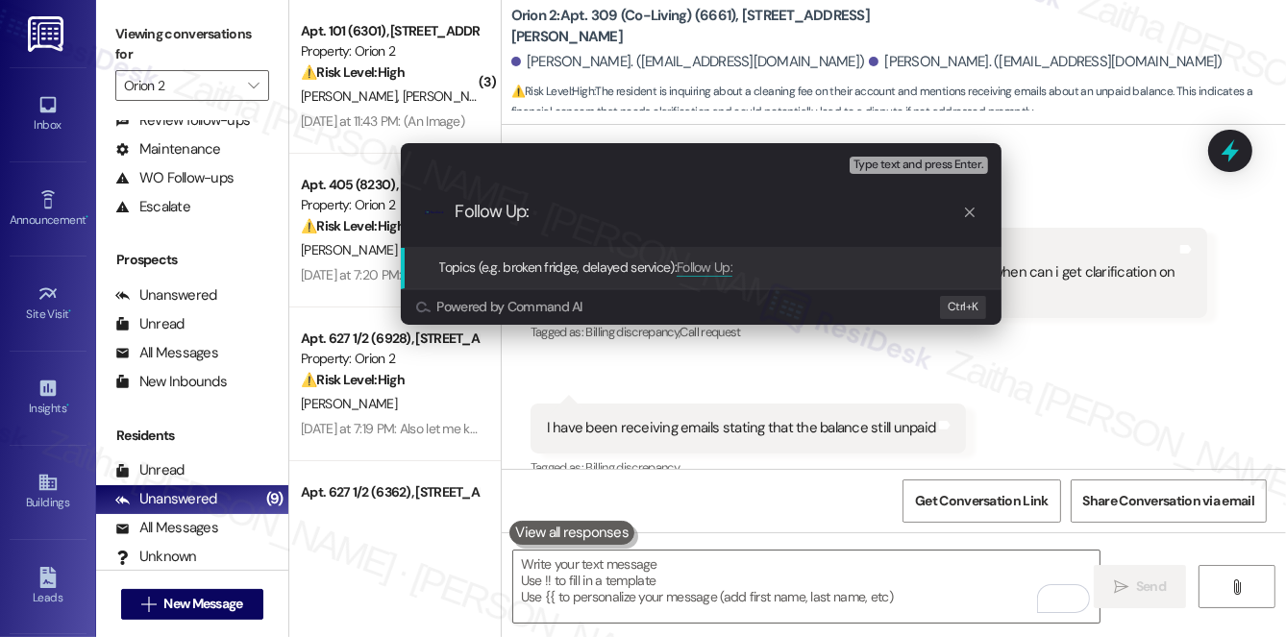
paste input "Move-out fees"
type input "Follow Up: Move-out fees (cleaning fees)"
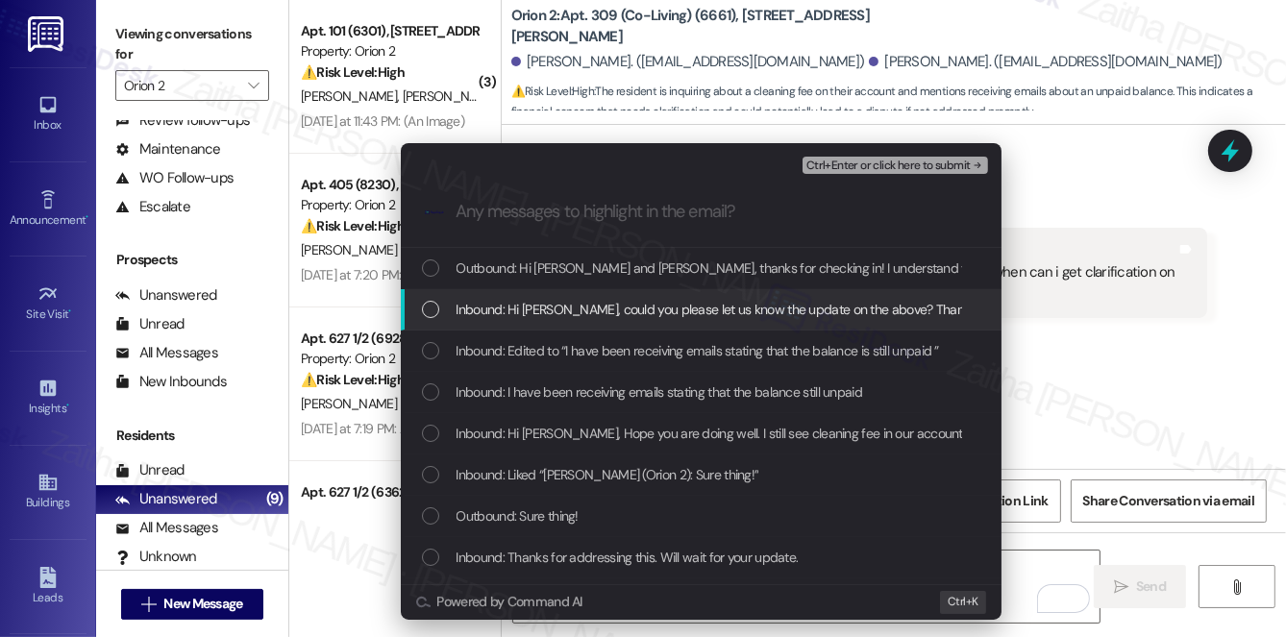
click at [575, 320] on div "Inbound: Hi Sarah, could you please let us know the update on the above? Thank …" at bounding box center [701, 309] width 601 height 41
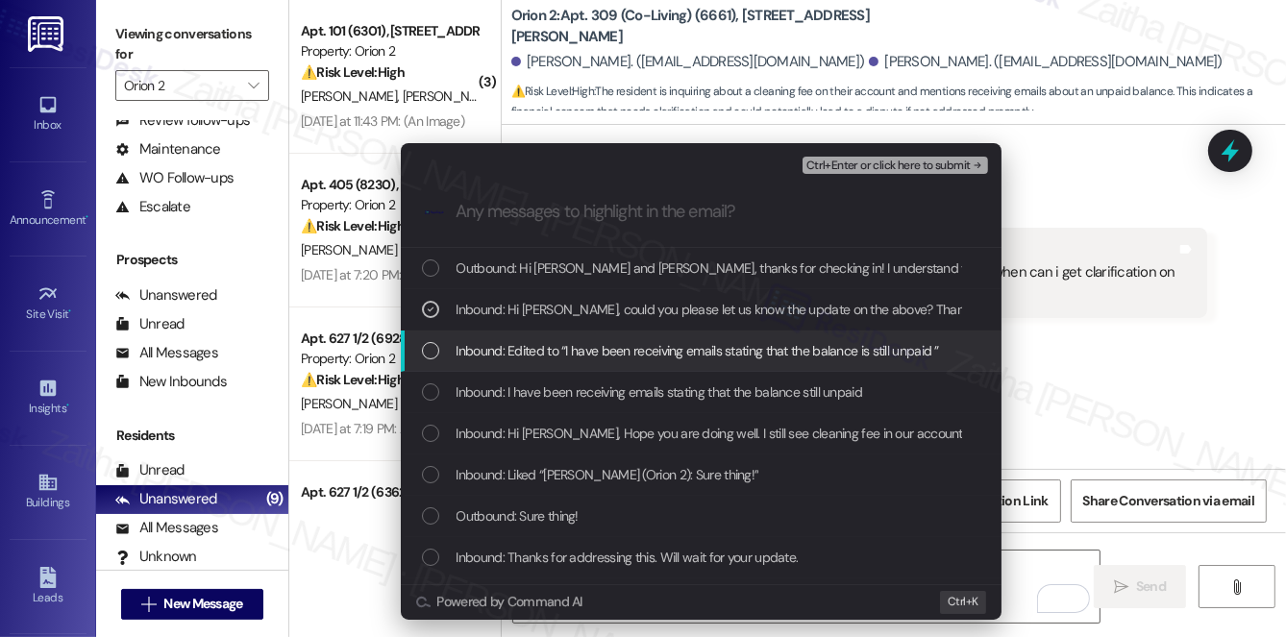
click at [565, 349] on span "Inbound: Edited to “I have been receiving emails stating that the balance is st…" at bounding box center [697, 350] width 482 height 21
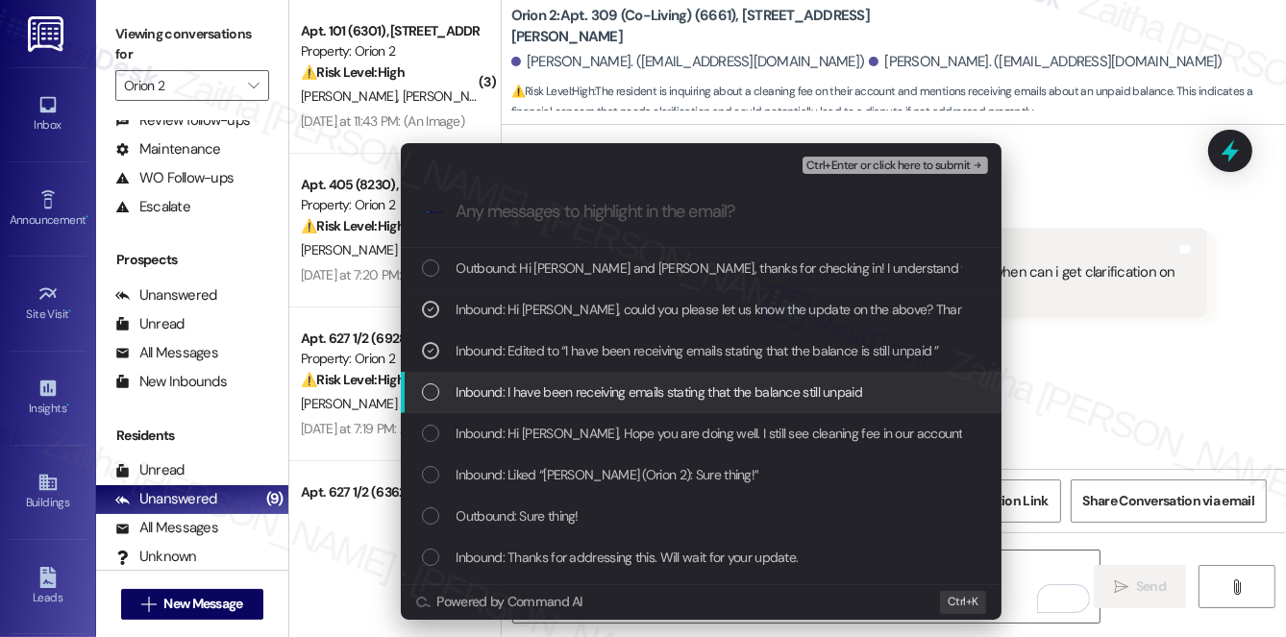
click at [566, 384] on span "Inbound: I have been receiving emails stating that the balance still unpaid" at bounding box center [659, 392] width 407 height 21
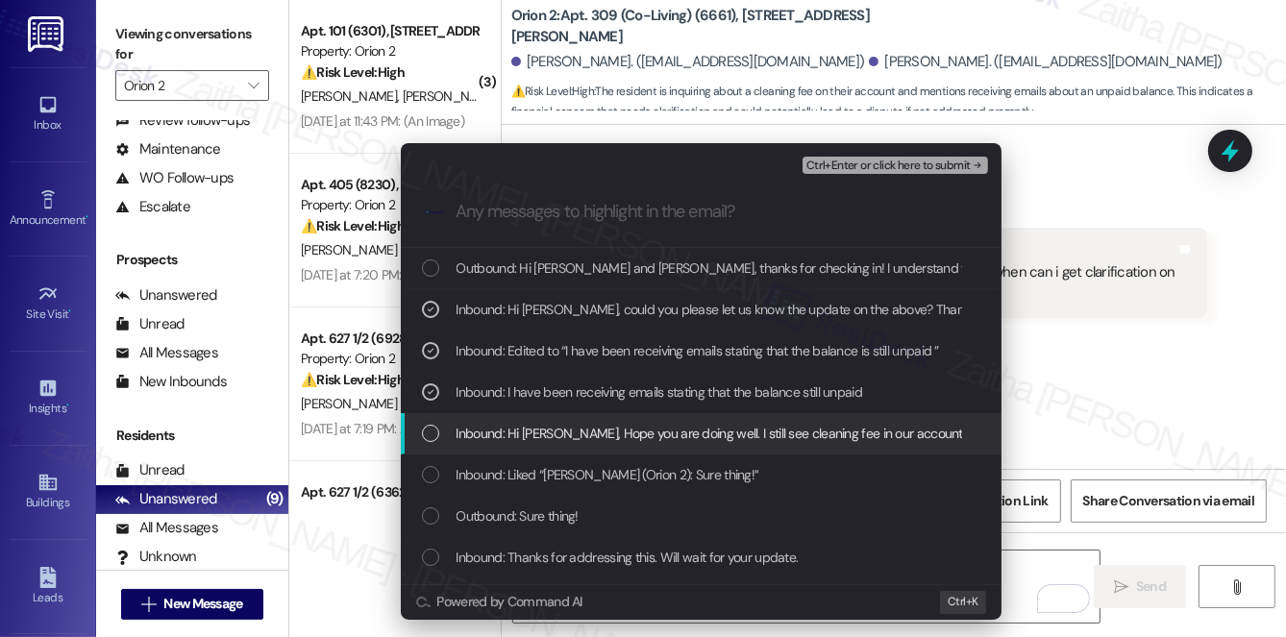
click at [587, 429] on span "Inbound: Hi Sarah, Hope you are doing well. I still see cleaning fee in our acc…" at bounding box center [922, 433] width 932 height 21
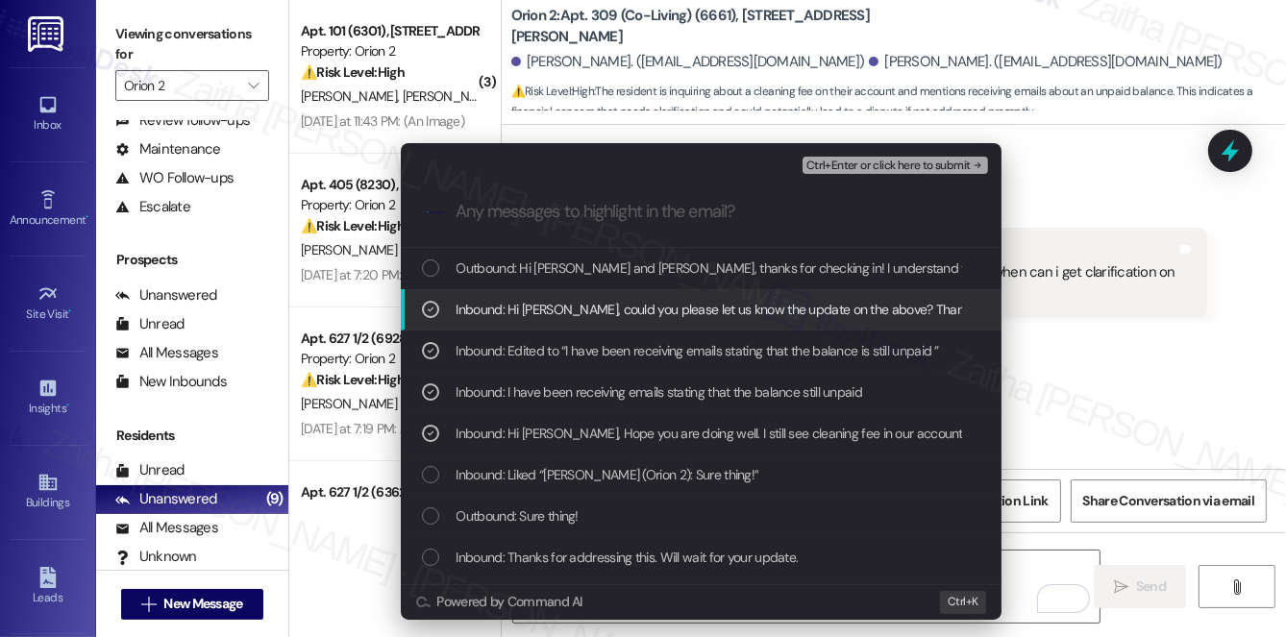
click at [1085, 209] on div "Escalate Conversation Medium risk Follow Up: Move-out fees (cleaning fees) Inbo…" at bounding box center [643, 318] width 1286 height 637
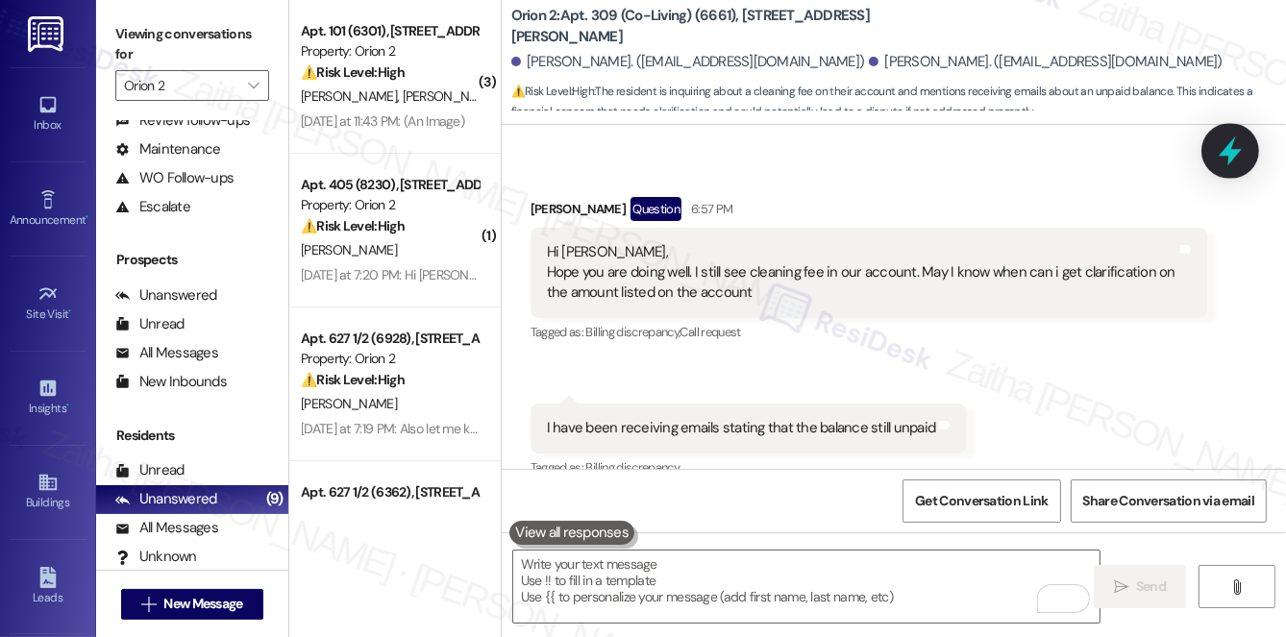
click at [1216, 144] on icon at bounding box center [1230, 151] width 33 height 33
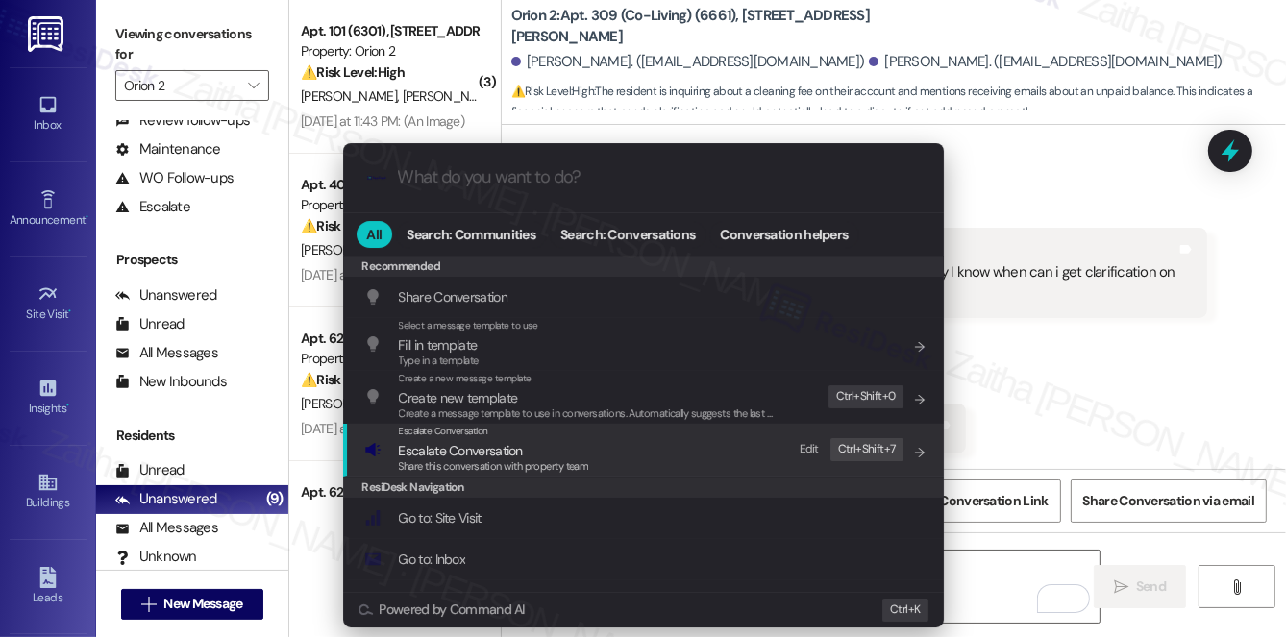
click at [484, 453] on span "Escalate Conversation" at bounding box center [461, 450] width 124 height 17
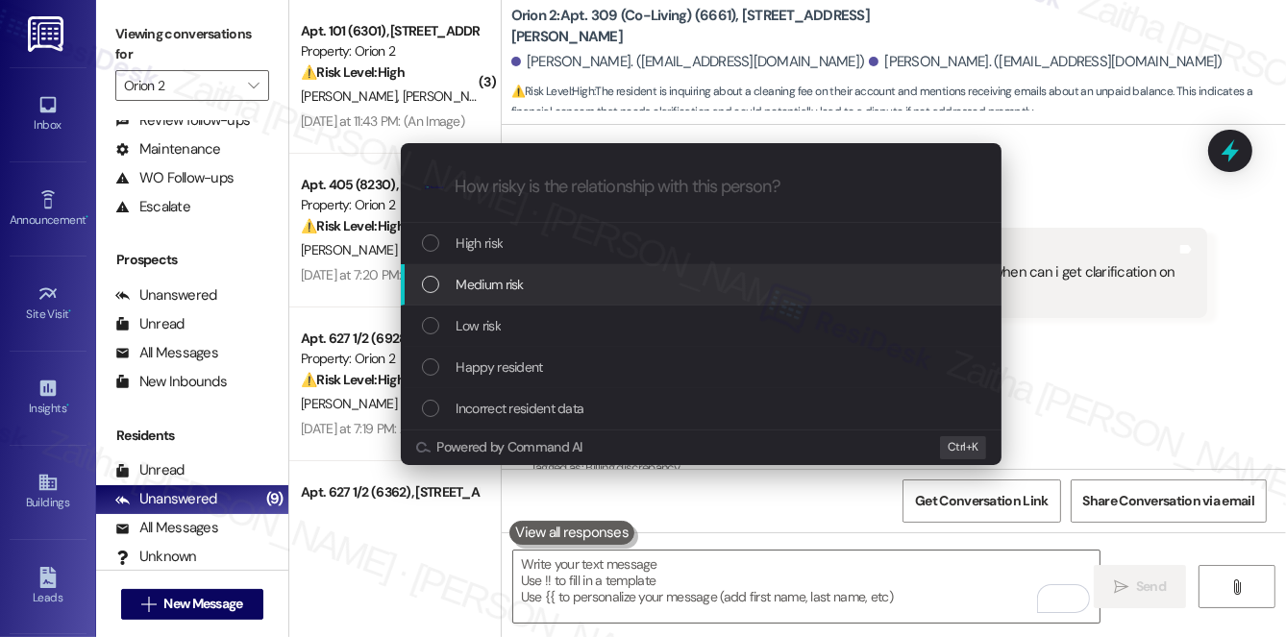
drag, startPoint x: 502, startPoint y: 293, endPoint x: 507, endPoint y: 280, distance: 14.6
click at [502, 292] on span "Medium risk" at bounding box center [489, 284] width 67 height 21
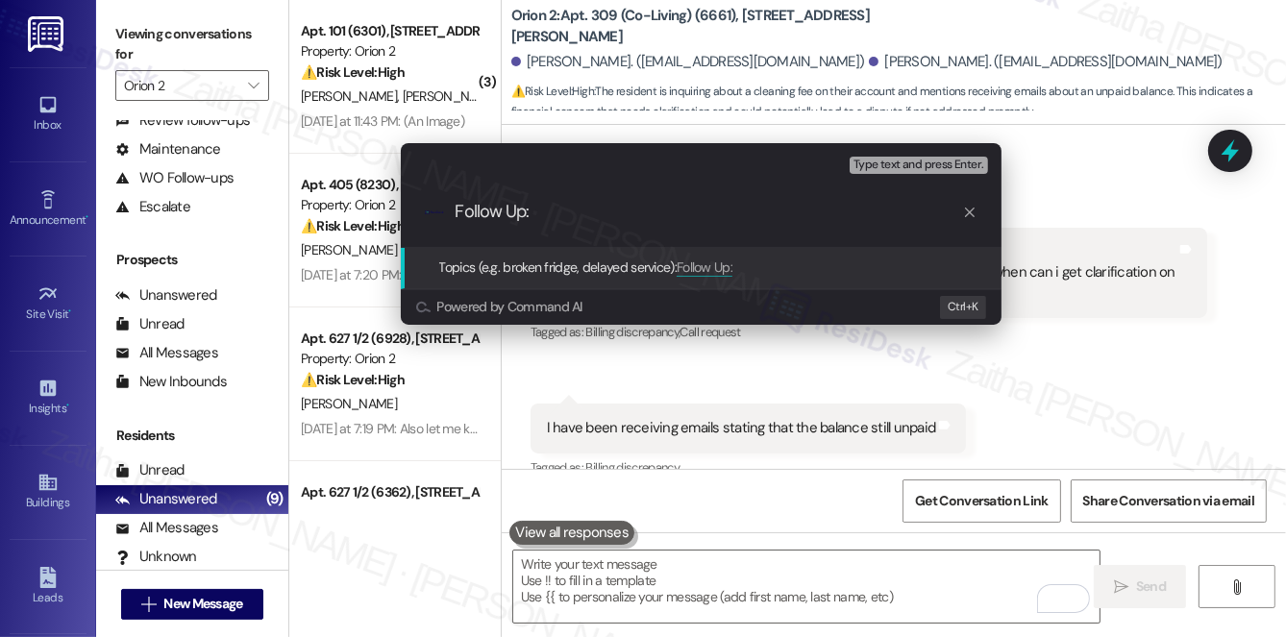
paste input "Move-out fees"
type input "Follow Up: Move-out fees (cleaning fee)"
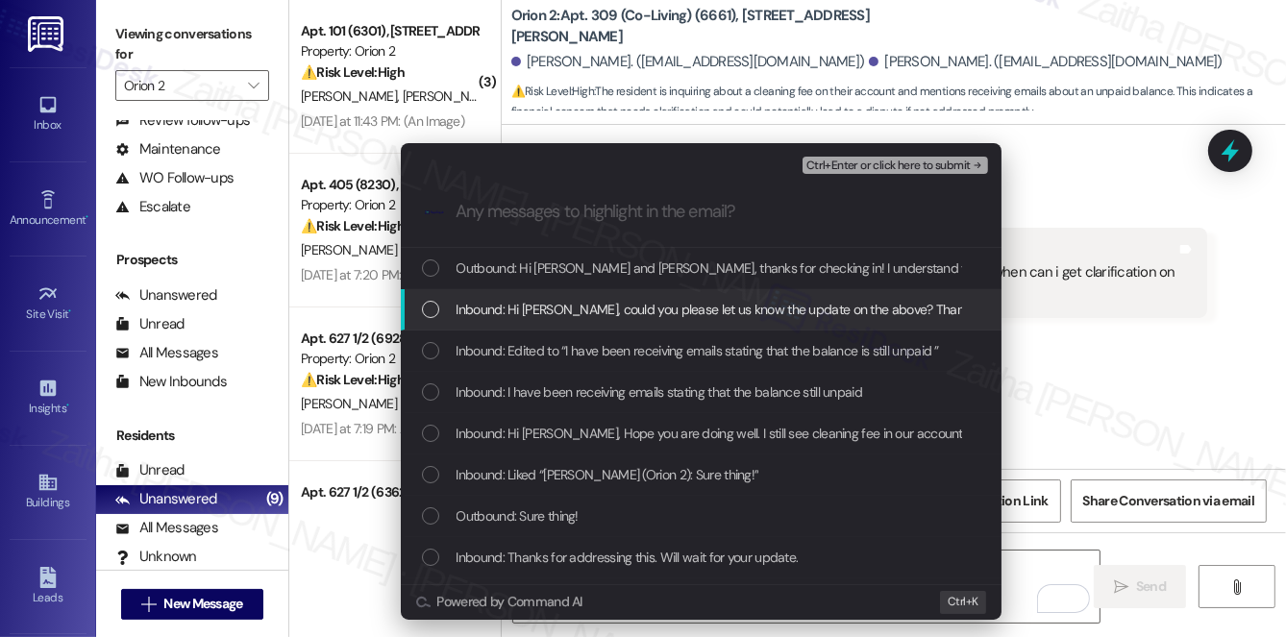
click at [563, 310] on span "Inbound: Hi Sarah, could you please let us know the update on the above? Thank …" at bounding box center [724, 309] width 537 height 21
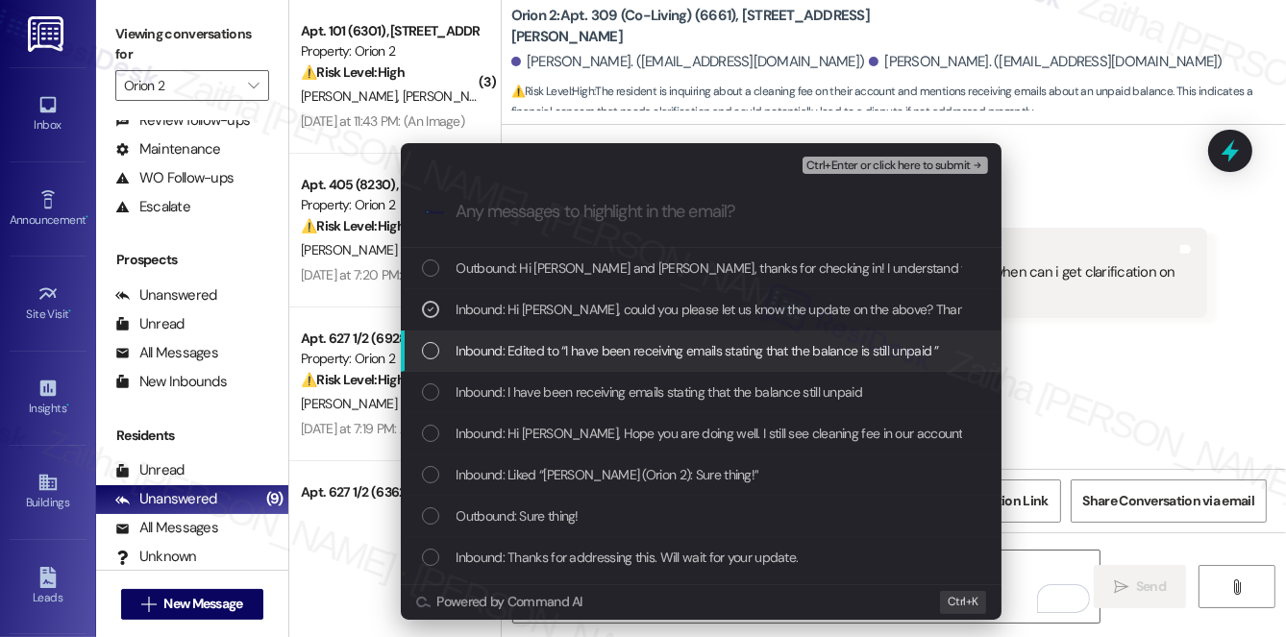
click at [550, 353] on span "Inbound: Edited to “I have been receiving emails stating that the balance is st…" at bounding box center [697, 350] width 482 height 21
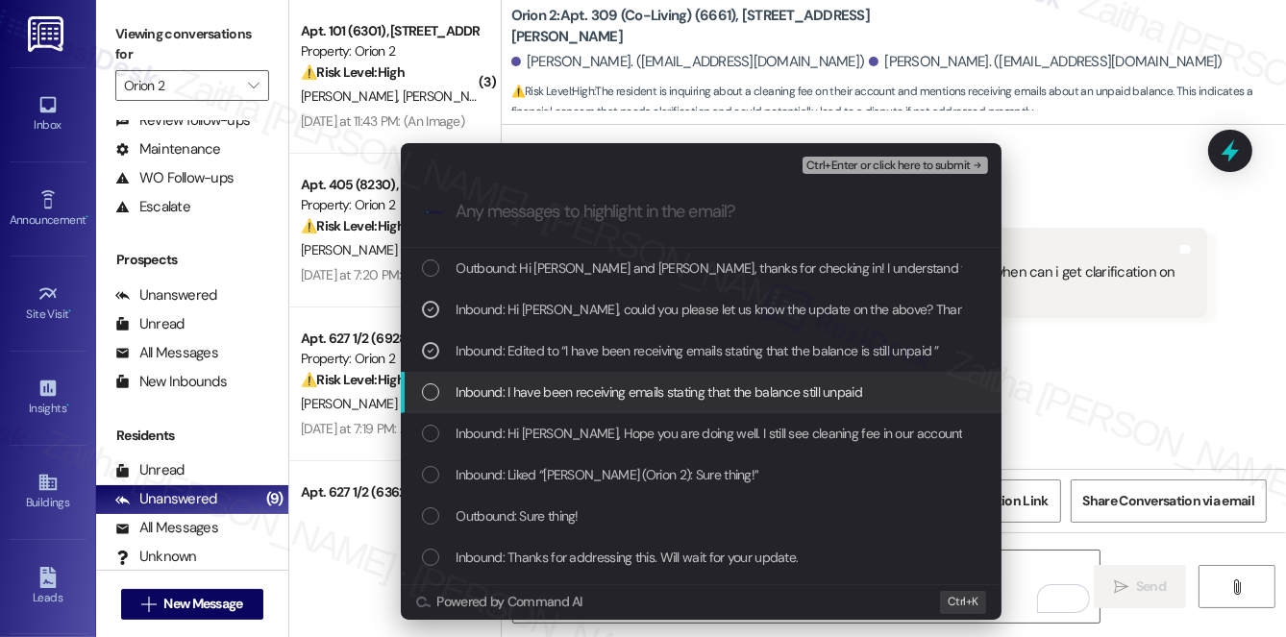
click at [551, 384] on span "Inbound: I have been receiving emails stating that the balance still unpaid" at bounding box center [659, 392] width 407 height 21
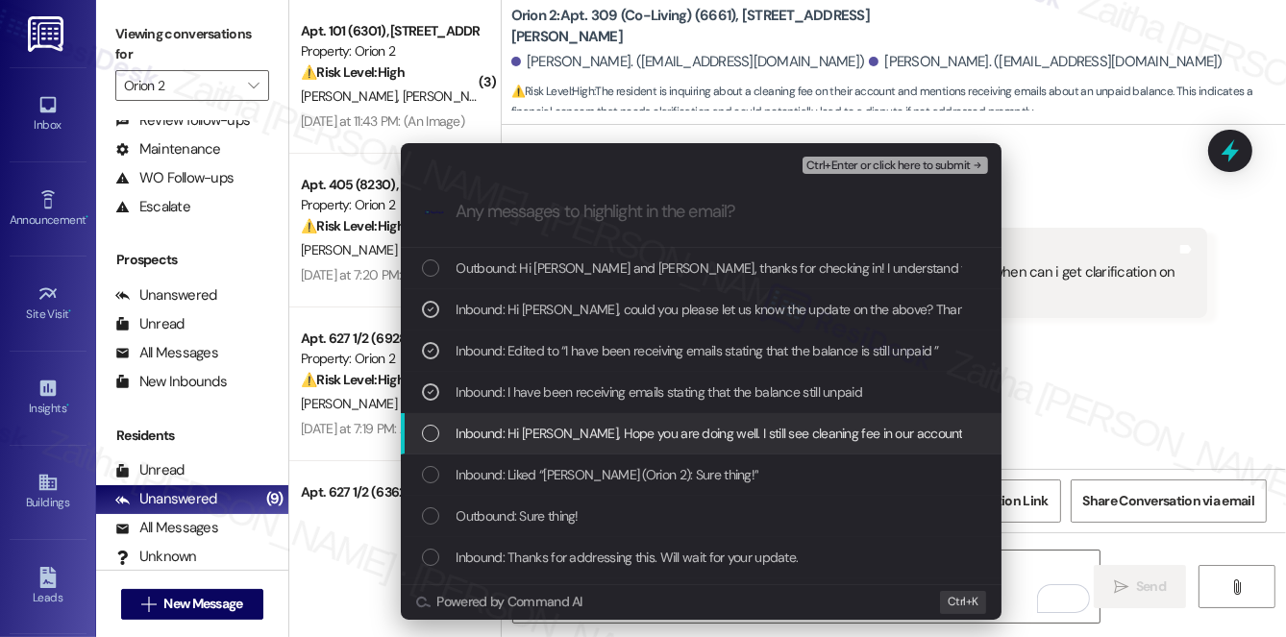
click at [568, 430] on span "Inbound: Hi Sarah, Hope you are doing well. I still see cleaning fee in our acc…" at bounding box center [922, 433] width 932 height 21
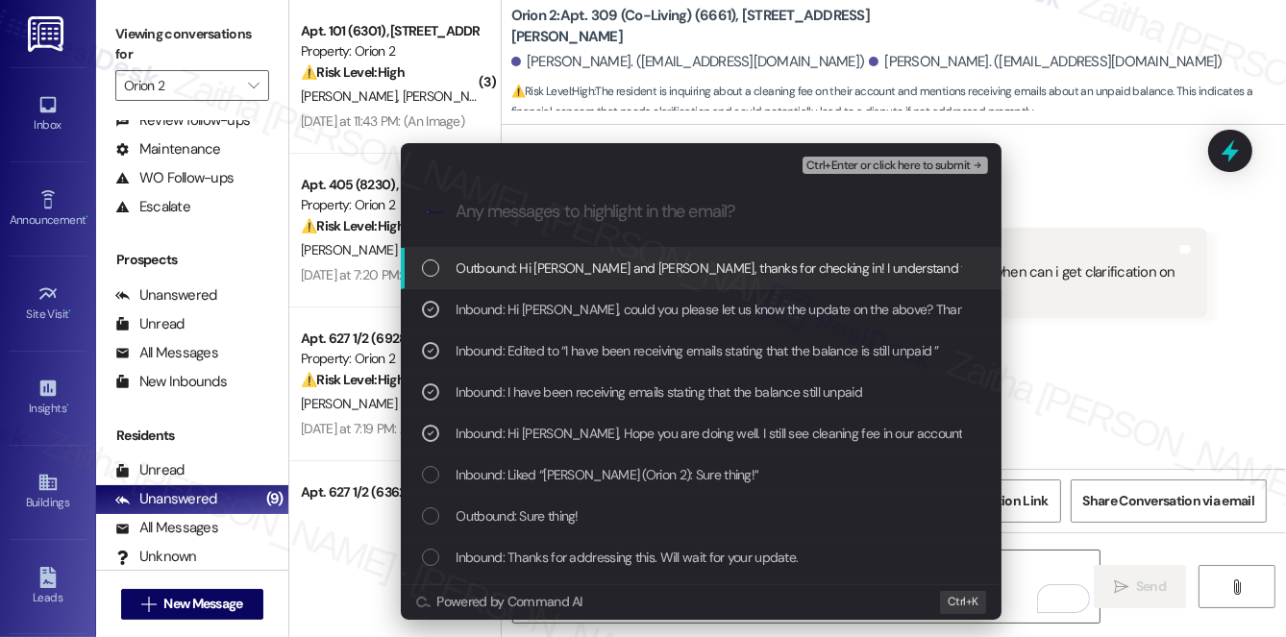
click at [884, 161] on span "Ctrl+Enter or click here to submit" at bounding box center [888, 166] width 164 height 13
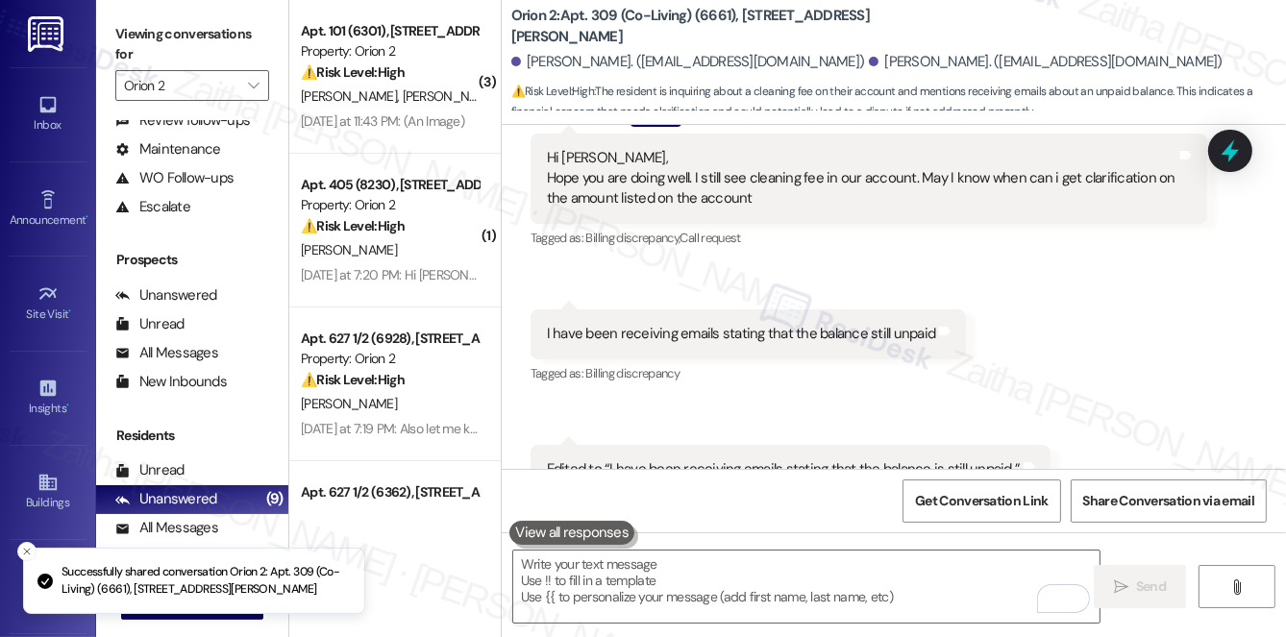
scroll to position [2230, 0]
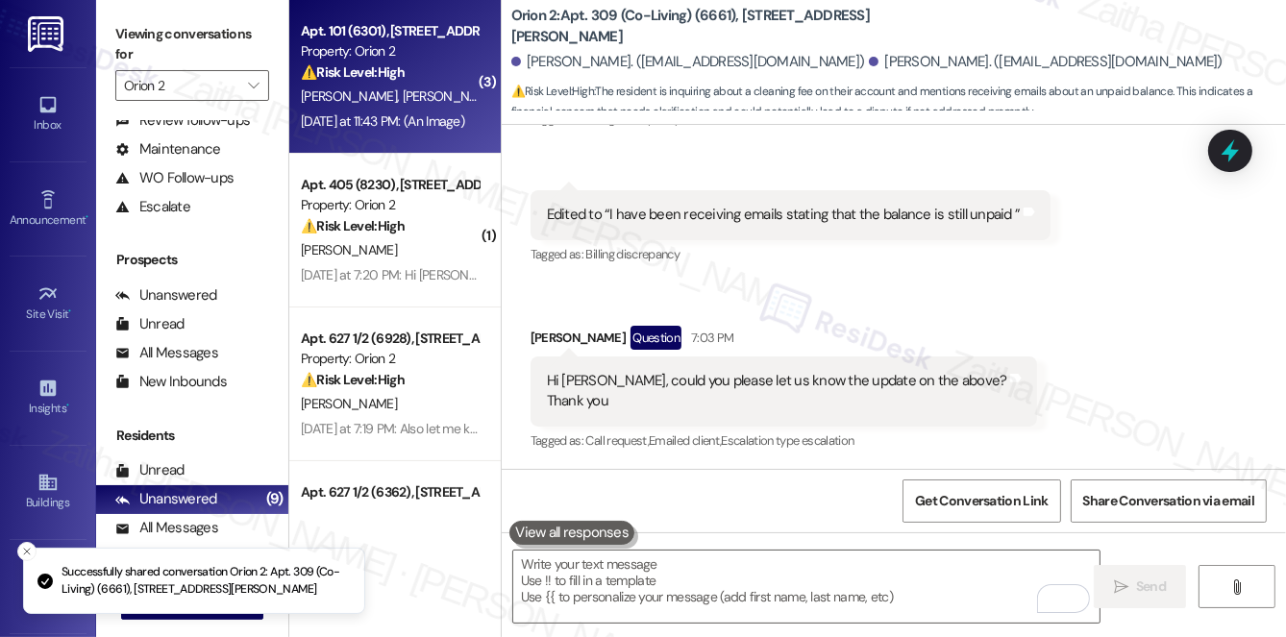
click at [504, 99] on span "S. Ahmed" at bounding box center [555, 95] width 102 height 17
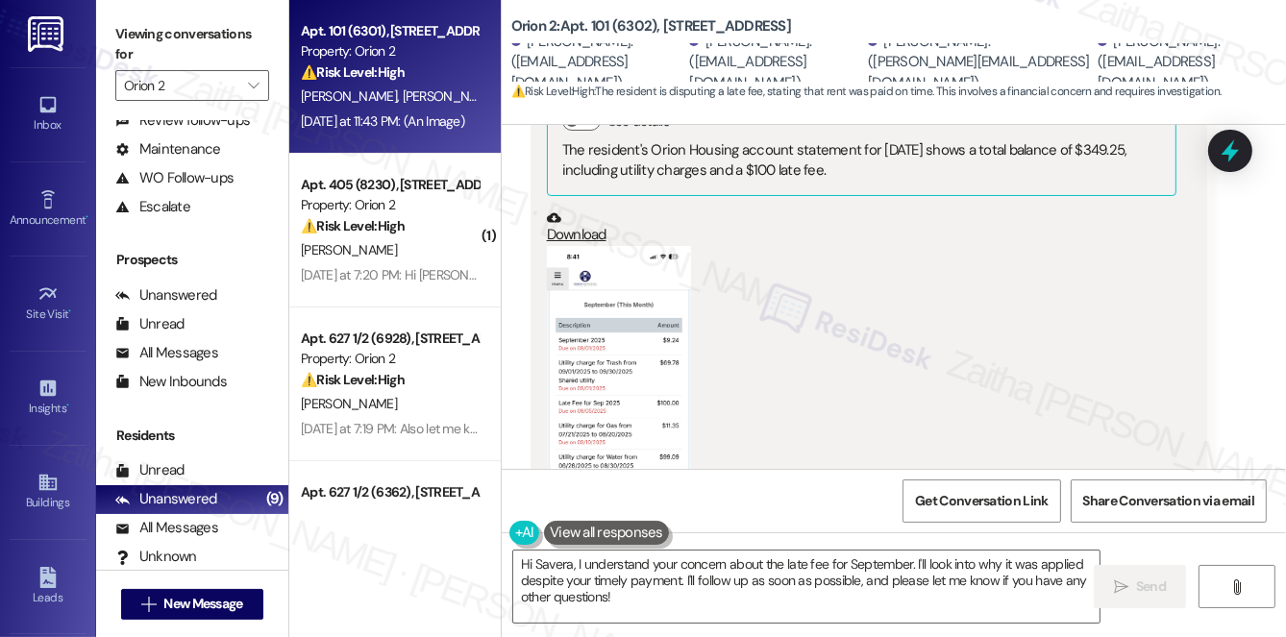
scroll to position [3536, 0]
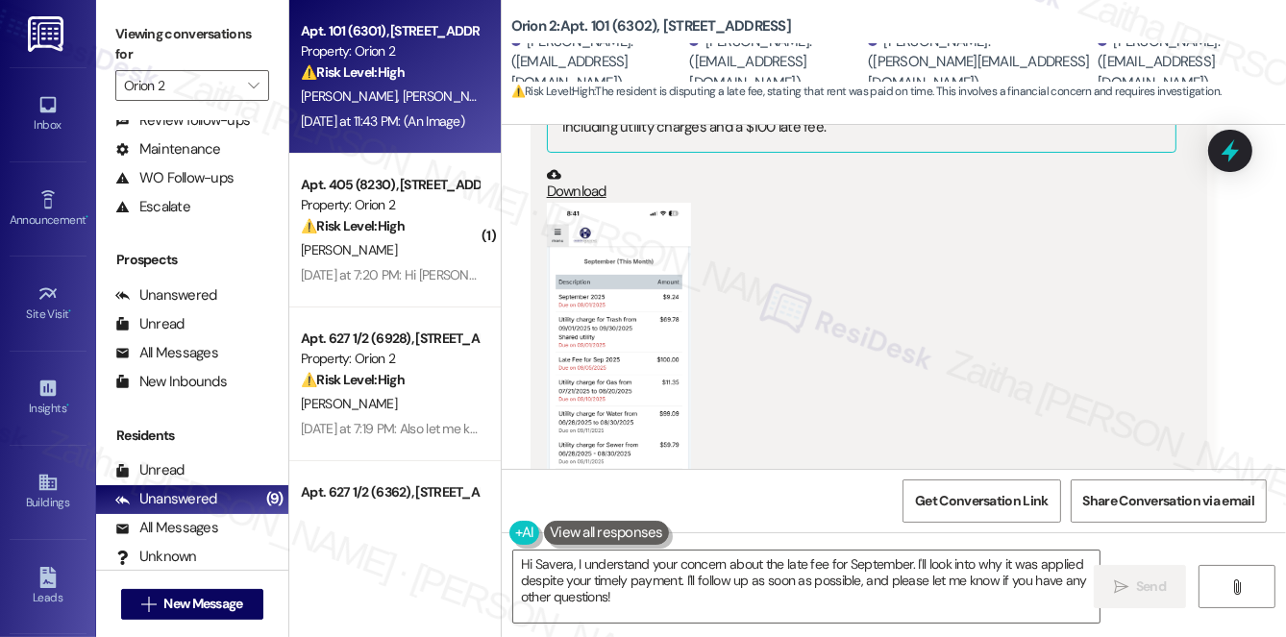
click at [642, 350] on button "Zoom image" at bounding box center [619, 359] width 144 height 312
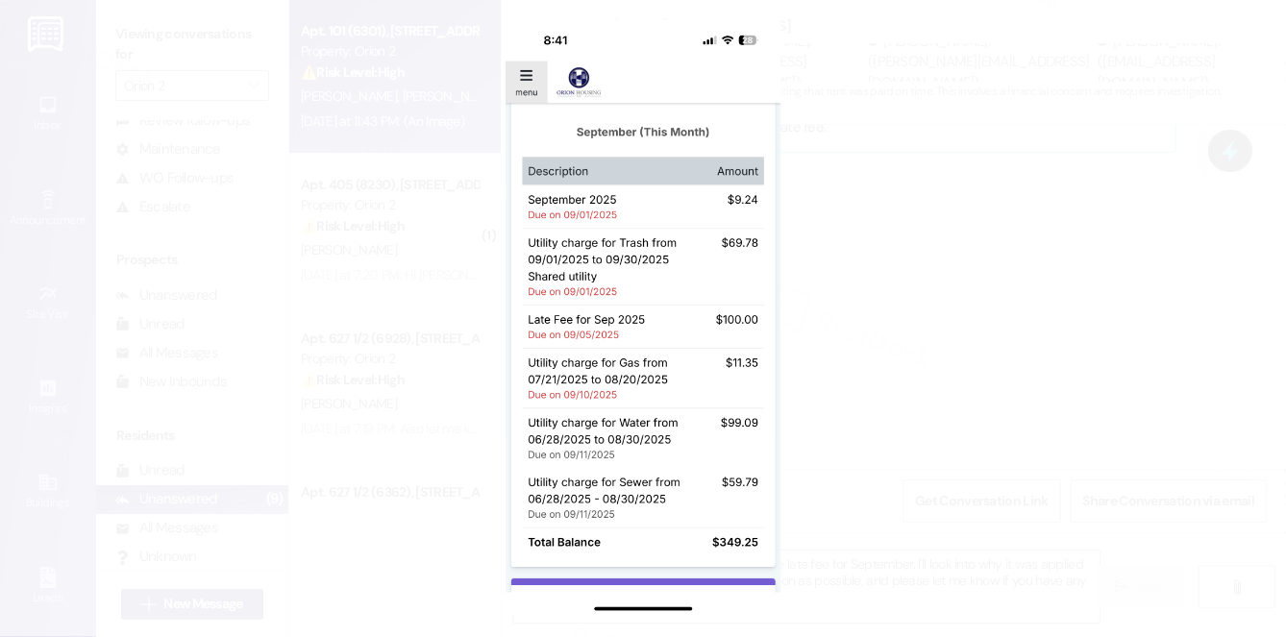
click at [925, 341] on button "Unzoom image" at bounding box center [643, 318] width 1286 height 637
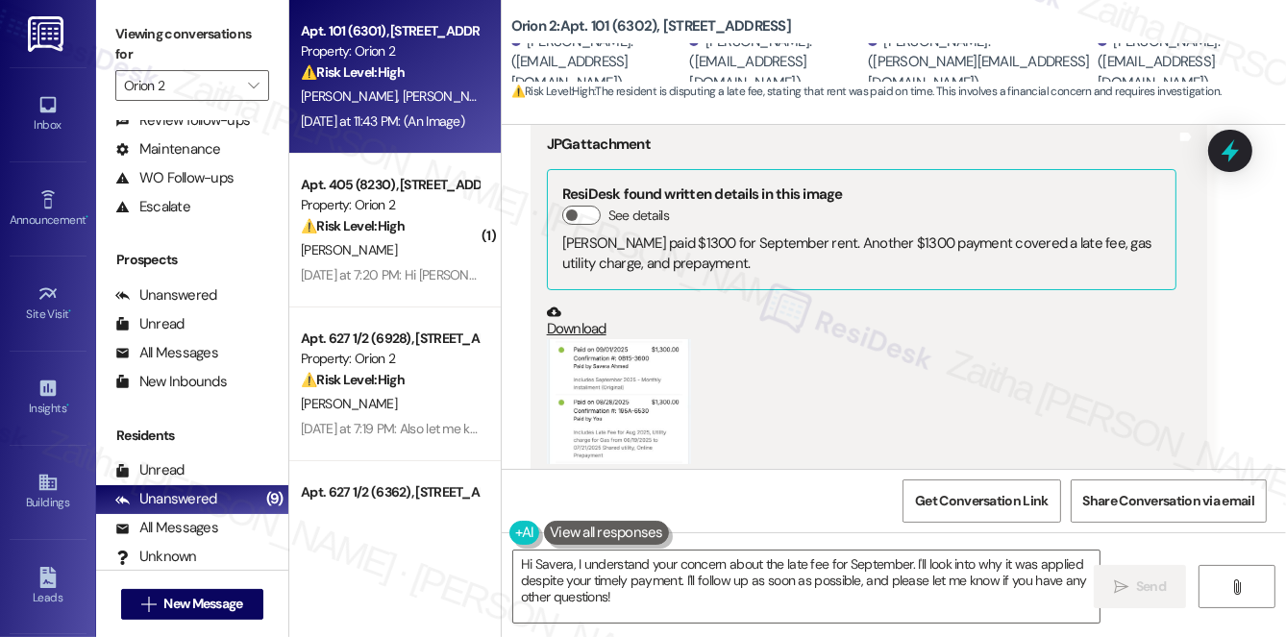
scroll to position [4408, 0]
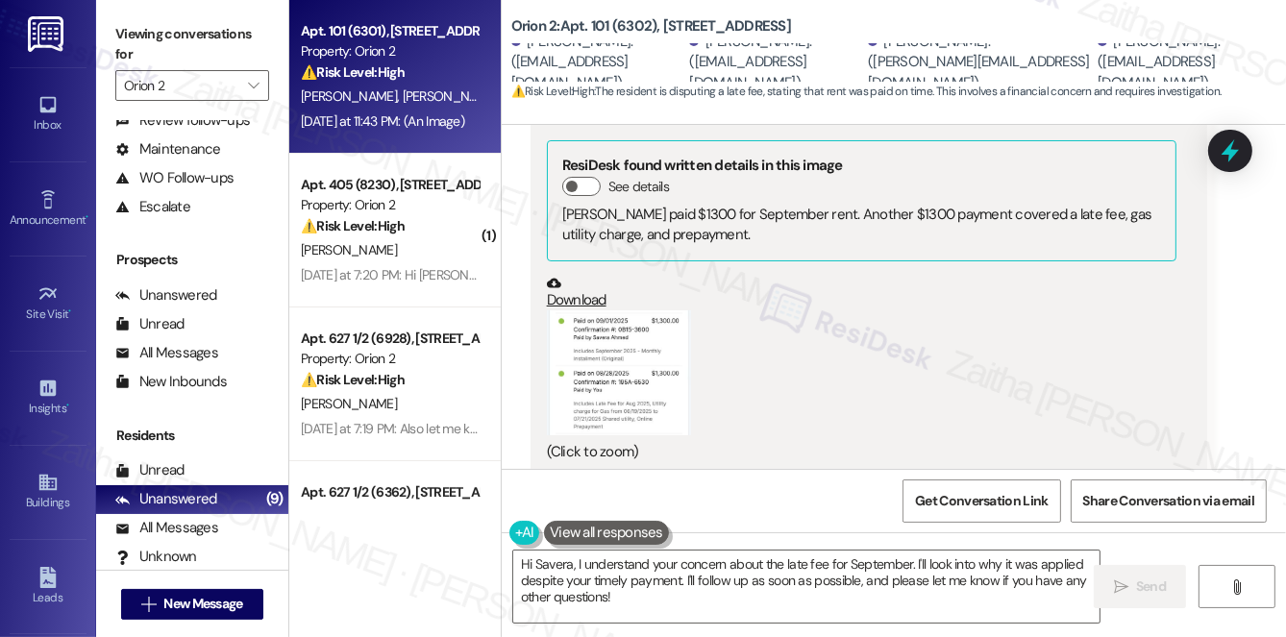
click at [582, 314] on button "Zoom image" at bounding box center [619, 372] width 144 height 125
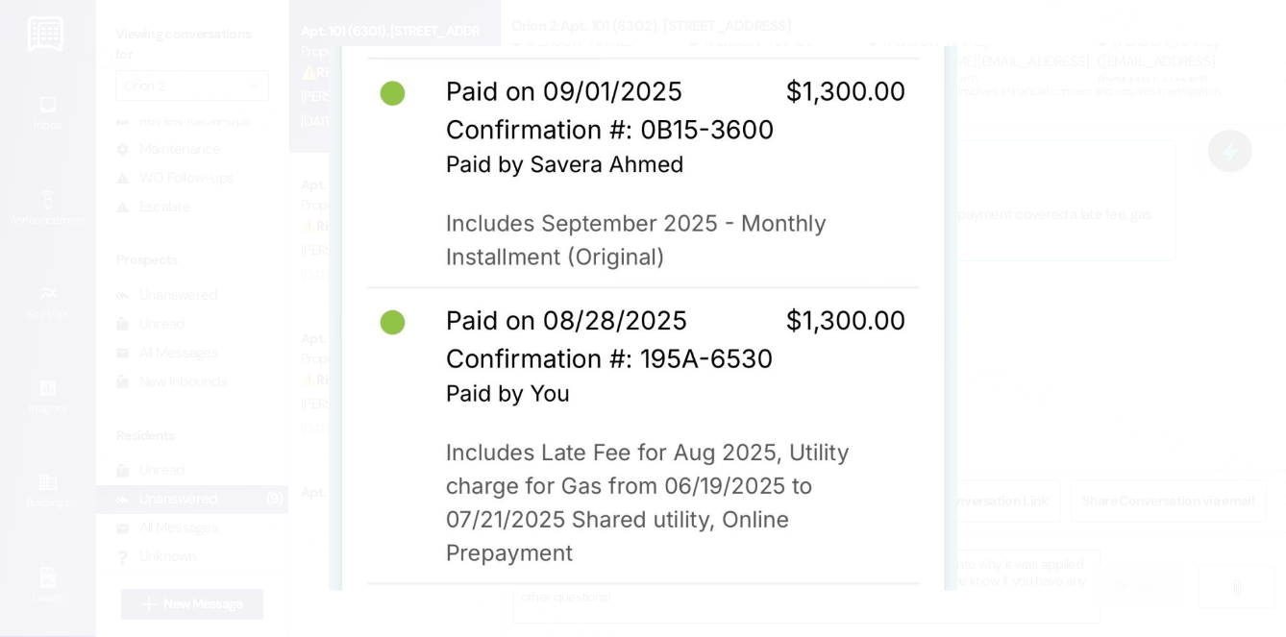
click at [1025, 307] on button "Unzoom image" at bounding box center [643, 318] width 1286 height 637
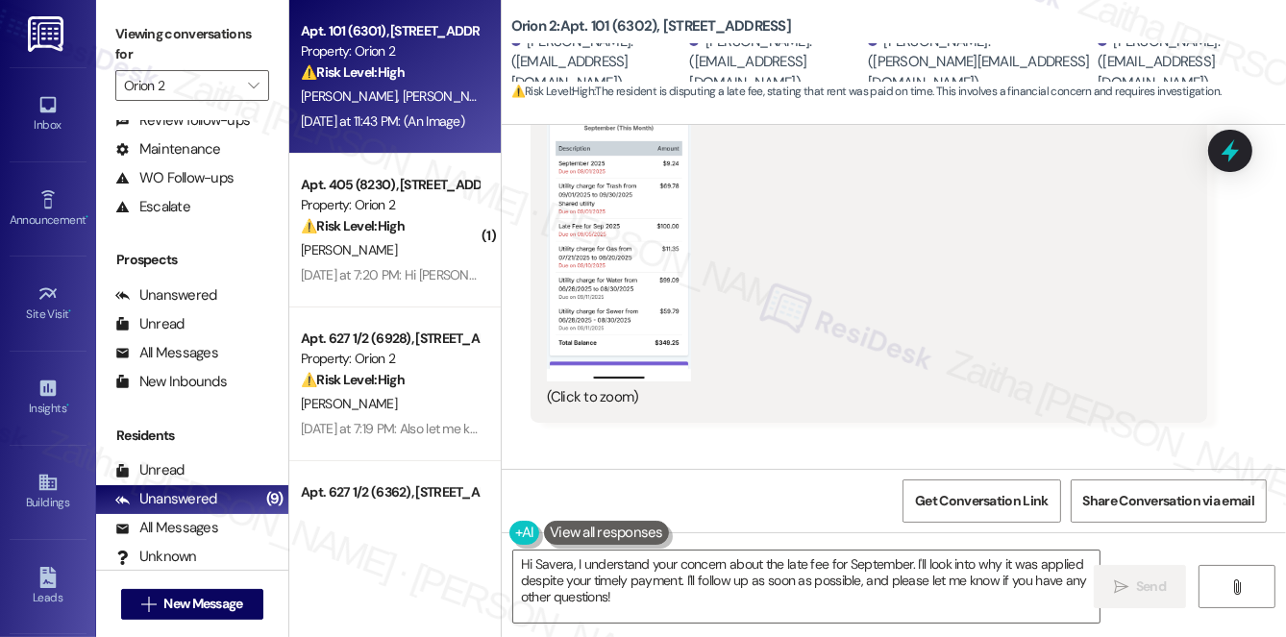
scroll to position [3709, 0]
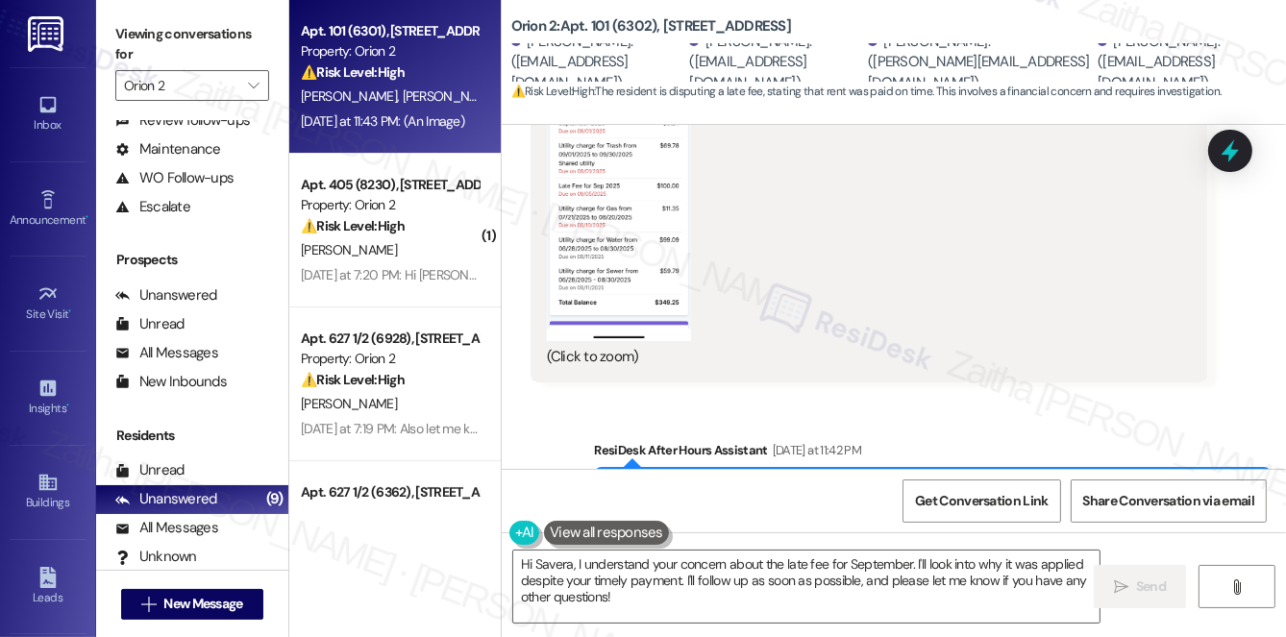
click at [589, 220] on button "Zoom image" at bounding box center [619, 185] width 144 height 312
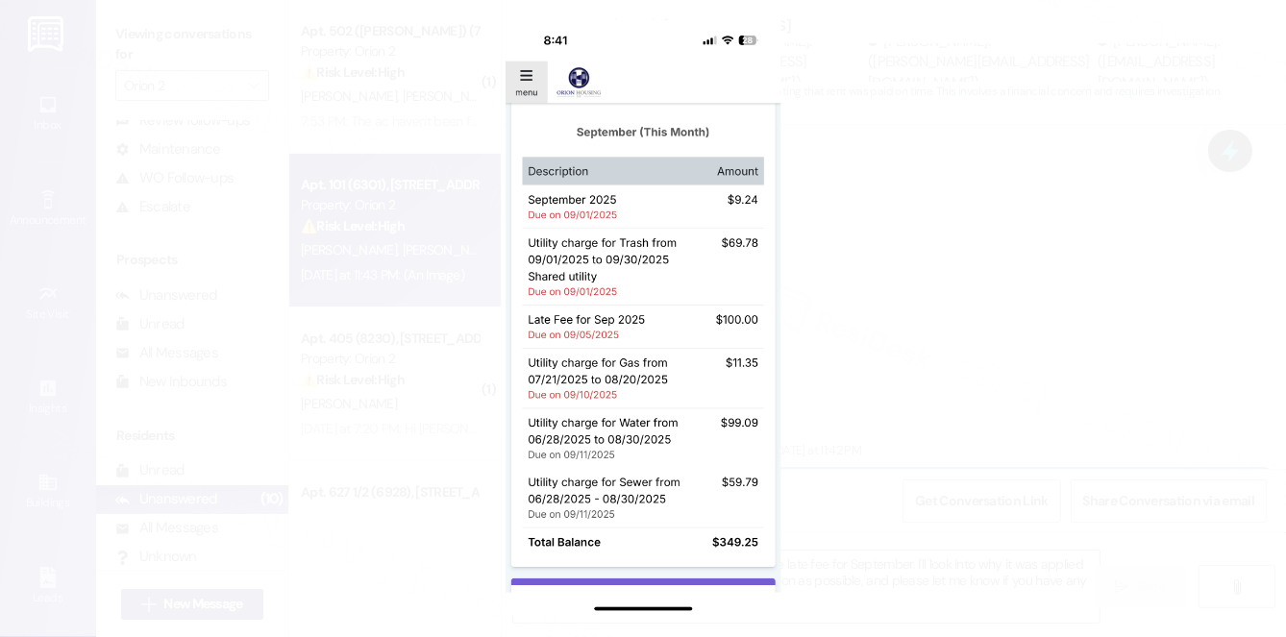
click at [1023, 352] on button "Unzoom image" at bounding box center [643, 318] width 1286 height 637
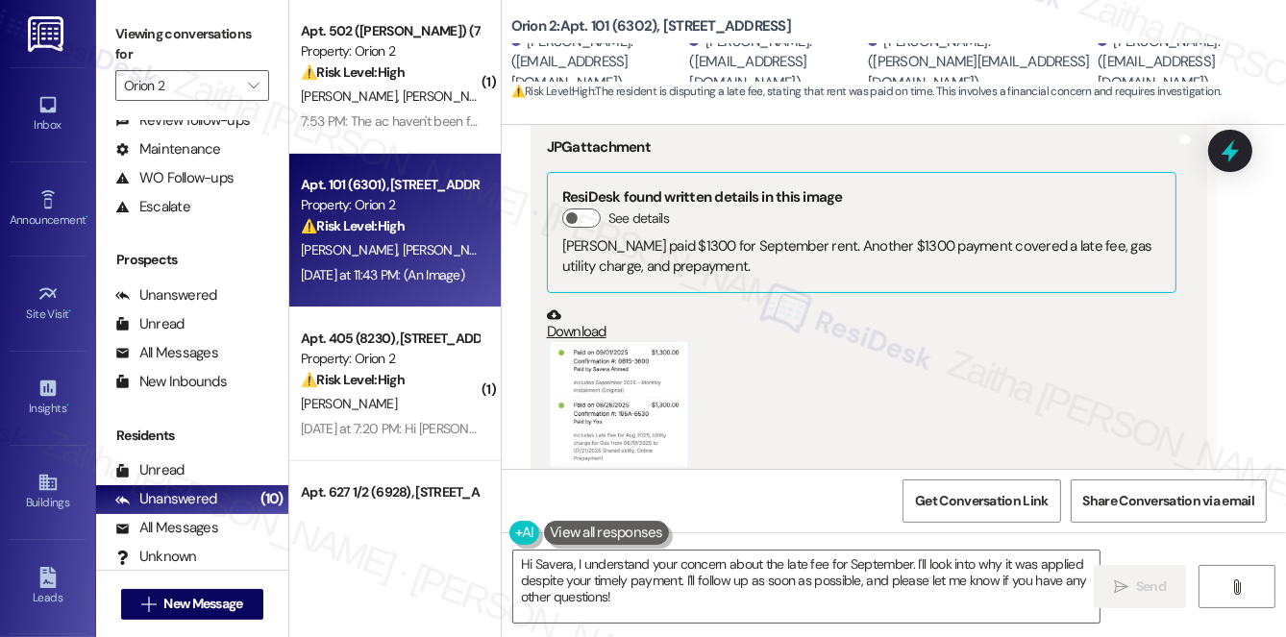
scroll to position [4408, 0]
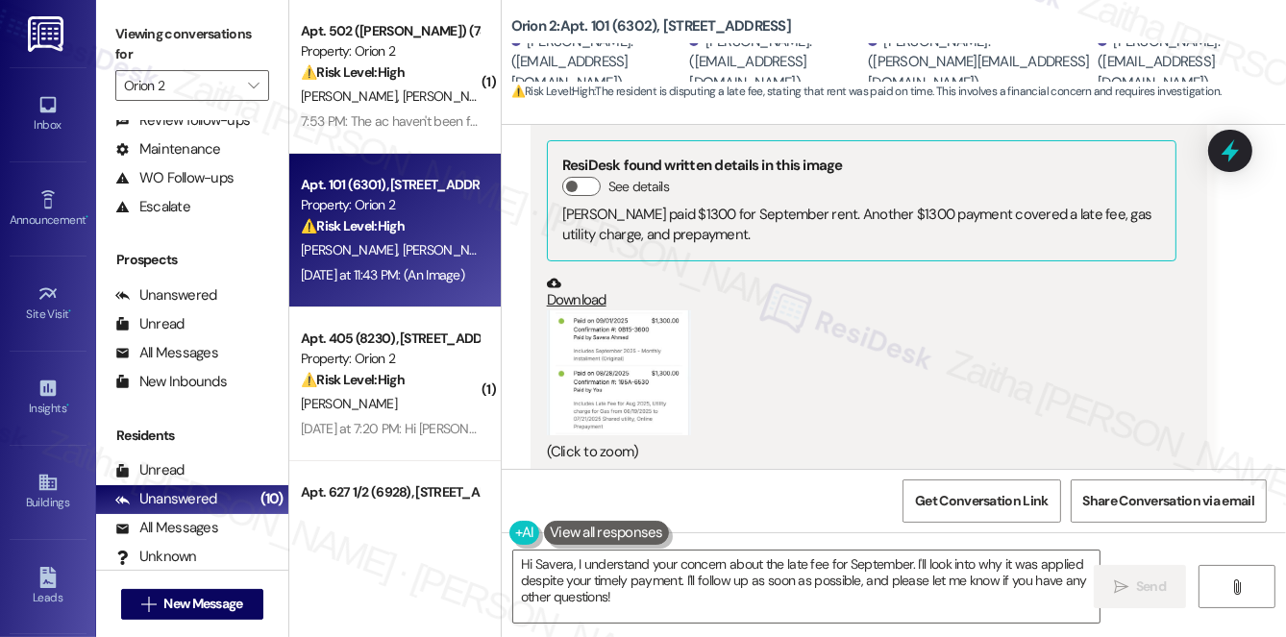
click at [593, 392] on button "Zoom image" at bounding box center [619, 372] width 144 height 125
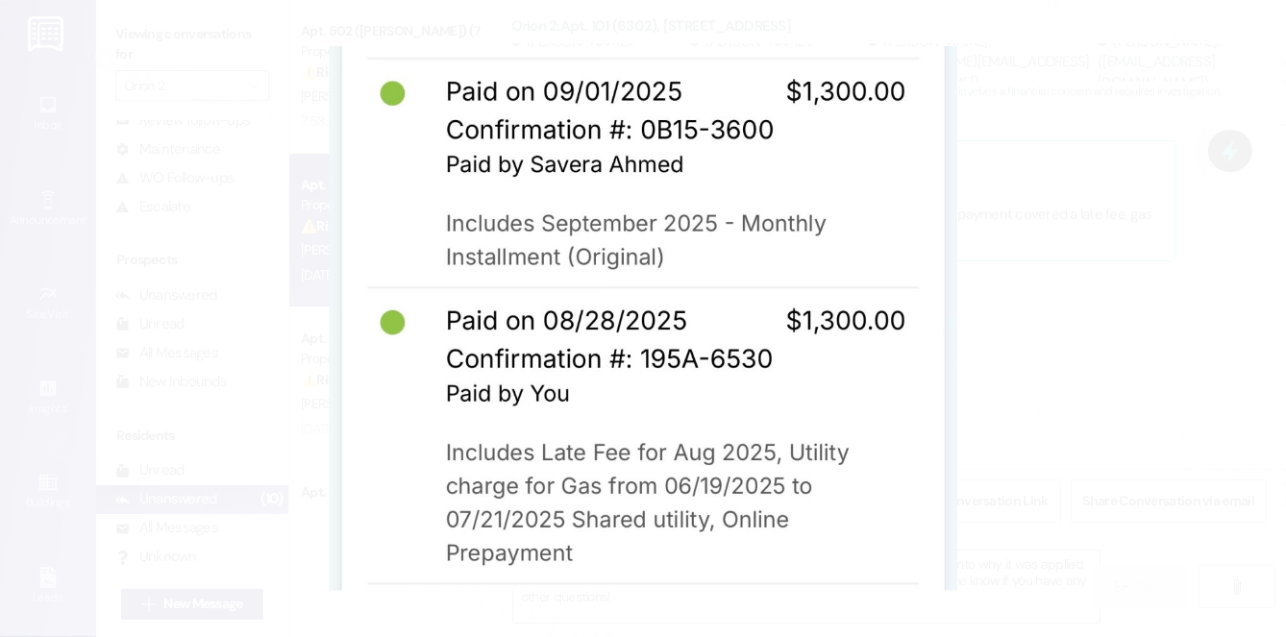
click at [1049, 231] on button "Unzoom image" at bounding box center [643, 318] width 1286 height 637
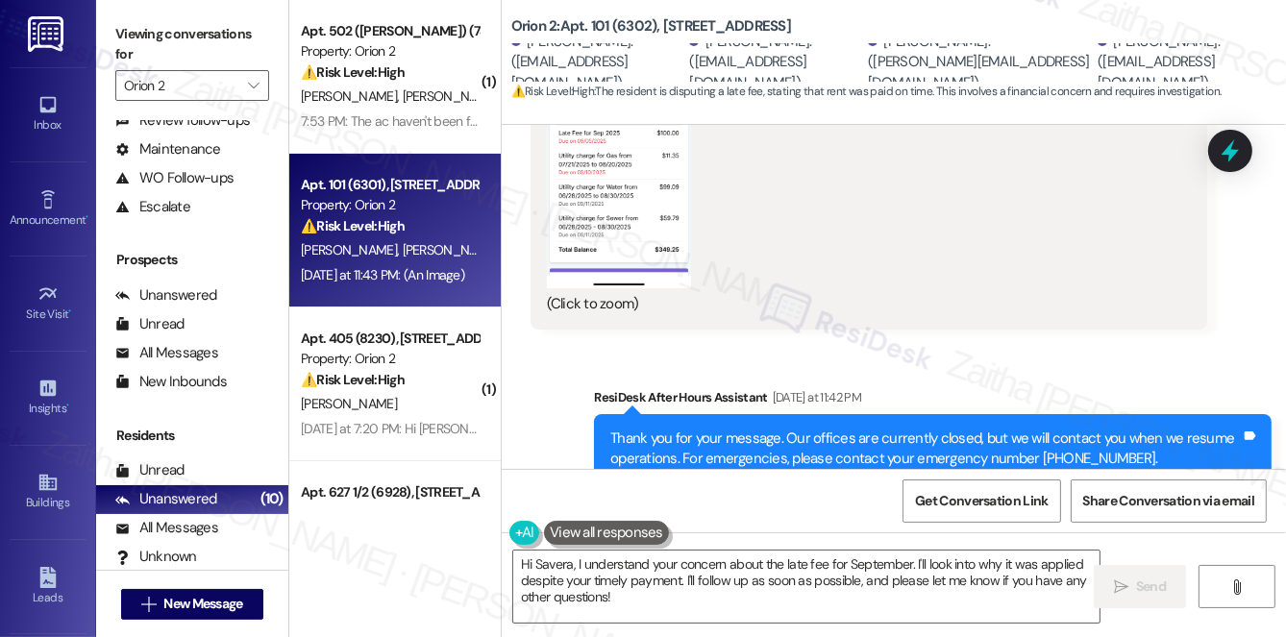
scroll to position [4059, 0]
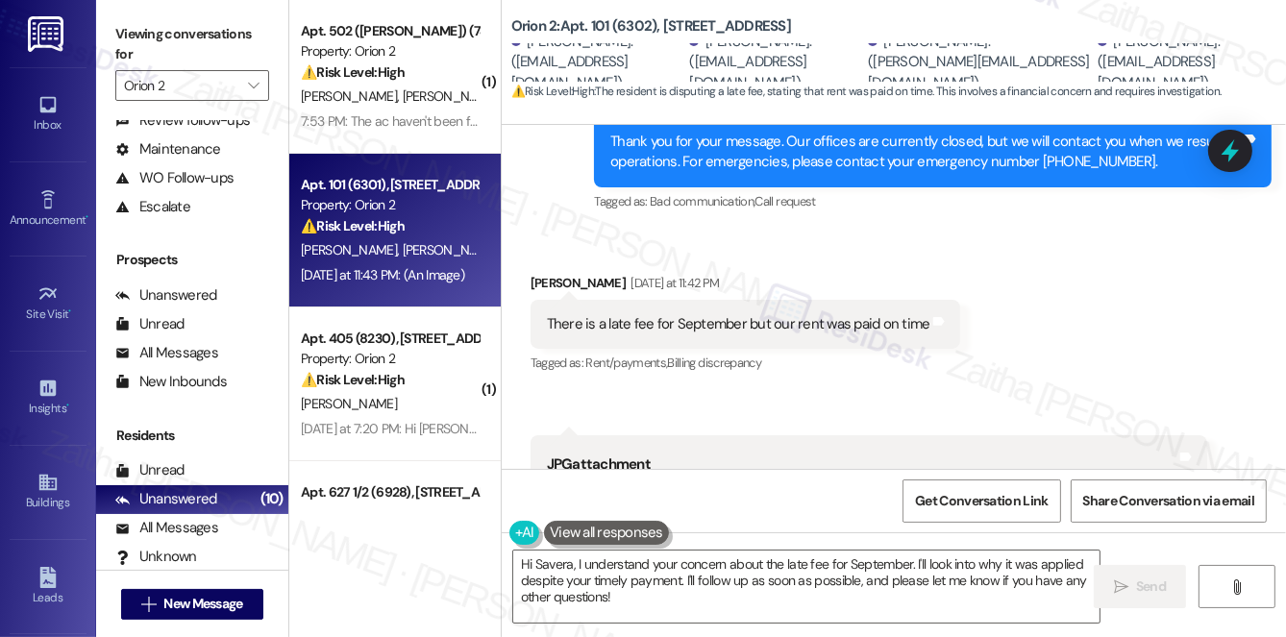
click at [549, 273] on div "Nabiha Hasan Yesterday at 11:42 PM" at bounding box center [745, 286] width 431 height 27
click at [548, 273] on div "Nabiha Hasan Yesterday at 11:42 PM" at bounding box center [745, 286] width 431 height 27
copy div "Nabiha"
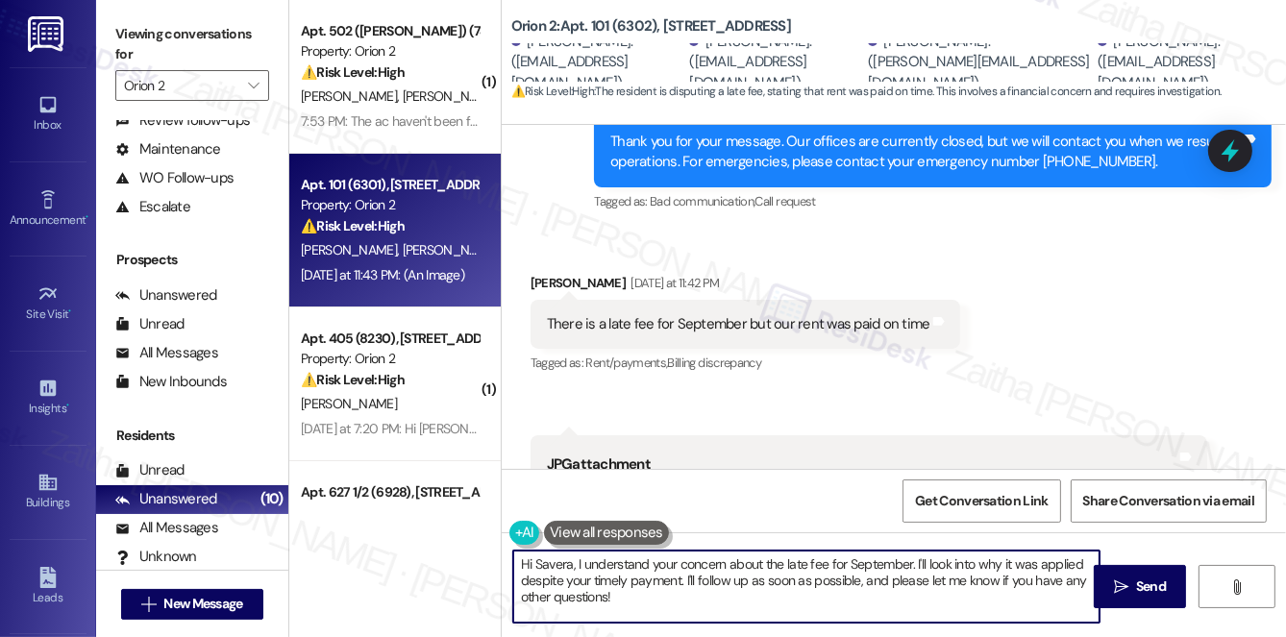
click at [571, 565] on textarea "Hi Savera, I understand your concern about the late fee for September. I'll loo…" at bounding box center [806, 587] width 586 height 72
paste textarea "Nabiha"
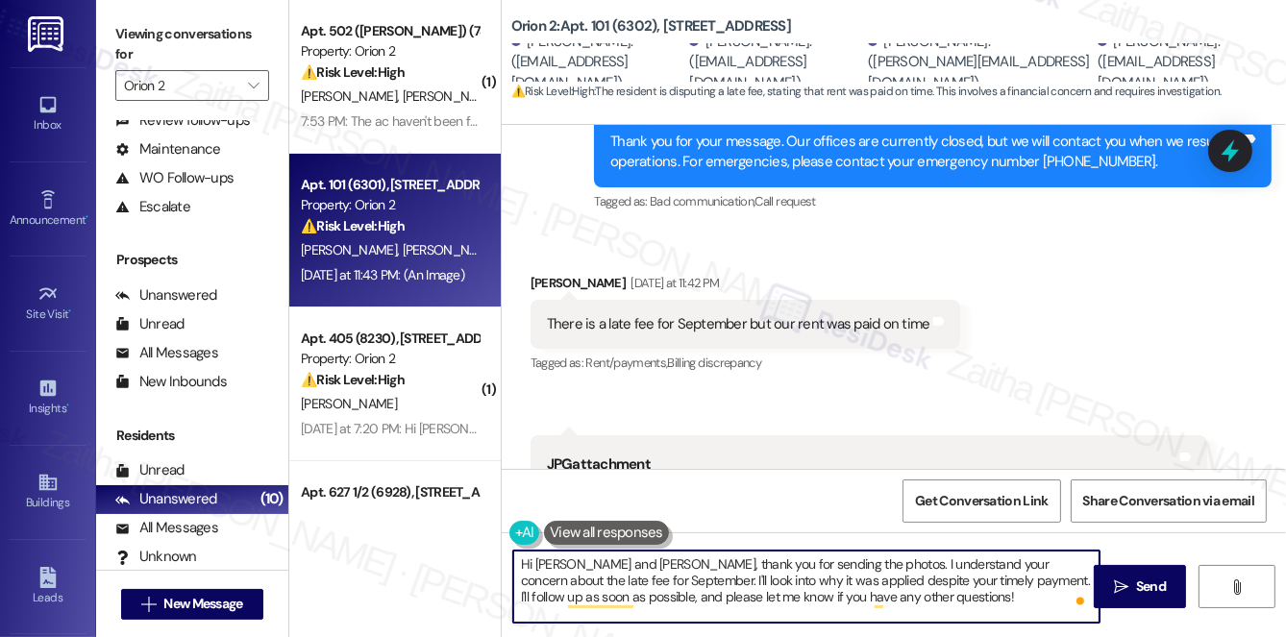
click at [526, 597] on textarea "Hi Savera and Nabiha, thank you for sending the photos. I understand your conce…" at bounding box center [806, 587] width 586 height 72
type textarea "Hi Savera and Nabiha, thank you for sending the photos. I understand your conce…"
click at [1147, 585] on span "Send" at bounding box center [1151, 587] width 30 height 20
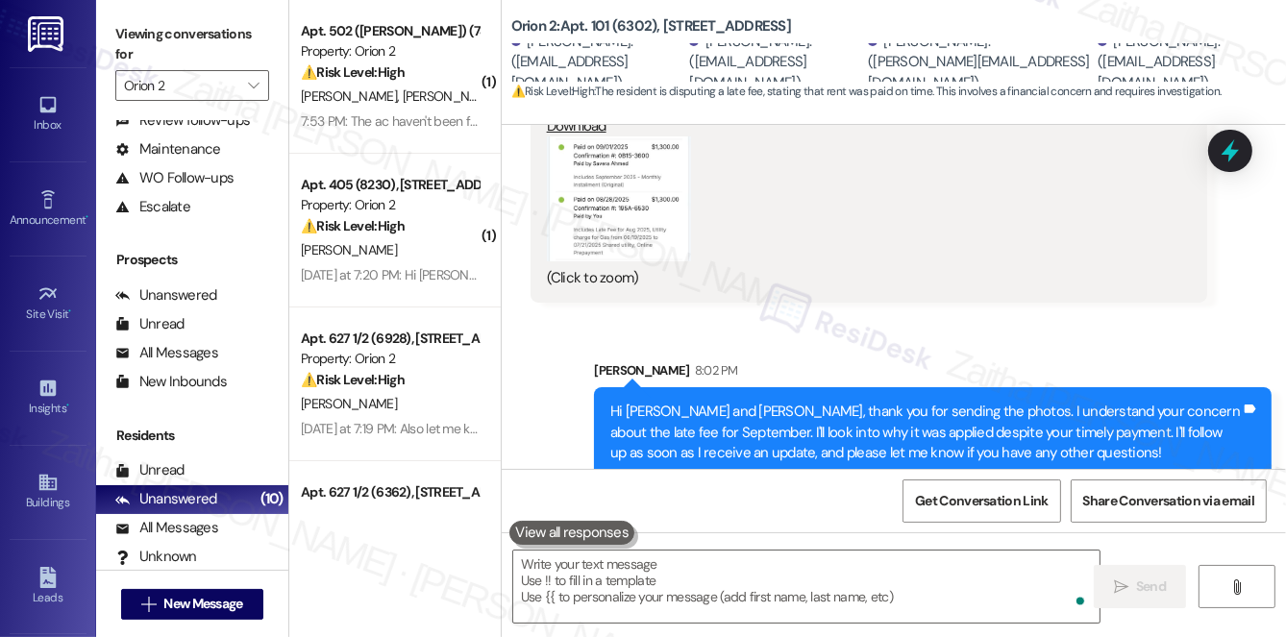
scroll to position [4584, 0]
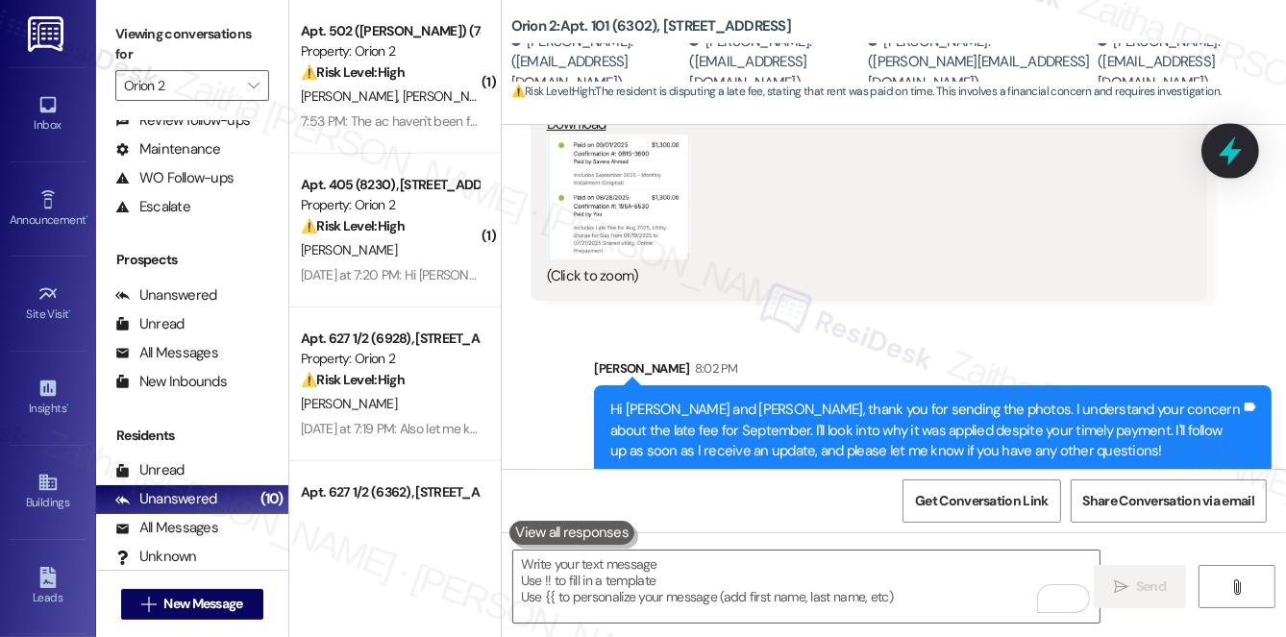
click at [1254, 138] on div at bounding box center [1230, 150] width 58 height 55
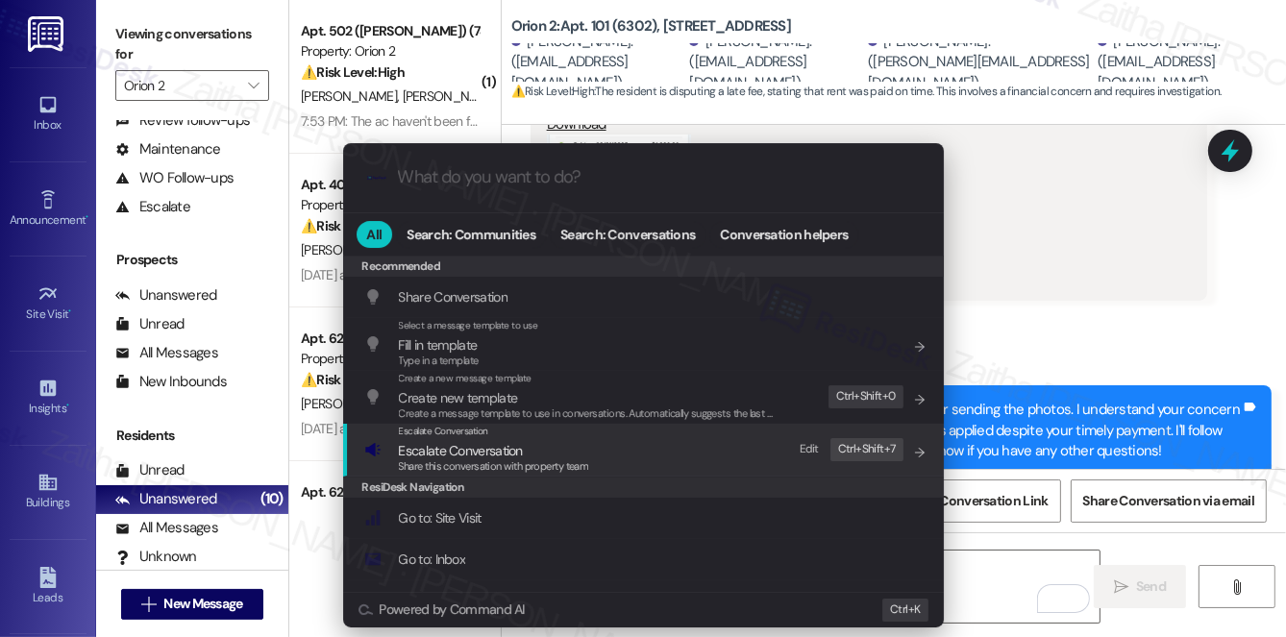
click at [451, 455] on span "Escalate Conversation" at bounding box center [461, 450] width 124 height 17
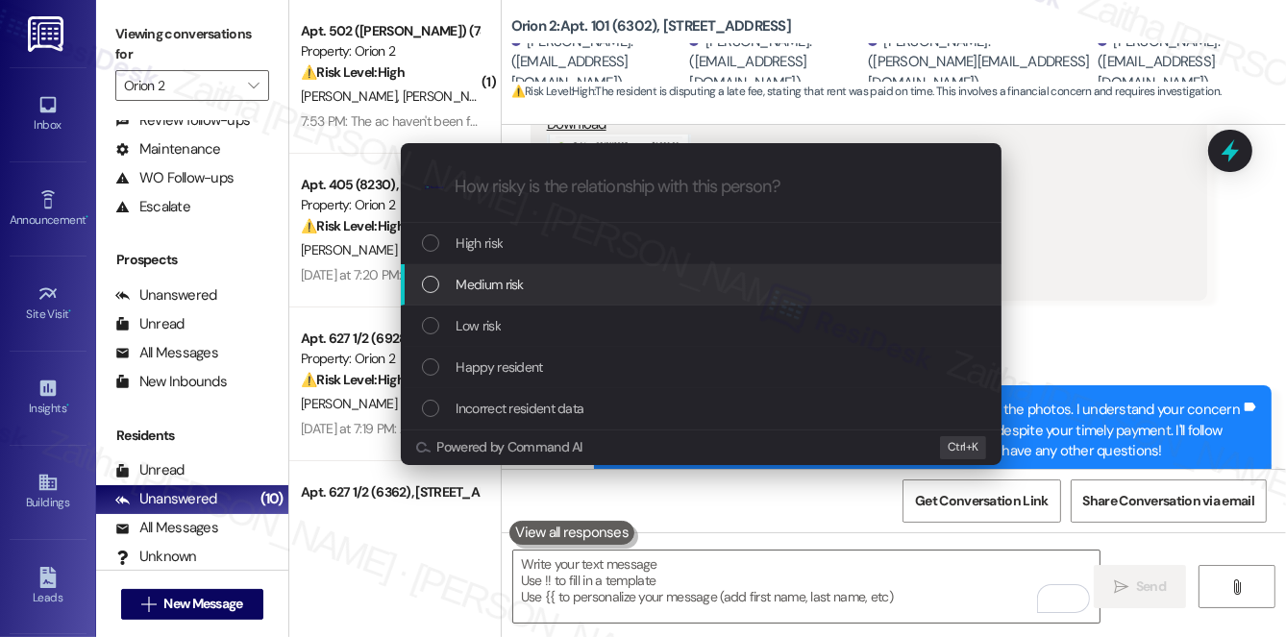
click at [515, 283] on span "Medium risk" at bounding box center [489, 284] width 67 height 21
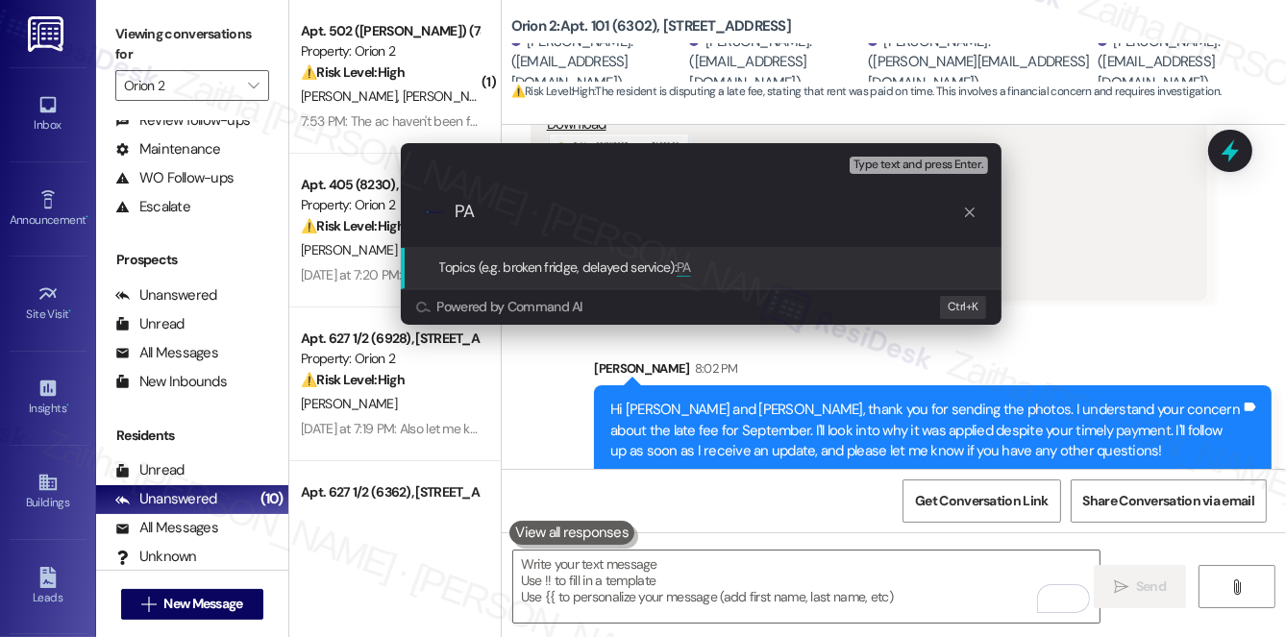
type input "P"
type input "L"
click at [1048, 265] on div "Escalate Conversation Medium risk Topics (e.g. broken fridge, delayed service) …" at bounding box center [643, 318] width 1286 height 637
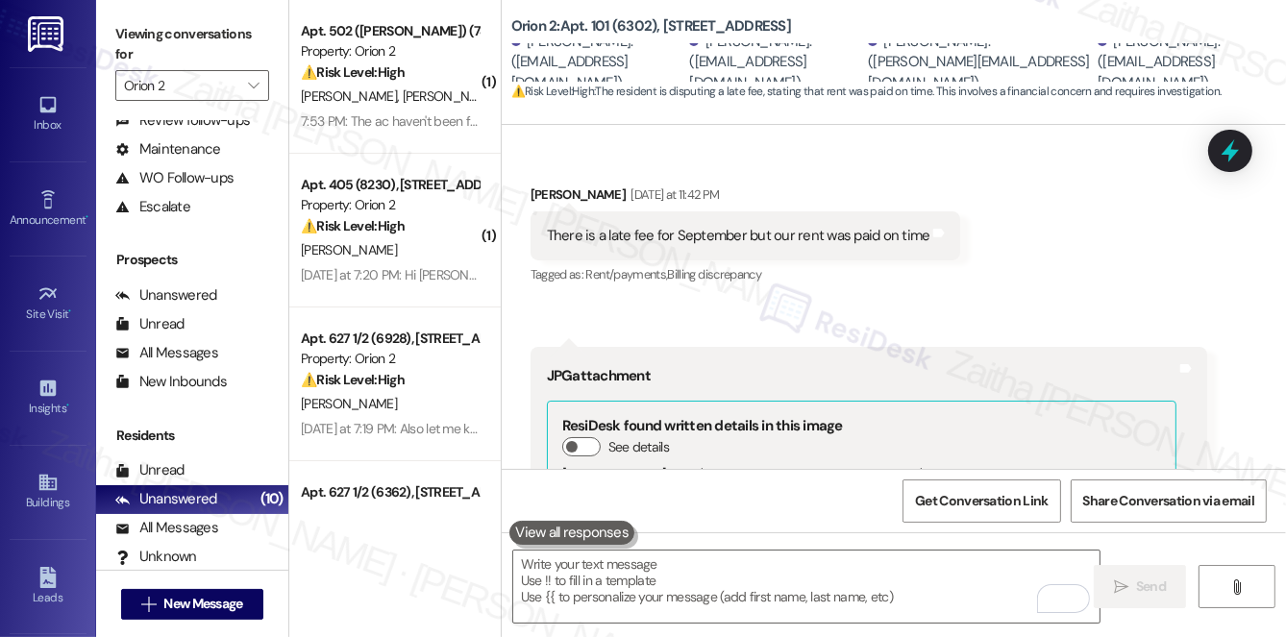
scroll to position [4147, 0]
click at [1238, 148] on icon at bounding box center [1230, 151] width 33 height 33
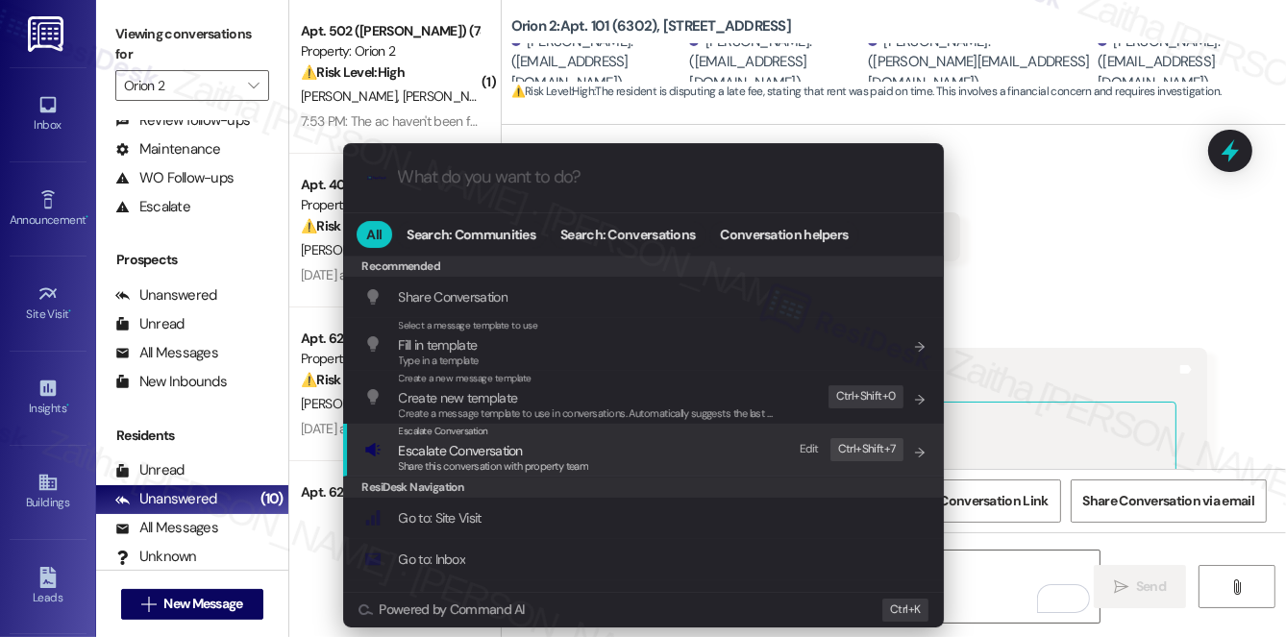
click at [509, 453] on span "Escalate Conversation" at bounding box center [461, 450] width 124 height 17
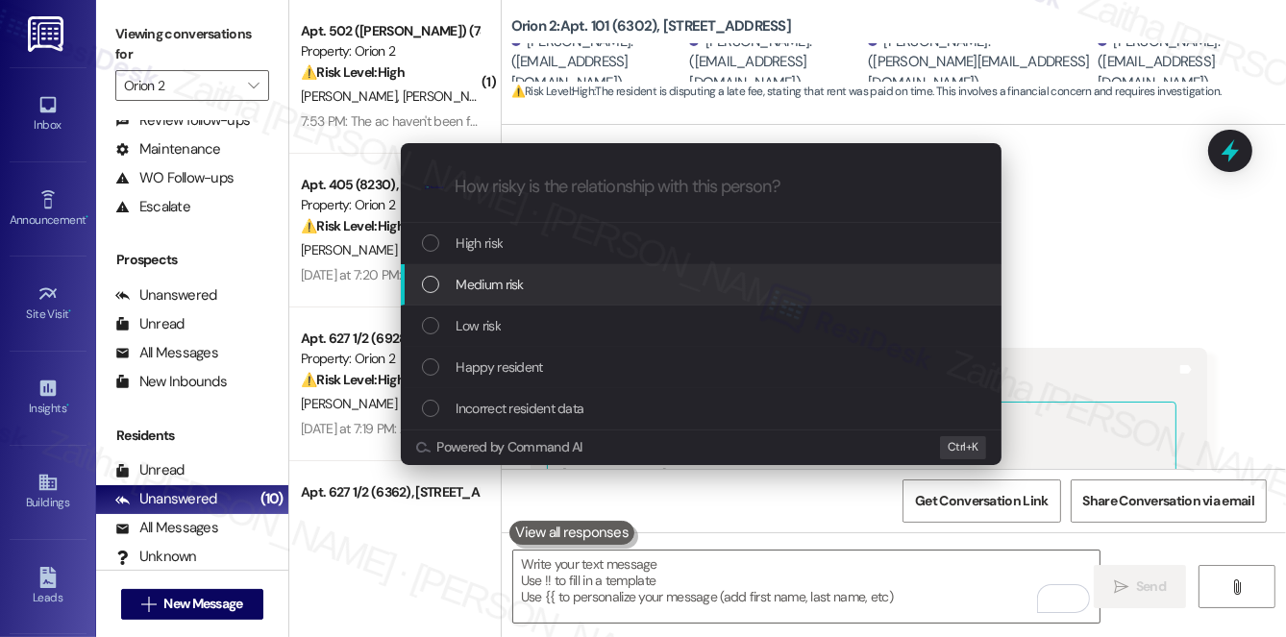
click at [542, 274] on div "Medium risk" at bounding box center [703, 284] width 562 height 21
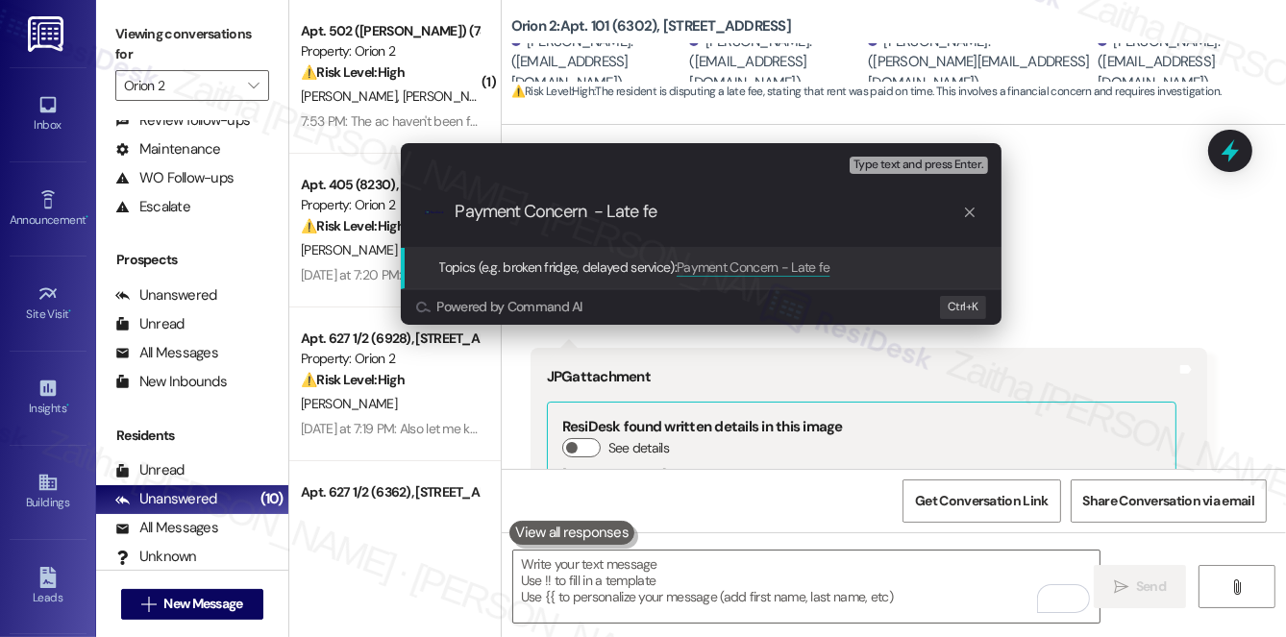
type input "Payment Concern - Late fee"
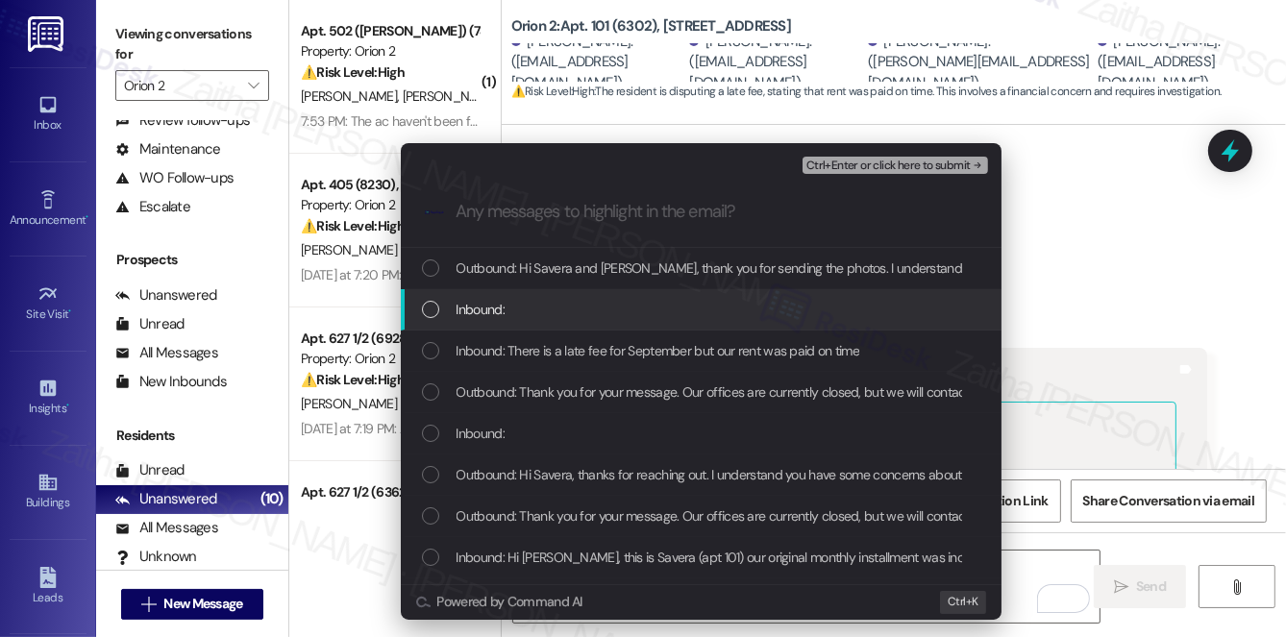
click at [554, 308] on div "Inbound:" at bounding box center [703, 309] width 562 height 21
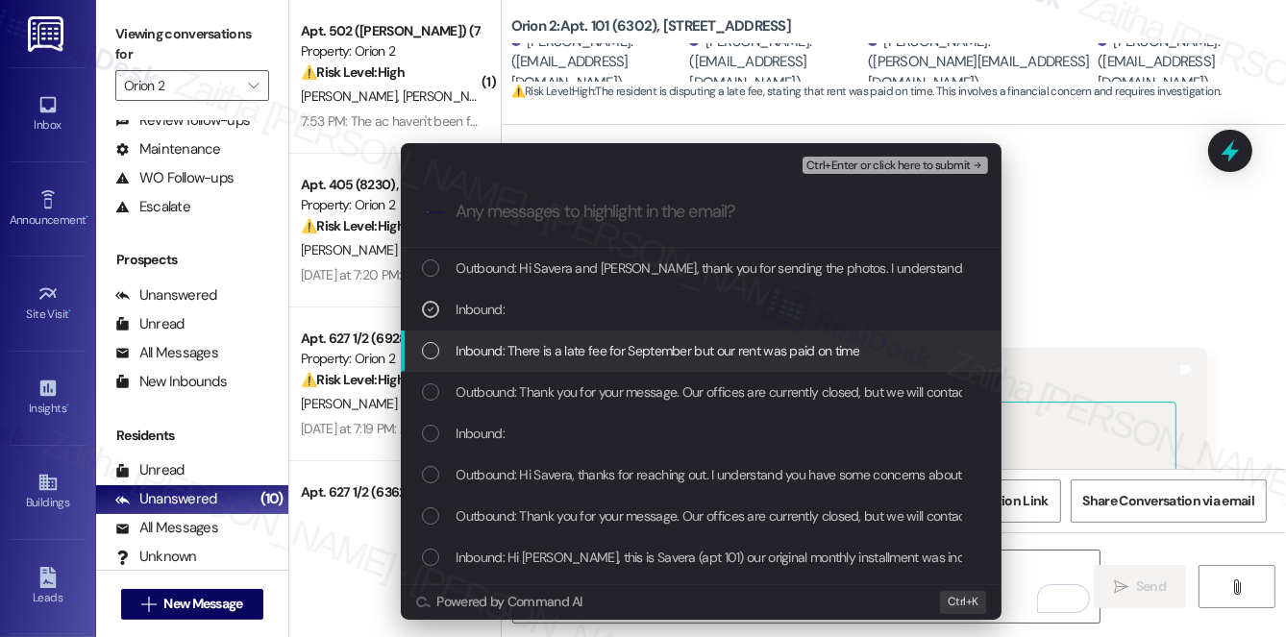
click at [580, 344] on span "Inbound: There is a late fee for September but our rent was paid on time" at bounding box center [658, 350] width 404 height 21
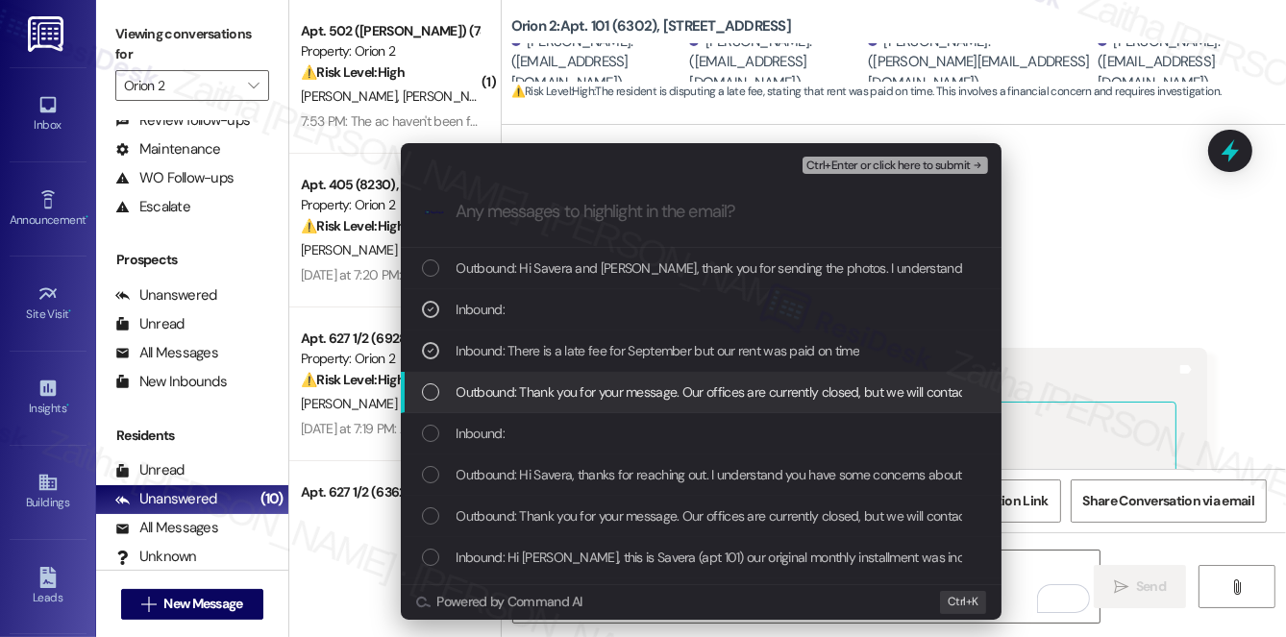
click at [590, 385] on span "Outbound: Thank you for your message. Our offices are currently closed, but we …" at bounding box center [1025, 392] width 1139 height 21
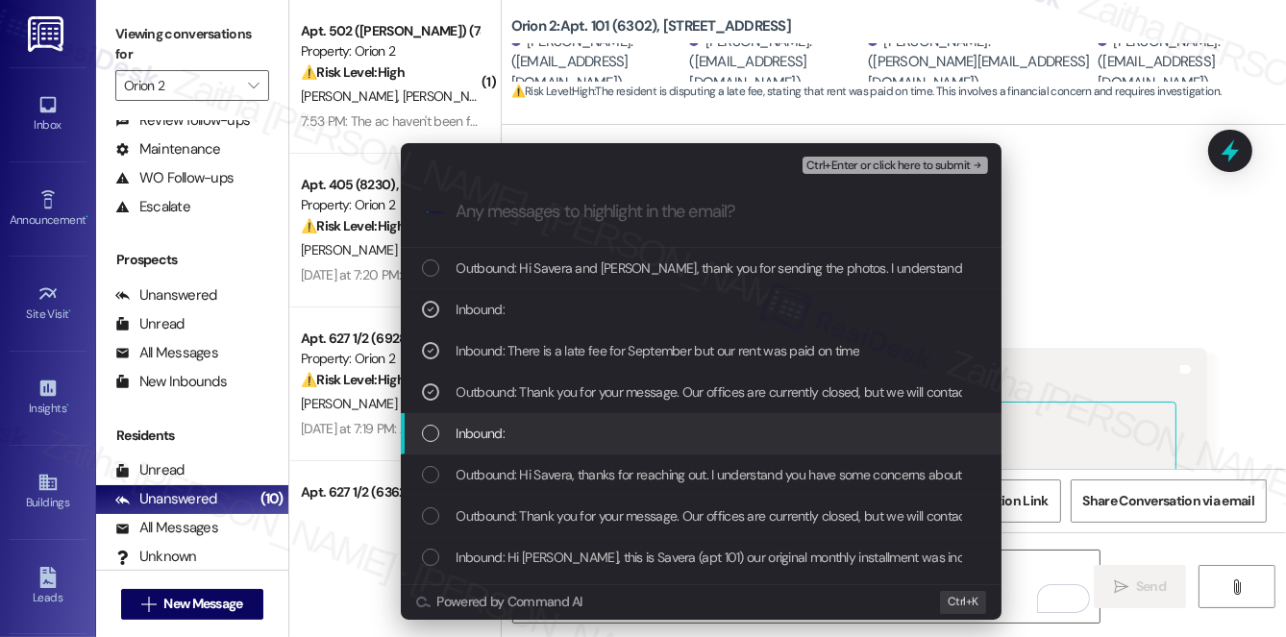
click at [599, 429] on div "Inbound:" at bounding box center [703, 433] width 562 height 21
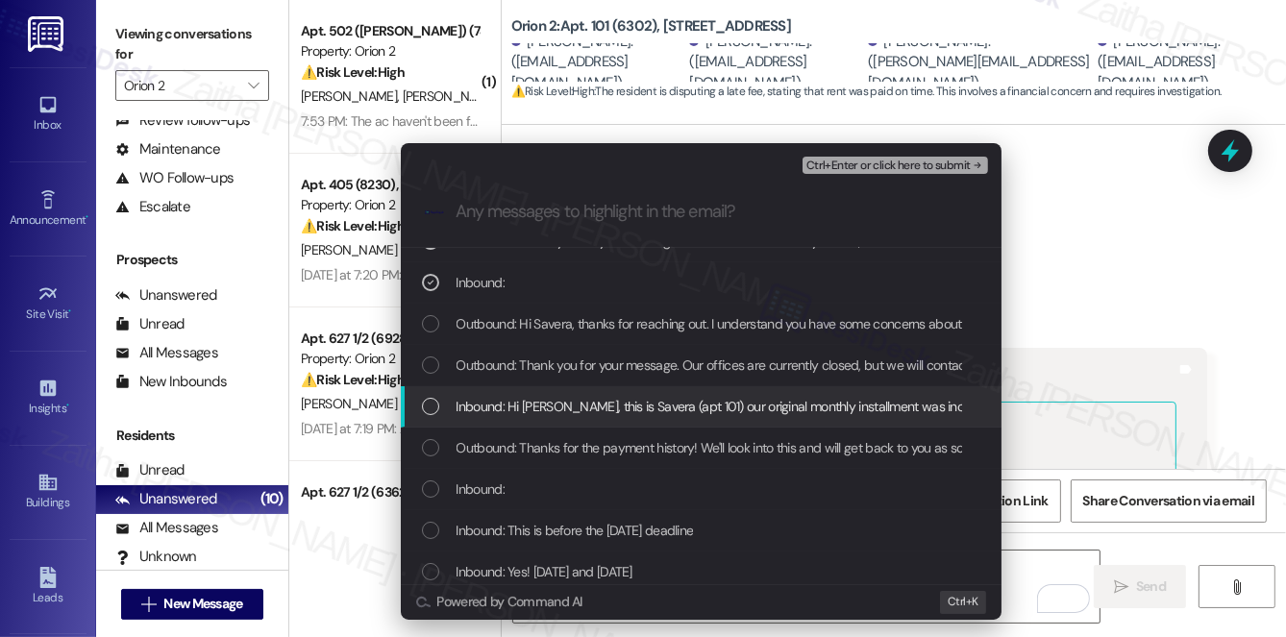
scroll to position [174, 0]
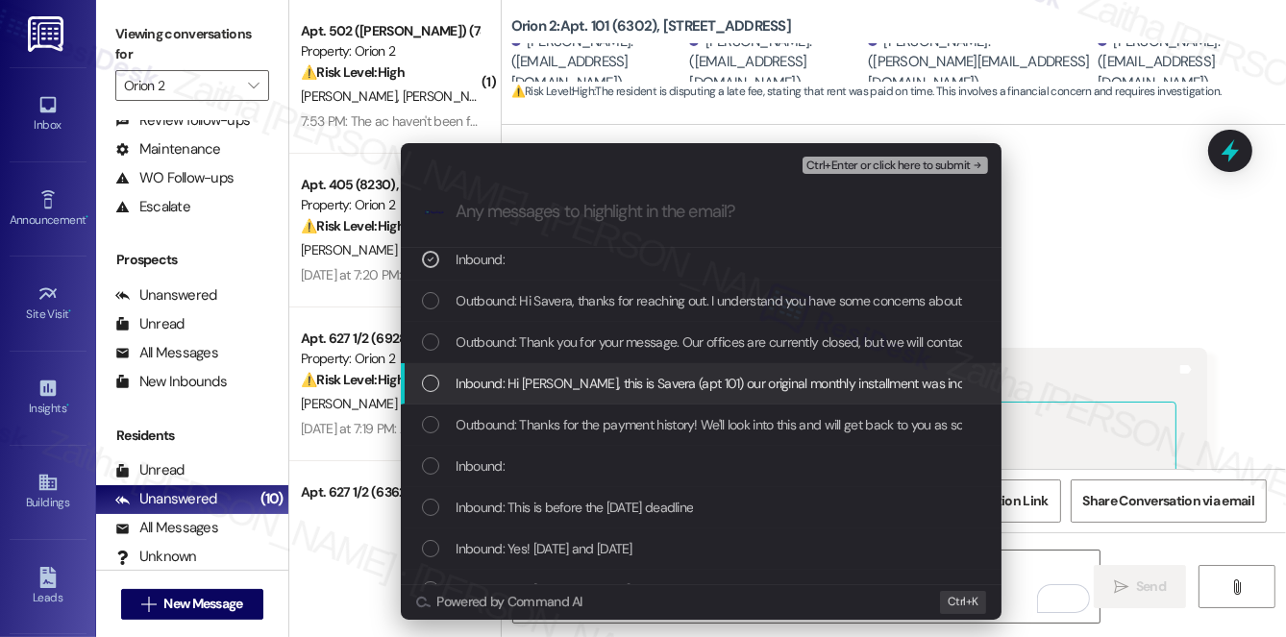
click at [627, 382] on span "Inbound: Hi Sarah, this is Savera (apt 101) our original monthly installment wa…" at bounding box center [1190, 383] width 1468 height 21
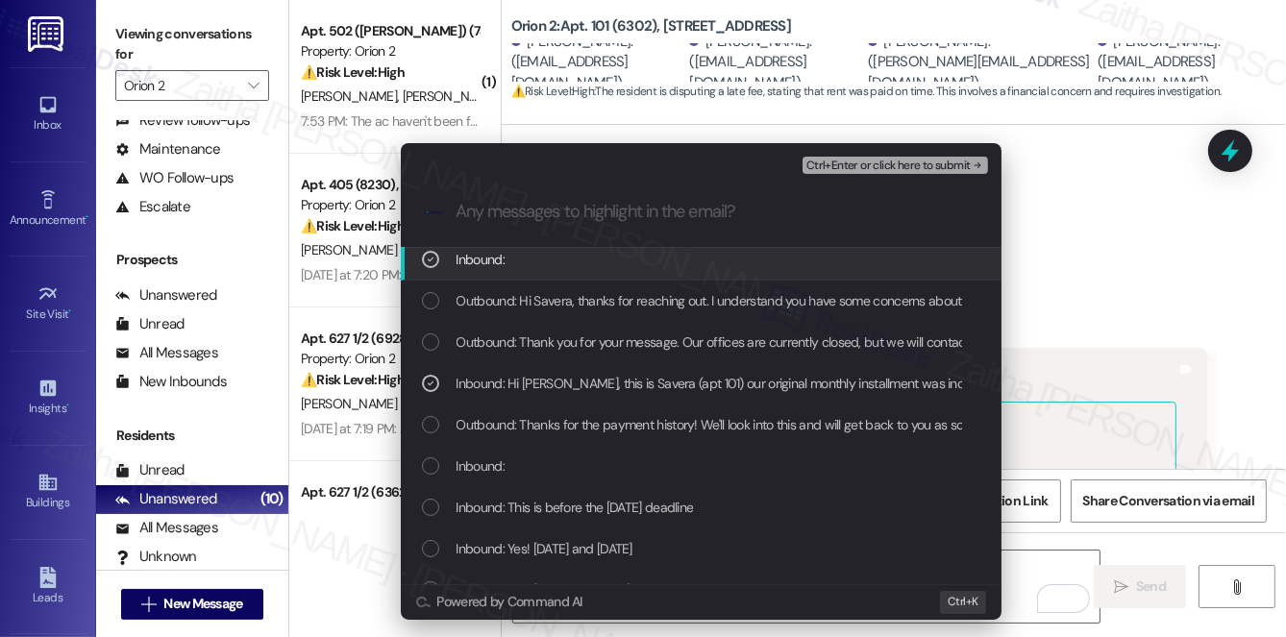
click at [894, 161] on span "Ctrl+Enter or click here to submit" at bounding box center [888, 166] width 164 height 13
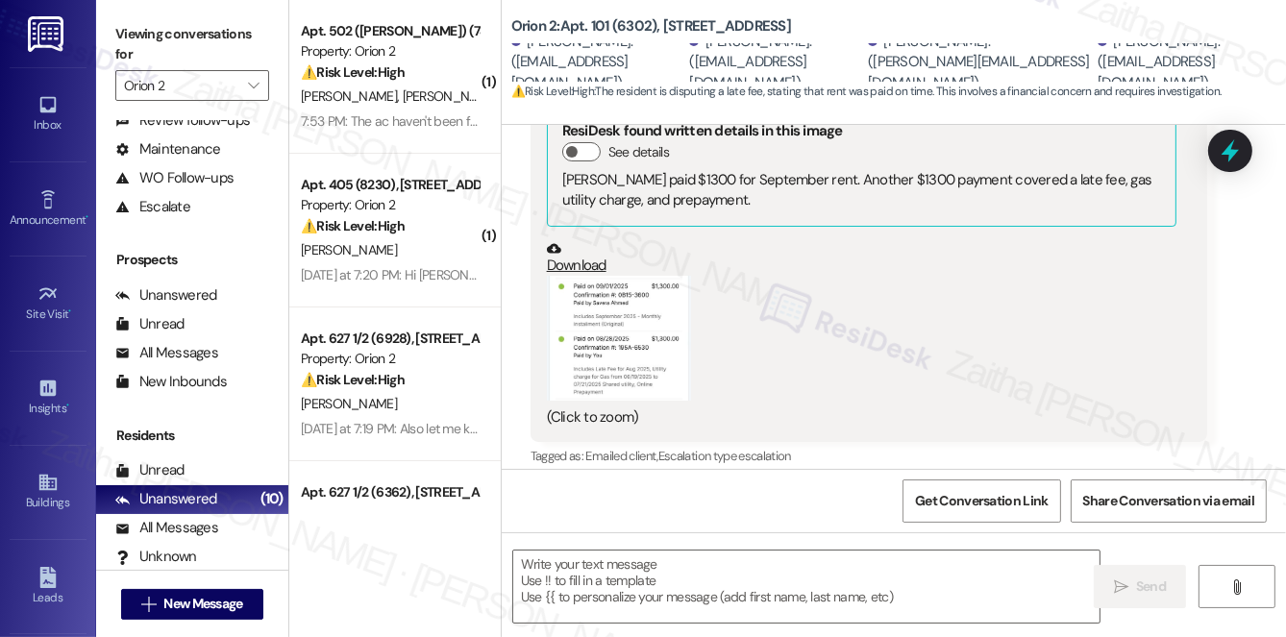
scroll to position [4436, 0]
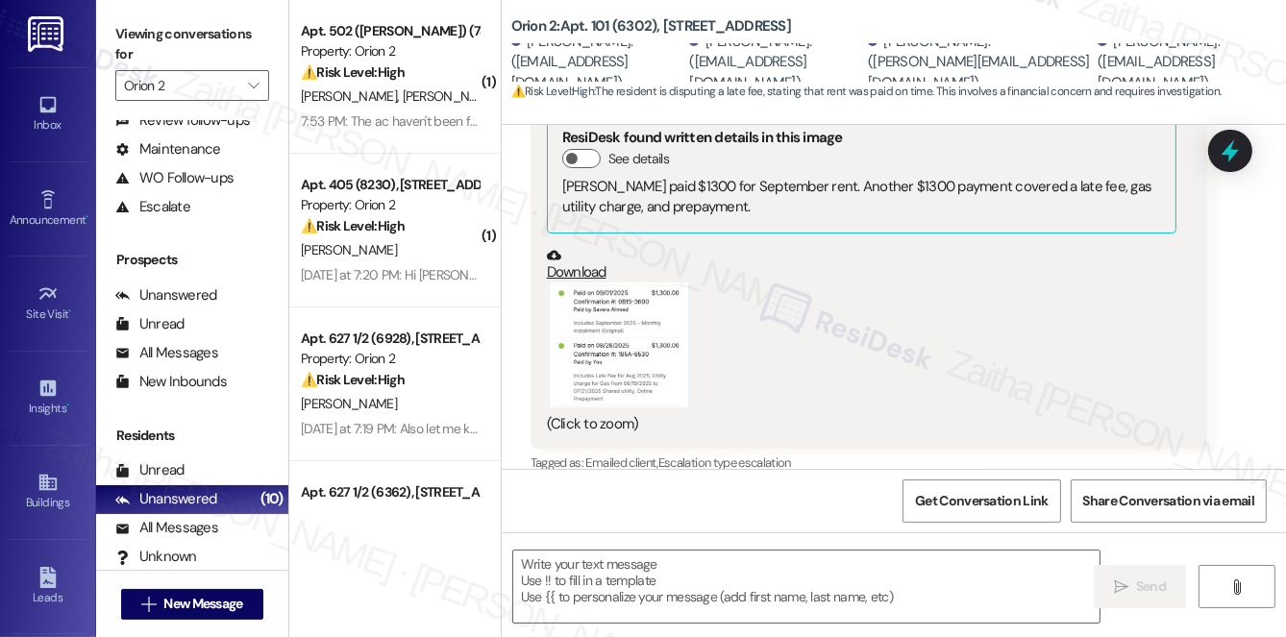
type textarea "Fetching suggested responses. Please feel free to read through the conversation…"
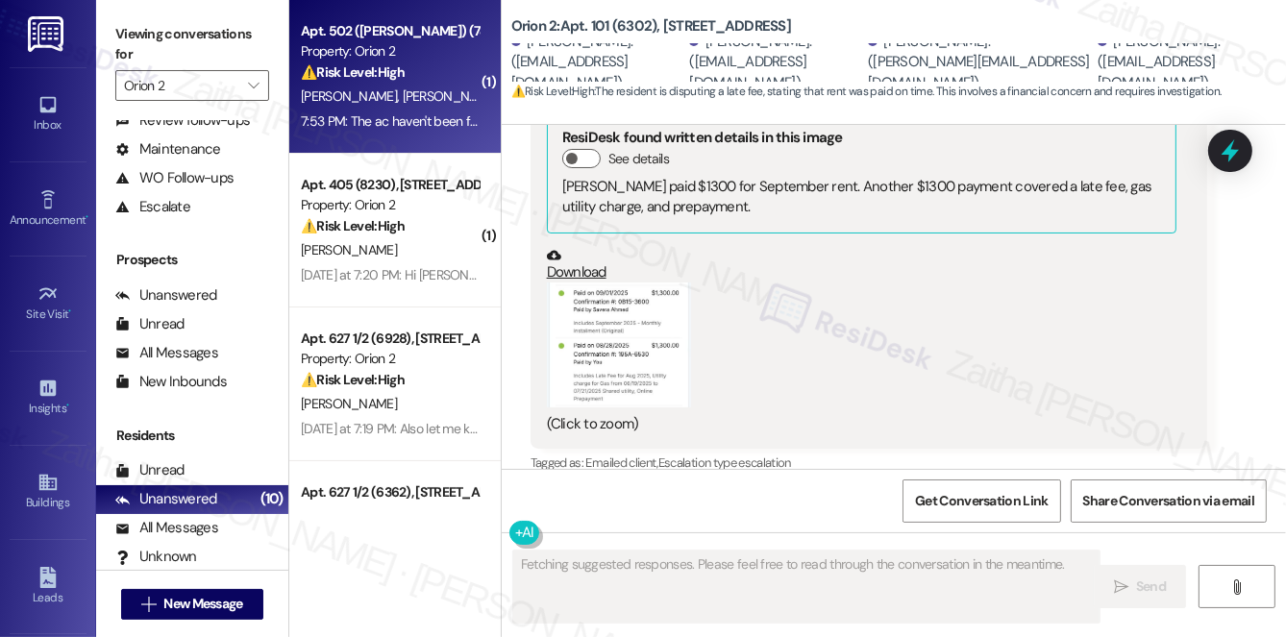
click at [451, 149] on div "Apt. 502 (ELI) (7468), 1421 W Adams Blvd Property: Orion 2 ⚠️ Risk Level: High …" at bounding box center [394, 77] width 211 height 154
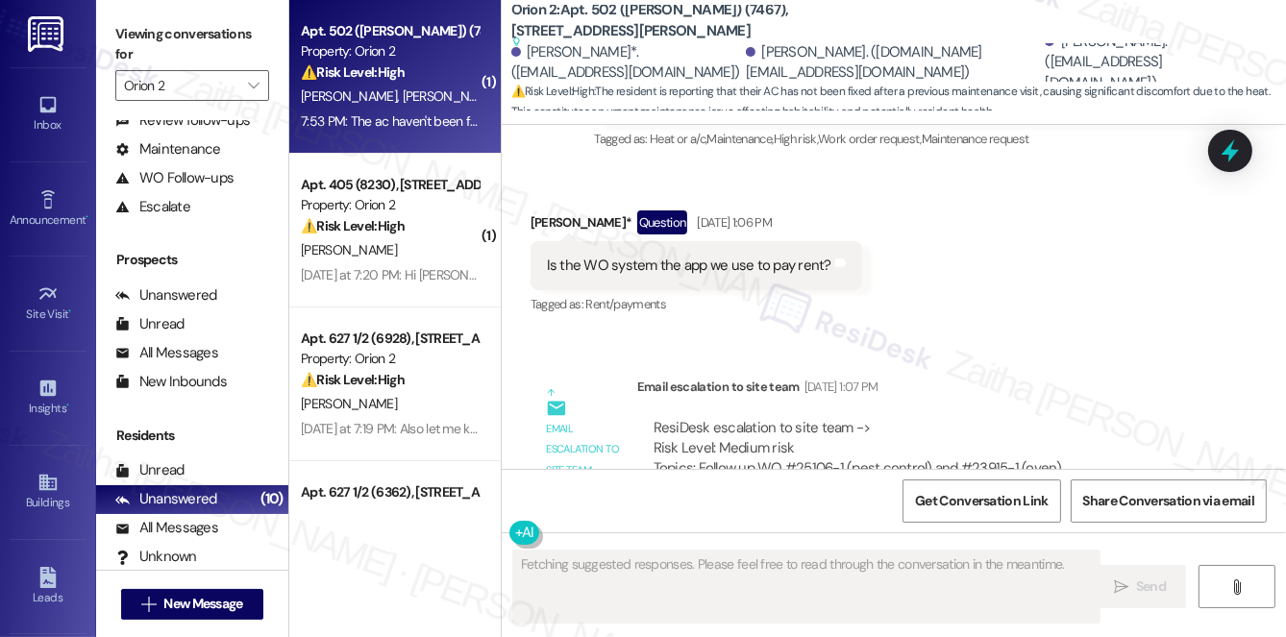
scroll to position [21011, 0]
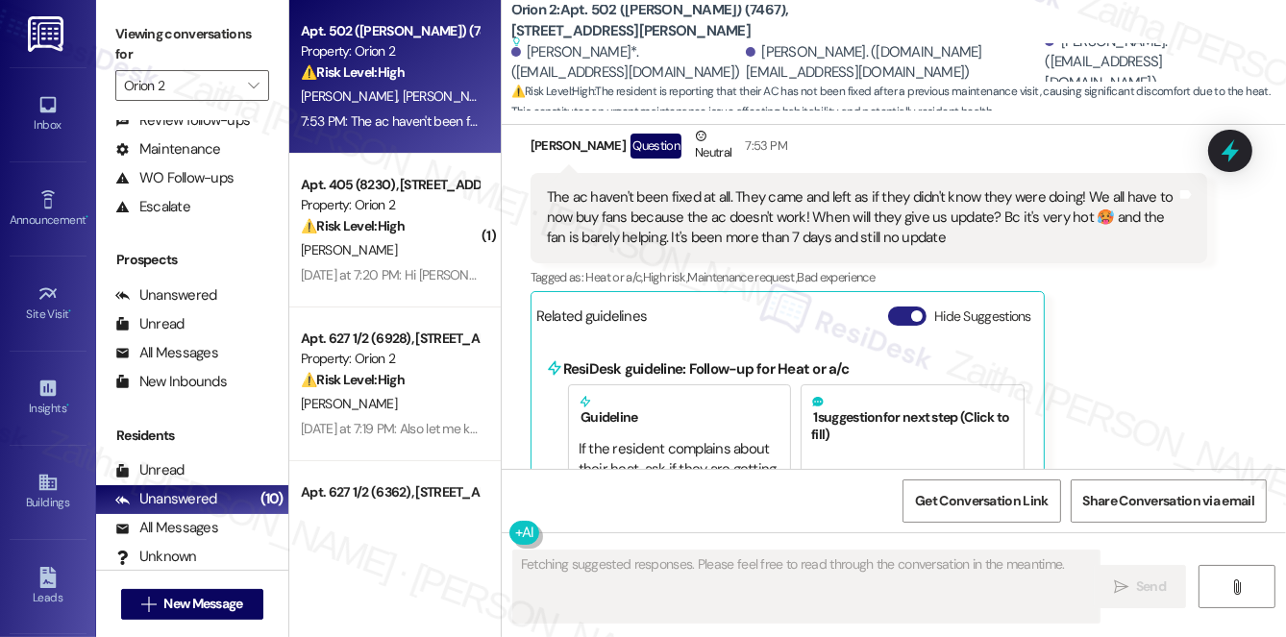
click at [909, 307] on button "Hide Suggestions" at bounding box center [907, 316] width 38 height 19
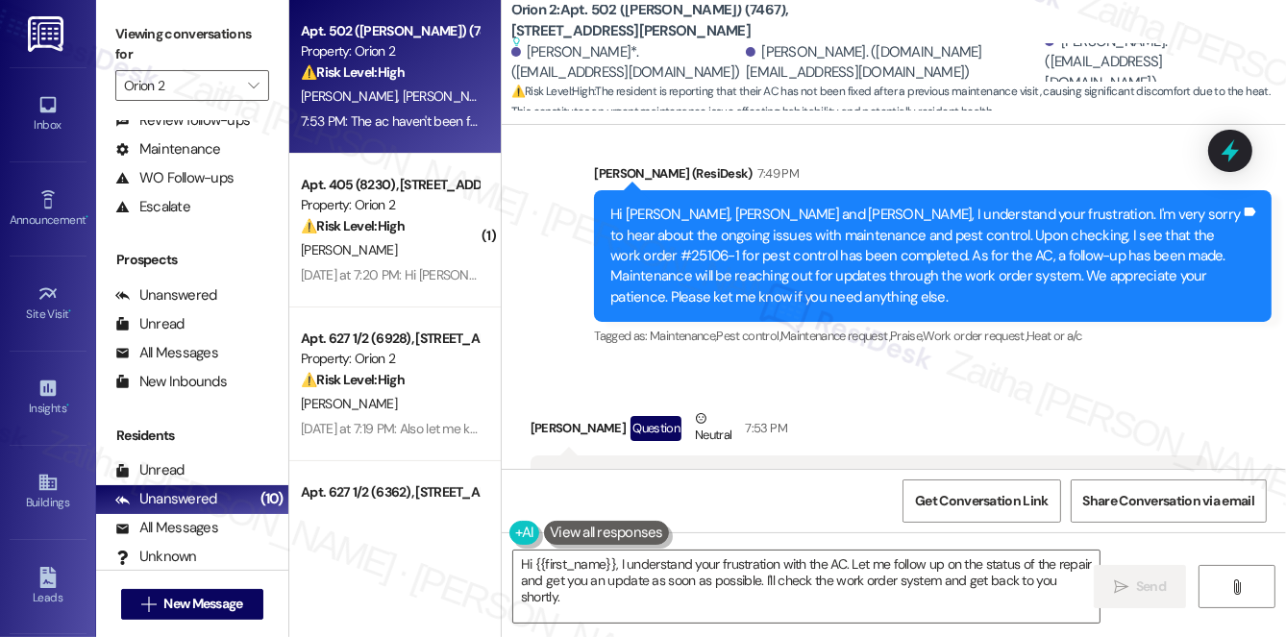
scroll to position [20758, 0]
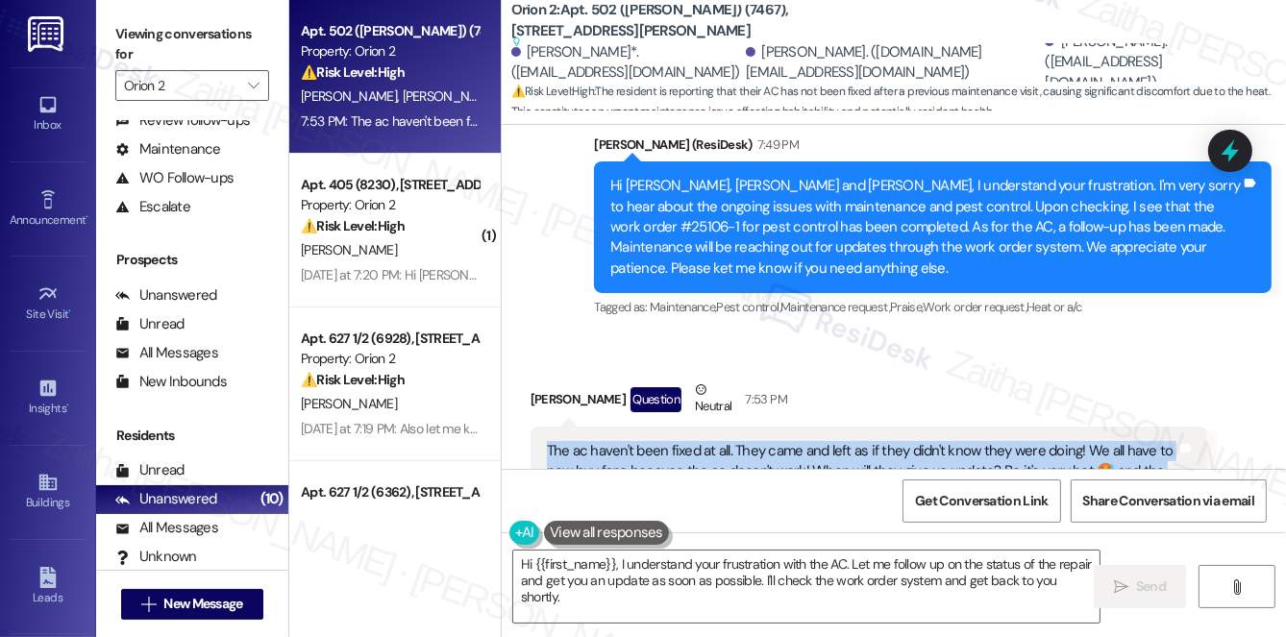
drag, startPoint x: 543, startPoint y: 308, endPoint x: 963, endPoint y: 362, distance: 423.5
click at [963, 427] on div "The ac haven't been fixed at all. They came and left as if they didn't know the…" at bounding box center [869, 472] width 678 height 90
copy div "The ac haven't been fixed at all. They came and left as if they didn't know the…"
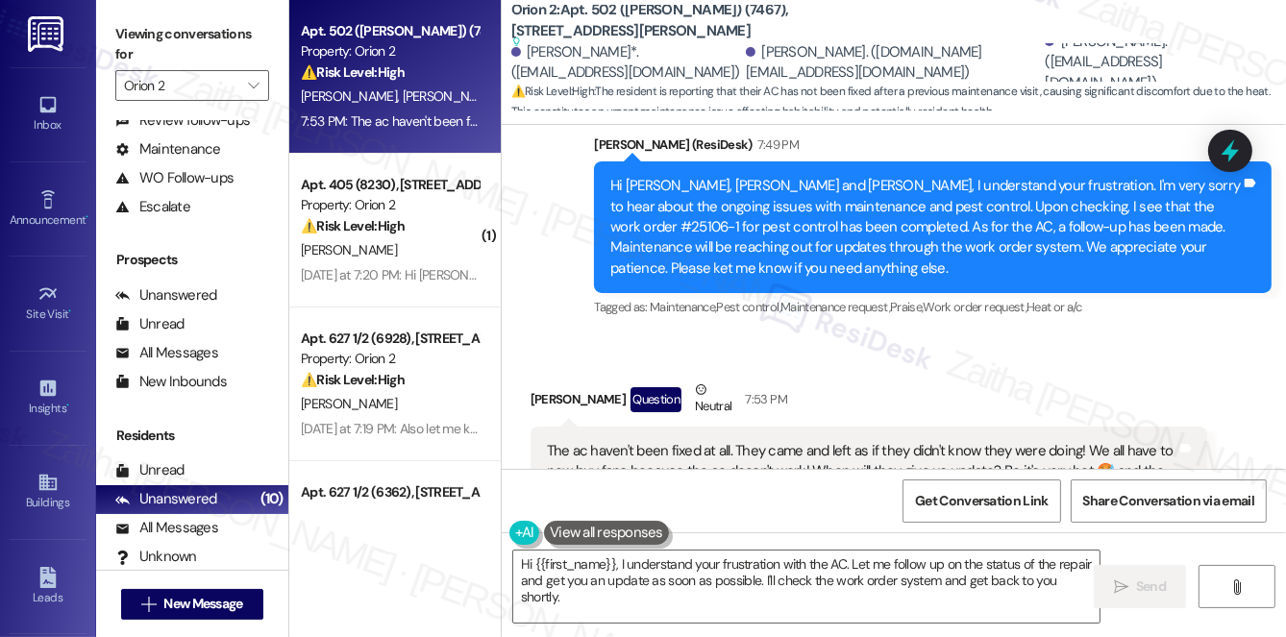
click at [960, 380] on div "Sirenna Augustine Question Neutral 7:53 PM" at bounding box center [869, 403] width 678 height 47
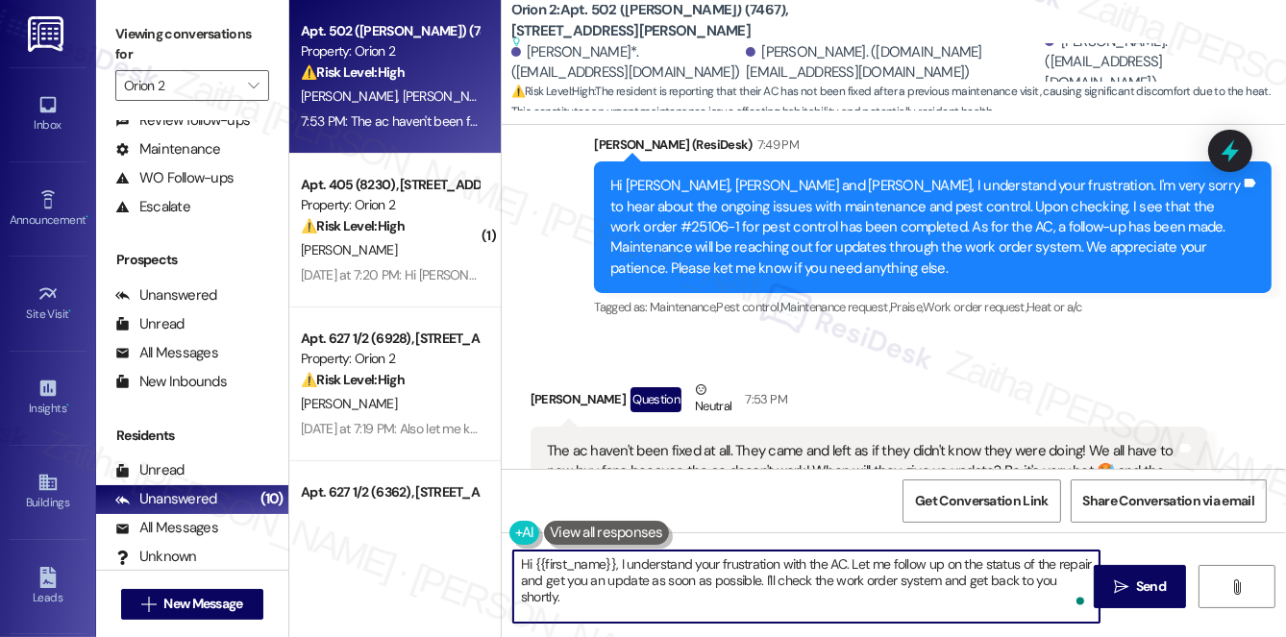
drag, startPoint x: 615, startPoint y: 561, endPoint x: 508, endPoint y: 564, distance: 106.7
click at [508, 565] on div "Hi {{first_name}}, I understand your frustration with the AC. Let me follow up …" at bounding box center [797, 587] width 588 height 74
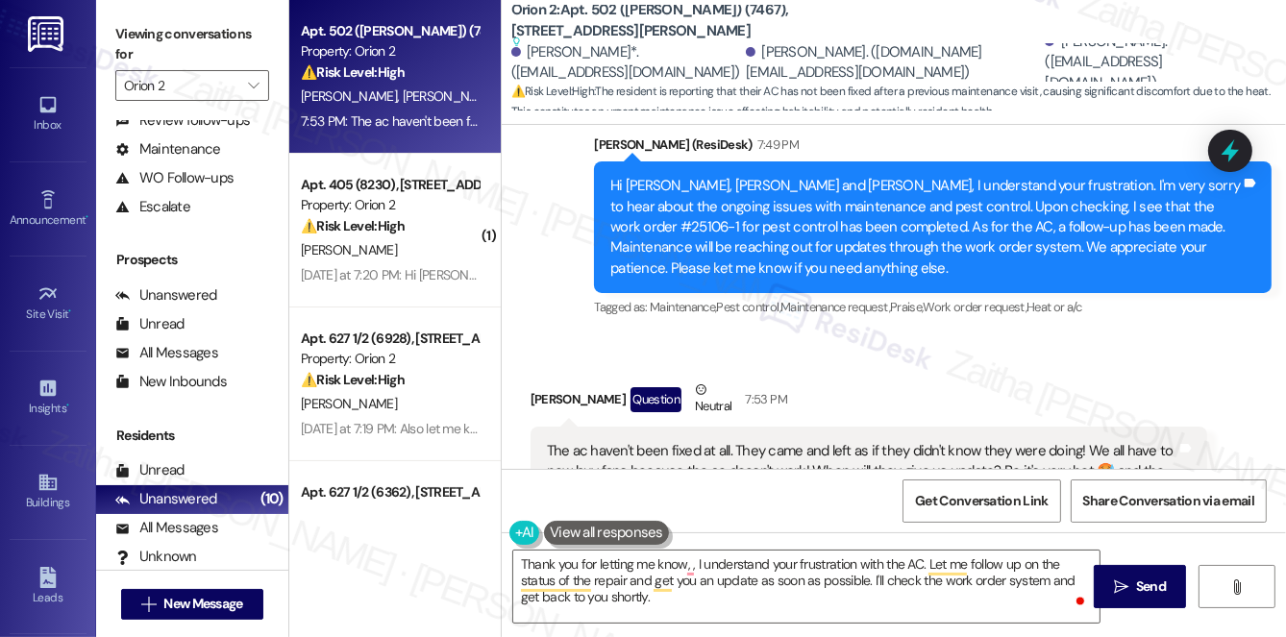
click at [543, 380] on div "Sirenna Augustine Question Neutral 7:53 PM" at bounding box center [869, 403] width 678 height 47
copy div "Sirenna"
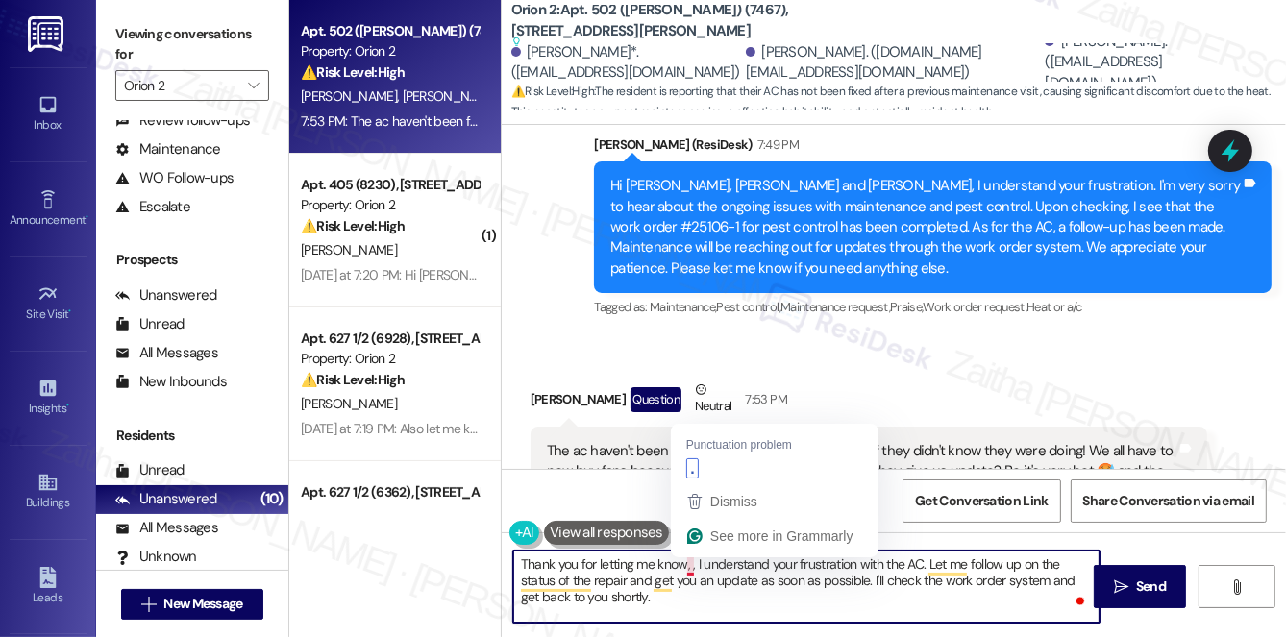
click at [689, 561] on textarea "Thank you for letting me know, , I understand your frustration with the AC. Let…" at bounding box center [806, 587] width 586 height 72
paste textarea "Sirenna"
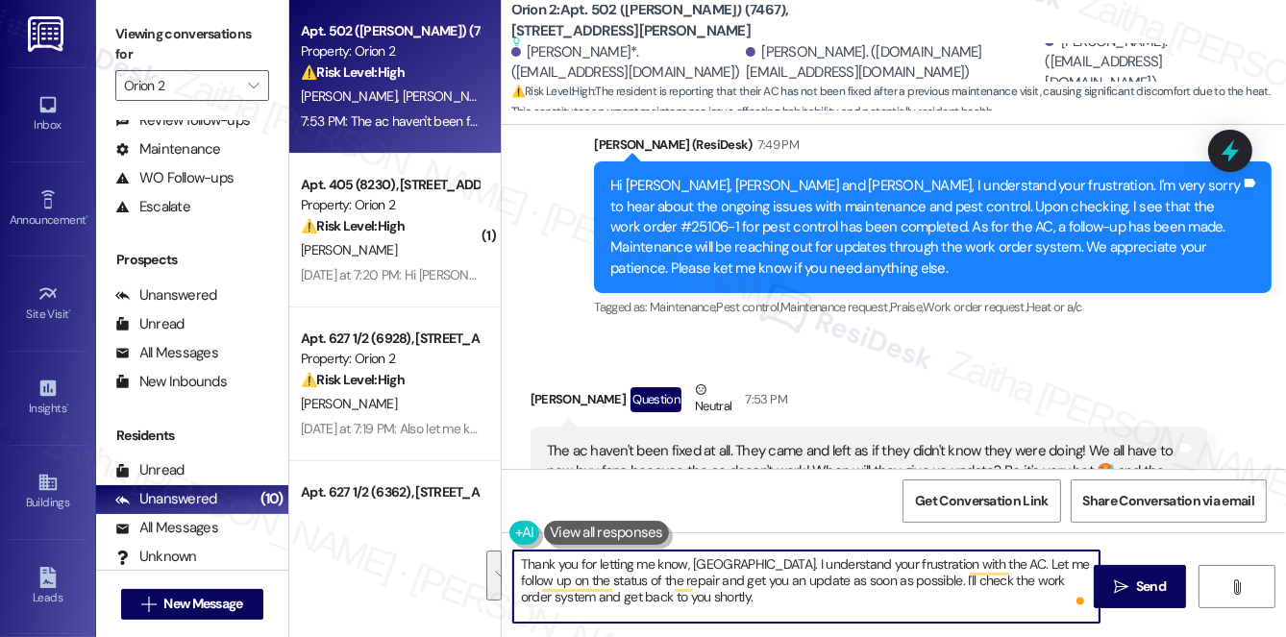
drag, startPoint x: 738, startPoint y: 560, endPoint x: 762, endPoint y: 605, distance: 51.2
click at [762, 605] on textarea "Thank you for letting me know, Sirenna. I understand your frustration with the …" at bounding box center [806, 587] width 586 height 72
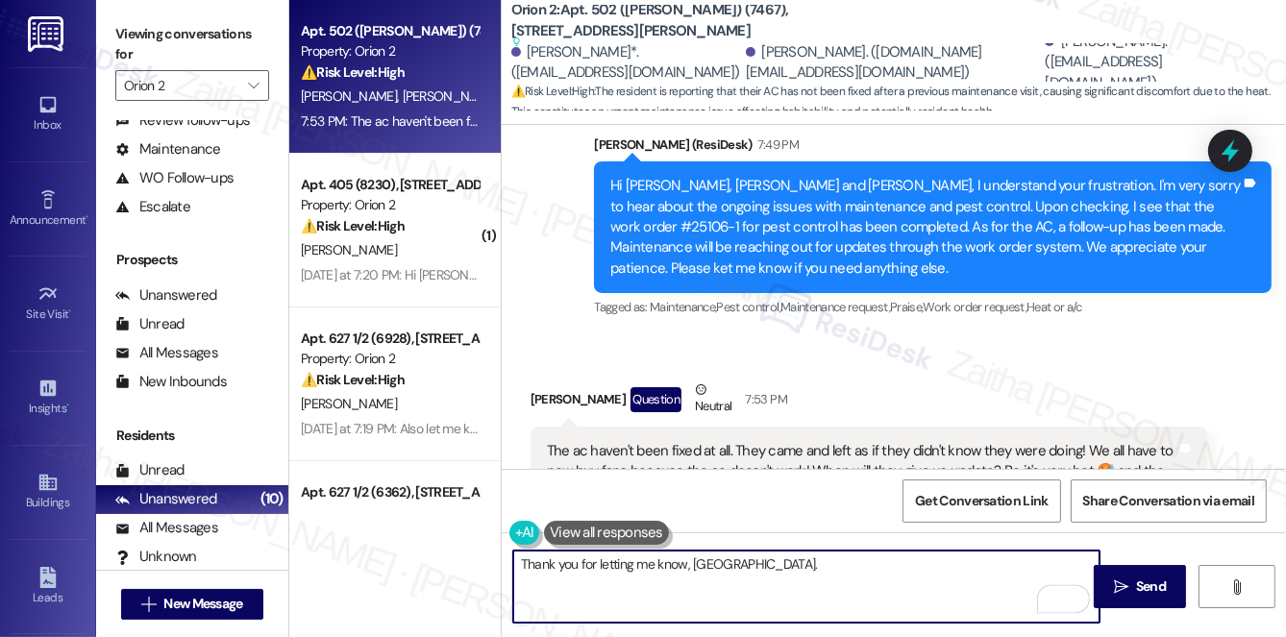
type textarea "Thank you for letting me know, Sirenna."
click at [1227, 157] on icon at bounding box center [1230, 150] width 25 height 25
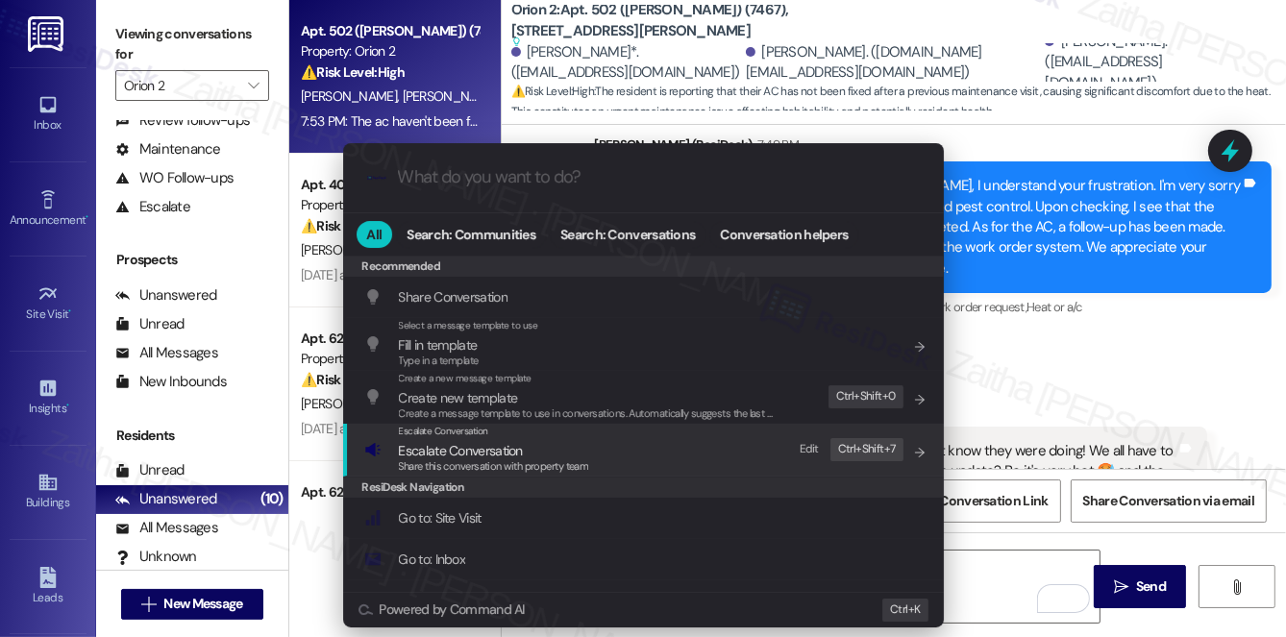
click at [456, 456] on span "Escalate Conversation" at bounding box center [461, 450] width 124 height 17
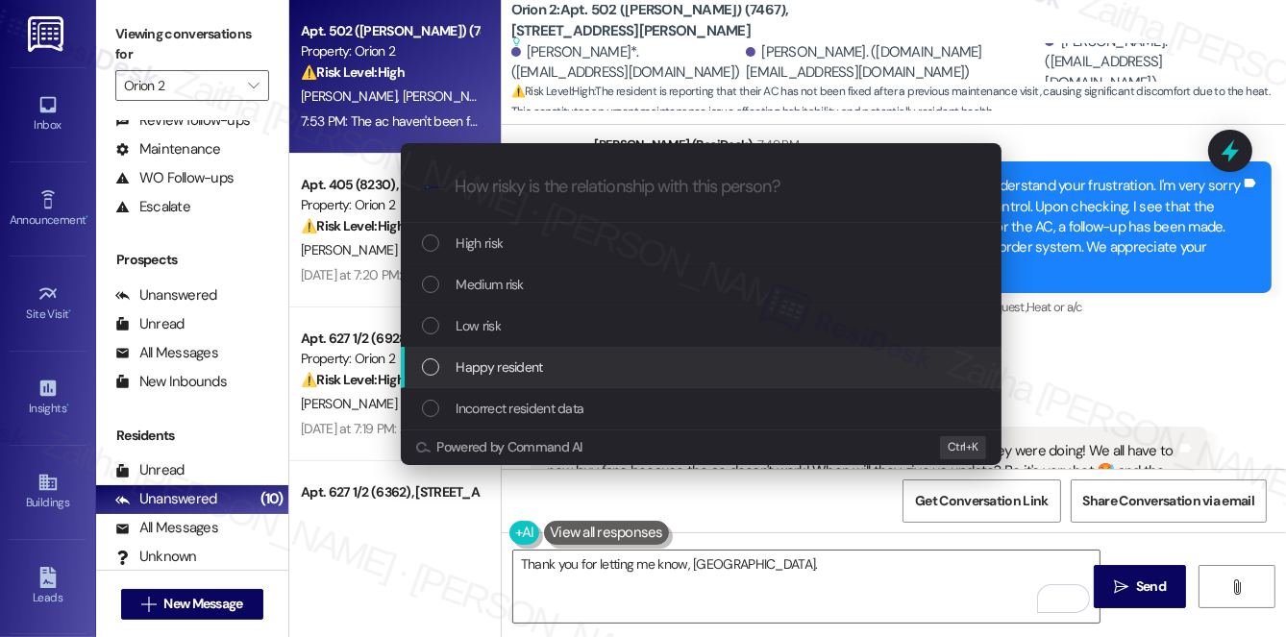
click at [1227, 200] on div "Escalate Conversation How risky is the relationship with this person? Topics (e…" at bounding box center [643, 318] width 1286 height 637
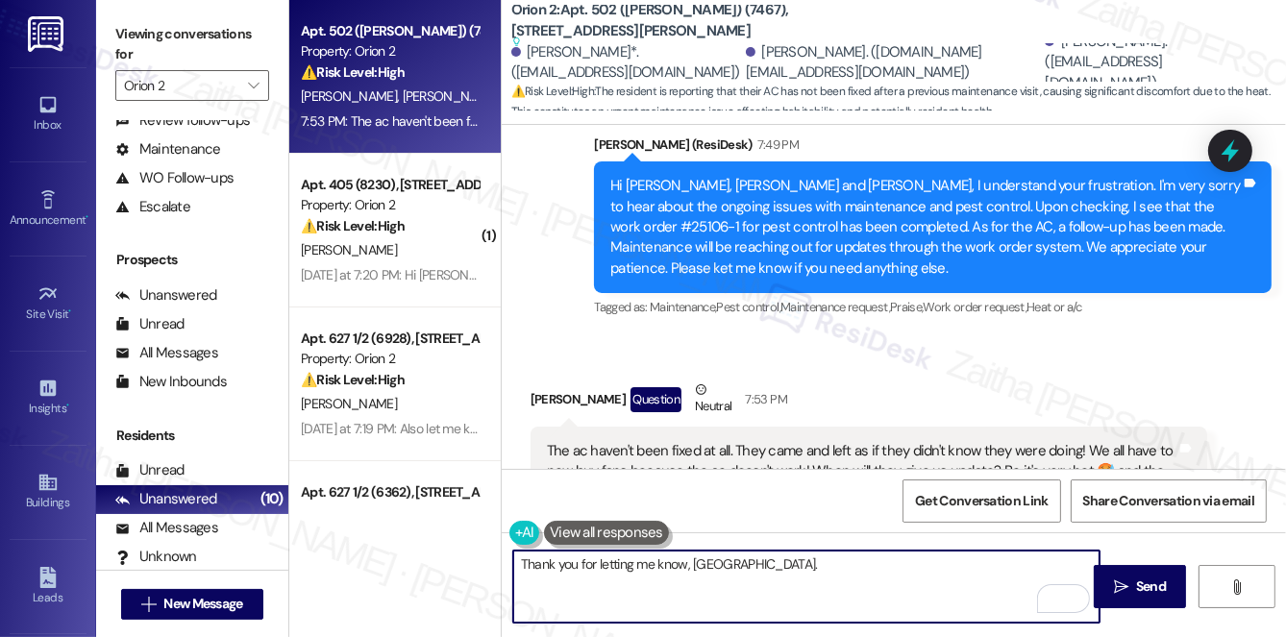
click at [1224, 152] on icon at bounding box center [1229, 150] width 17 height 23
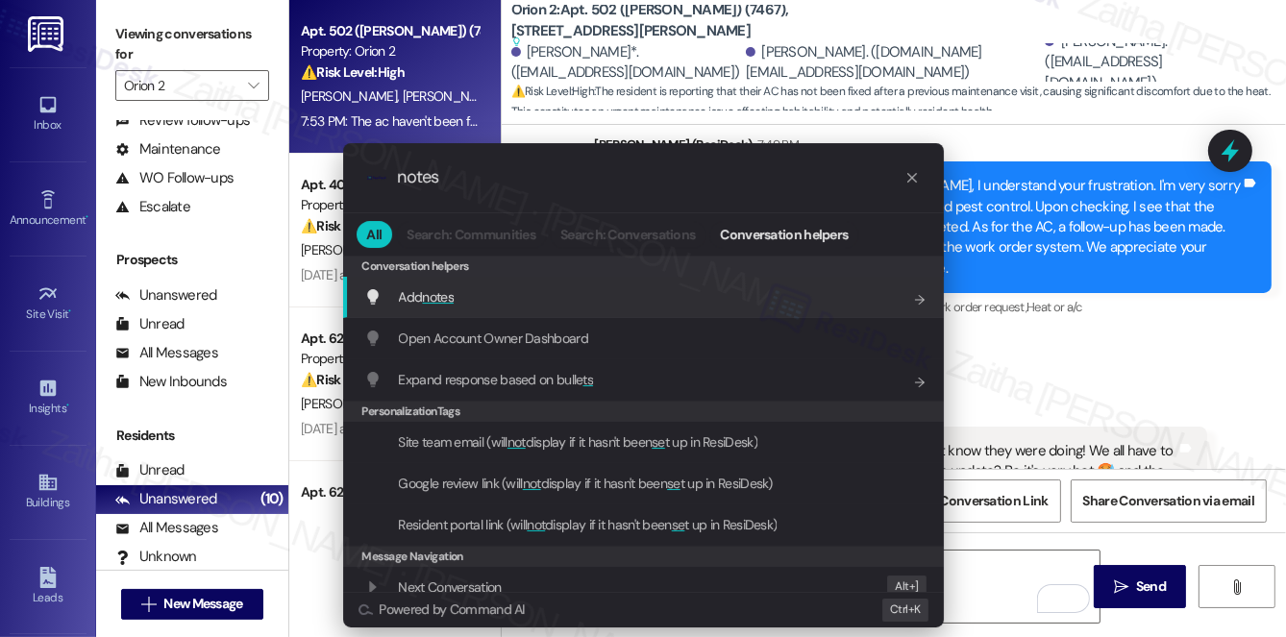
type input "notes"
click at [486, 294] on div "Add notes Add shortcut" at bounding box center [645, 296] width 562 height 21
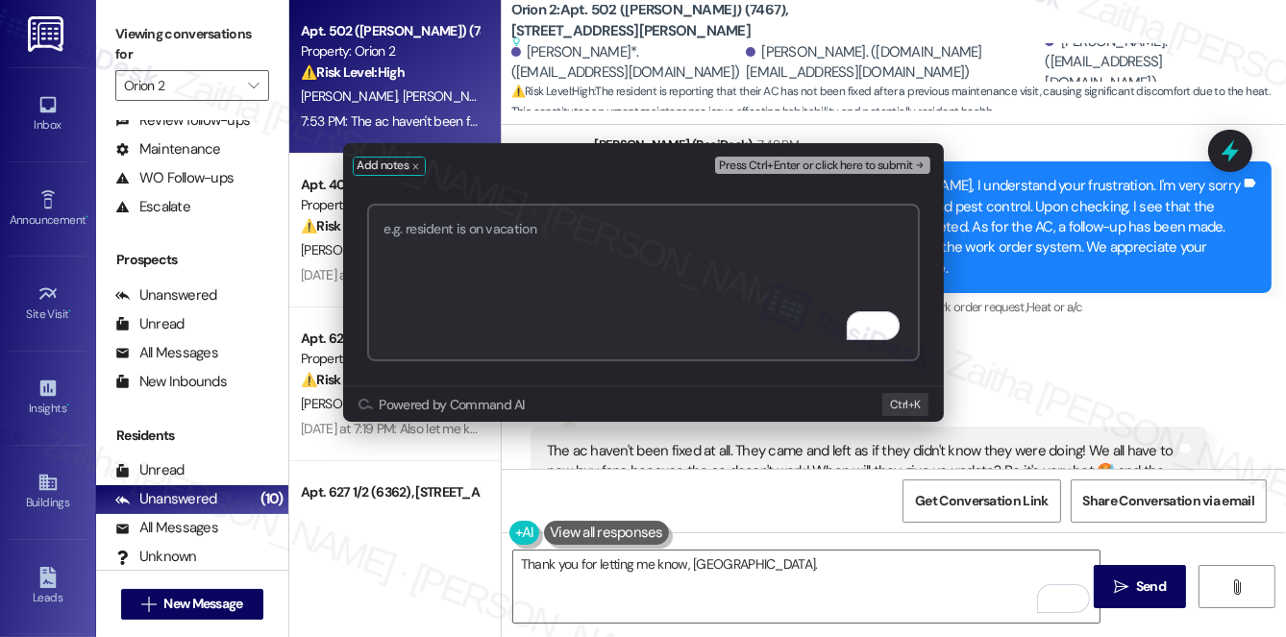
click at [1040, 246] on div "Add notes Press Ctrl+Enter or click here to submit Submit Powered by Command AI…" at bounding box center [643, 318] width 1286 height 637
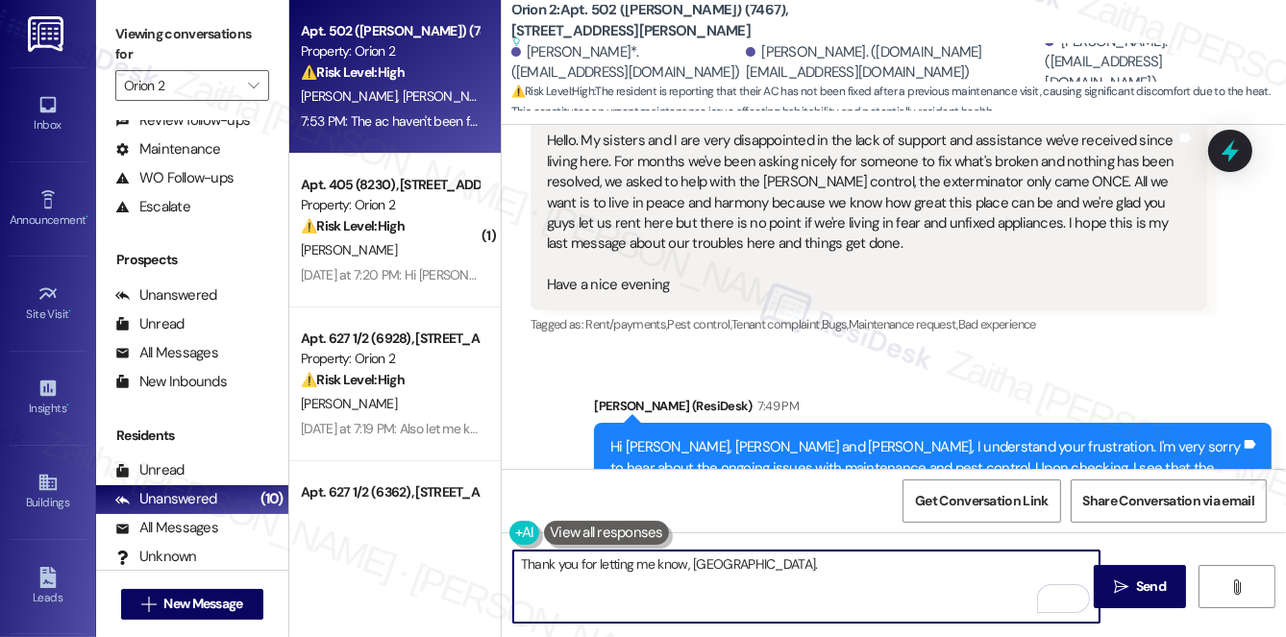
scroll to position [20495, 0]
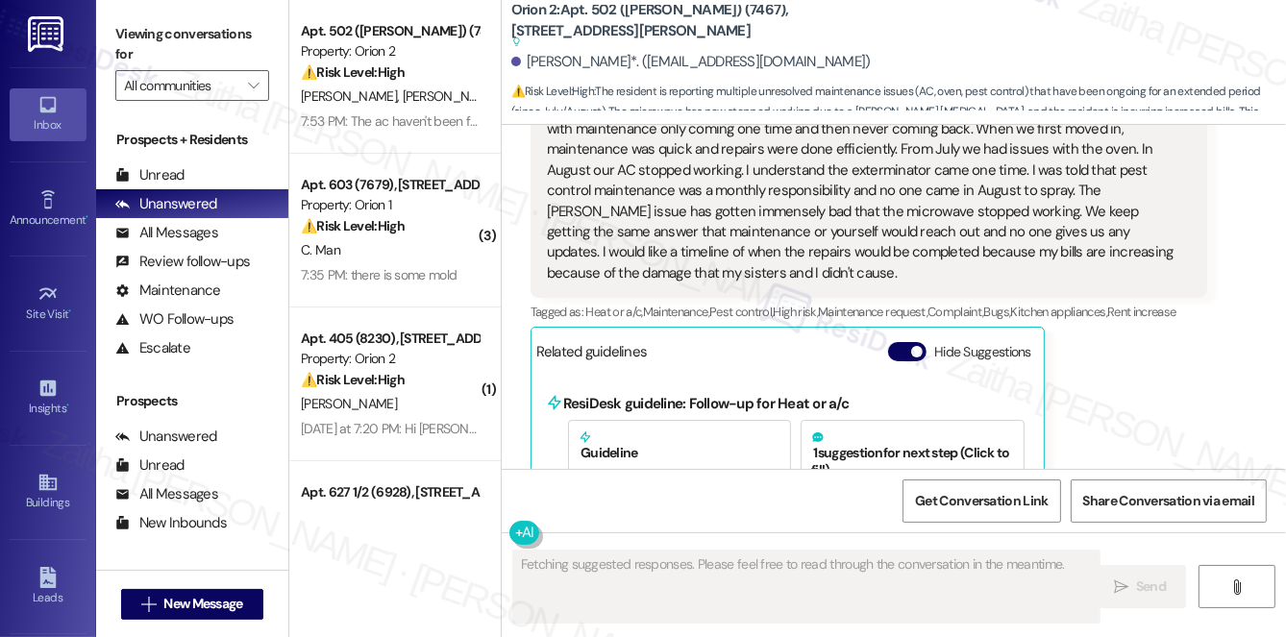
scroll to position [7518, 0]
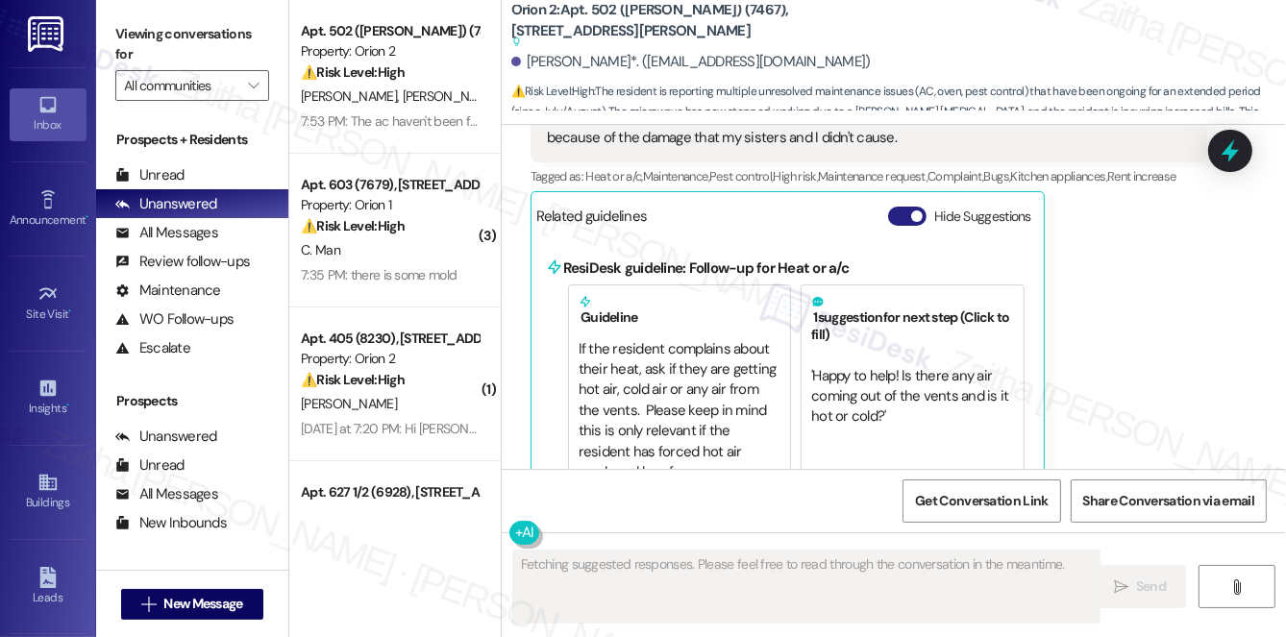
click at [898, 207] on button "Hide Suggestions" at bounding box center [907, 216] width 38 height 19
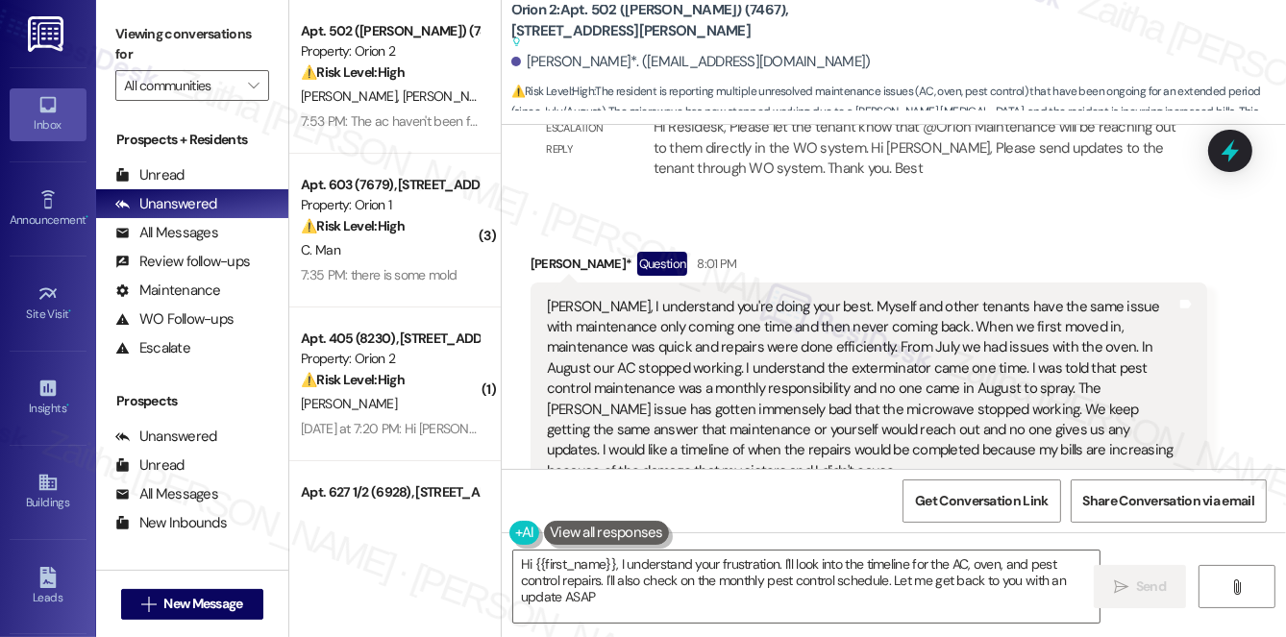
type textarea "Hi {{first_name}}, I understand your frustration. I'll look into the timeline f…"
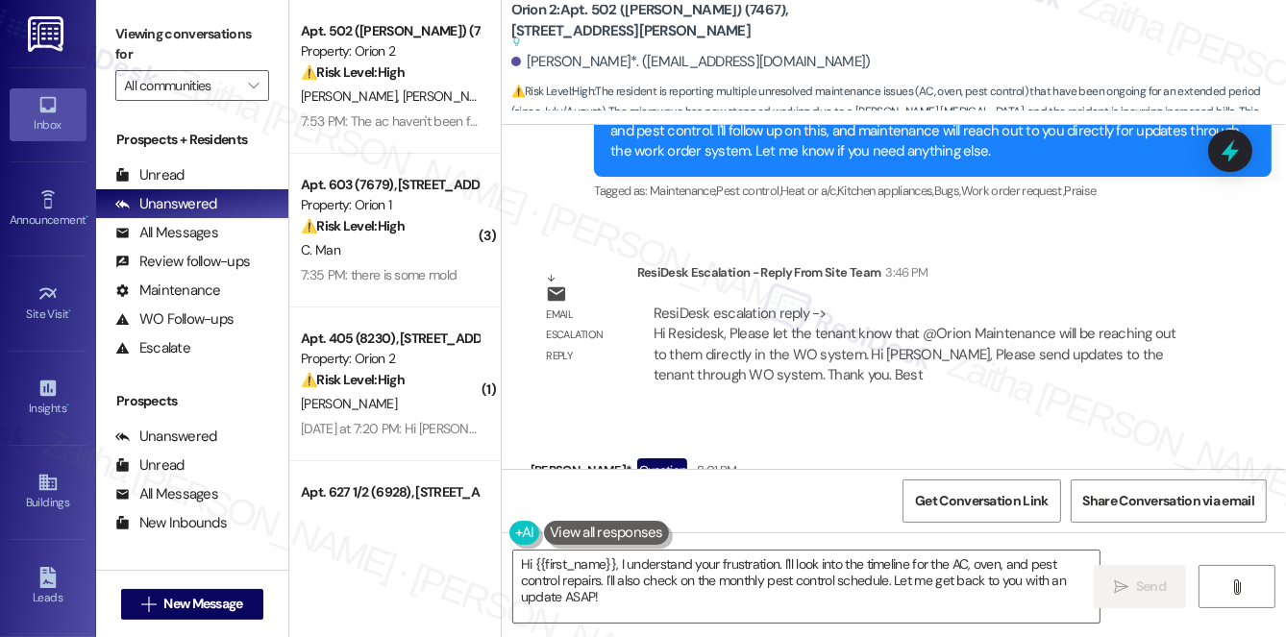
scroll to position [7010, 0]
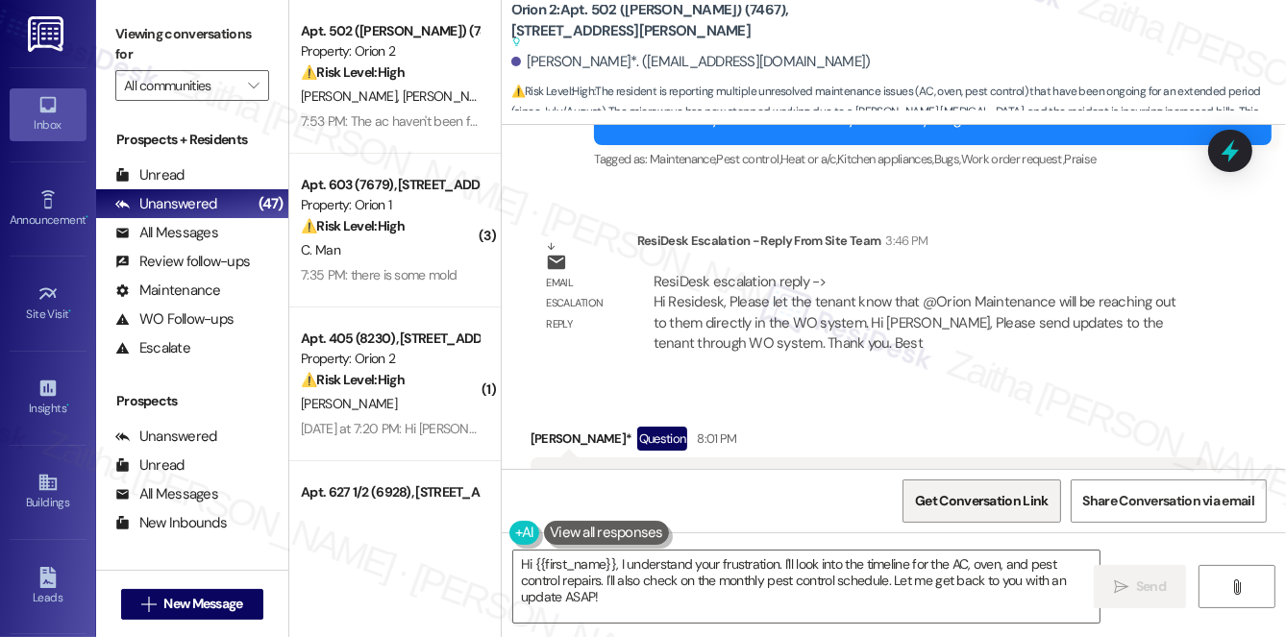
click at [965, 505] on span "Get Conversation Link" at bounding box center [981, 501] width 133 height 20
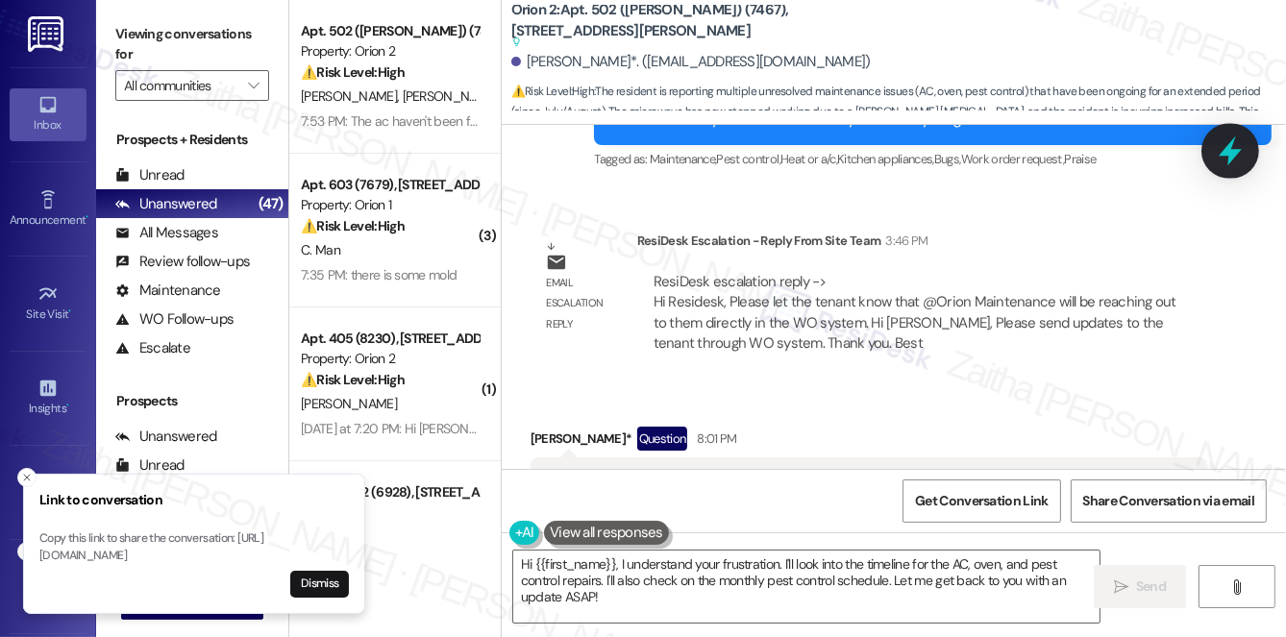
click at [1240, 151] on icon at bounding box center [1230, 151] width 23 height 30
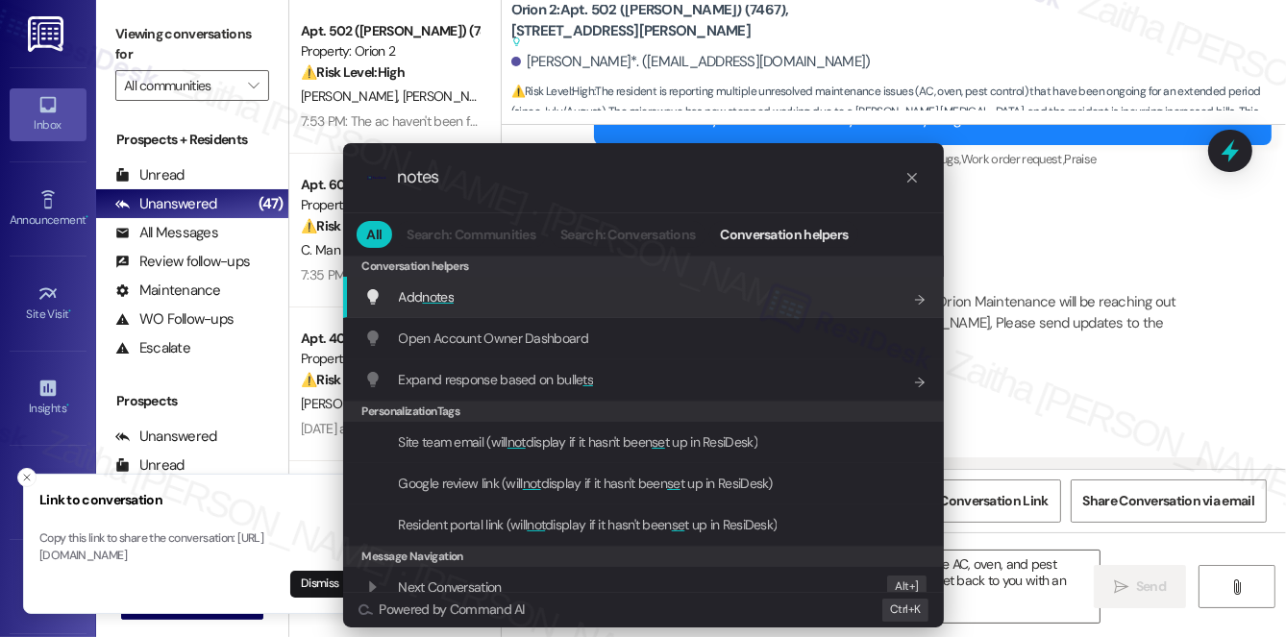
type input "notes"
click at [445, 293] on span "notes" at bounding box center [438, 296] width 32 height 17
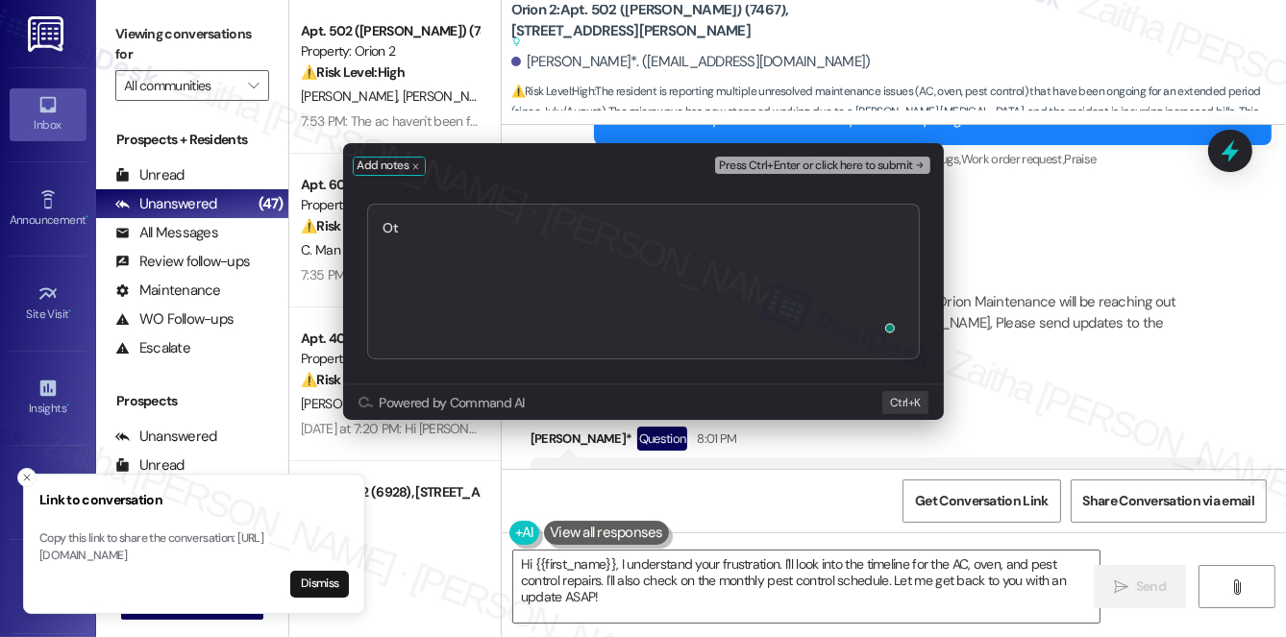
type textarea "O"
type textarea "Group thread: https://www.theresidesk.com/text/insights-conversations/1414968/s…"
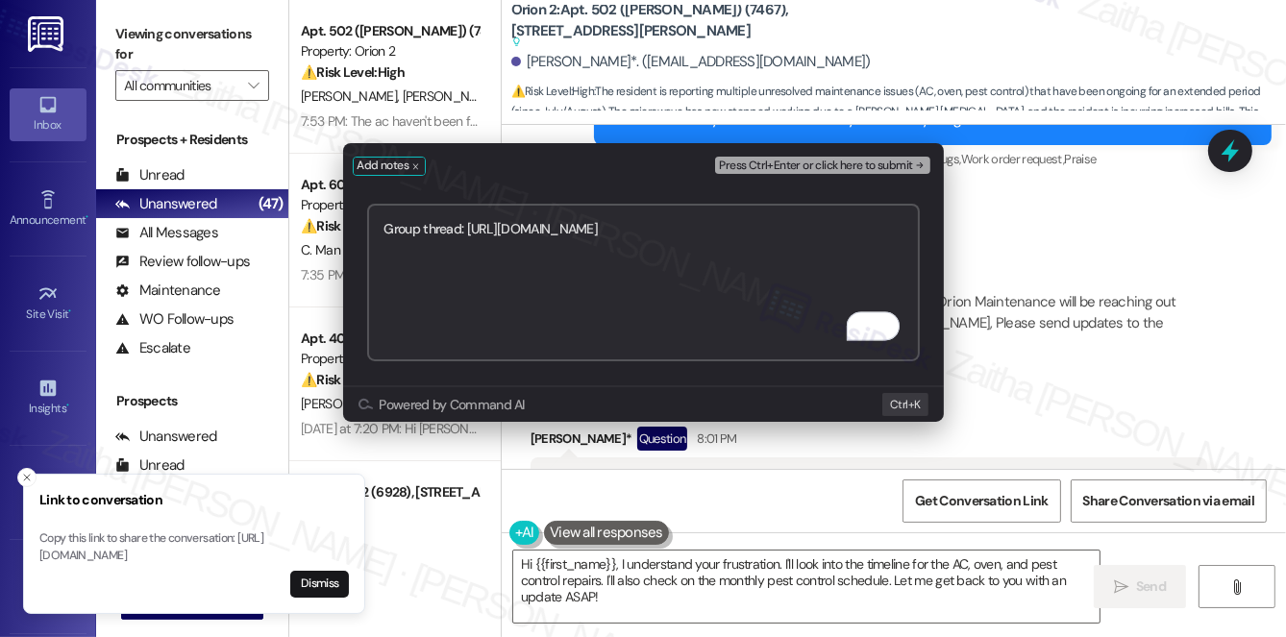
click at [751, 169] on span "Press Ctrl+Enter or click here to submit" at bounding box center [815, 166] width 193 height 13
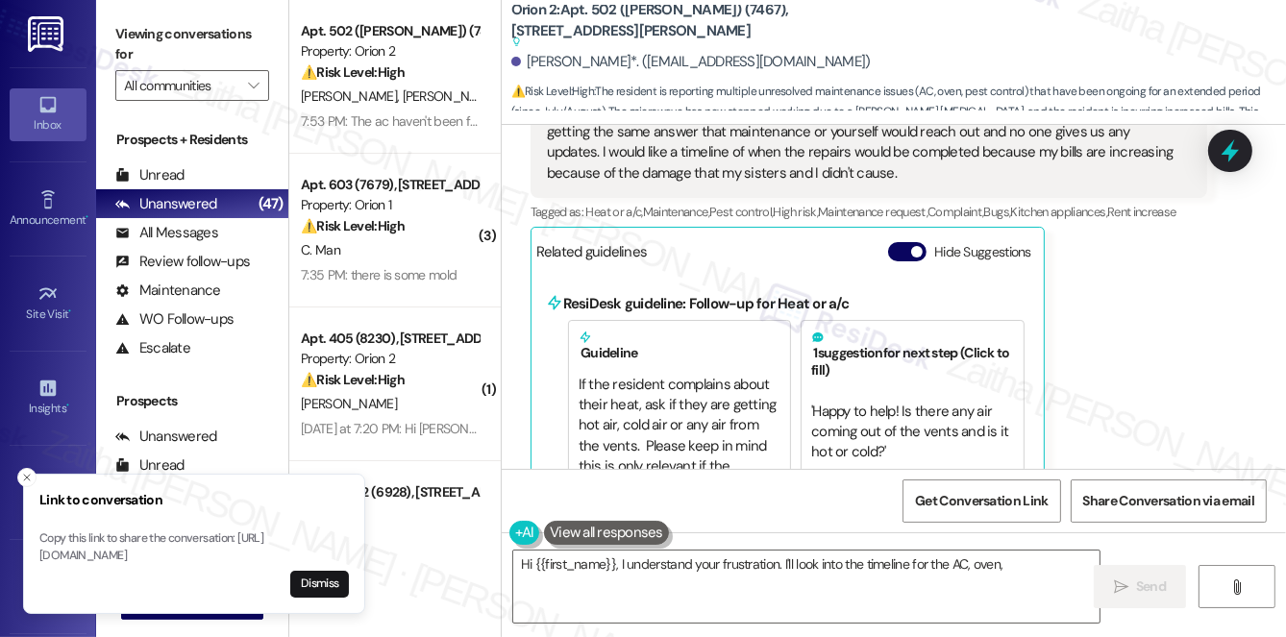
scroll to position [7518, 0]
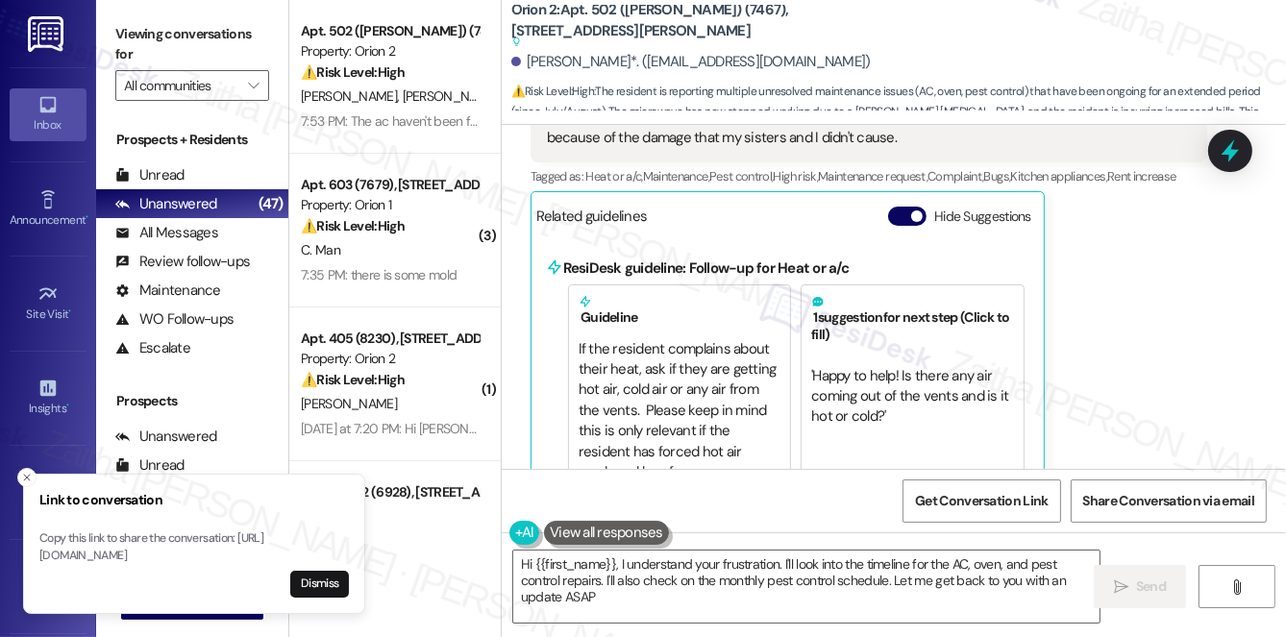
type textarea "Hi {{first_name}}, I understand your frustration. I'll look into the timeline f…"
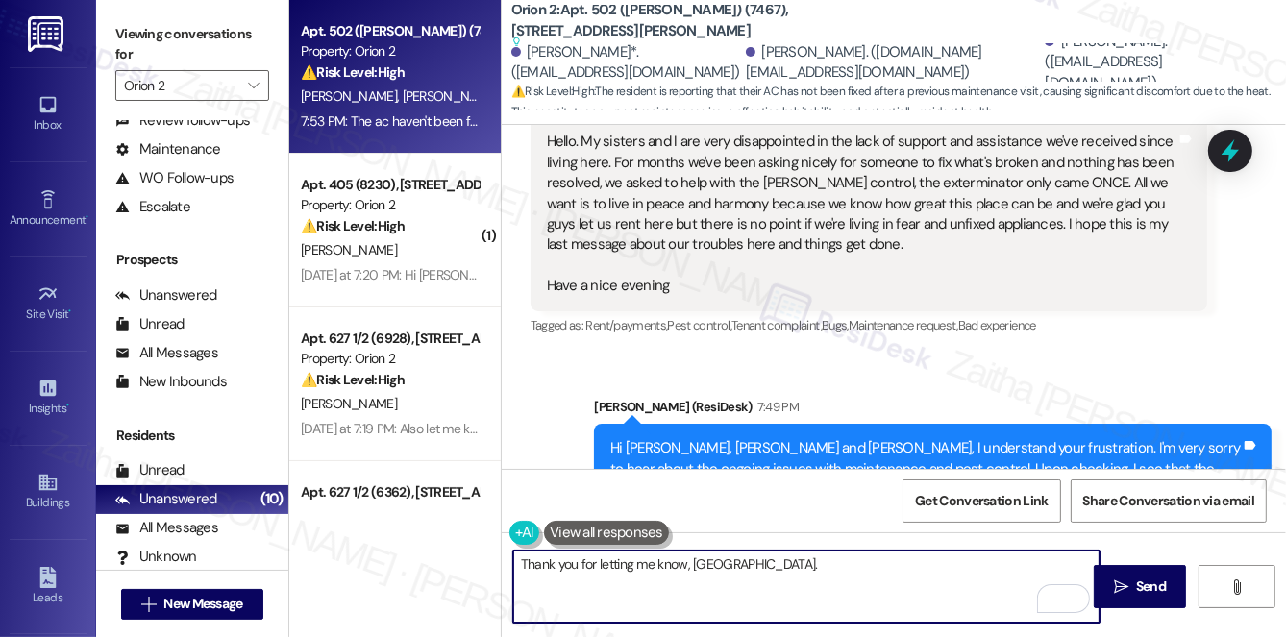
scroll to position [20583, 0]
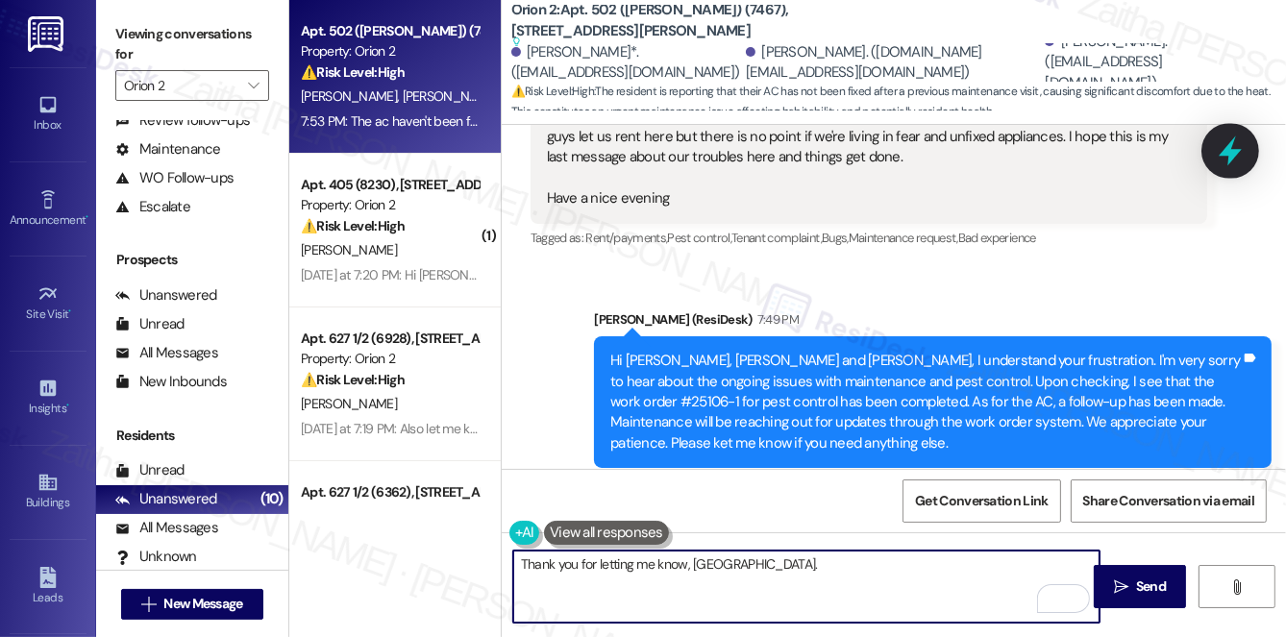
click at [1224, 155] on icon at bounding box center [1230, 151] width 23 height 30
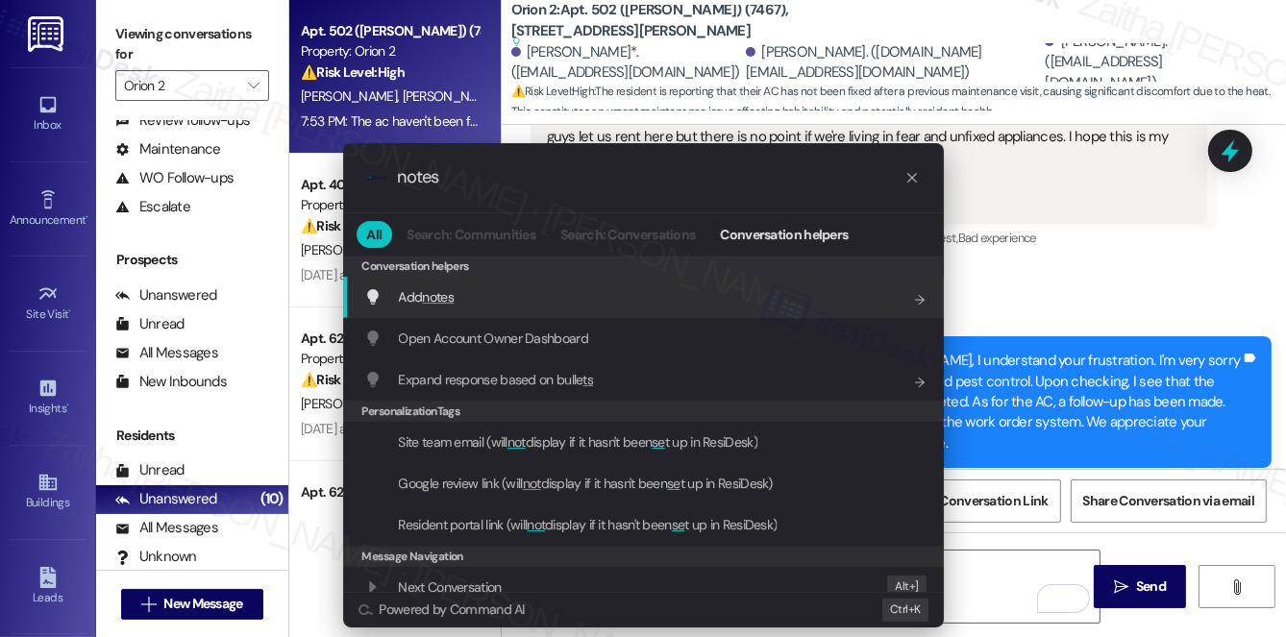
type input "notes"
click at [505, 297] on div "Add notes Add shortcut" at bounding box center [645, 296] width 562 height 21
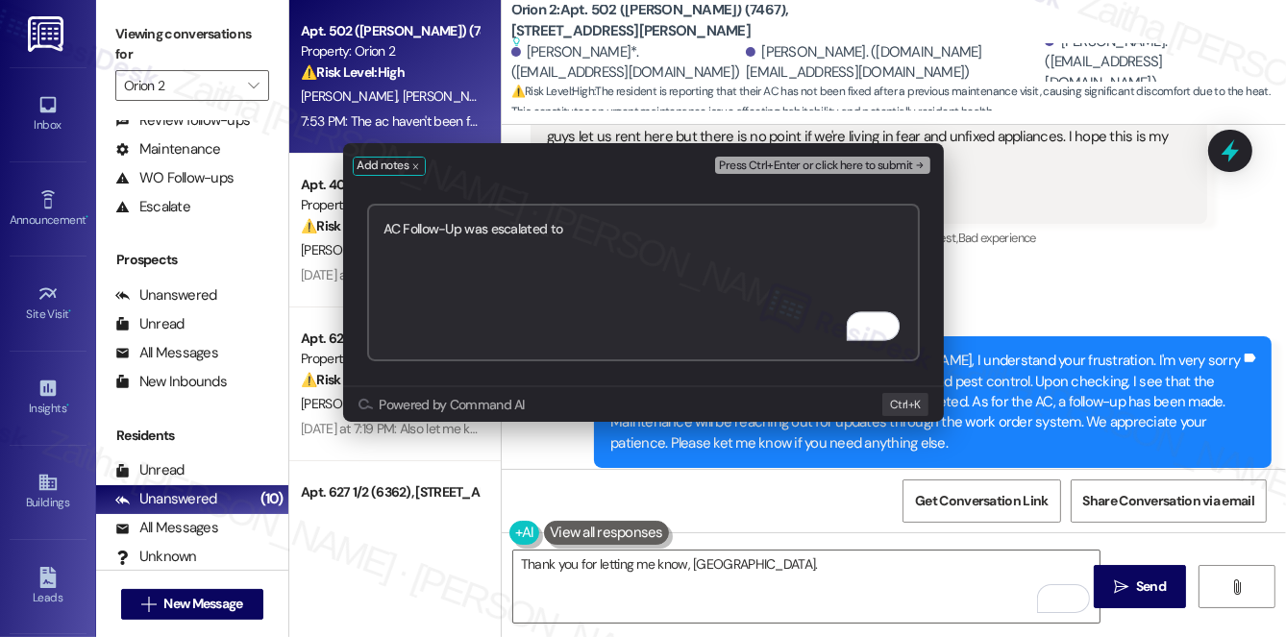
click at [579, 227] on textarea "AC Follow-Up was escalated to" at bounding box center [643, 283] width 553 height 158
paste textarea "https://www.theresidesk.com/text/insights-conversations/1436628/share-conversat…"
type textarea "AC Follow-Up was escalated to this thread: https://www.theresidesk.com/text/ins…"
click at [779, 171] on span "Press Ctrl+Enter or click here to submit" at bounding box center [815, 166] width 193 height 13
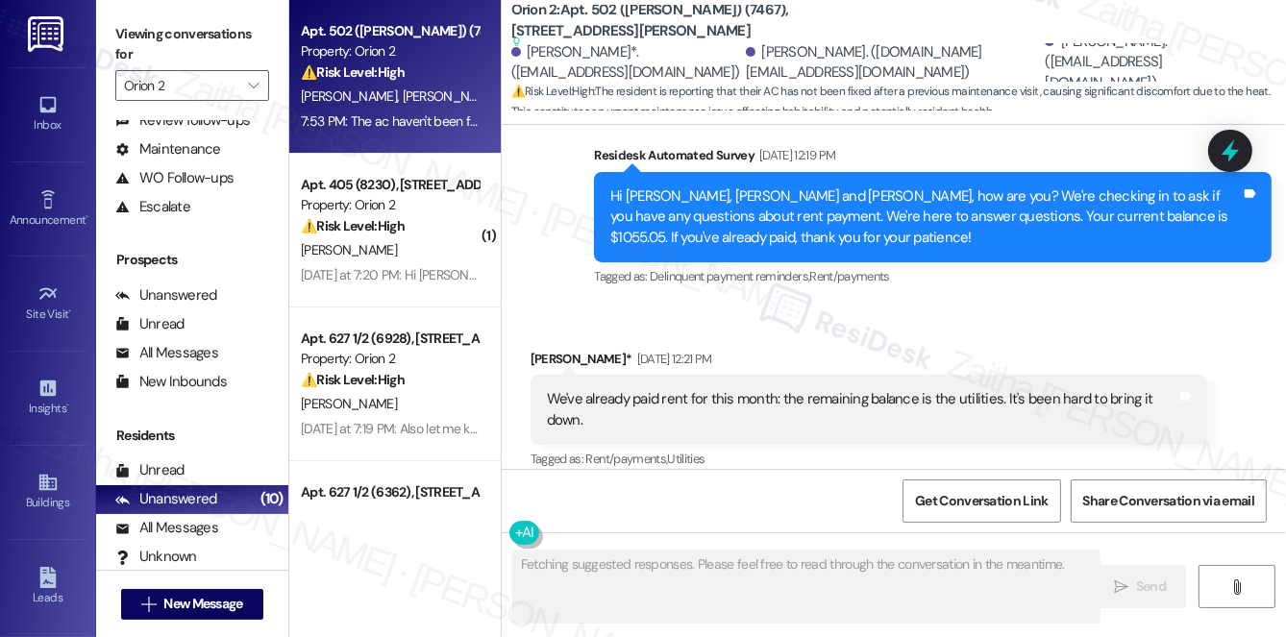
scroll to position [21214, 0]
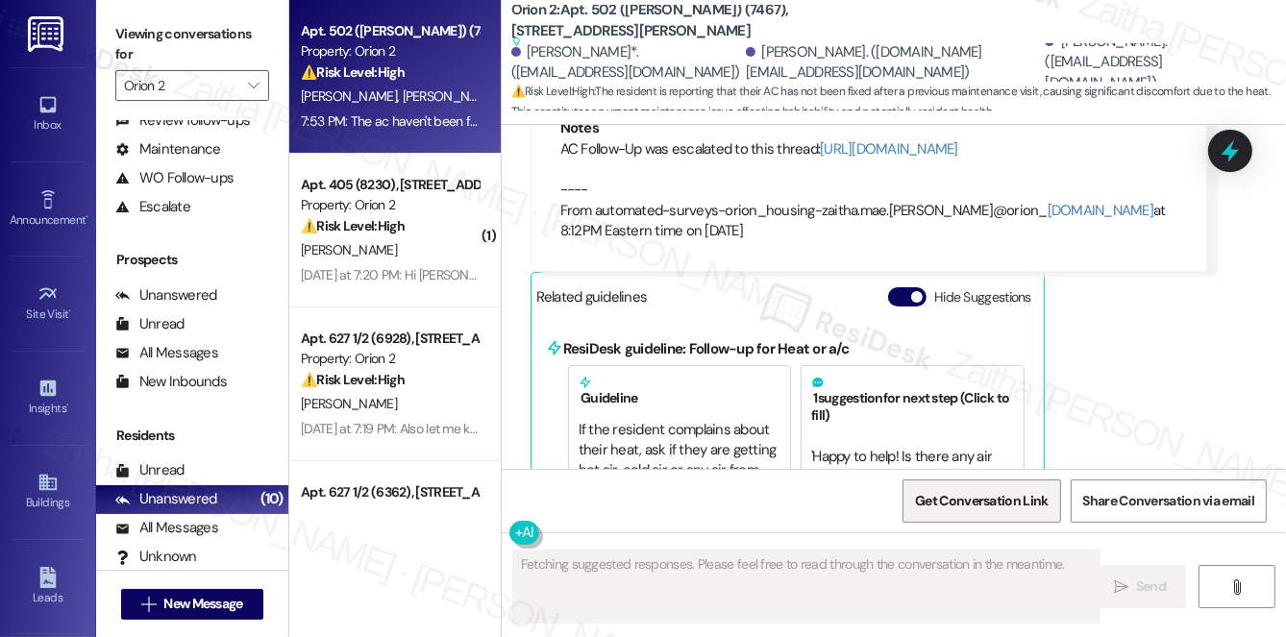
click at [1002, 498] on span "Get Conversation Link" at bounding box center [981, 501] width 133 height 20
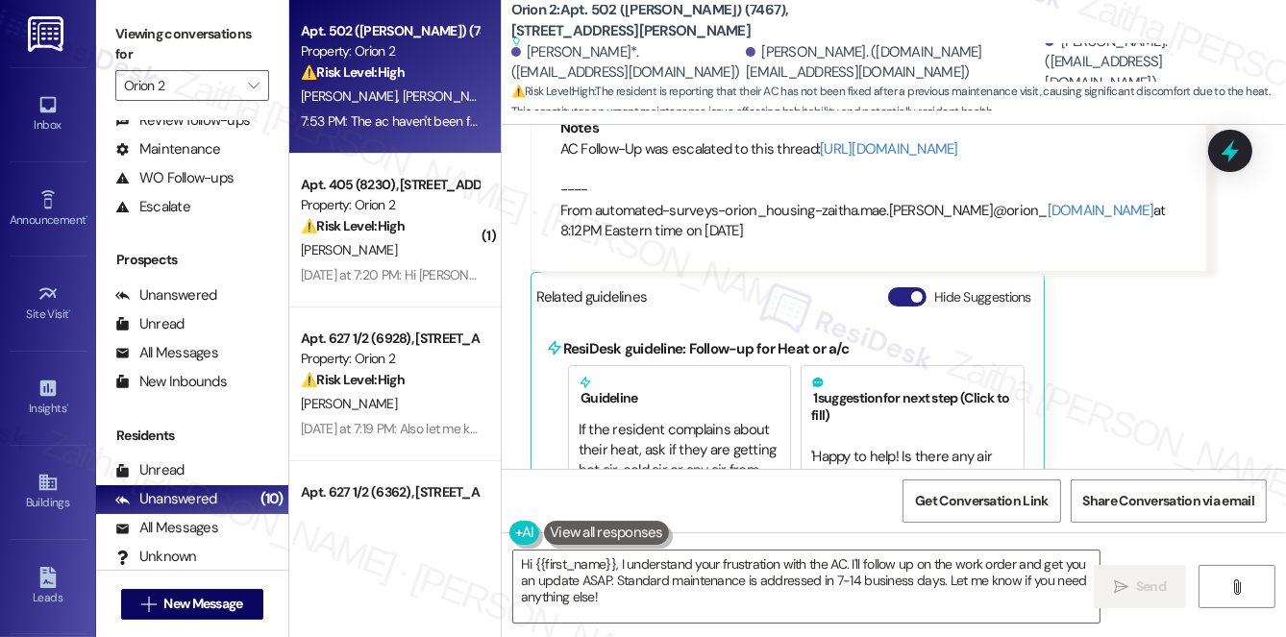
click at [899, 287] on button "Hide Suggestions" at bounding box center [907, 296] width 38 height 19
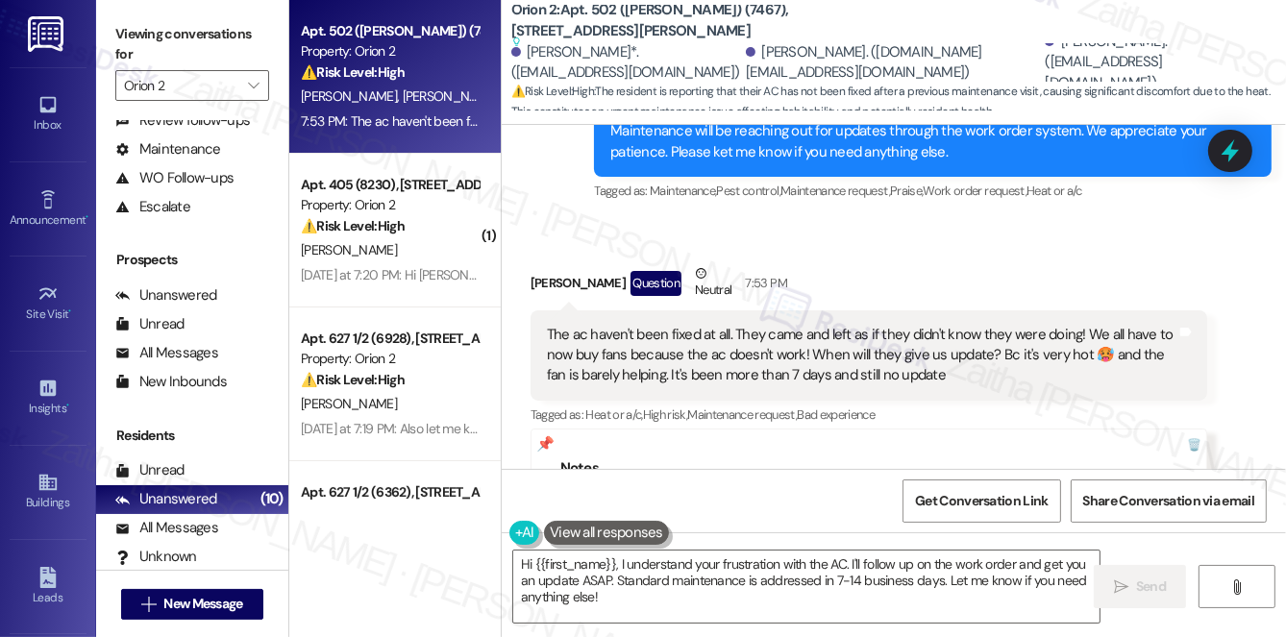
scroll to position [20873, 0]
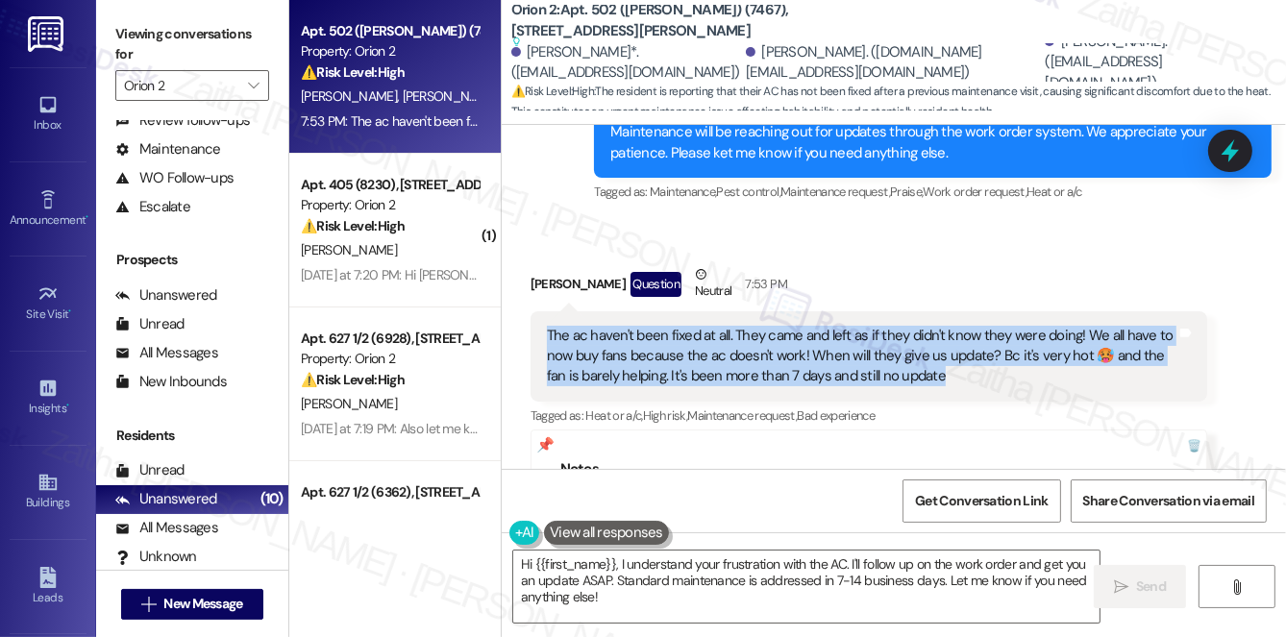
copy div "The ac haven't been fixed at all. They came and left as if they didn't know the…"
drag, startPoint x: 534, startPoint y: 185, endPoint x: 956, endPoint y: 250, distance: 426.9
click at [956, 311] on div "The ac haven't been fixed at all. They came and left as if they didn't know the…" at bounding box center [869, 356] width 678 height 90
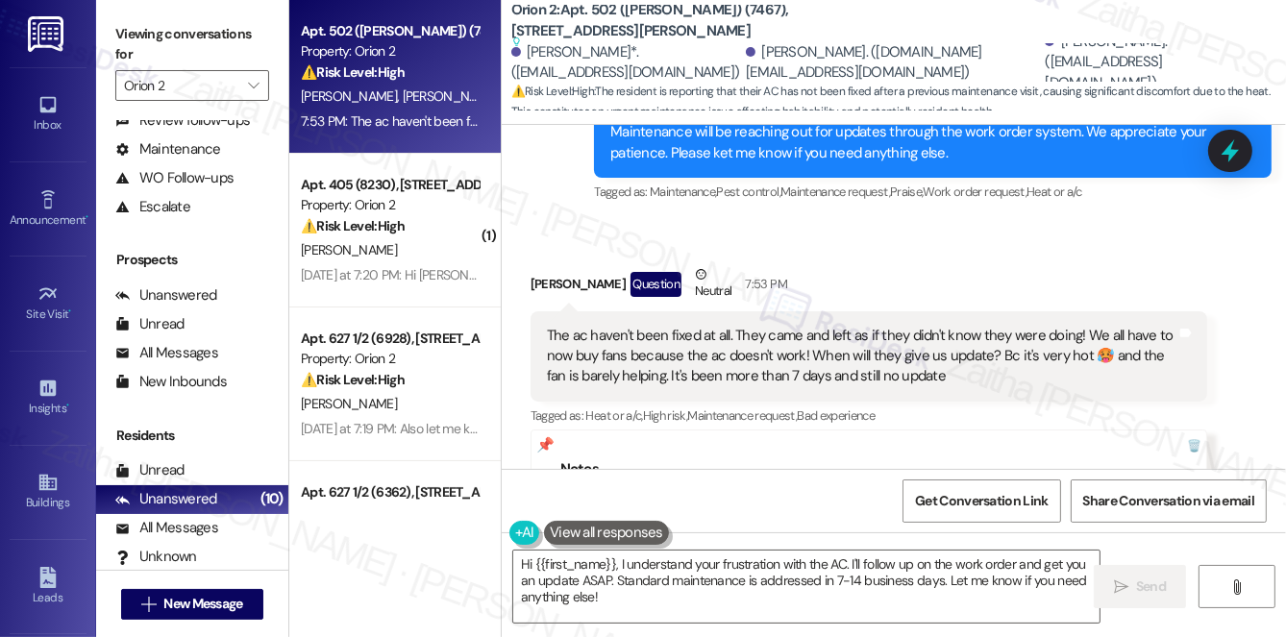
click at [720, 430] on div "Notes AC Follow-Up was escalated to this thread: https://www.theresidesk.com/te…" at bounding box center [869, 522] width 678 height 184
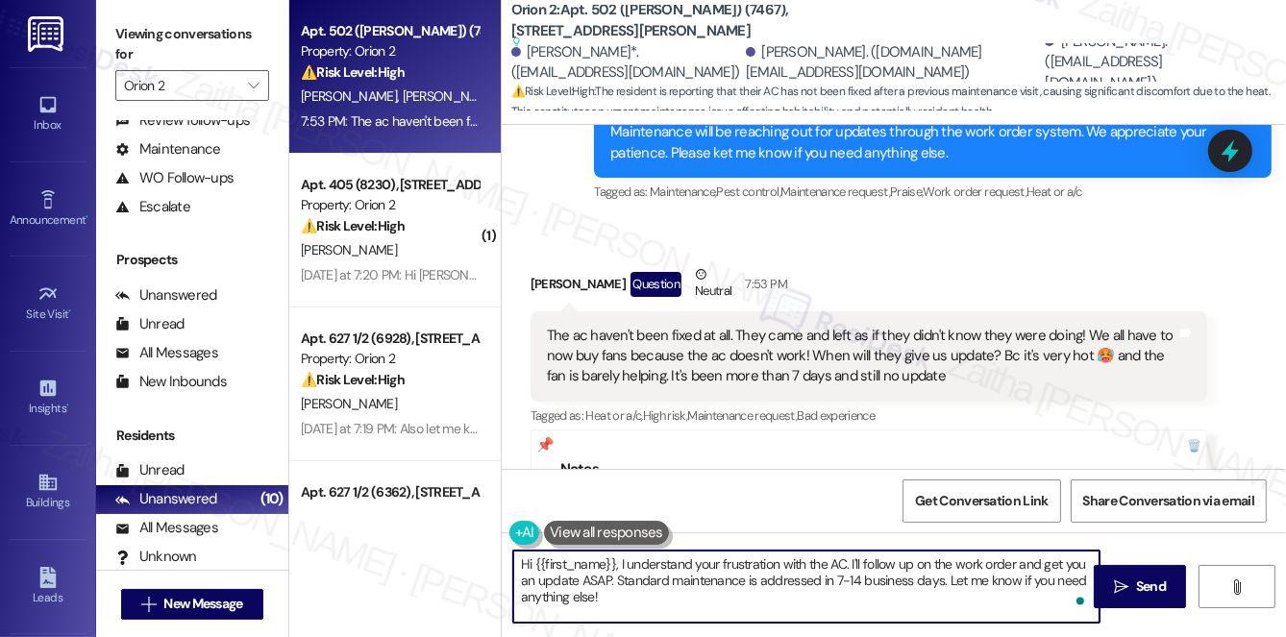
drag, startPoint x: 521, startPoint y: 559, endPoint x: 635, endPoint y: 609, distance: 124.8
click at [634, 612] on textarea "Hi {{first_name}}, I understand your frustration with the AC. I'll follow up on…" at bounding box center [806, 587] width 586 height 72
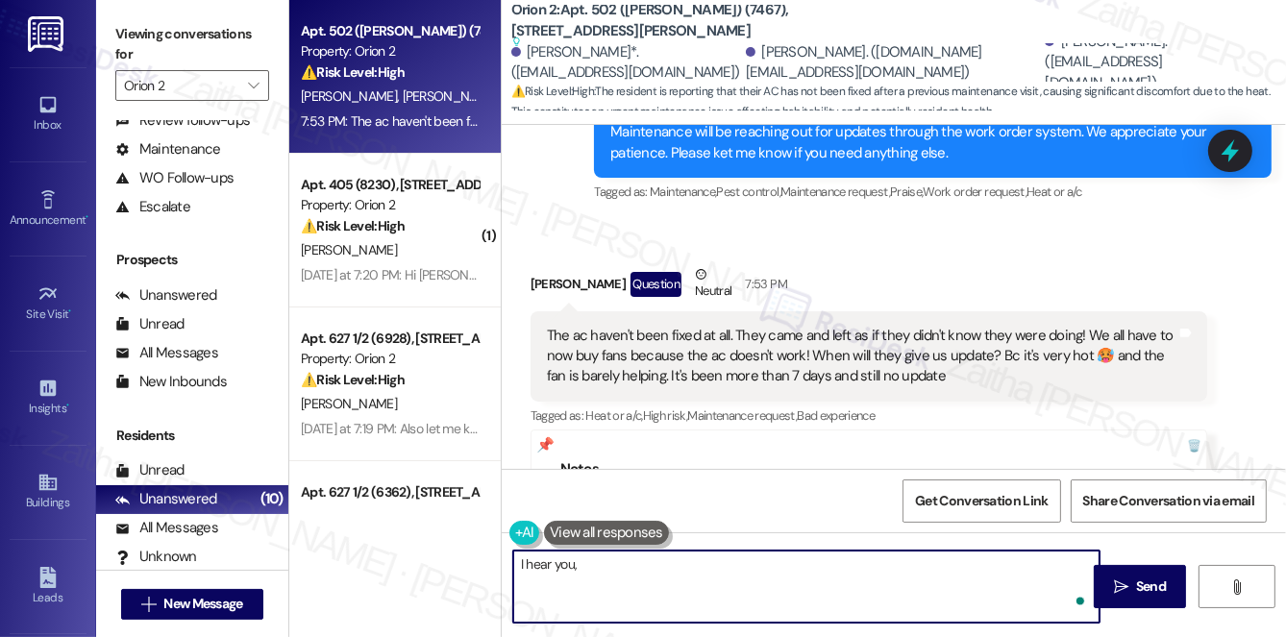
paste textarea "I’m really sorry to hear this and I completely understand how uncomfortable it …"
click at [547, 264] on div "Sirenna Augustine Question Neutral 7:53 PM" at bounding box center [869, 287] width 678 height 47
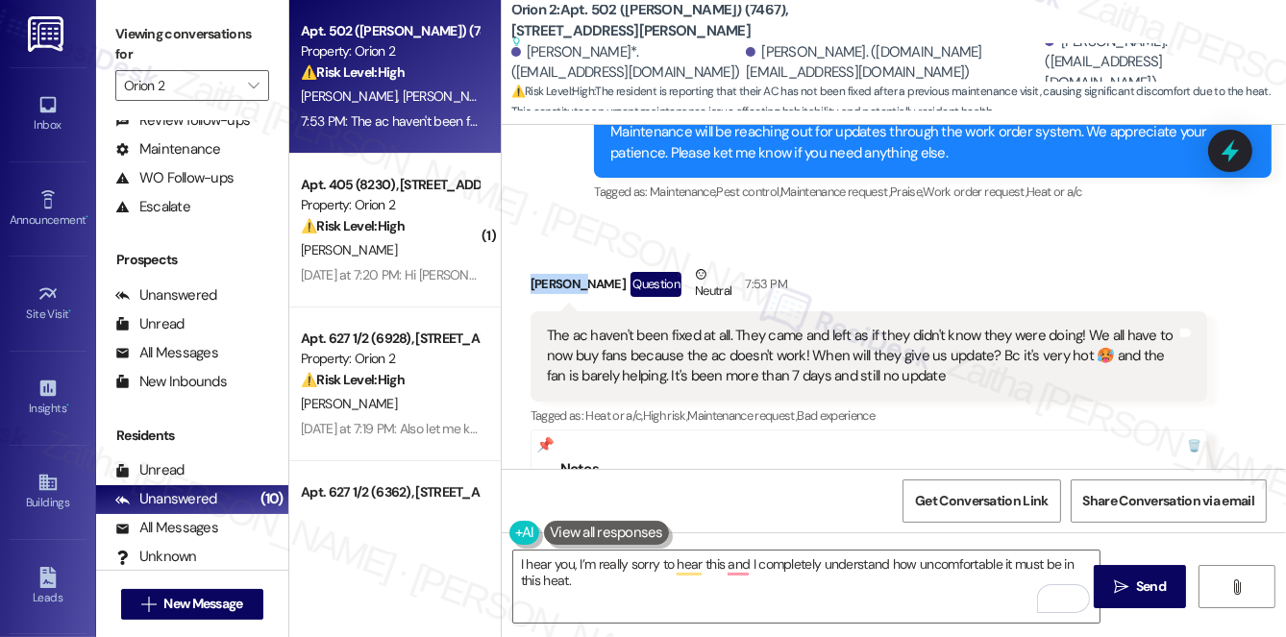
click at [547, 264] on div "Sirenna Augustine Question Neutral 7:53 PM" at bounding box center [869, 287] width 678 height 47
copy div "Sirenna"
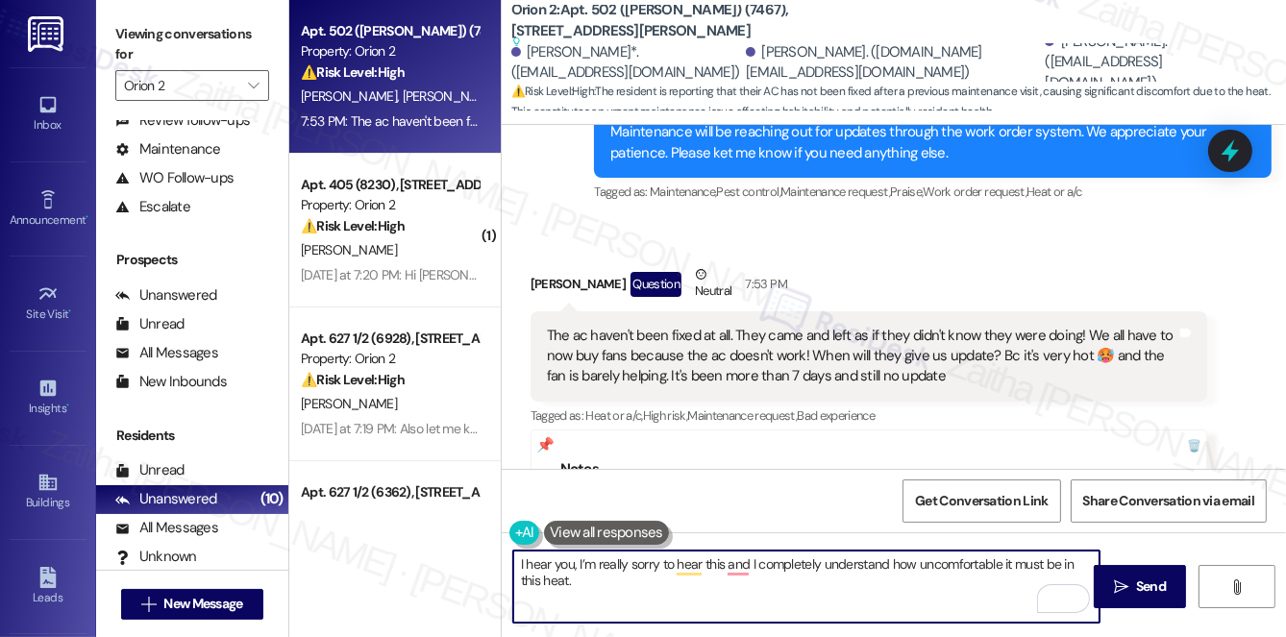
click at [575, 567] on textarea "I hear you, I’m really sorry to hear this and I completely understand how uncom…" at bounding box center [806, 587] width 586 height 72
paste textarea "Sirenna"
drag, startPoint x: 798, startPoint y: 559, endPoint x: 628, endPoint y: 558, distance: 169.1
click at [628, 558] on textarea "I hear you, Sirenna. I’m really sorry to hear this, and I completely understand…" at bounding box center [806, 587] width 586 height 72
click at [1023, 566] on textarea "I hear you, Sirenna. I completely understand how uncomfortable it must be in th…" at bounding box center [806, 587] width 586 height 72
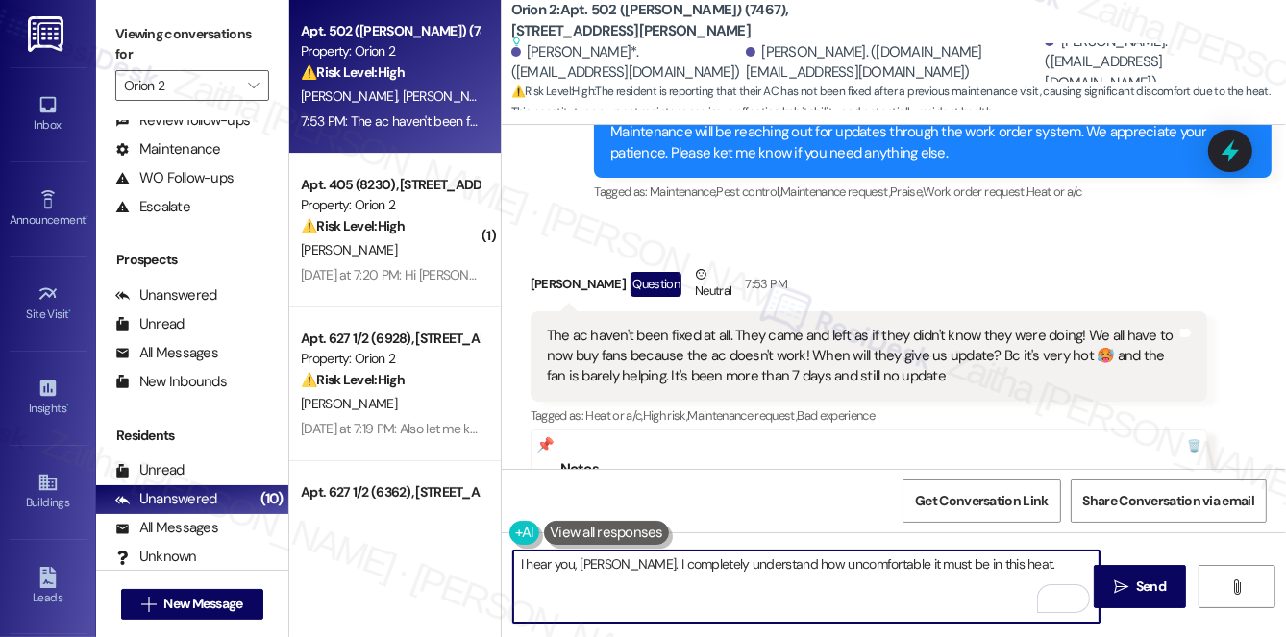
paste textarea "Please hang in there and allow a little more time for the team to reach out to …"
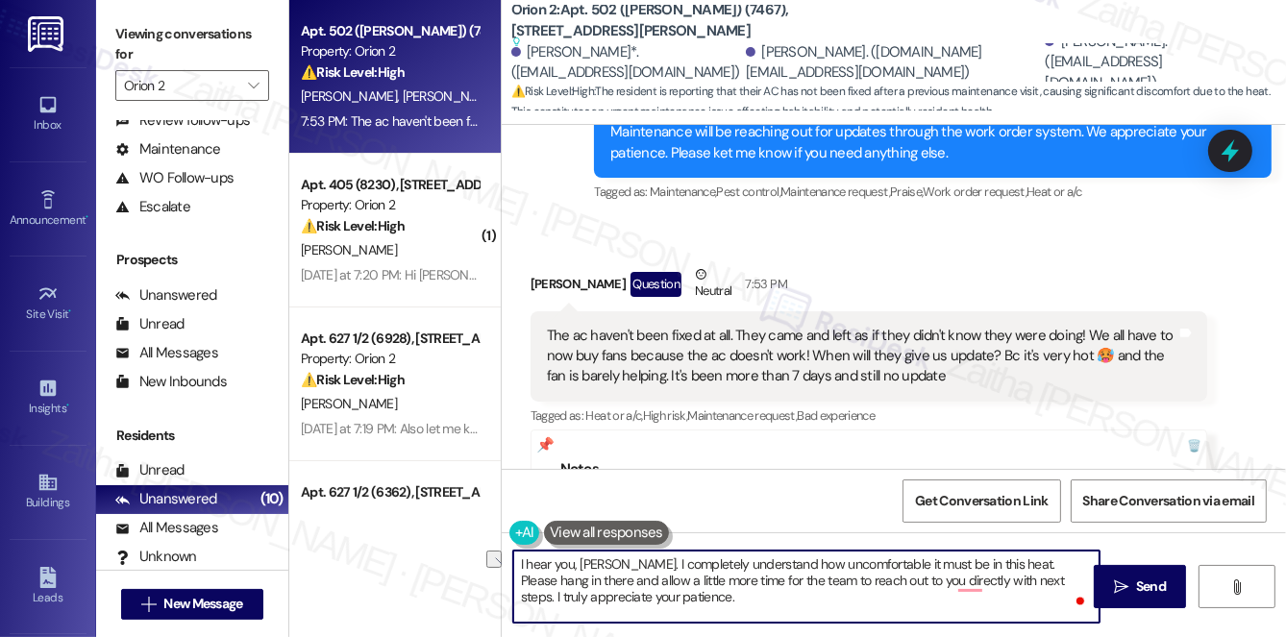
drag, startPoint x: 929, startPoint y: 582, endPoint x: 1015, endPoint y: 578, distance: 85.7
click at [1015, 578] on textarea "I hear you, Sirenna. I completely understand how uncomfortable it must be in th…" at bounding box center [806, 587] width 586 height 72
click at [608, 598] on textarea "I hear you, Sirenna. I completely understand how uncomfortable it must be in th…" at bounding box center [806, 587] width 586 height 72
click at [740, 577] on textarea "I hear you, Sirenna. I completely understand how uncomfortable it must be in th…" at bounding box center [806, 587] width 586 height 72
type textarea "I hear you, Sirenna. I completely understand how uncomfortable it must be in th…"
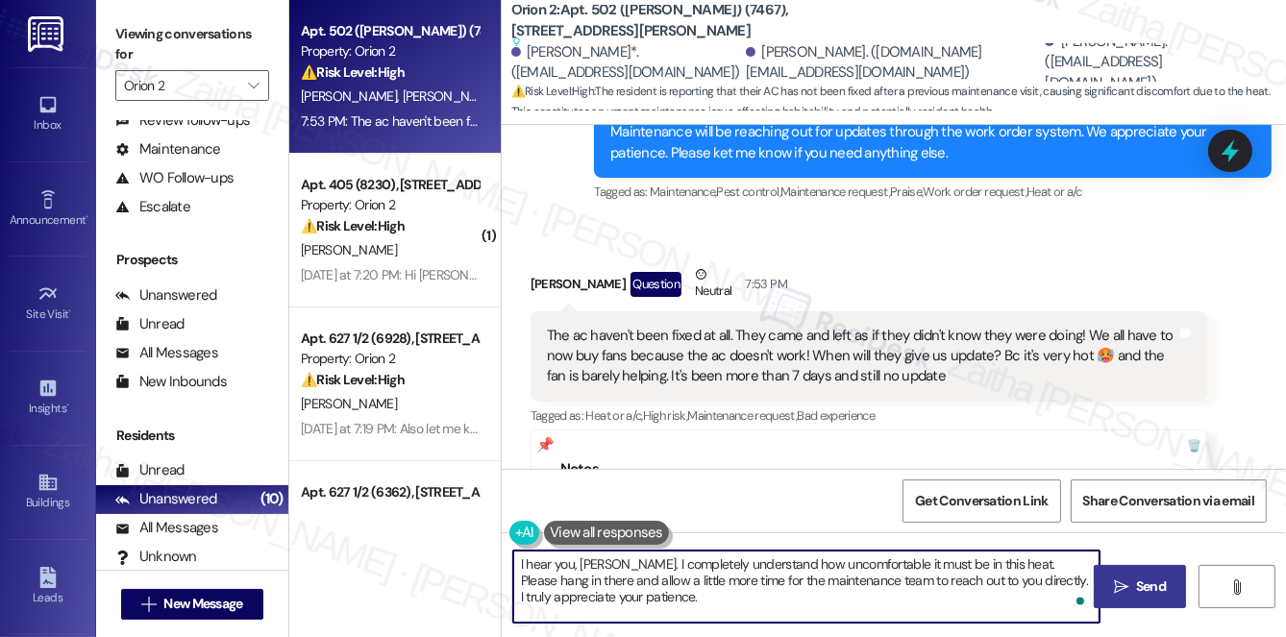
click at [1124, 587] on icon "" at bounding box center [1121, 586] width 14 height 15
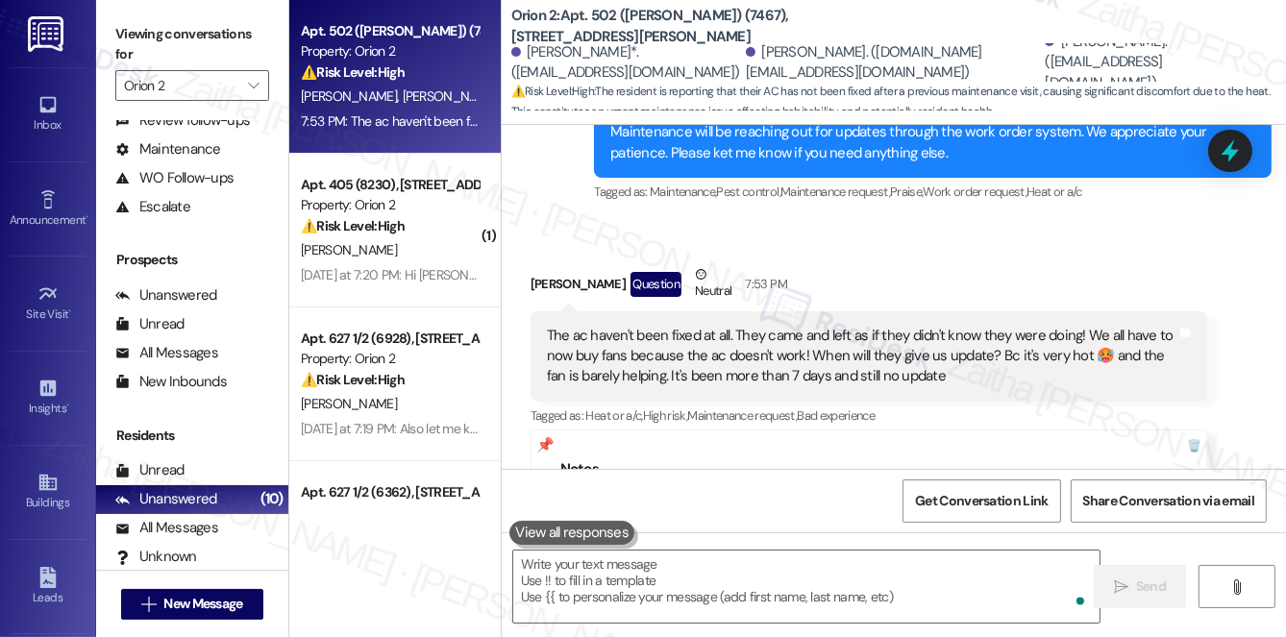
scroll to position [20911, 0]
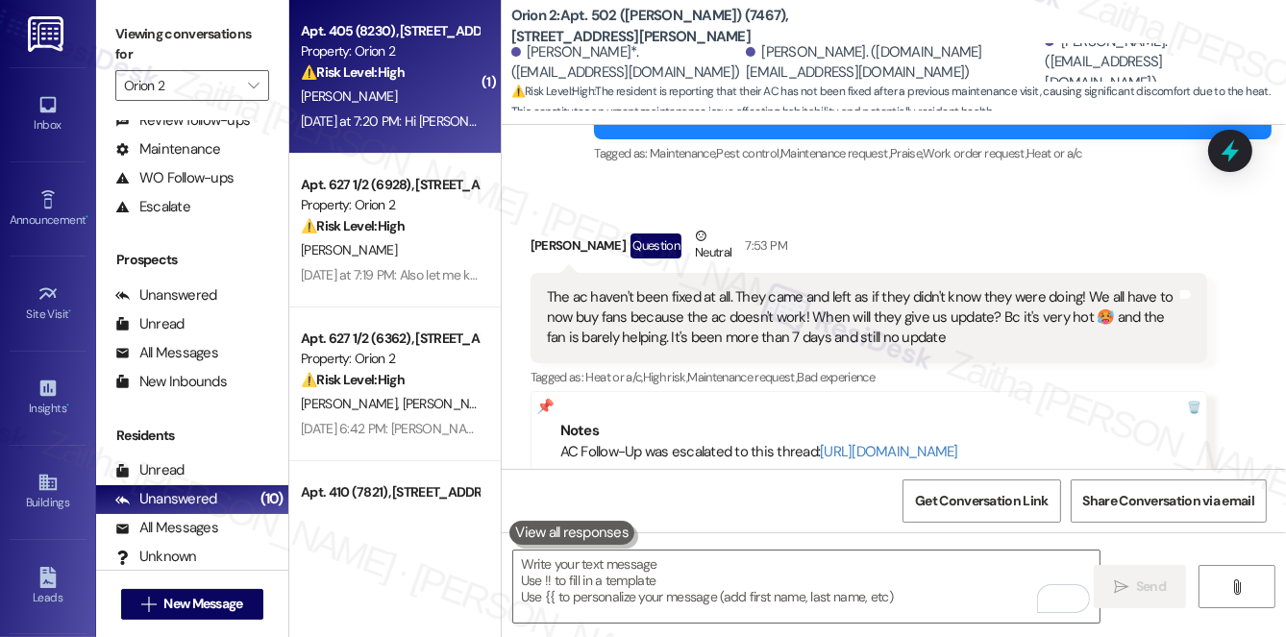
click at [454, 92] on div "H. Chen" at bounding box center [390, 97] width 182 height 24
type textarea "Fetching suggested responses. Please feel free to read through the conversation…"
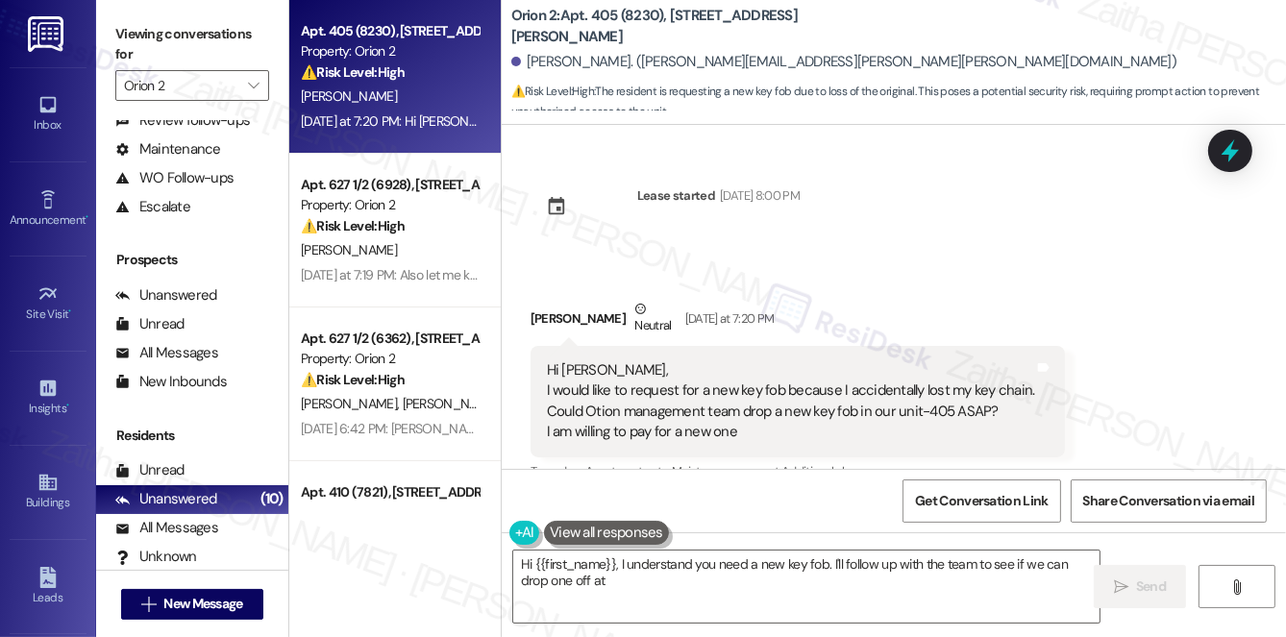
scroll to position [456, 0]
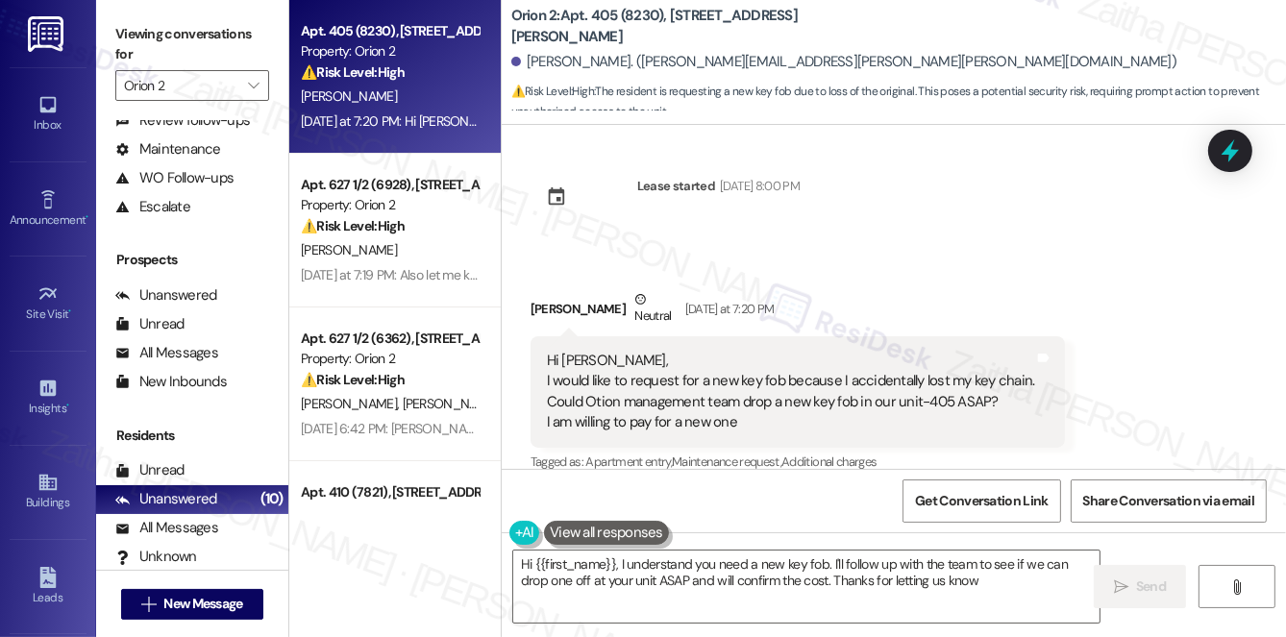
type textarea "Hi {{first_name}}, I understand you need a new key fob. I'll follow up with the…"
drag, startPoint x: 525, startPoint y: 62, endPoint x: 601, endPoint y: 62, distance: 75.9
click at [601, 62] on div "Hsinyi Chen. (hsin-yi.chen.2025@marshall.usc.edu)" at bounding box center [843, 62] width 665 height 20
copy div "Hsinyi Chen."
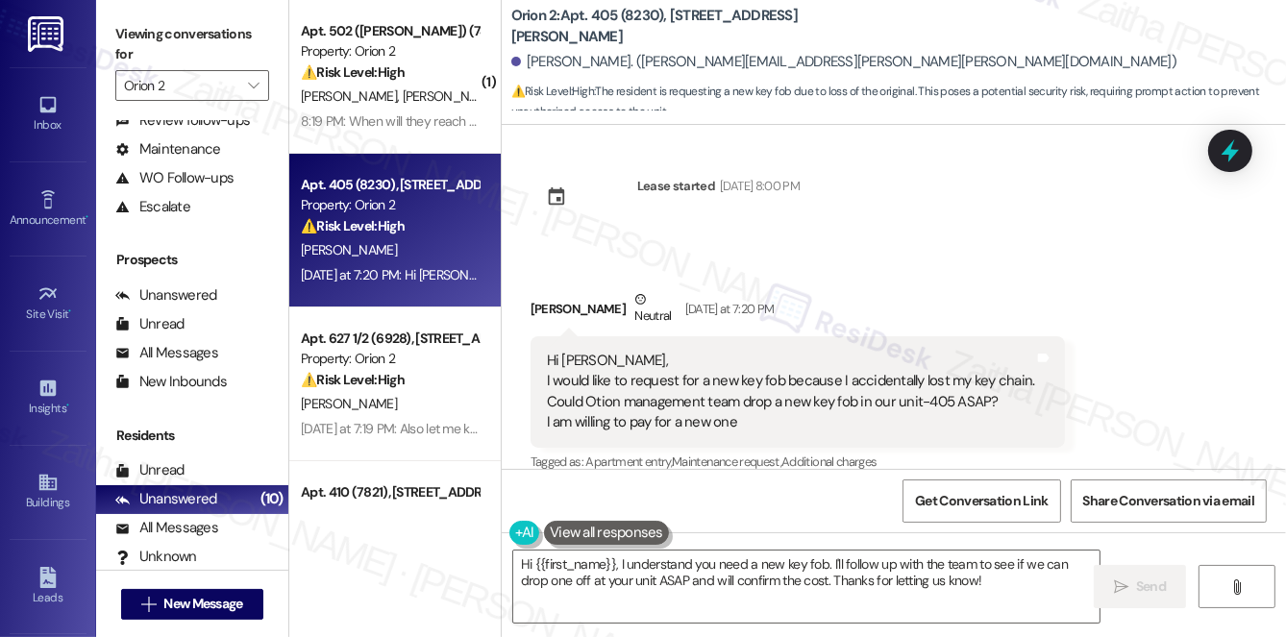
click at [915, 246] on div "Received via SMS Hsinyi Chen Neutral Yesterday at 7:20 PM Hi Sarah, I would lik…" at bounding box center [894, 368] width 784 height 244
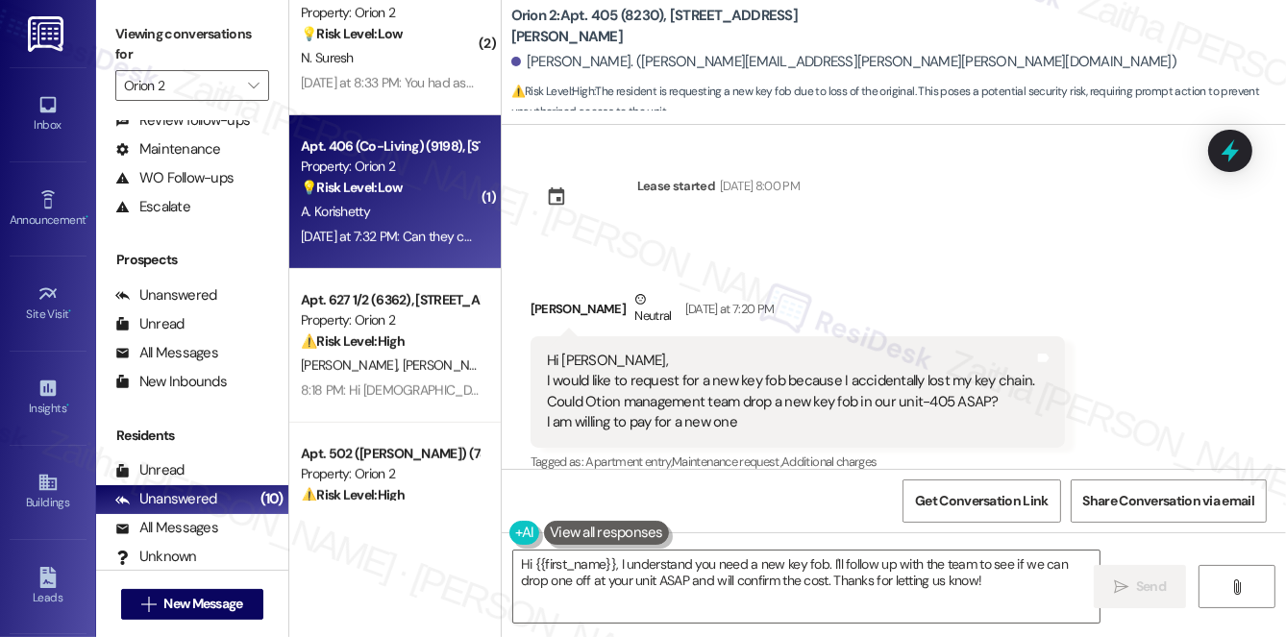
scroll to position [1037, 0]
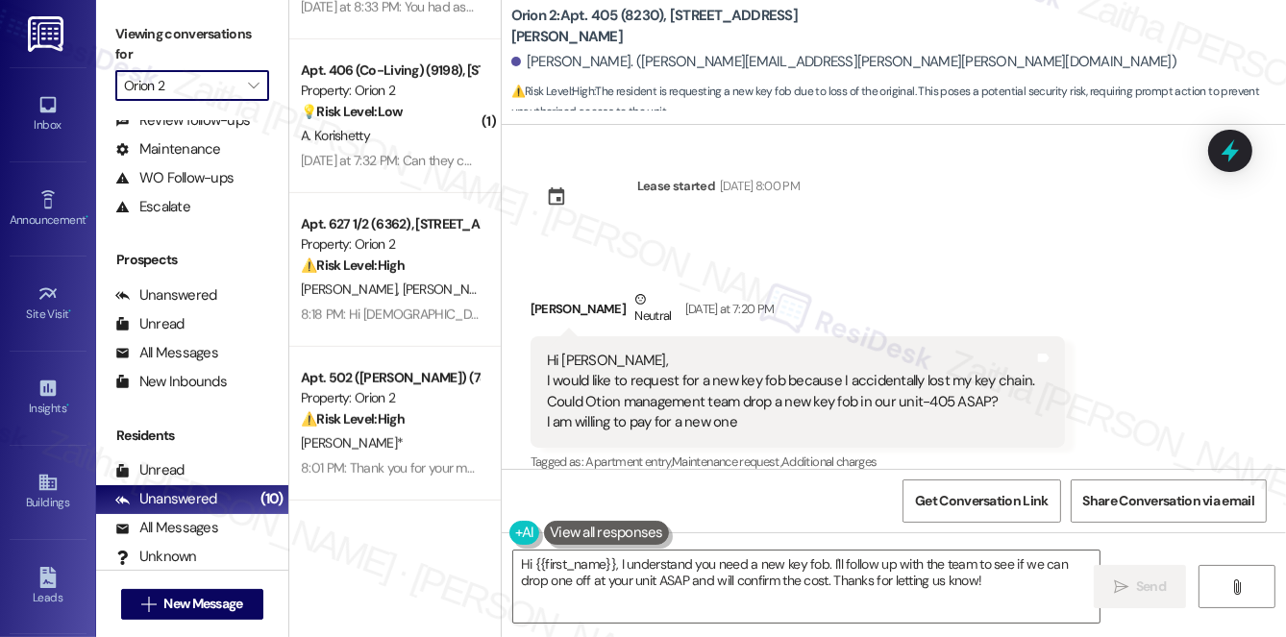
click at [209, 91] on input "Orion 2" at bounding box center [181, 85] width 114 height 31
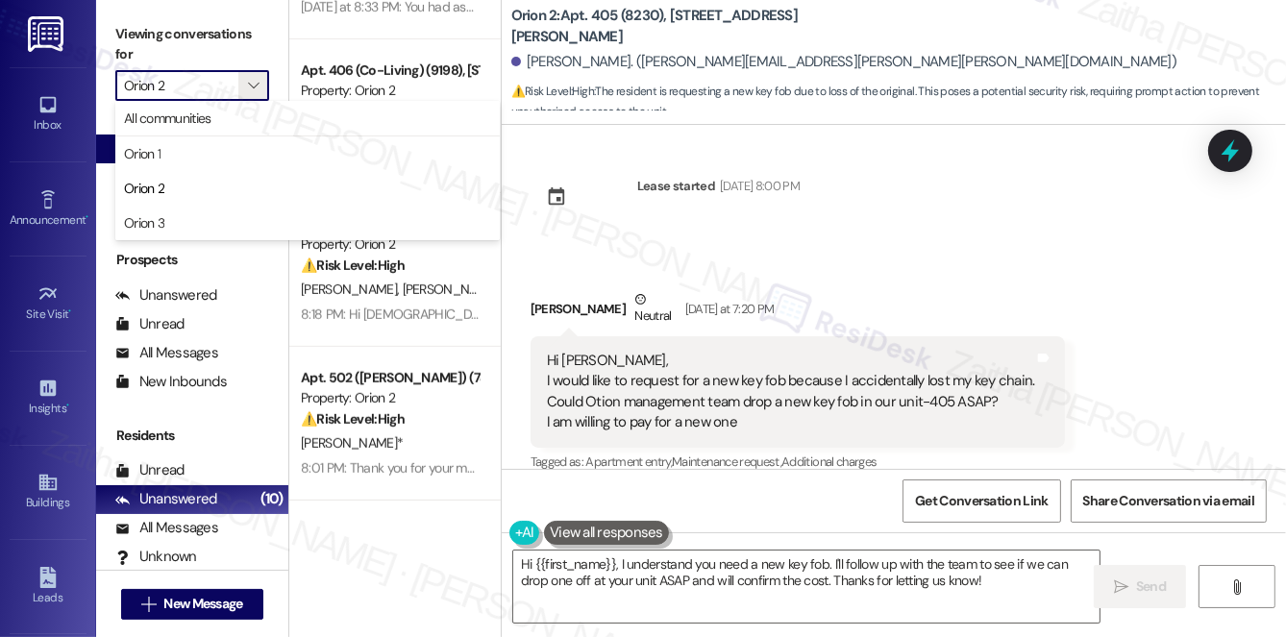
click at [200, 154] on span "Orion 1" at bounding box center [307, 153] width 367 height 19
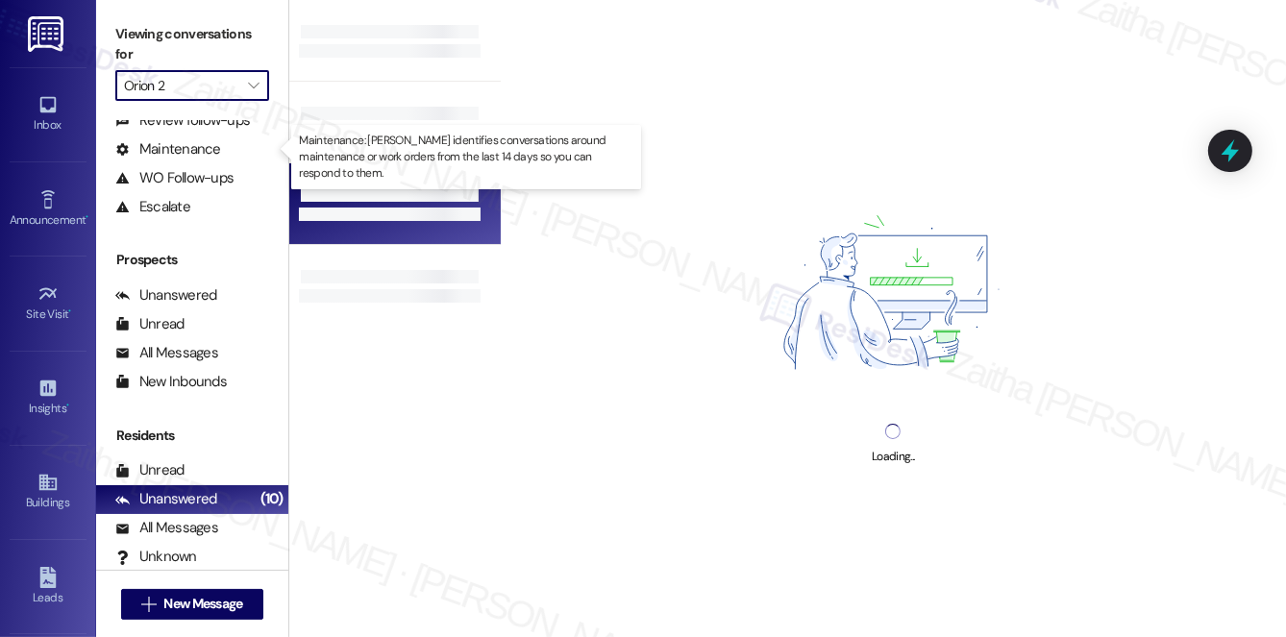
type input "Orion 1"
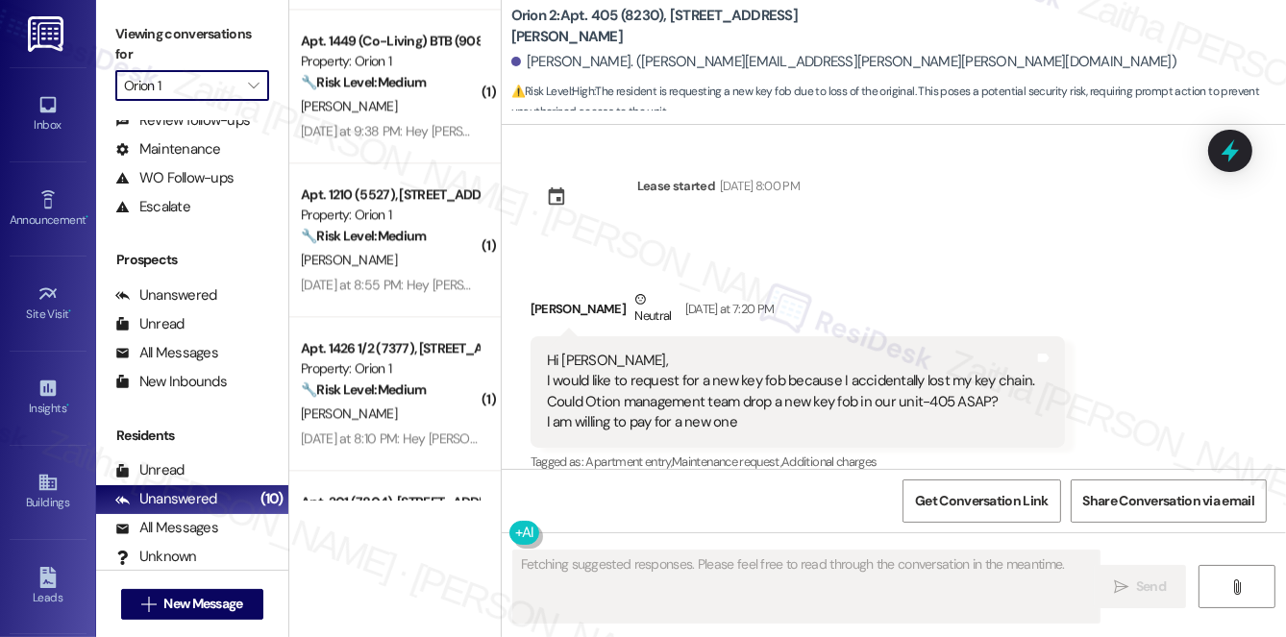
scroll to position [4420, 0]
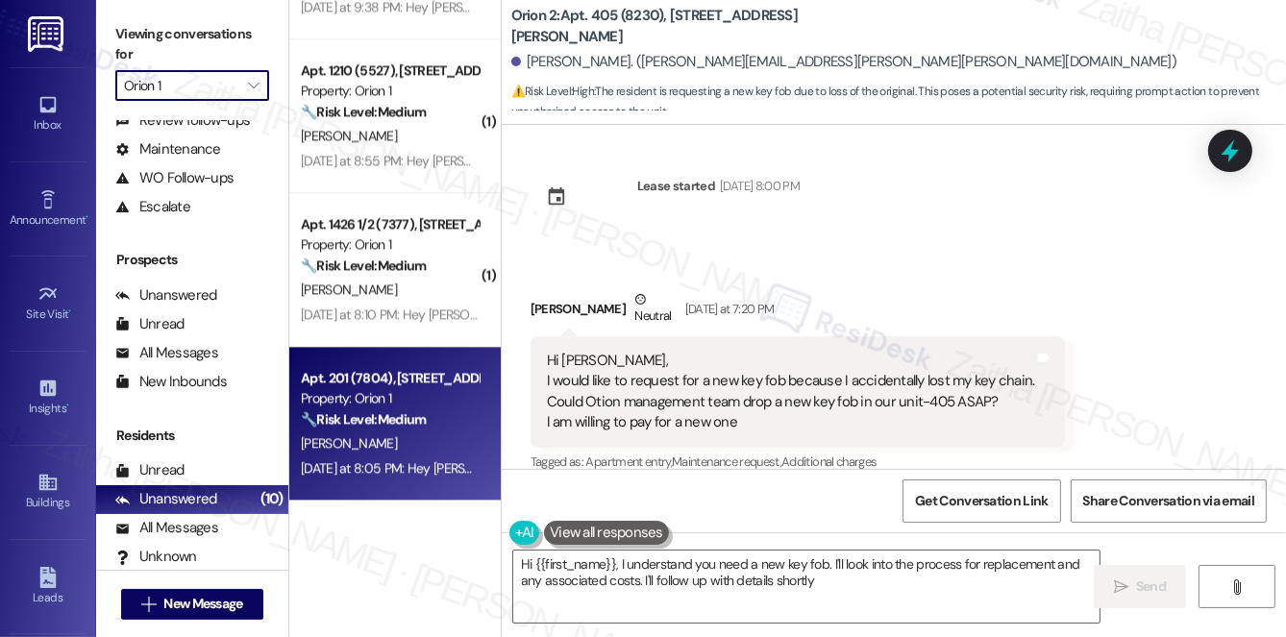
type textarea "Hi {{first_name}}, I understand you need a new key fob. I'll look into the proc…"
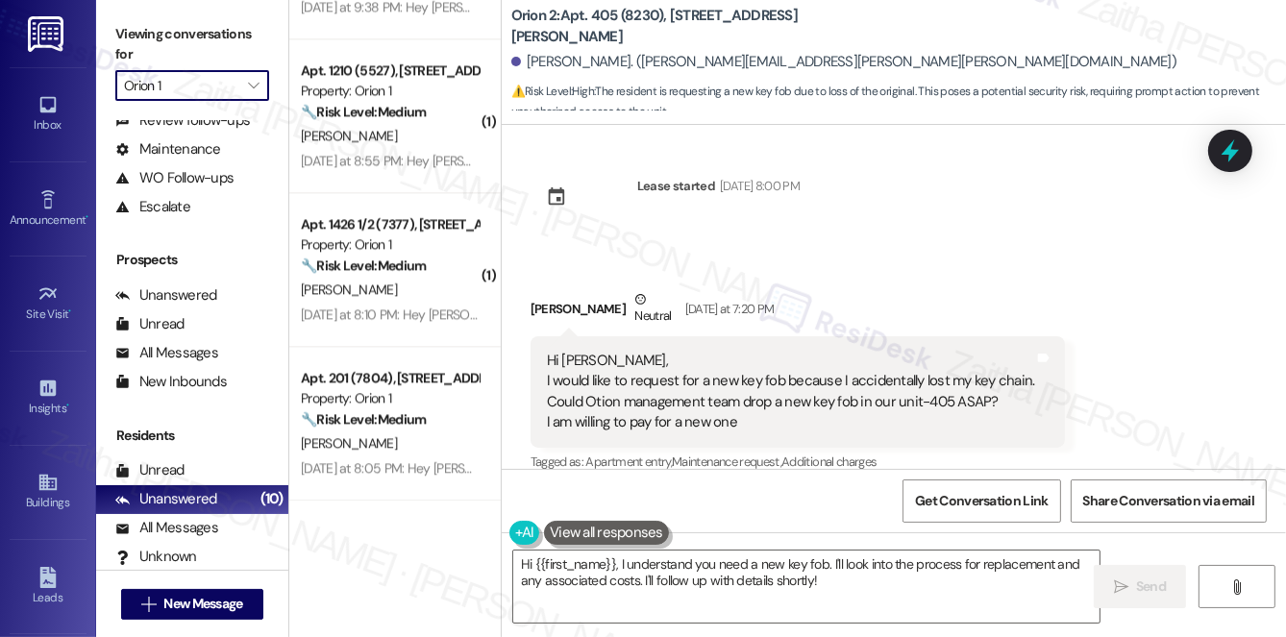
click at [201, 89] on input "Orion 1" at bounding box center [181, 85] width 114 height 31
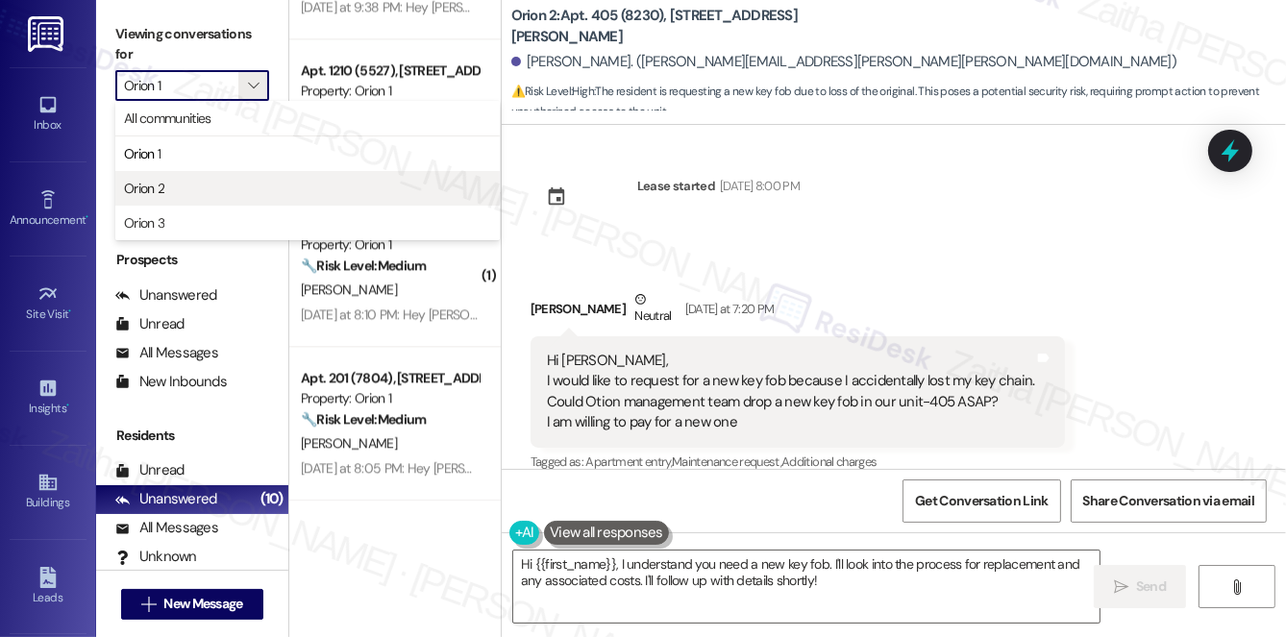
click at [194, 186] on span "Orion 2" at bounding box center [307, 188] width 367 height 19
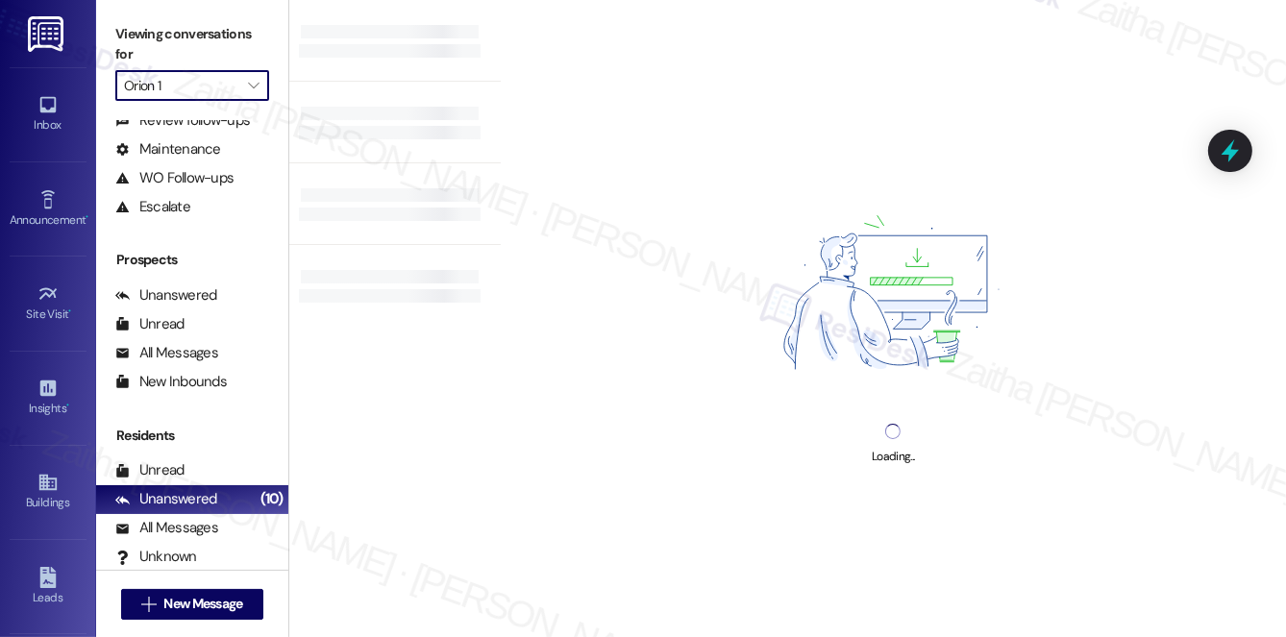
type input "Orion 2"
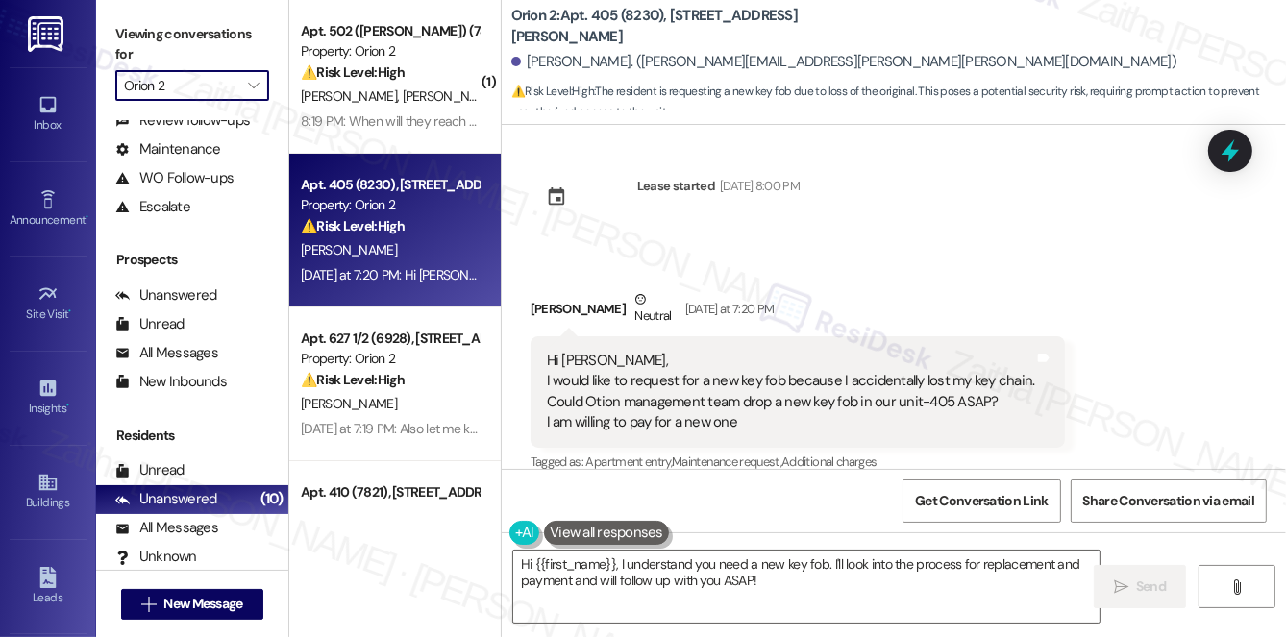
scroll to position [456, 0]
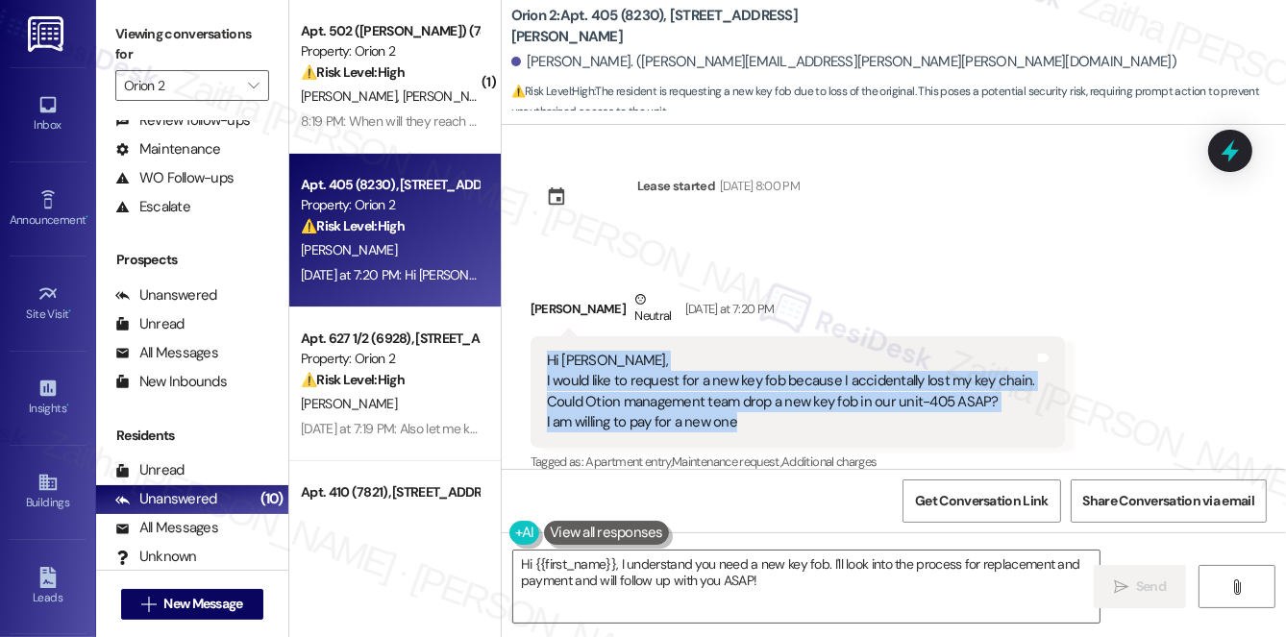
drag, startPoint x: 531, startPoint y: 333, endPoint x: 758, endPoint y: 404, distance: 237.7
click at [758, 404] on div "Hi Sarah, I would like to request for a new key fob because I accidentally lost…" at bounding box center [797, 391] width 535 height 111
copy div "Hi Sarah, I would like to request for a new key fob because I accidentally lost…"
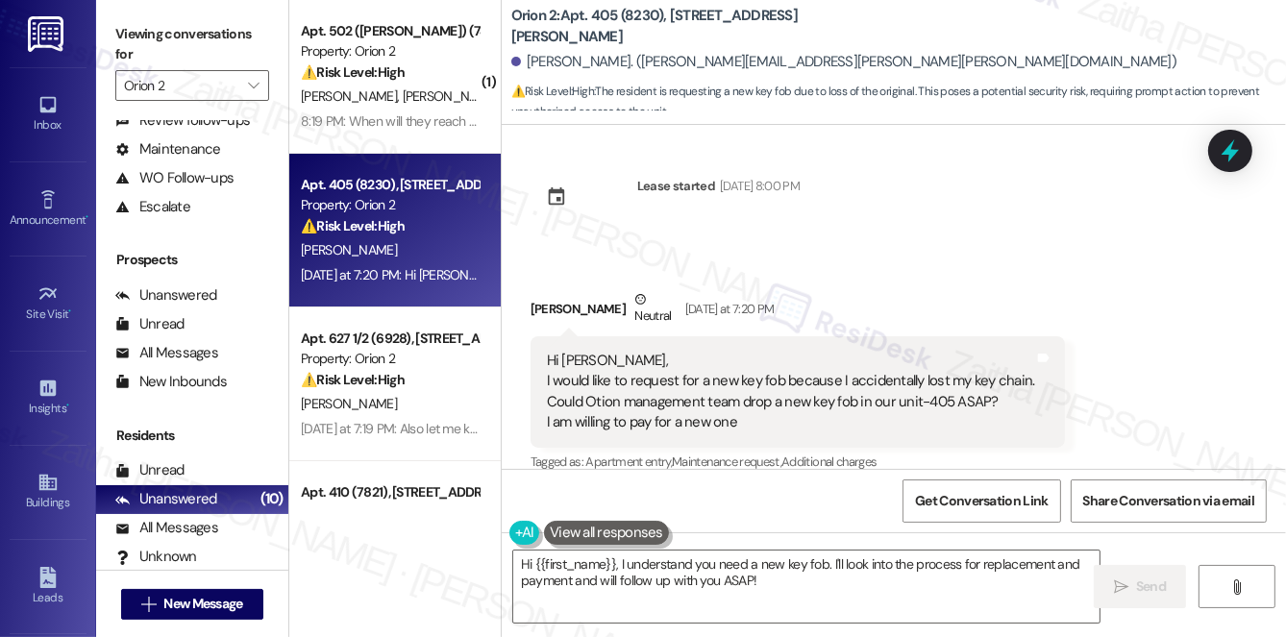
click at [969, 252] on div "Received via SMS Hsinyi Chen Neutral Yesterday at 7:20 PM Hi Sarah, I would lik…" at bounding box center [894, 368] width 784 height 244
drag, startPoint x: 533, startPoint y: 358, endPoint x: 797, endPoint y: 354, distance: 263.4
click at [797, 354] on div "Hi Sarah, I would like to request for a new key fob because I accidentally lost…" at bounding box center [797, 391] width 535 height 111
click at [861, 211] on div "Received via SMS Hsinyi Chen Jul 21, 2025 at 7:06 PM Hi Sarah I am Hsin Yi Chen…" at bounding box center [894, 297] width 784 height 344
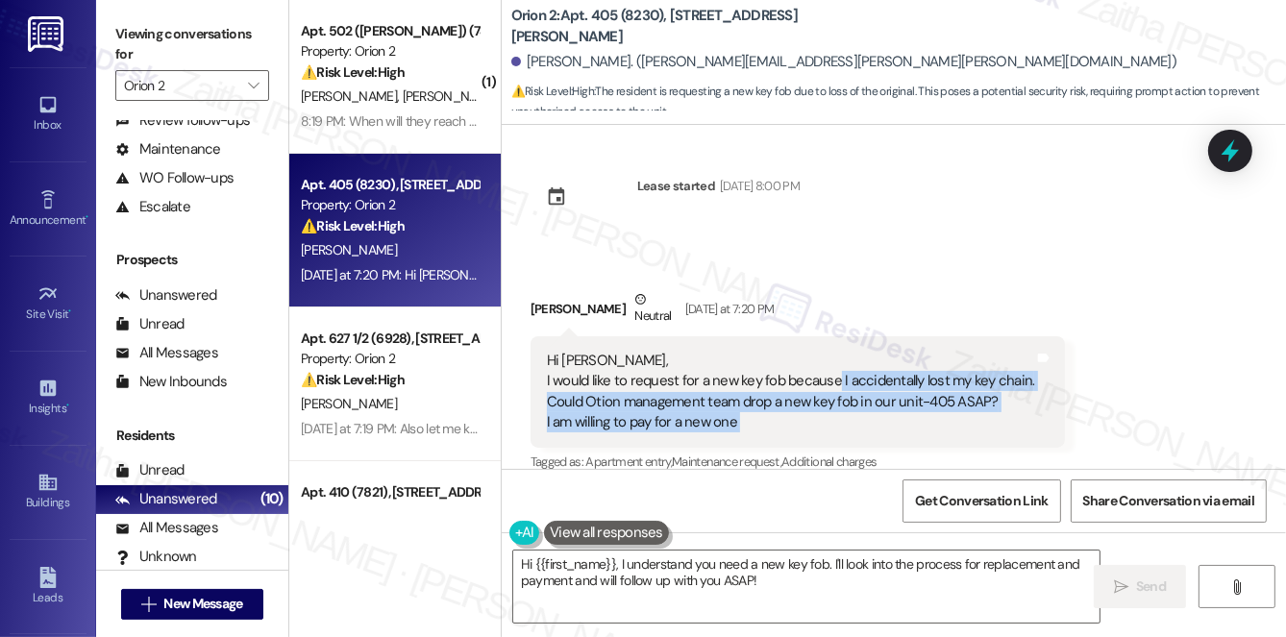
drag, startPoint x: 835, startPoint y: 357, endPoint x: 987, endPoint y: 344, distance: 152.4
click at [1032, 359] on div "Hi Sarah, I would like to request for a new key fob because I accidentally lost…" at bounding box center [797, 391] width 535 height 111
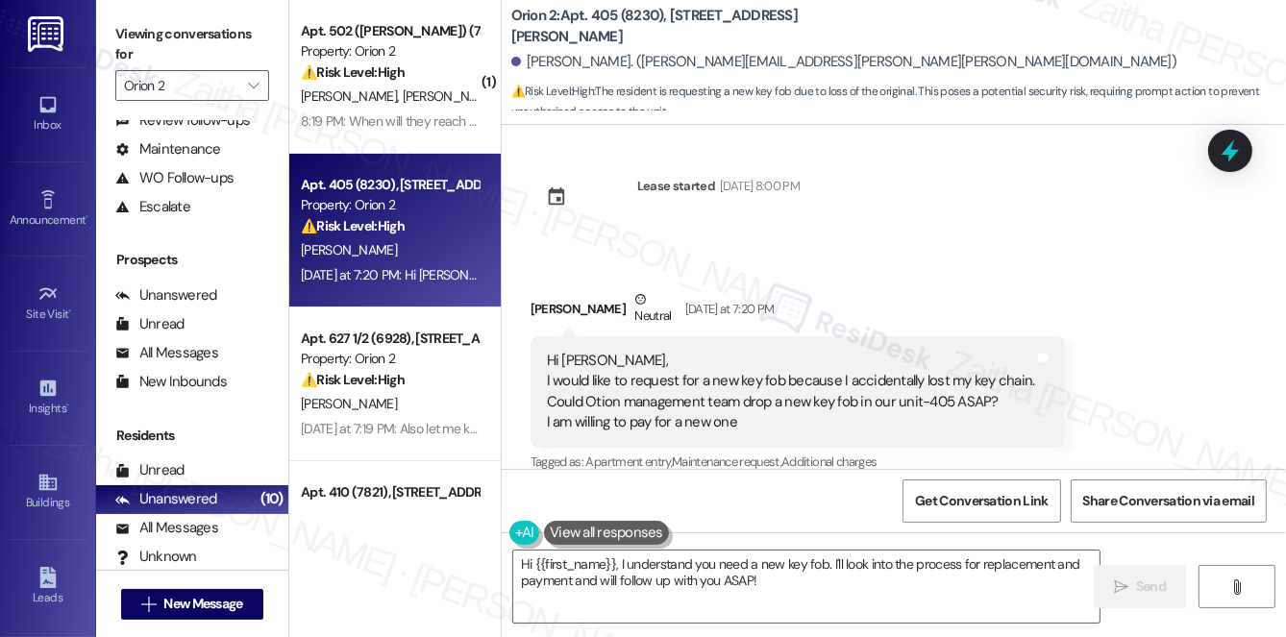
click at [859, 303] on div "Hsinyi Chen Neutral Yesterday at 7:20 PM" at bounding box center [797, 312] width 535 height 47
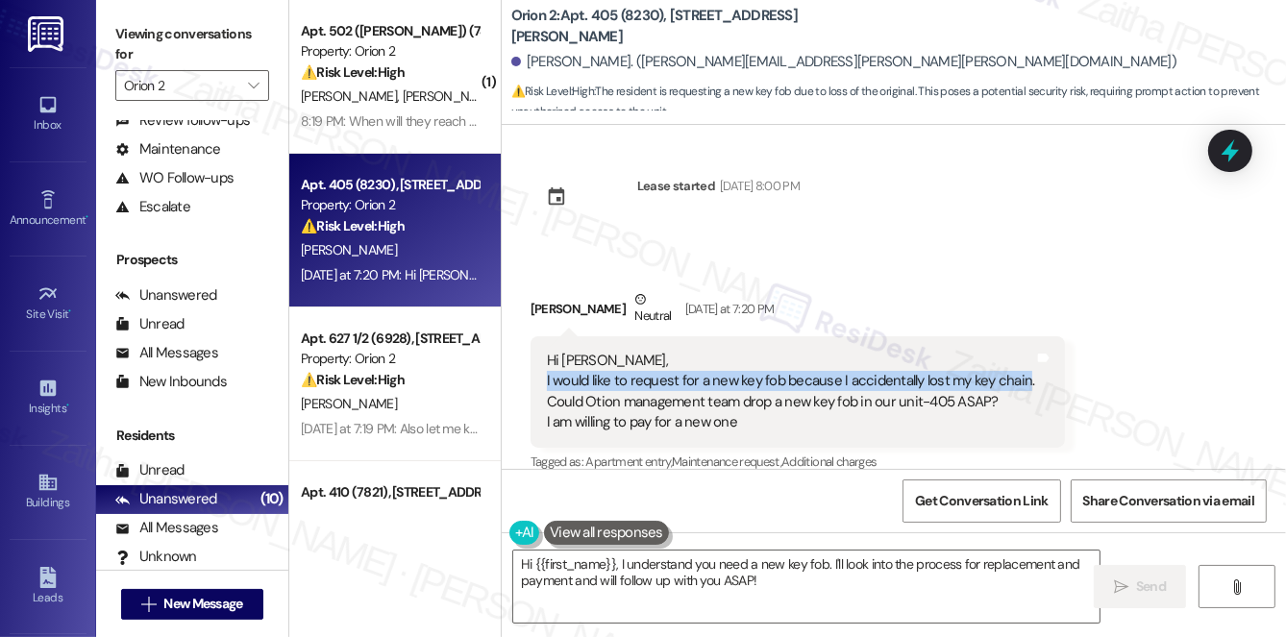
drag, startPoint x: 536, startPoint y: 358, endPoint x: 1022, endPoint y: 353, distance: 485.3
click at [1022, 353] on div "Hi Sarah, I would like to request for a new key fob because I accidentally lost…" at bounding box center [797, 391] width 535 height 111
copy div "I would like to request for a new key fob because I accidentally lost my key ch…"
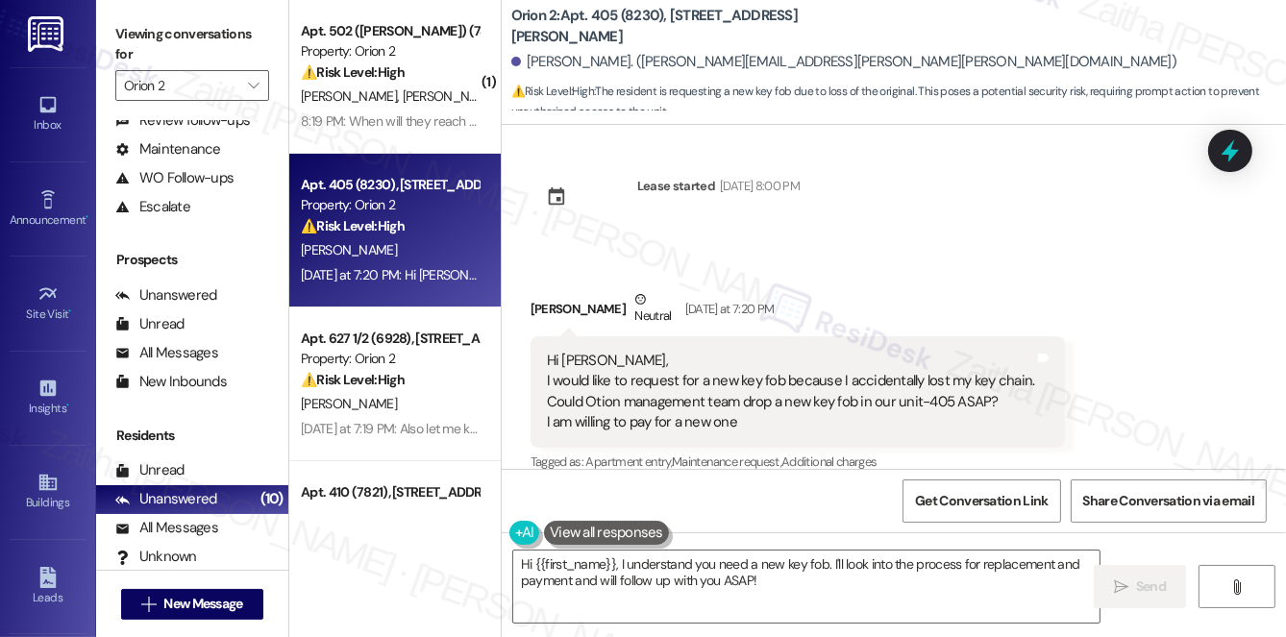
click at [1118, 273] on div "Received via SMS Hsinyi Chen Neutral Yesterday at 7:20 PM Hi Sarah, I would lik…" at bounding box center [894, 368] width 784 height 244
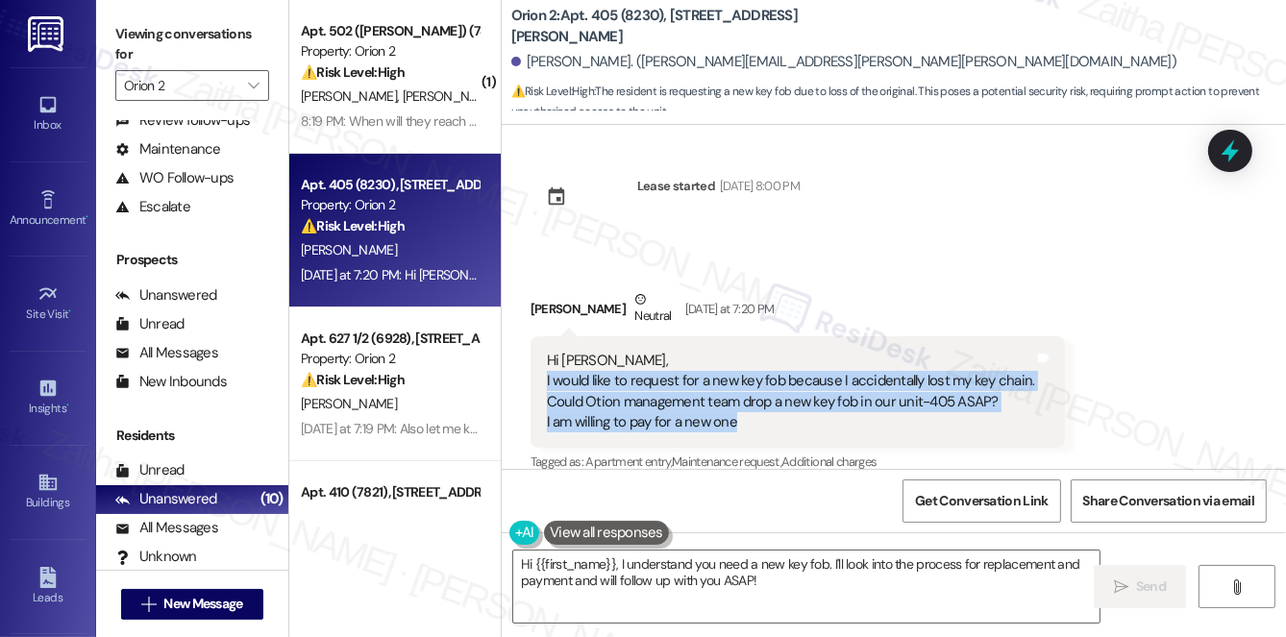
drag, startPoint x: 546, startPoint y: 359, endPoint x: 766, endPoint y: 407, distance: 225.1
click at [766, 407] on div "Hi Sarah, I would like to request for a new key fob because I accidentally lost…" at bounding box center [791, 392] width 488 height 83
copy div "I would like to request for a new key fob because I accidentally lost my key ch…"
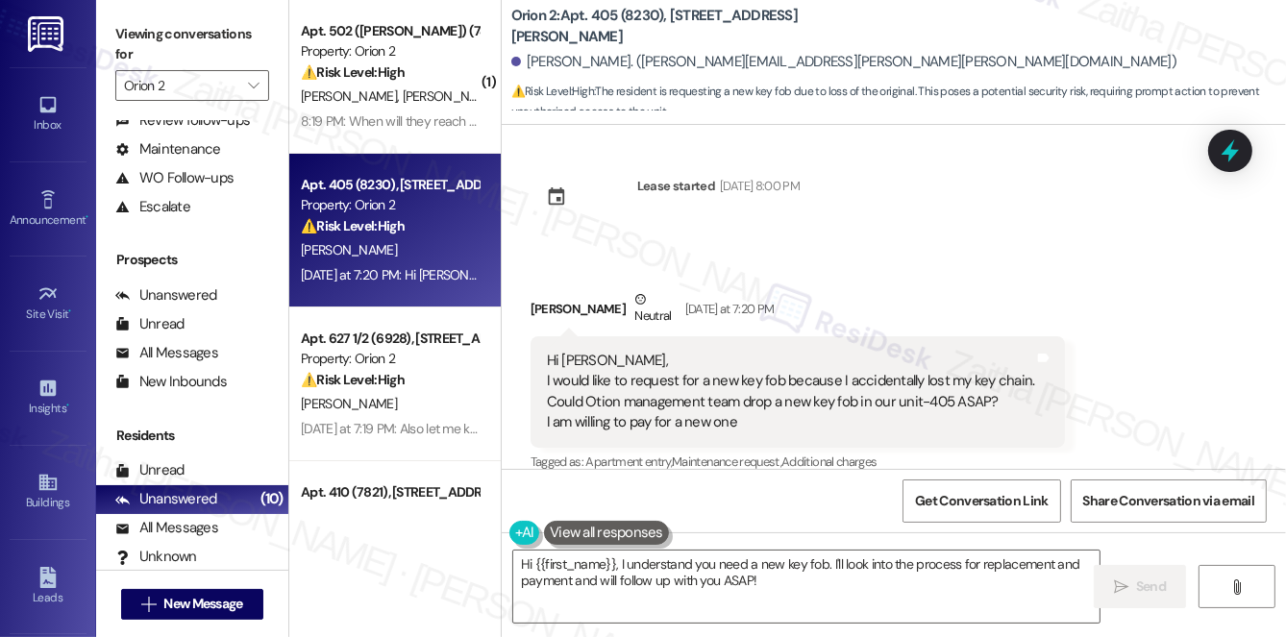
click at [949, 289] on div "Hsinyi Chen Neutral Yesterday at 7:20 PM" at bounding box center [797, 312] width 535 height 47
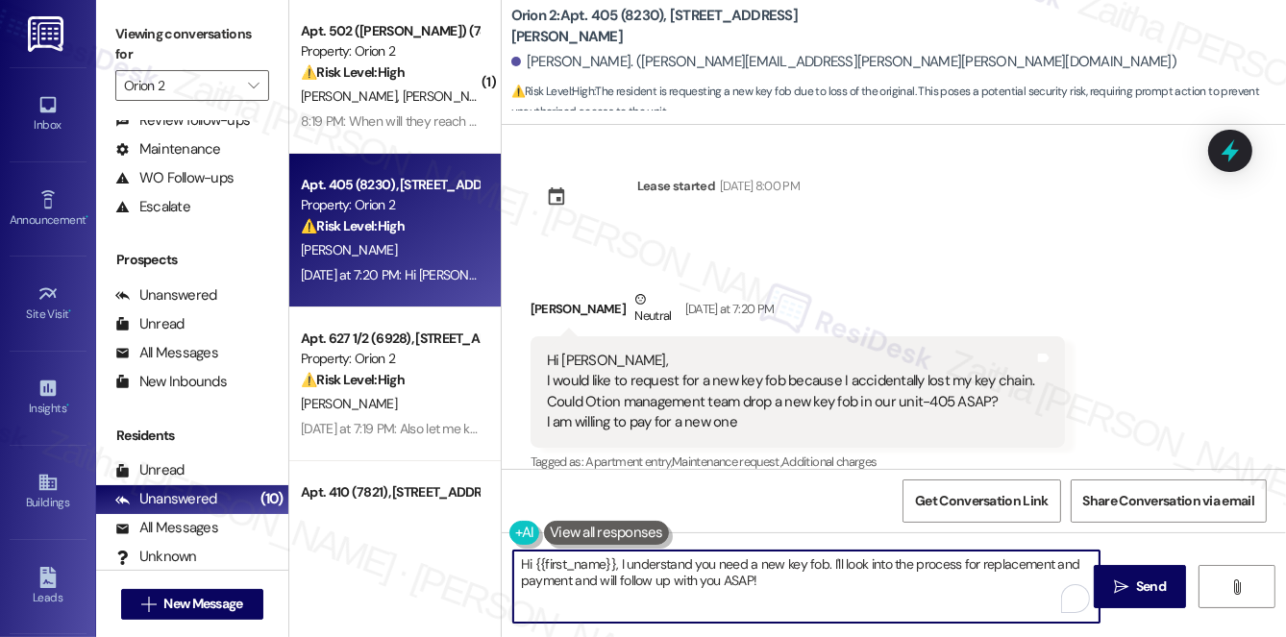
drag, startPoint x: 616, startPoint y: 566, endPoint x: 641, endPoint y: 568, distance: 25.1
click at [641, 568] on textarea "Hi {{first_name}}, I understand you need a new key fob. I'll look into the proc…" at bounding box center [806, 587] width 586 height 72
click at [651, 567] on textarea "Hi {{first_name}}, I understand you need a new key fob. I'll look into the proc…" at bounding box center [806, 587] width 586 height 72
drag, startPoint x: 625, startPoint y: 559, endPoint x: 767, endPoint y: 603, distance: 148.7
click at [764, 605] on textarea "Hi {{first_name}}, I understand you need a new key fob. I'll look into the proc…" at bounding box center [806, 587] width 586 height 72
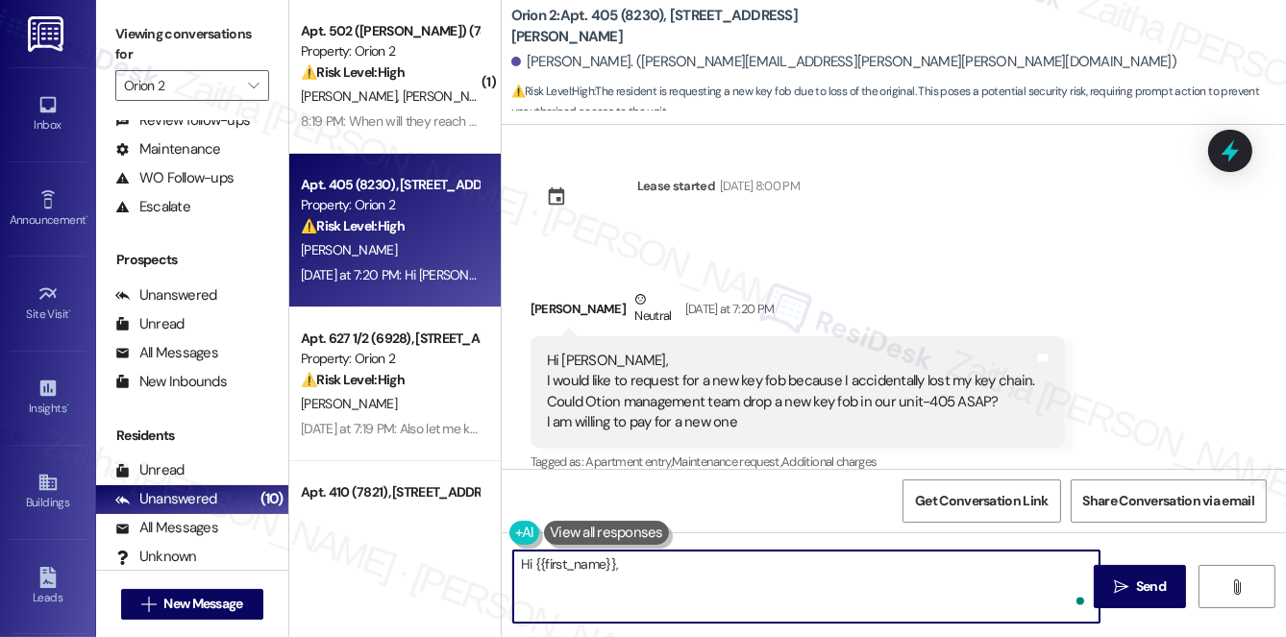
paste textarea "thank you for letting me know. I’ll go ahead and create a work order for a new …"
type textarea "Hi {{first_name}}, thank you for letting me know. I’ll go ahead and create a wo…"
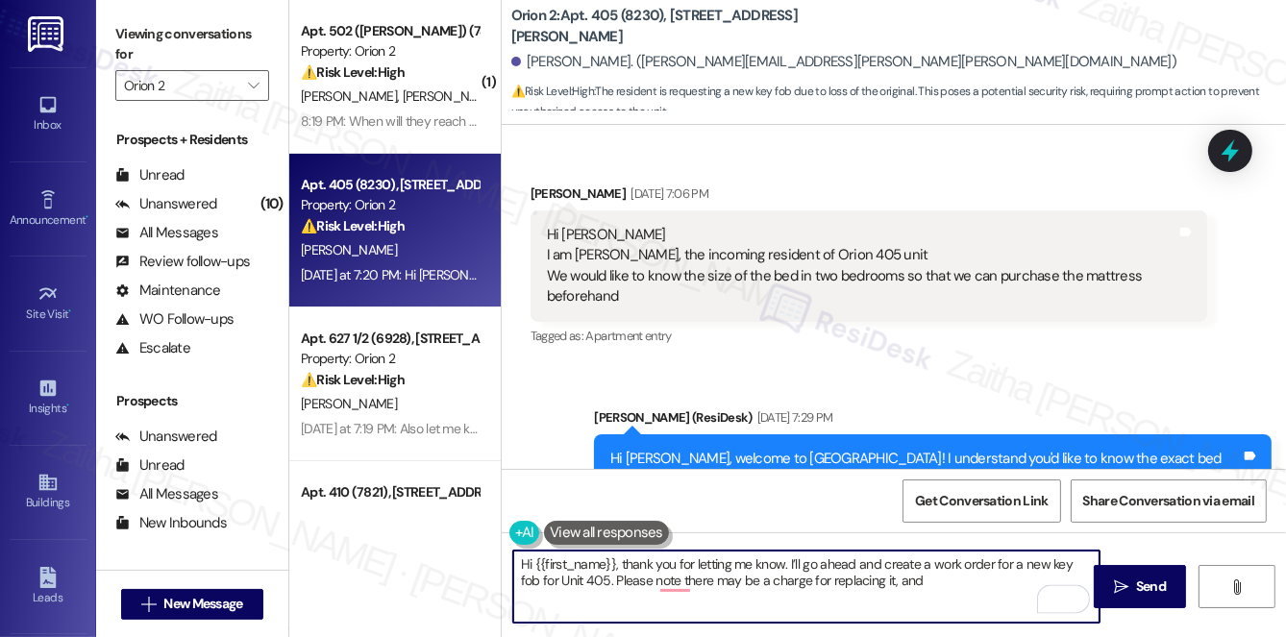
scroll to position [456, 0]
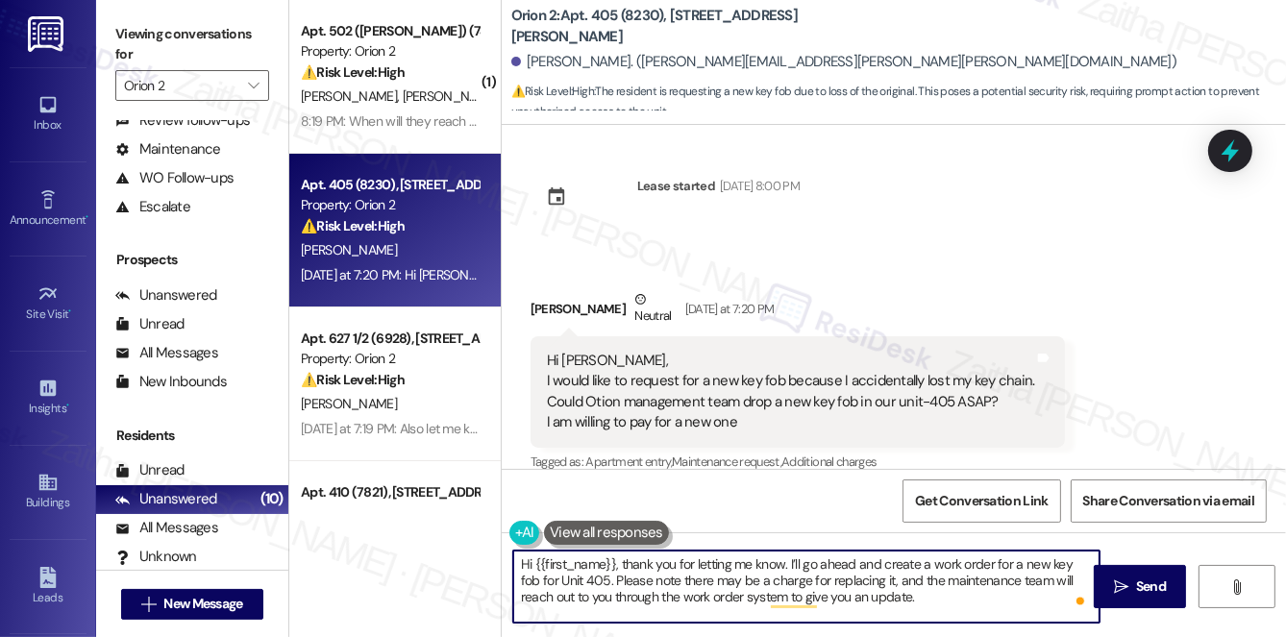
click at [889, 595] on textarea "Hi {{first_name}}, thank you for letting me know. I’ll go ahead and create a wo…" at bounding box center [806, 587] width 586 height 72
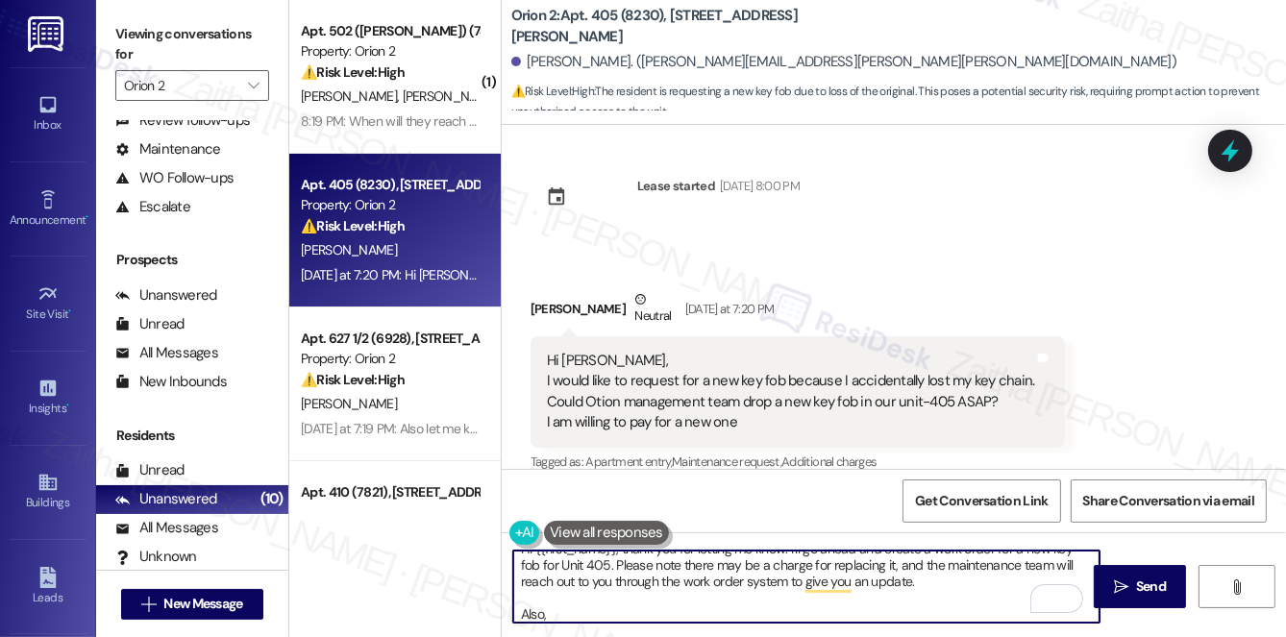
paste textarea "Do we have your permission to enter your home while you're away? Do you have pe…"
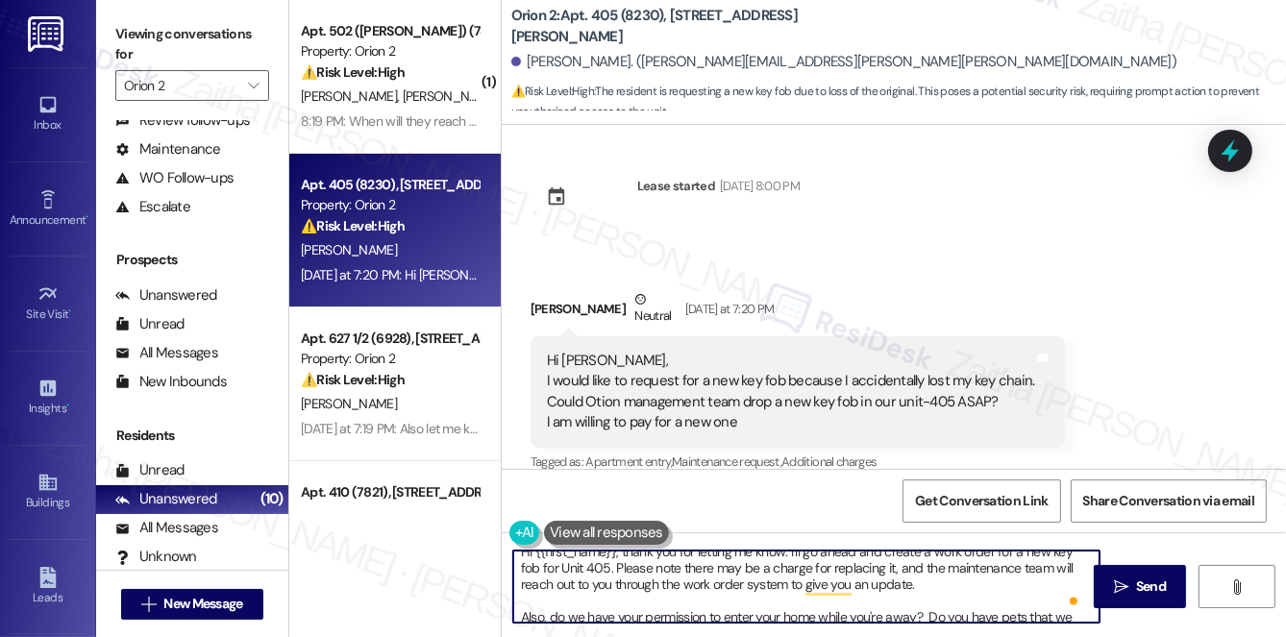
scroll to position [0, 0]
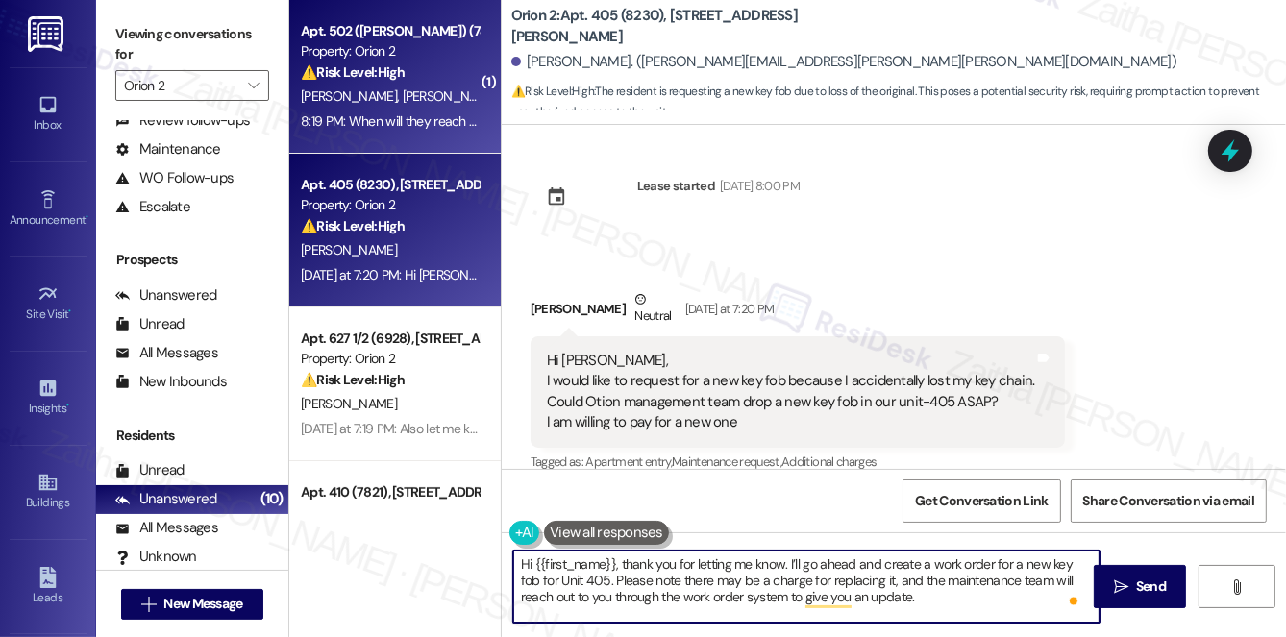
type textarea "Hi {{first_name}}, thank you for letting me know. I’ll go ahead and create a wo…"
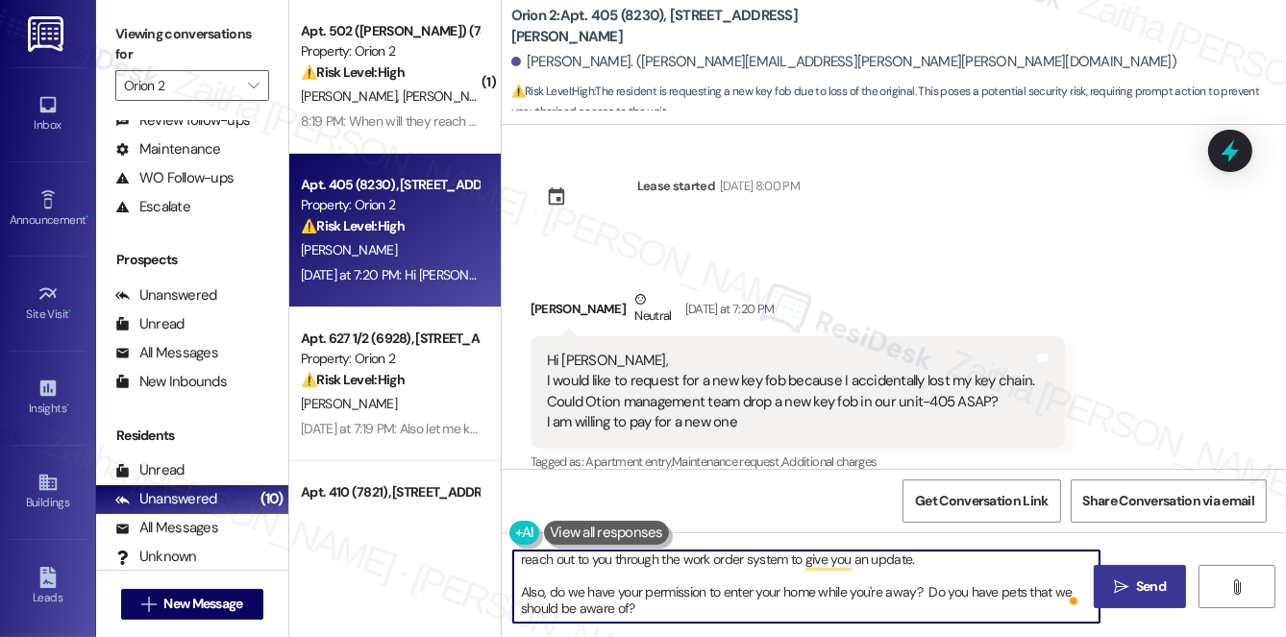
click at [1154, 588] on span "Send" at bounding box center [1151, 587] width 30 height 20
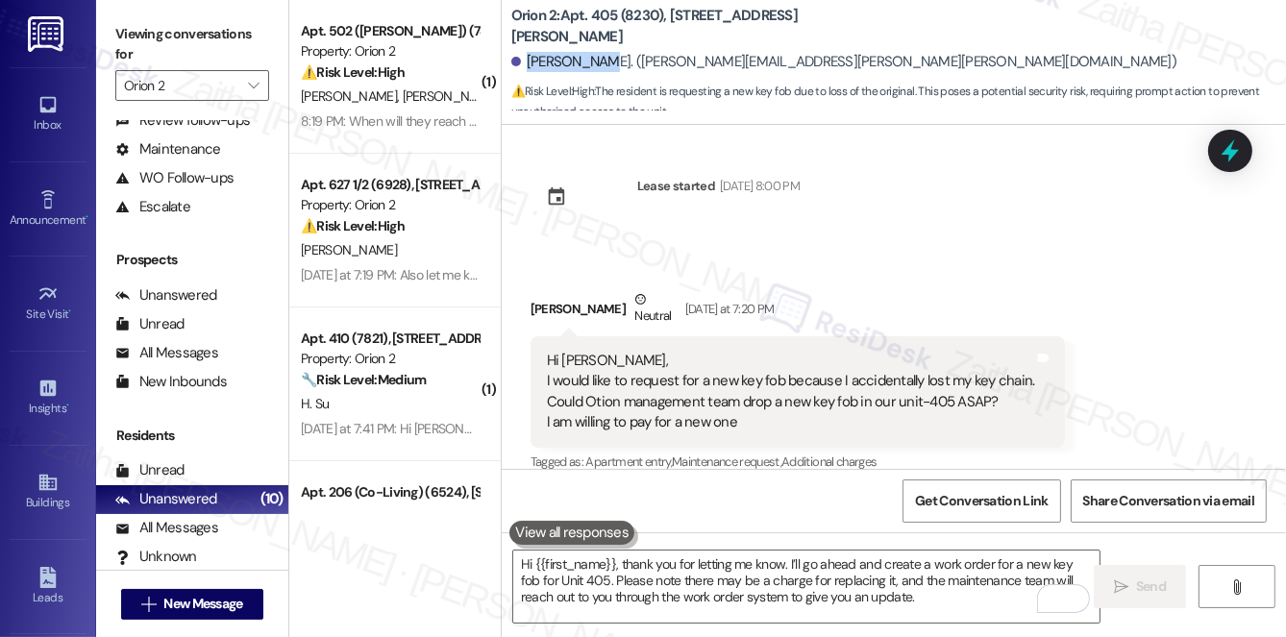
drag, startPoint x: 527, startPoint y: 62, endPoint x: 595, endPoint y: 62, distance: 68.2
click at [595, 62] on div "[PERSON_NAME]. ([PERSON_NAME][EMAIL_ADDRESS][PERSON_NAME][PERSON_NAME][DOMAIN_N…" at bounding box center [843, 62] width 665 height 20
copy div "[PERSON_NAME]"
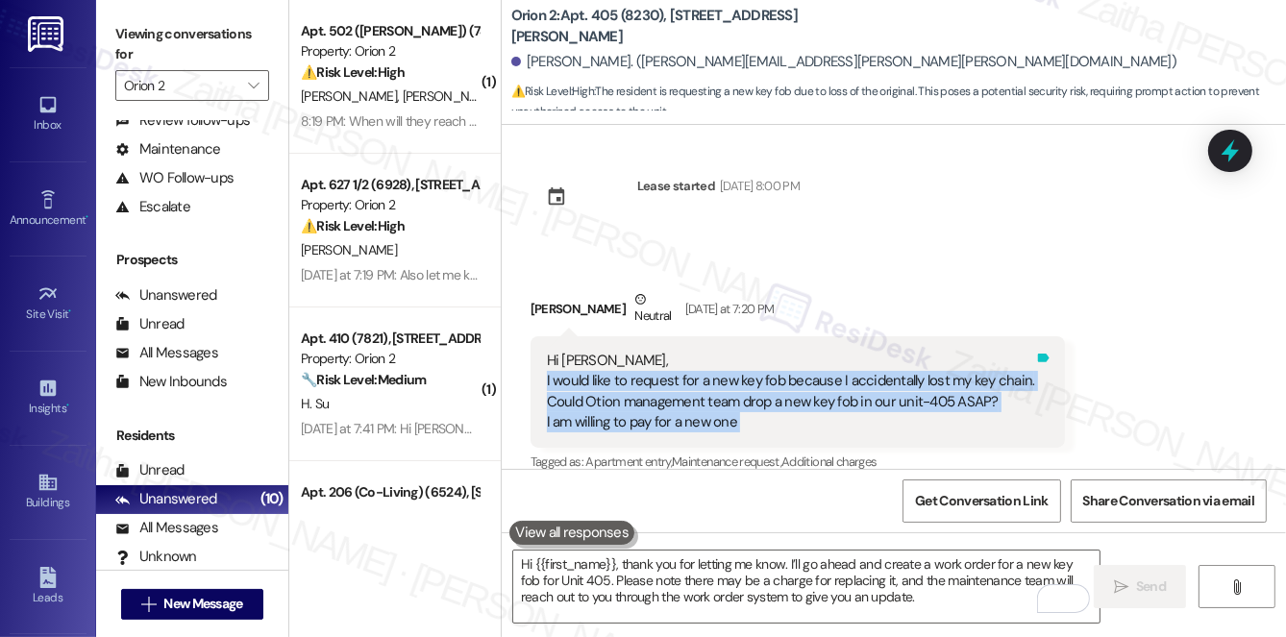
drag, startPoint x: 546, startPoint y: 359, endPoint x: 1033, endPoint y: 376, distance: 487.5
click at [1033, 376] on div "Hi [PERSON_NAME], I would like to request for a new key fob because I accidenta…" at bounding box center [797, 391] width 535 height 111
copy div "I would like to request for a new key fob because I accidentally lost my key ch…"
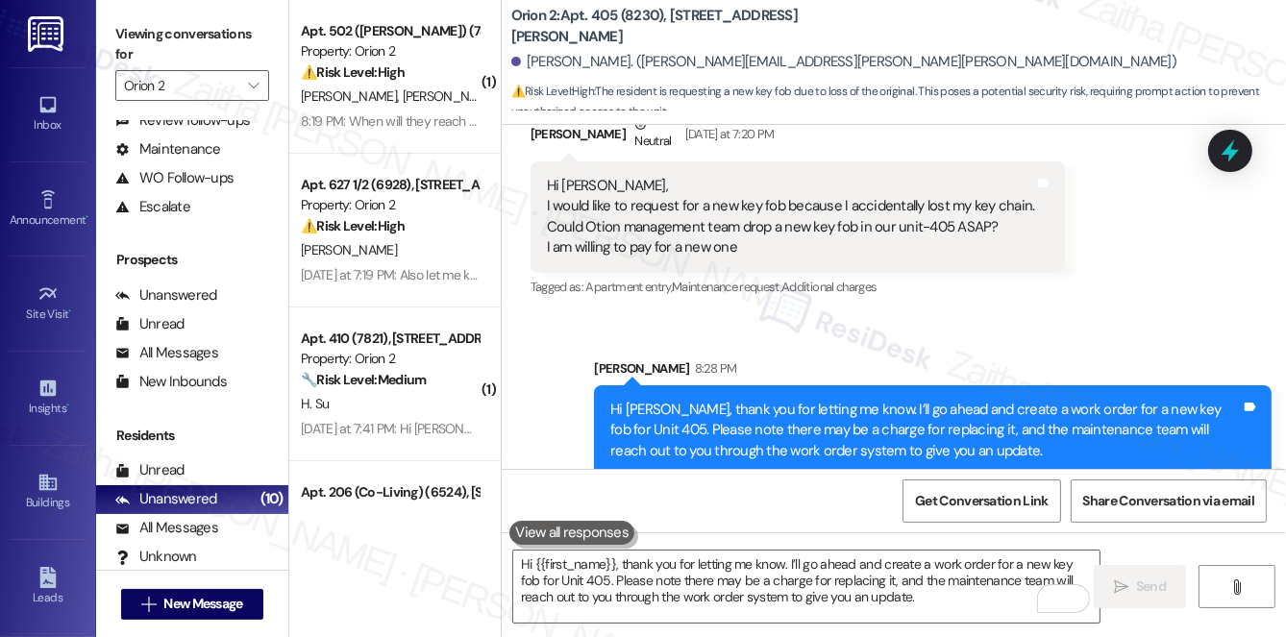
click at [961, 315] on div "Sent via SMS Sarah 8:28 PM Hi Hsinyi, thank you for letting me know. I’ll go ah…" at bounding box center [894, 433] width 784 height 236
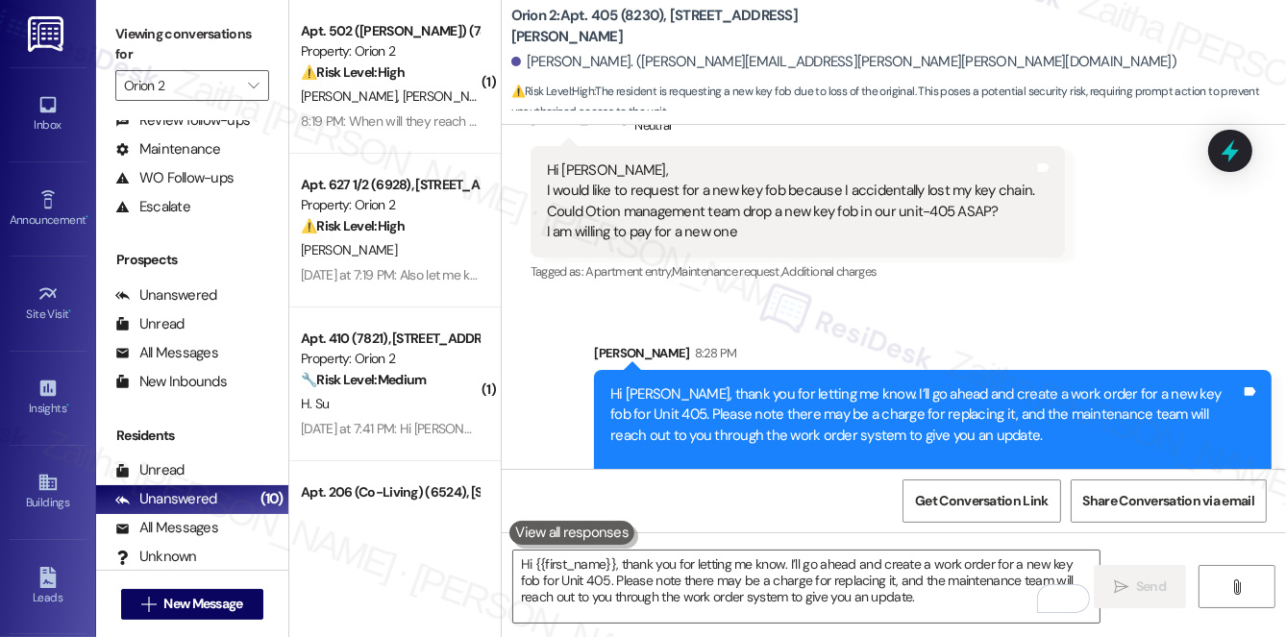
scroll to position [693, 0]
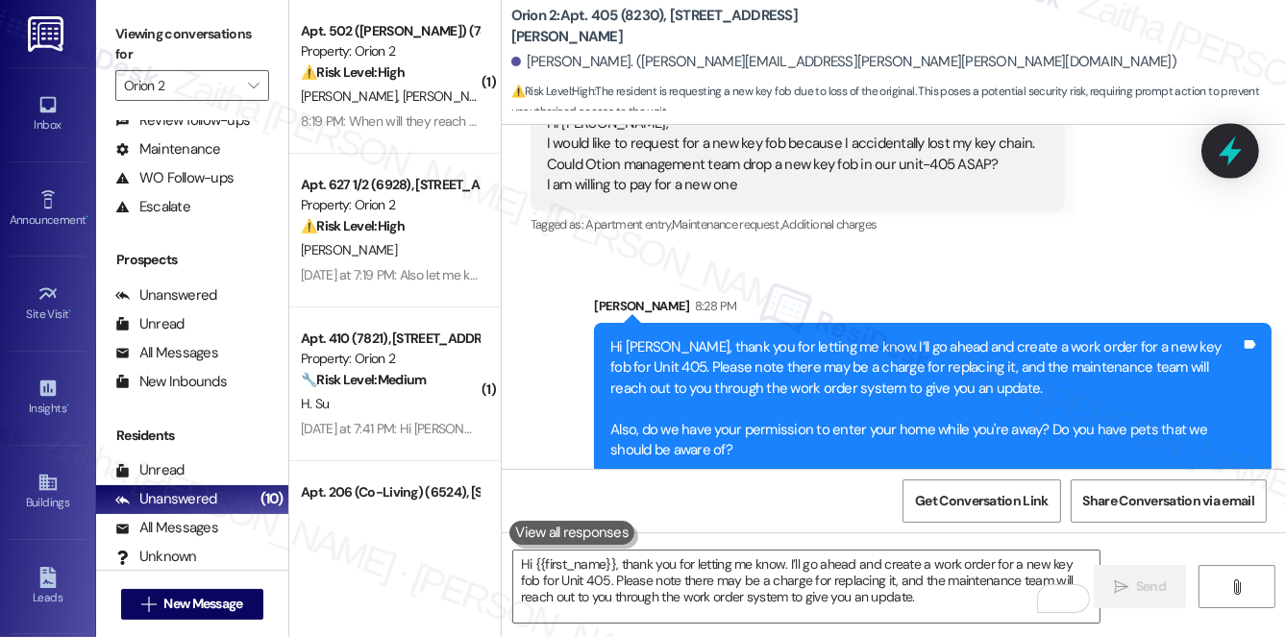
click at [1224, 162] on icon at bounding box center [1230, 151] width 33 height 33
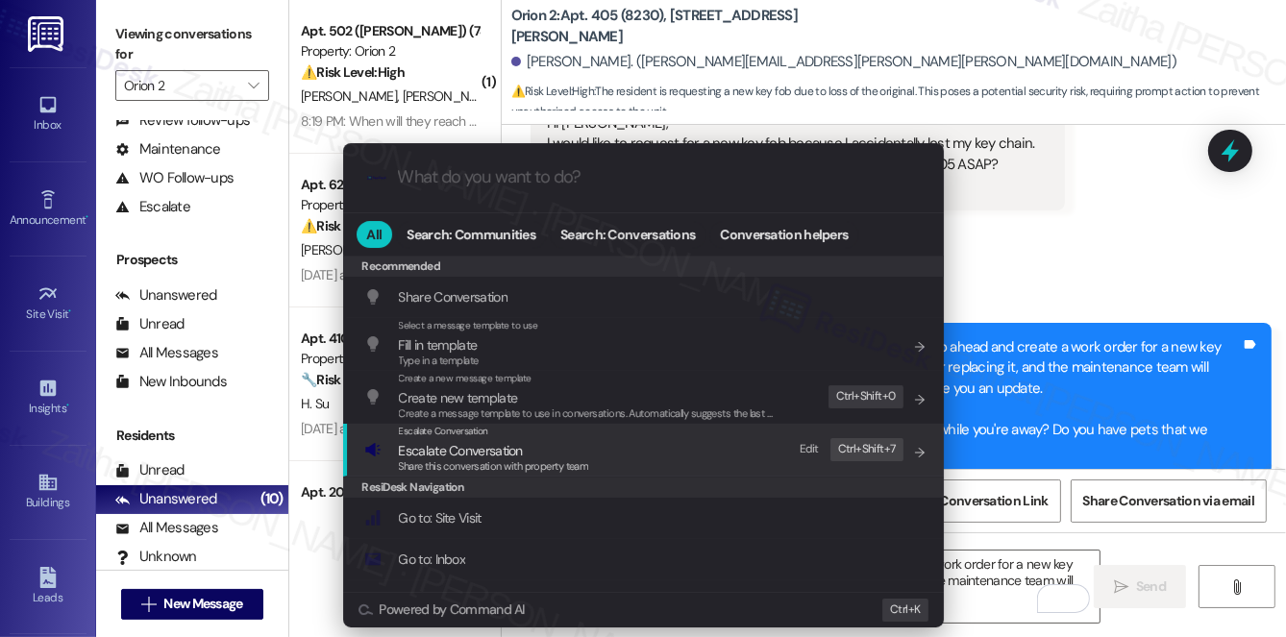
click at [447, 445] on span "Escalate Conversation" at bounding box center [461, 450] width 124 height 17
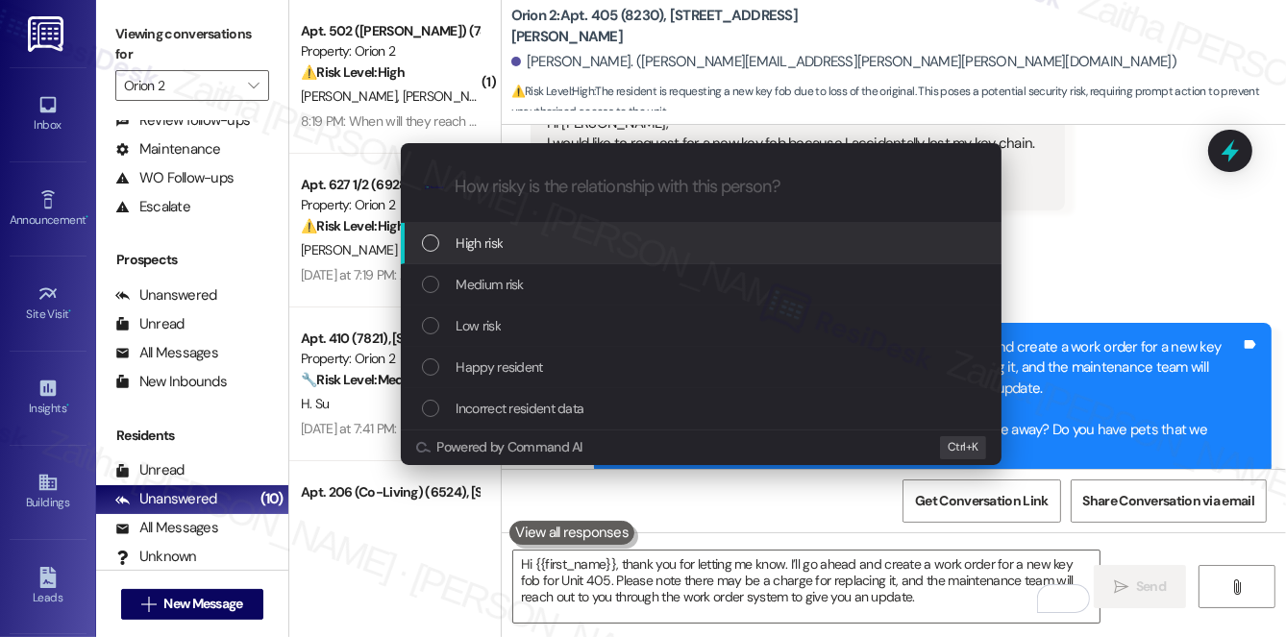
click at [1087, 234] on div "Escalate Conversation How risky is the relationship with this person? Topics (e…" at bounding box center [643, 318] width 1286 height 637
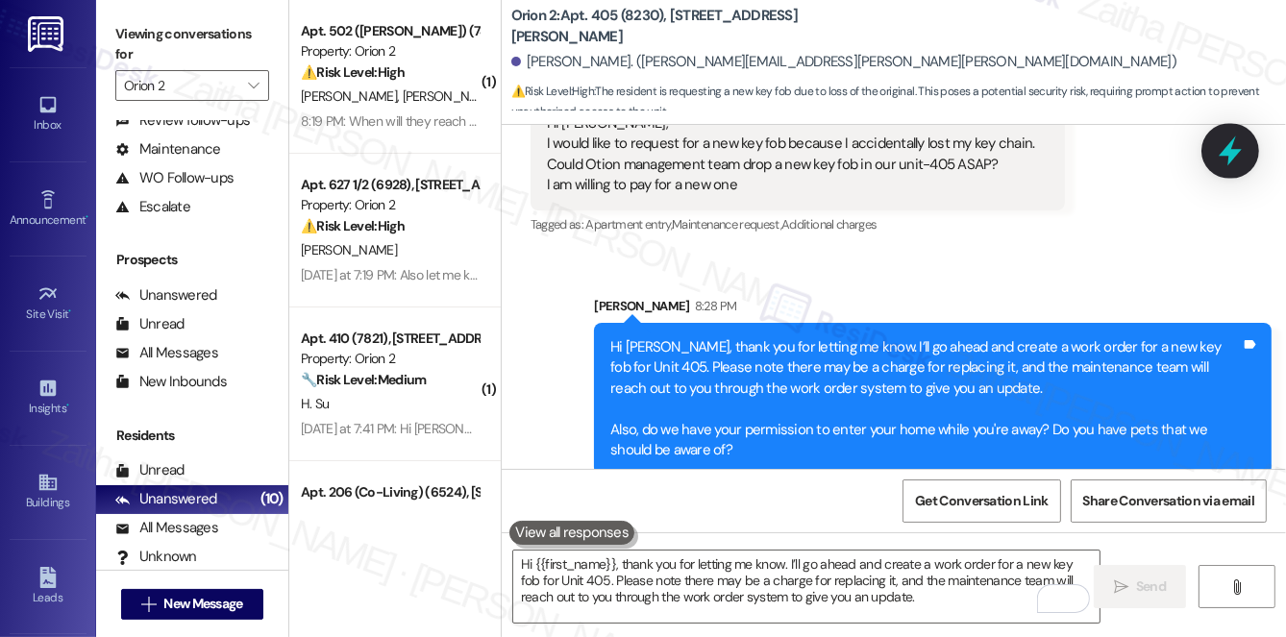
click at [1248, 147] on div at bounding box center [1230, 150] width 58 height 55
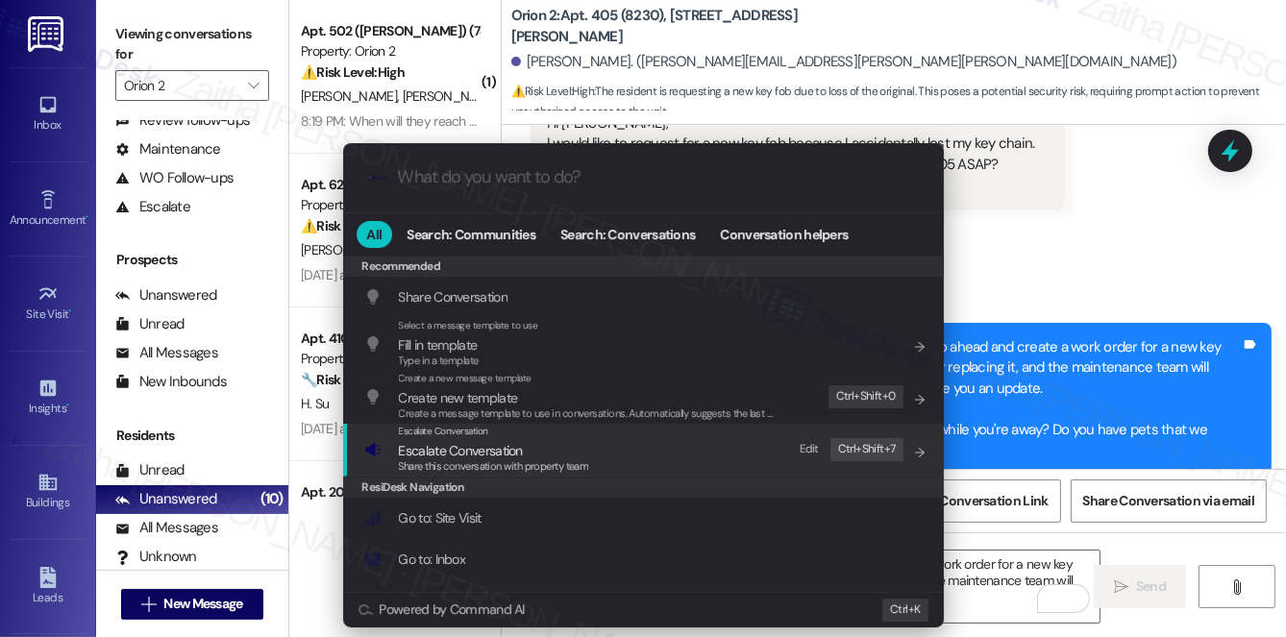
click at [446, 454] on span "Escalate Conversation" at bounding box center [461, 450] width 124 height 17
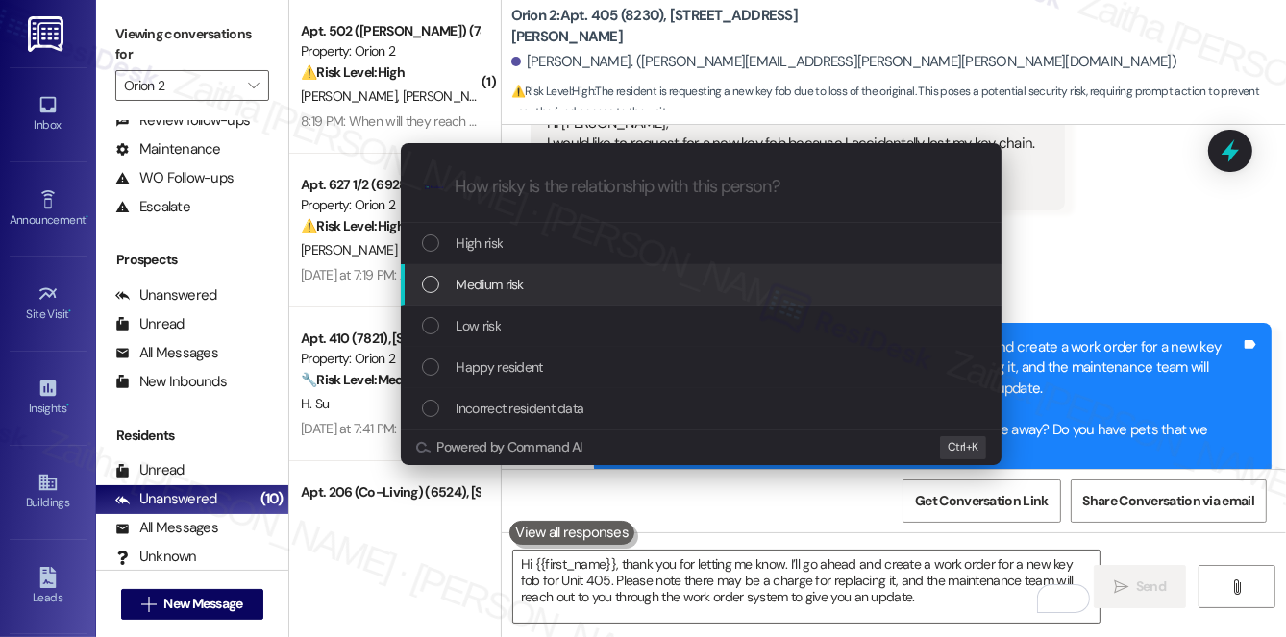
click at [512, 283] on span "Medium risk" at bounding box center [489, 284] width 67 height 21
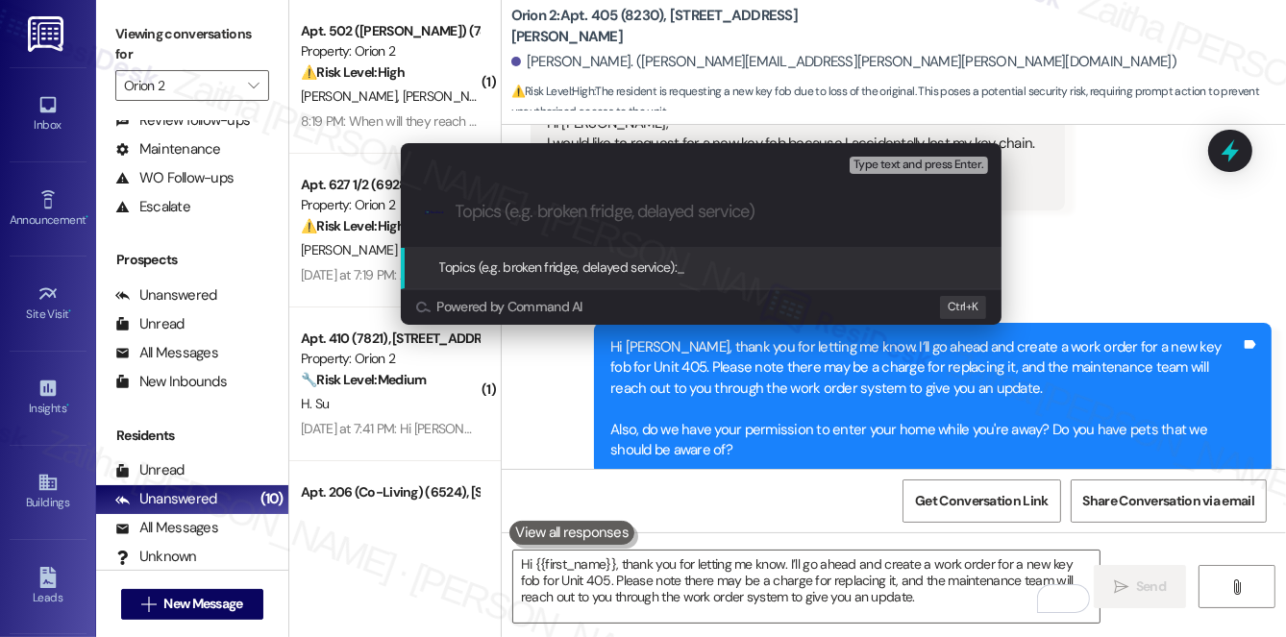
drag, startPoint x: 1094, startPoint y: 212, endPoint x: 1039, endPoint y: 261, distance: 73.5
click at [1094, 213] on div "Escalate Conversation Medium risk Topics (e.g. broken fridge, delayed service) …" at bounding box center [643, 318] width 1286 height 637
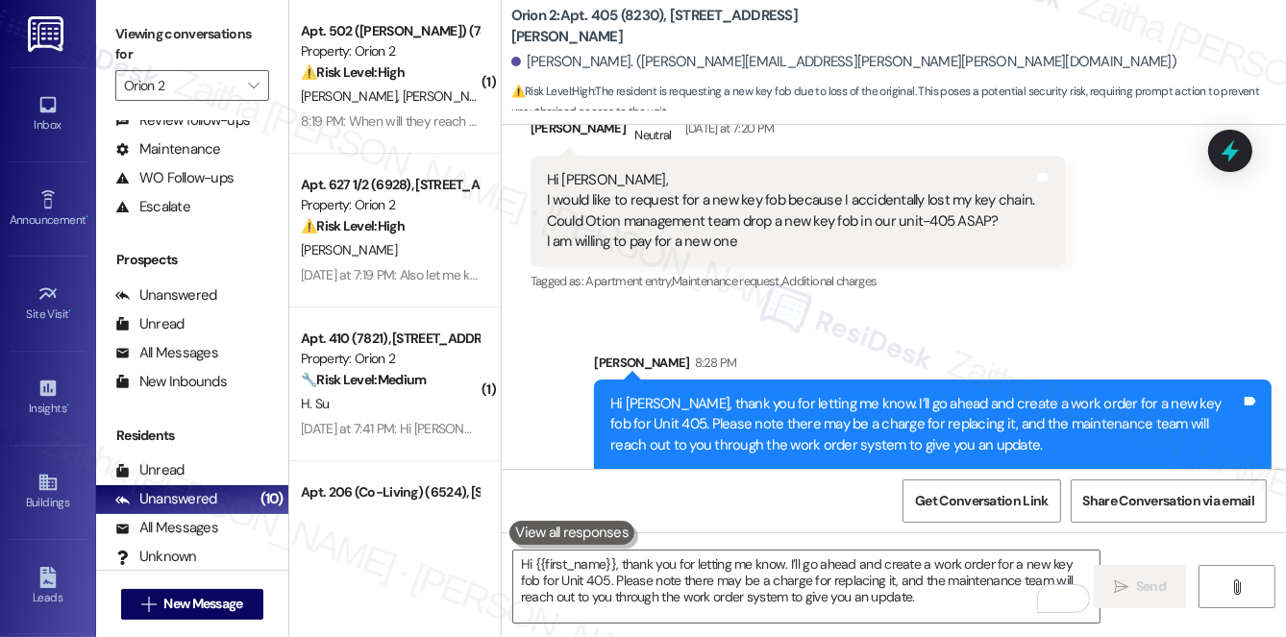
scroll to position [605, 0]
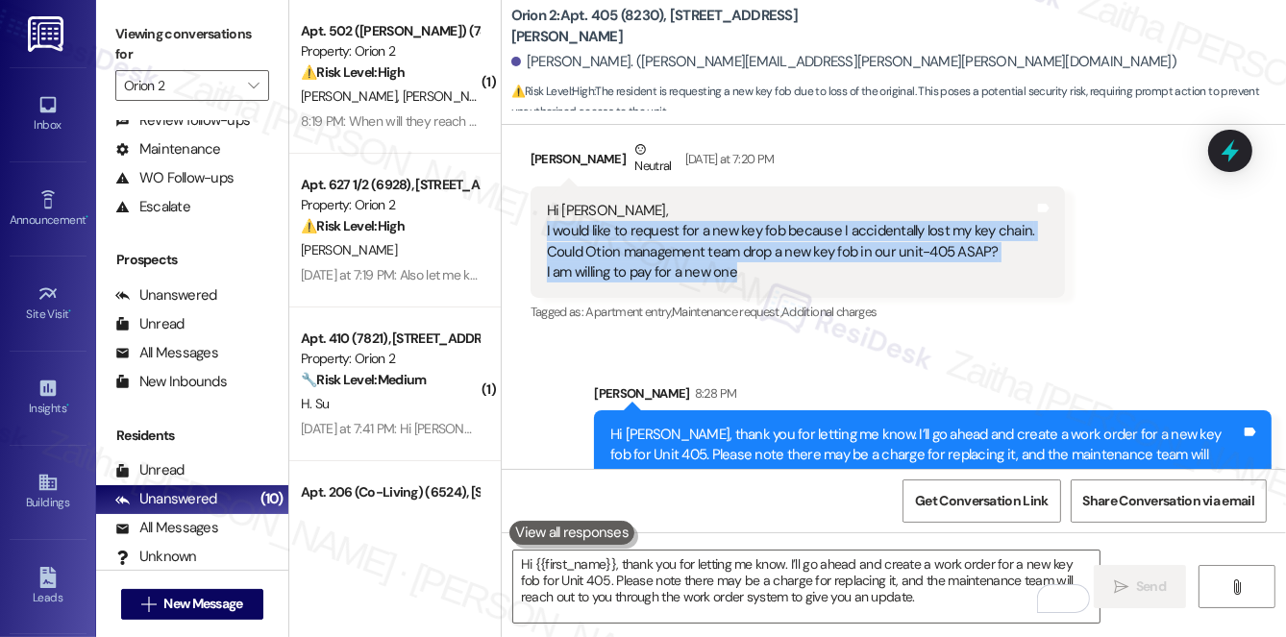
drag, startPoint x: 543, startPoint y: 206, endPoint x: 761, endPoint y: 248, distance: 222.2
click at [761, 248] on div "Hi [PERSON_NAME], I would like to request for a new key fob because I accidenta…" at bounding box center [791, 242] width 492 height 83
copy div "I would like to request for a new key fob because I accidentally lost my key ch…"
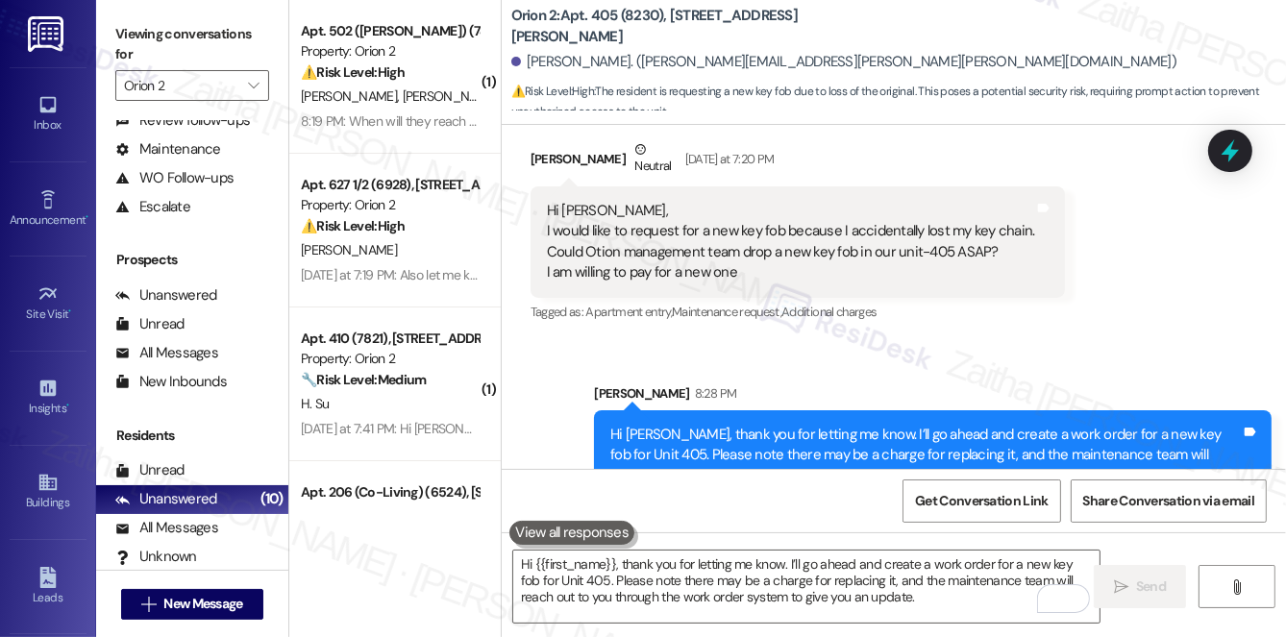
drag, startPoint x: 1042, startPoint y: 299, endPoint x: 1184, endPoint y: 180, distance: 185.6
click at [1044, 298] on div "Tagged as: Apartment entry , Click to highlight conversations about Apartment e…" at bounding box center [797, 312] width 535 height 28
click at [1241, 158] on icon at bounding box center [1230, 151] width 33 height 33
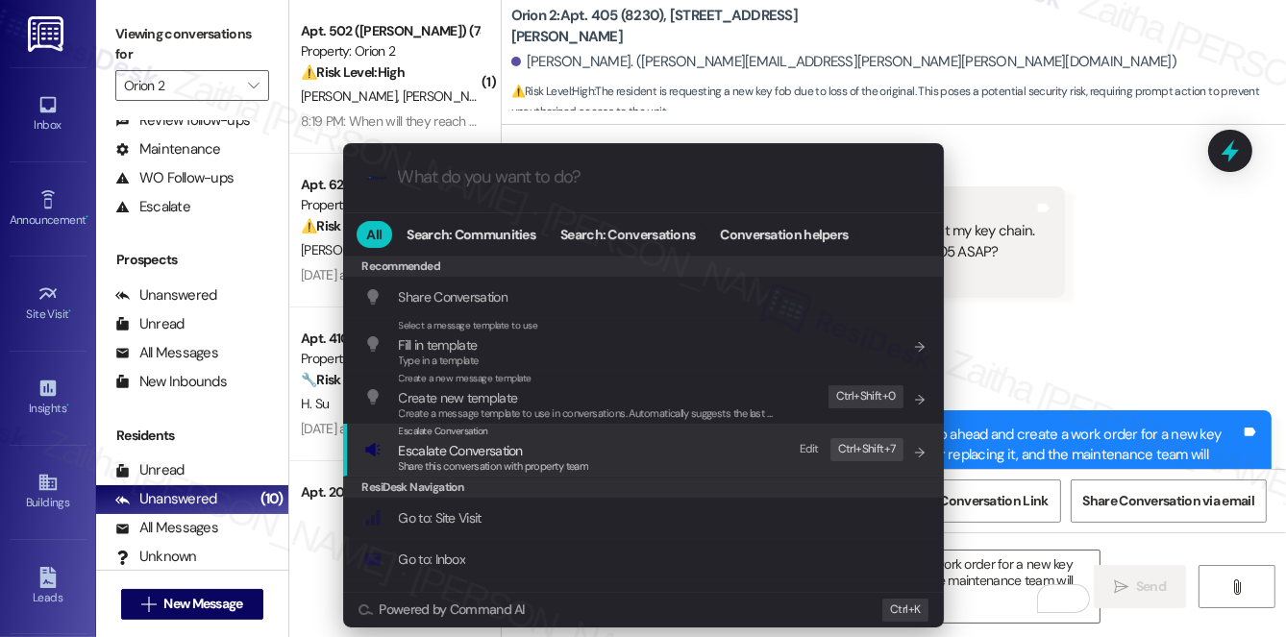
click at [453, 454] on span "Escalate Conversation" at bounding box center [461, 450] width 124 height 17
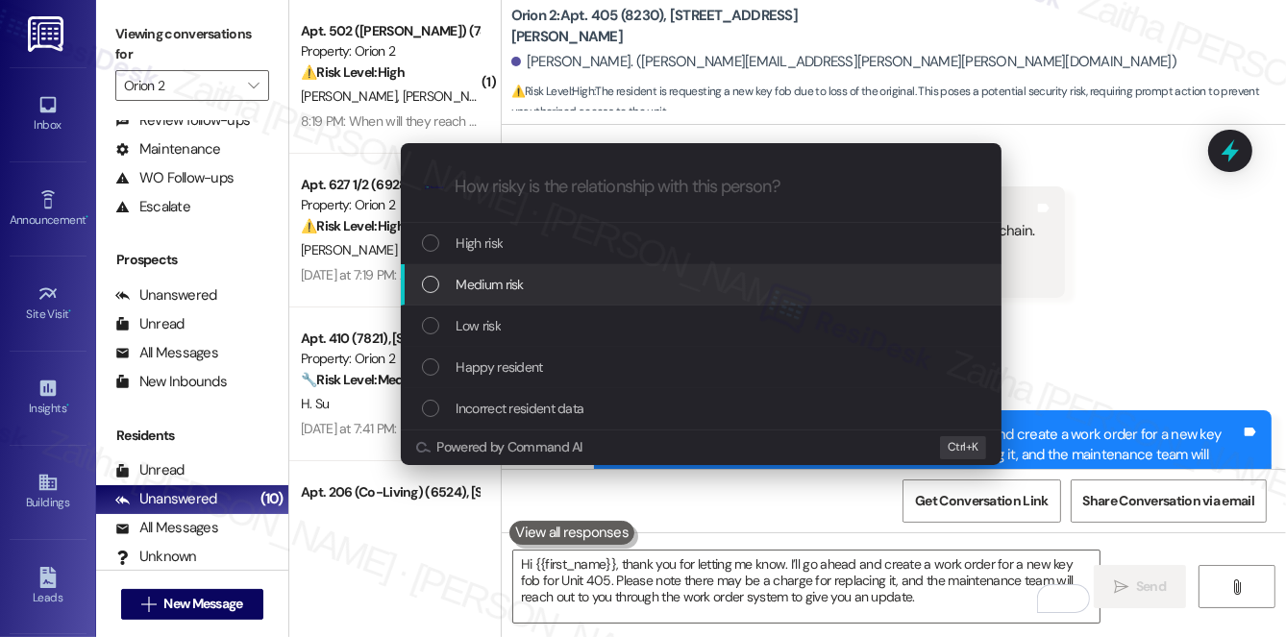
click at [483, 289] on span "Medium risk" at bounding box center [489, 284] width 67 height 21
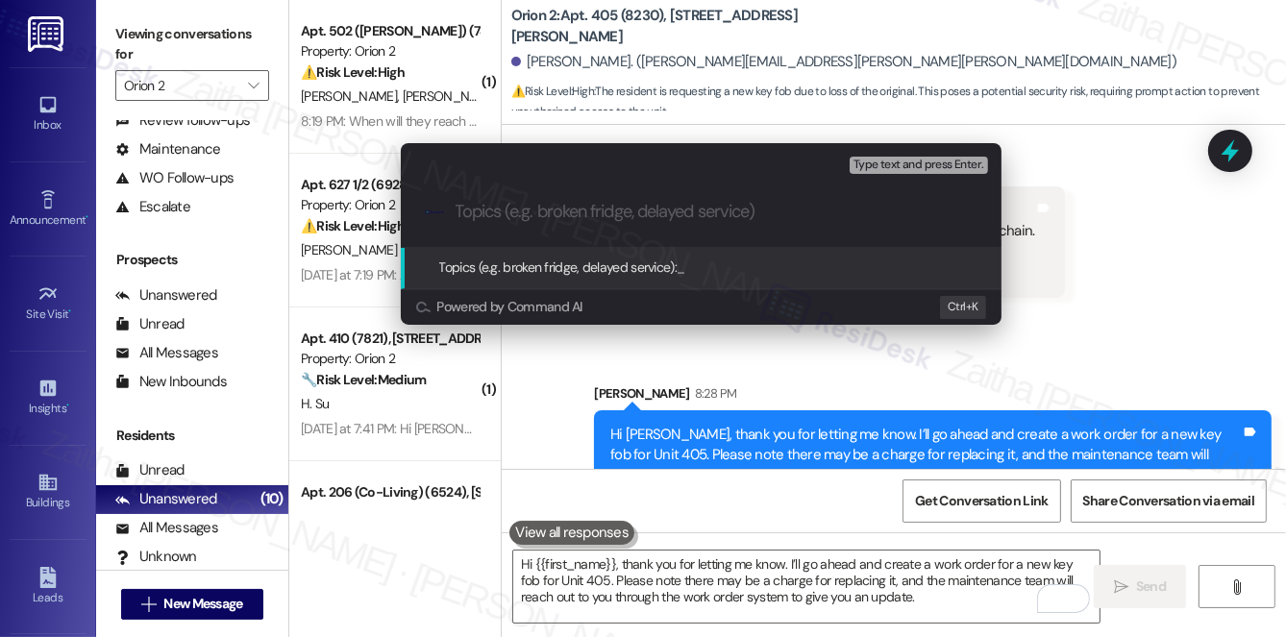
paste input "Lost Key Chain – New Key Fob Request"
click at [456, 209] on input "Lost Key Chain – New Key Fob Request" at bounding box center [709, 212] width 506 height 20
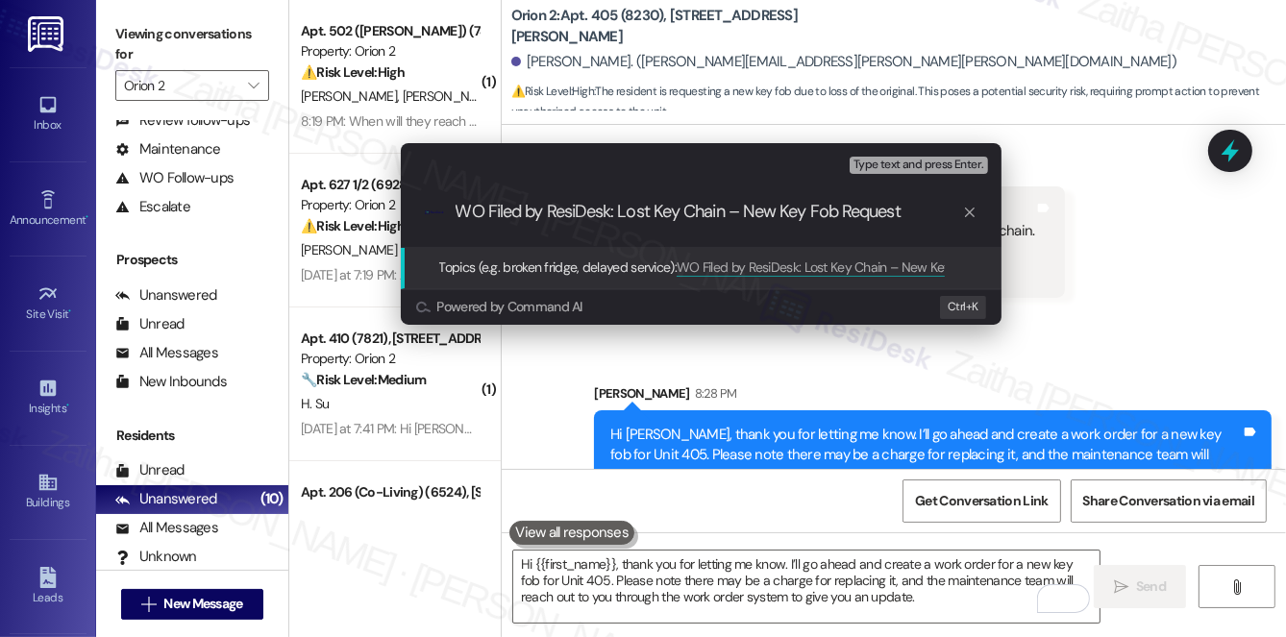
click at [485, 212] on input "WO Filed by ResiDesk: Lost Key Chain – New Key Fob Request" at bounding box center [709, 212] width 506 height 20
paste input "#27213"
type input "WO ##27213 Filed by ResiDesk: Lost Key Chain – New Key Fob Request"
drag, startPoint x: 810, startPoint y: 210, endPoint x: 716, endPoint y: 207, distance: 94.3
click at [716, 207] on input "WO ##27213 Filed by ResiDesk: Lost Key Chain – New Key Fob Request" at bounding box center [709, 212] width 506 height 20
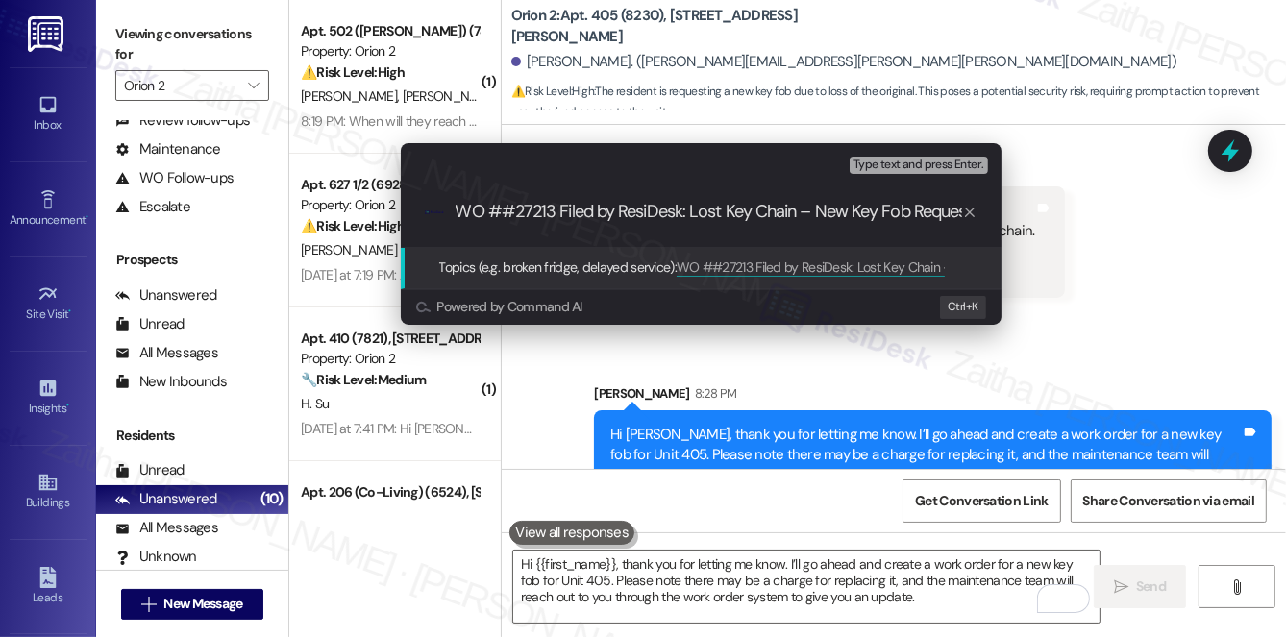
click at [789, 207] on input "WO ##27213 Filed by ResiDesk: Lost Key Chain – New Key Fob Request" at bounding box center [709, 212] width 506 height 20
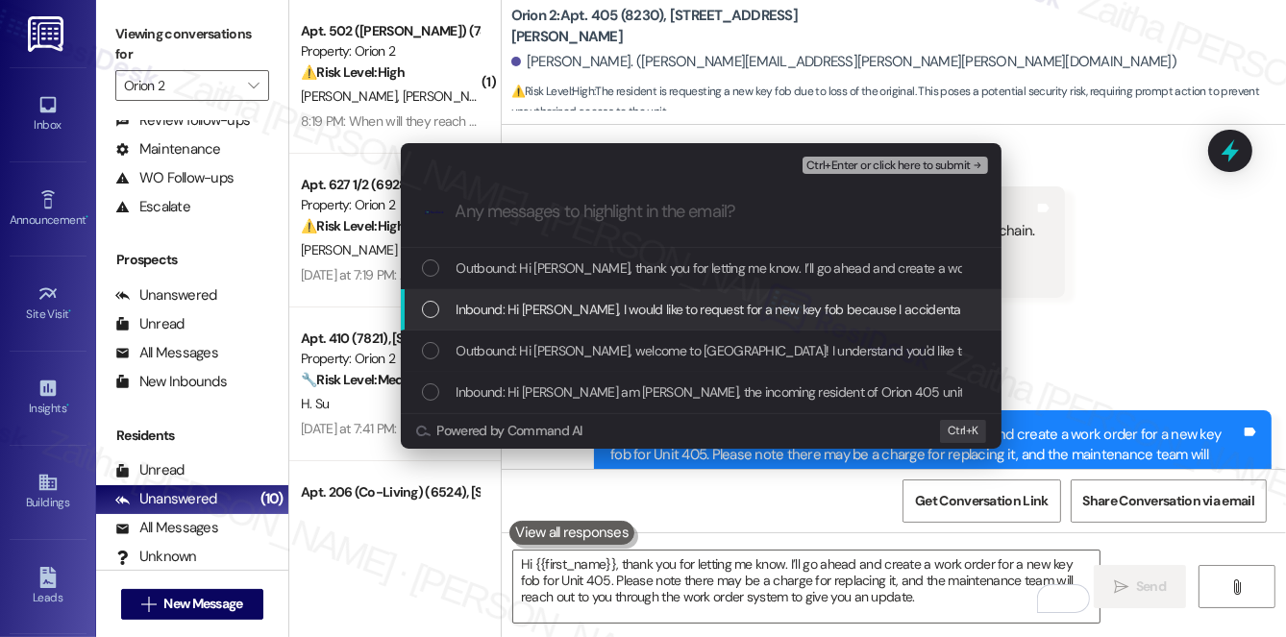
click at [632, 312] on span "Inbound: Hi Sarah, I would like to request for a new key fob because I accident…" at bounding box center [1066, 309] width 1220 height 21
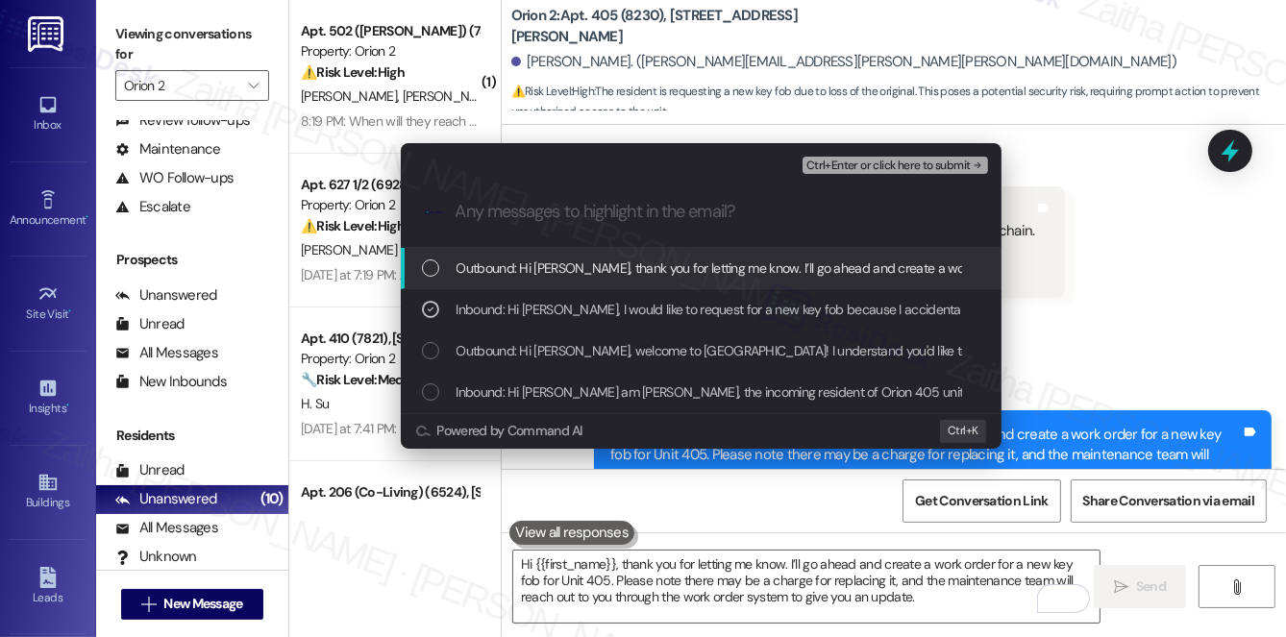
click at [894, 169] on span "Ctrl+Enter or click here to submit" at bounding box center [888, 166] width 164 height 13
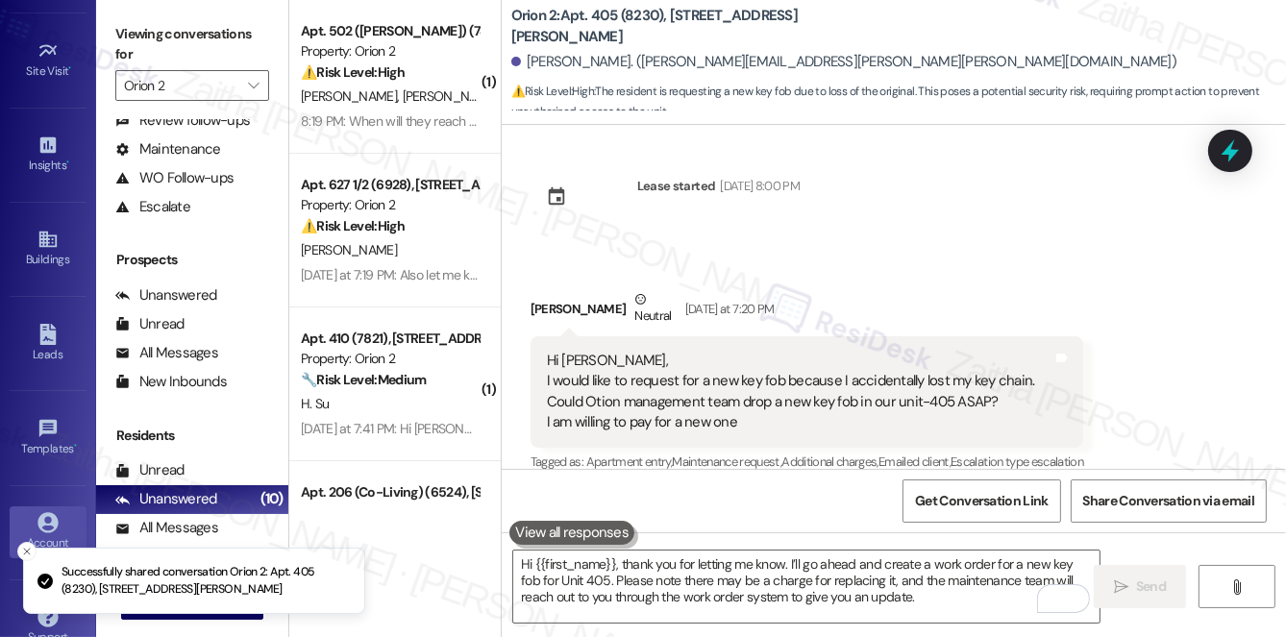
scroll to position [272, 0]
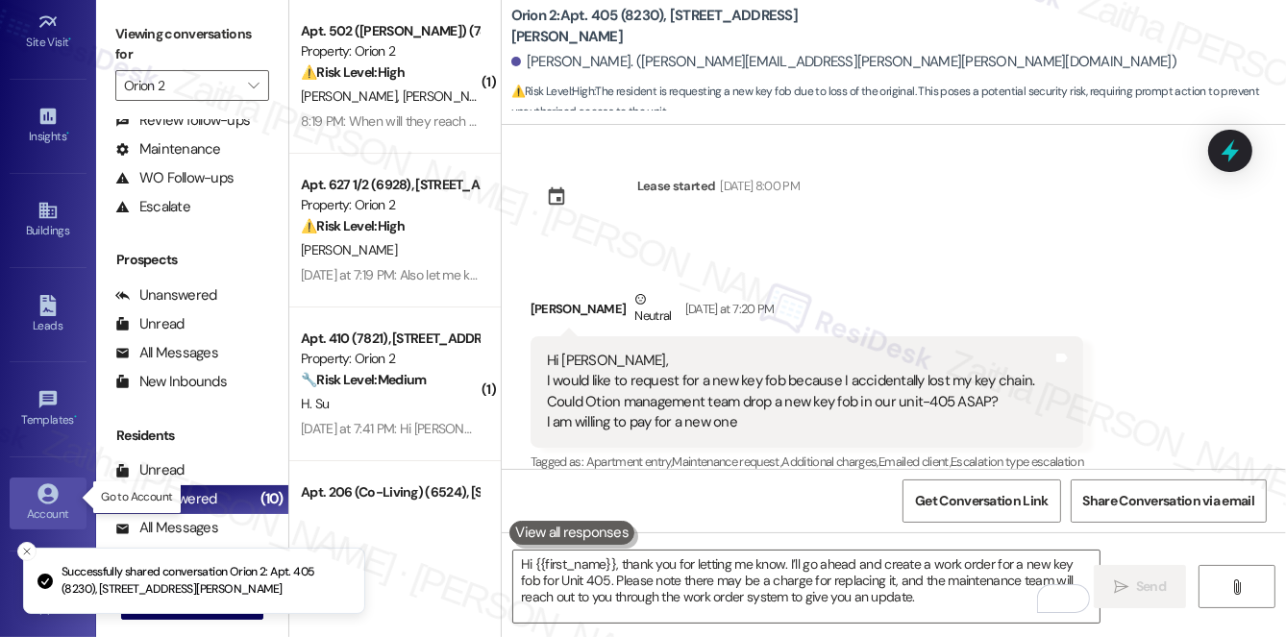
click at [51, 494] on icon at bounding box center [47, 493] width 20 height 20
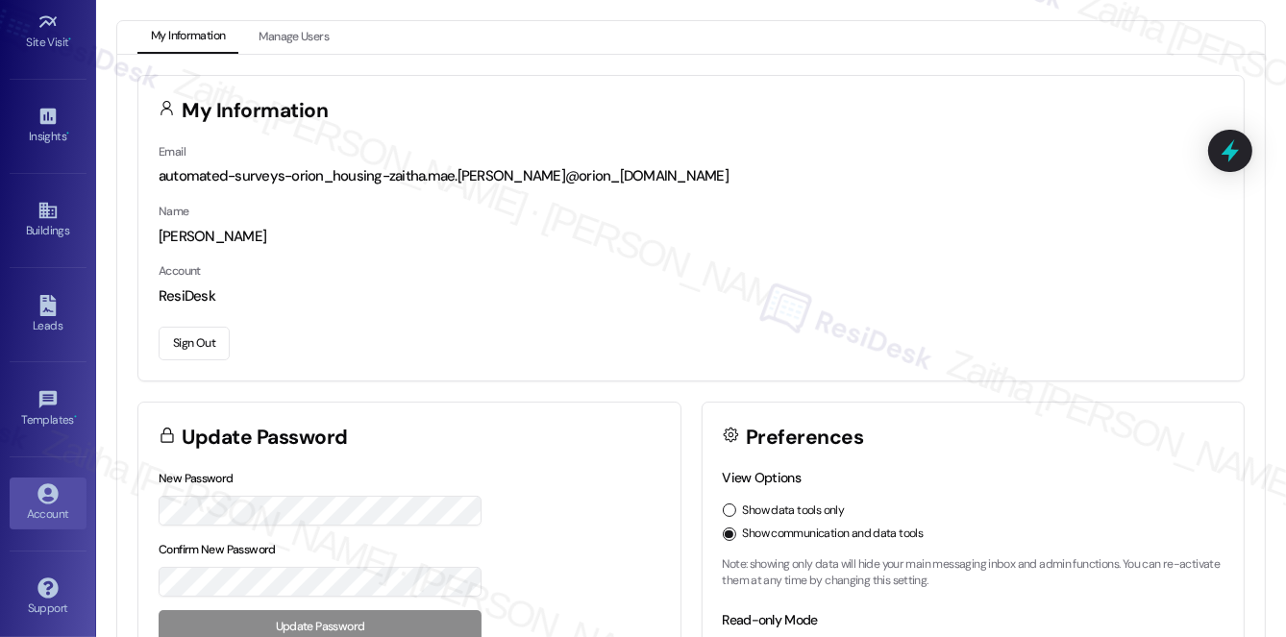
click at [196, 333] on button "Sign Out" at bounding box center [194, 344] width 71 height 34
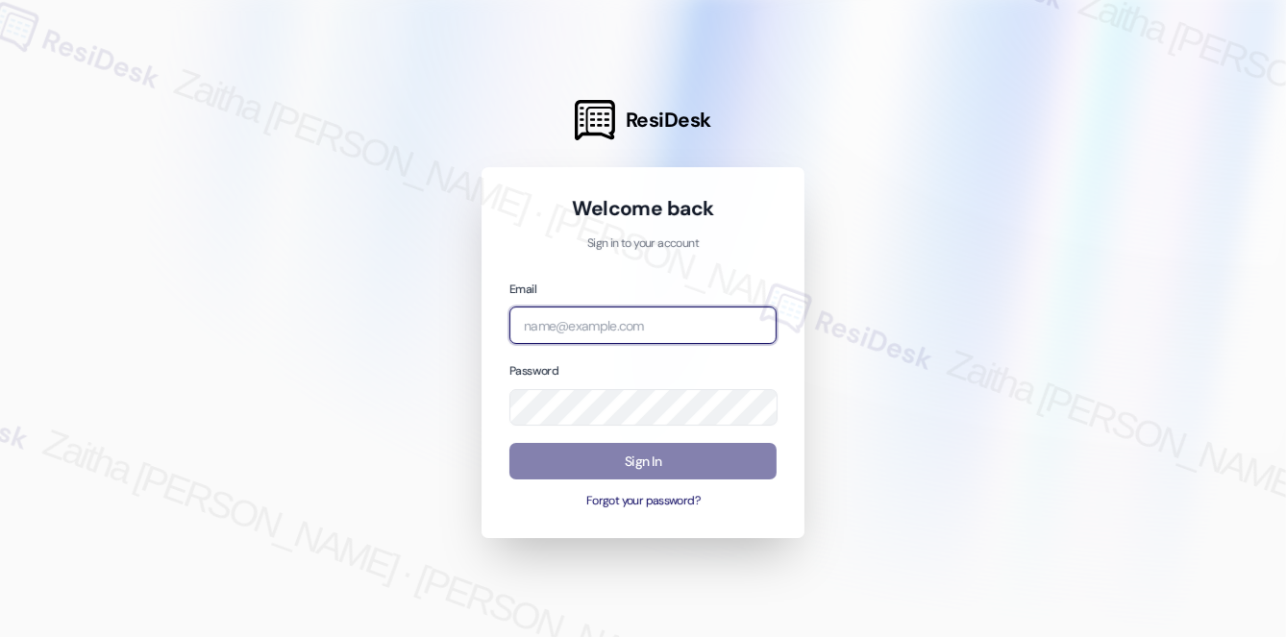
click at [600, 332] on input "email" at bounding box center [642, 325] width 267 height 37
type input "[EMAIL_ADDRESS][PERSON_NAME][DOMAIN_NAME]"
